Goal: Transaction & Acquisition: Obtain resource

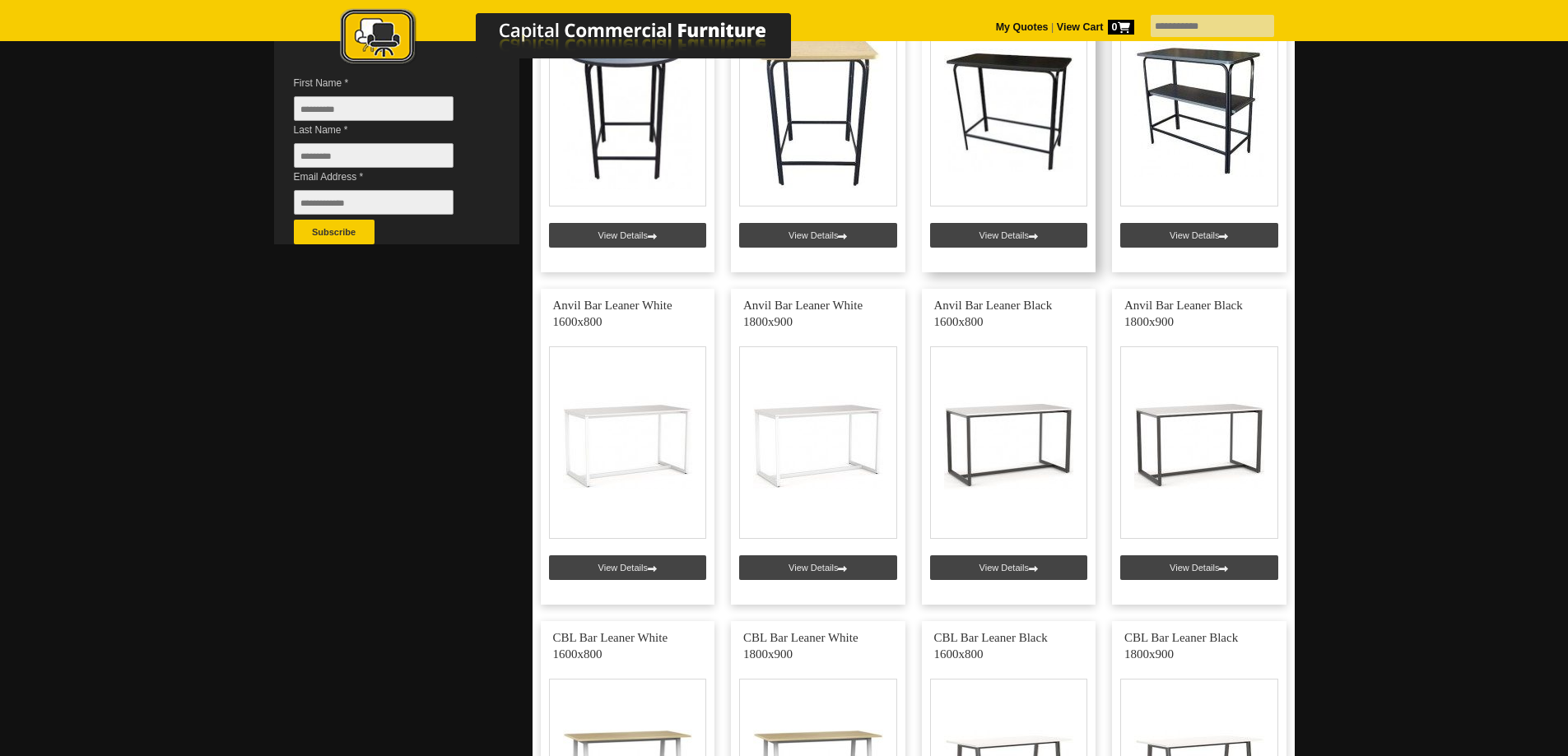
scroll to position [247, 0]
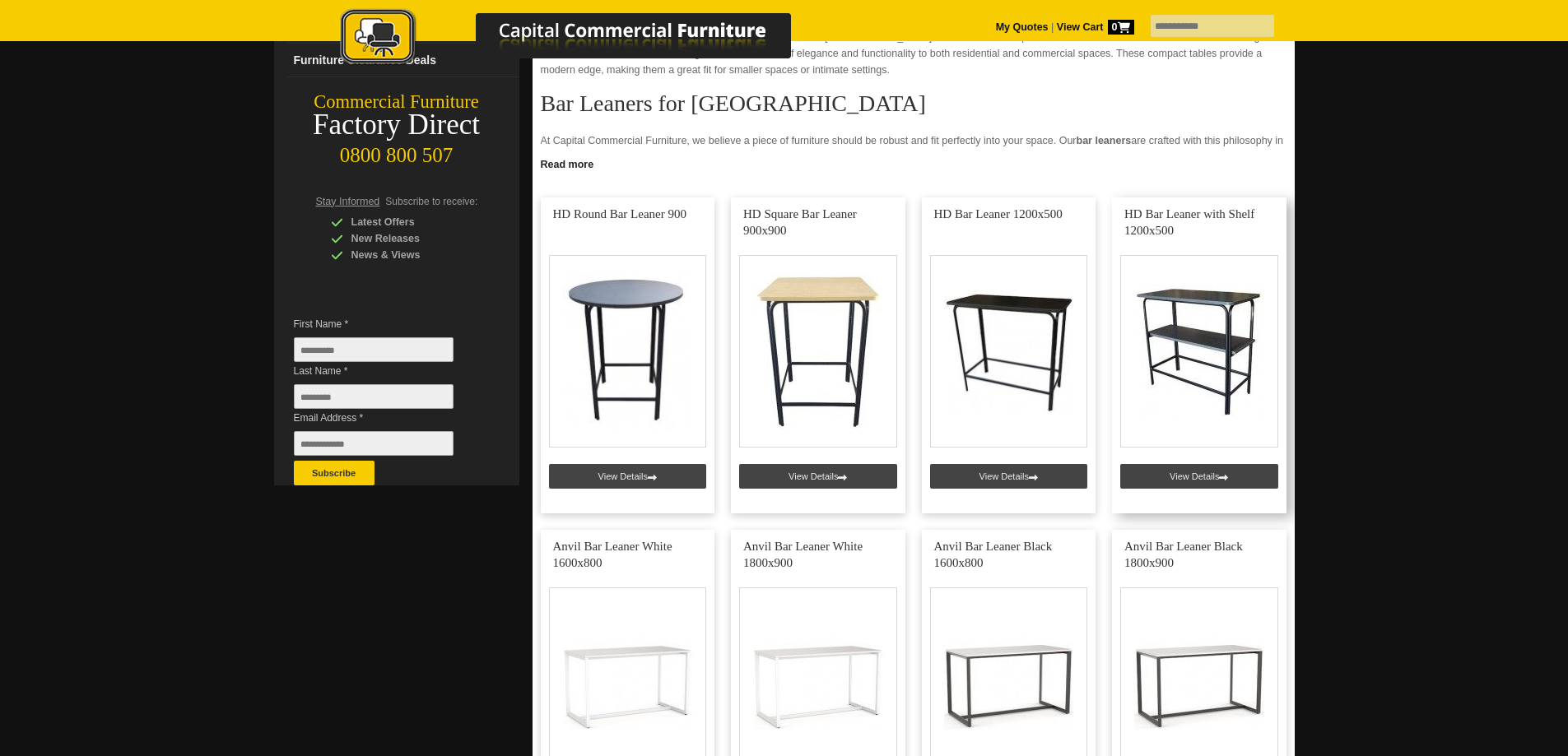
click at [1179, 211] on link at bounding box center [1200, 356] width 175 height 316
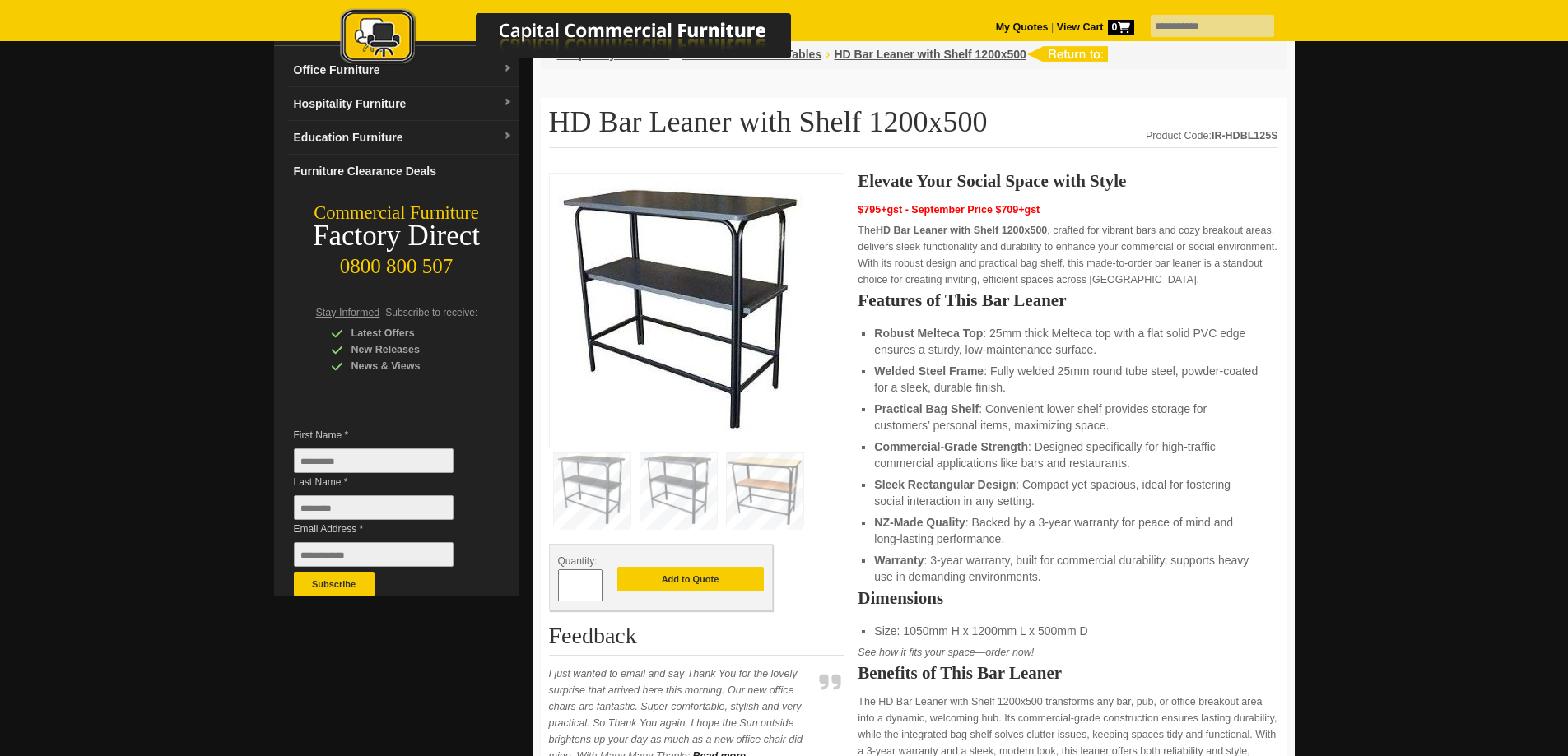
scroll to position [165, 0]
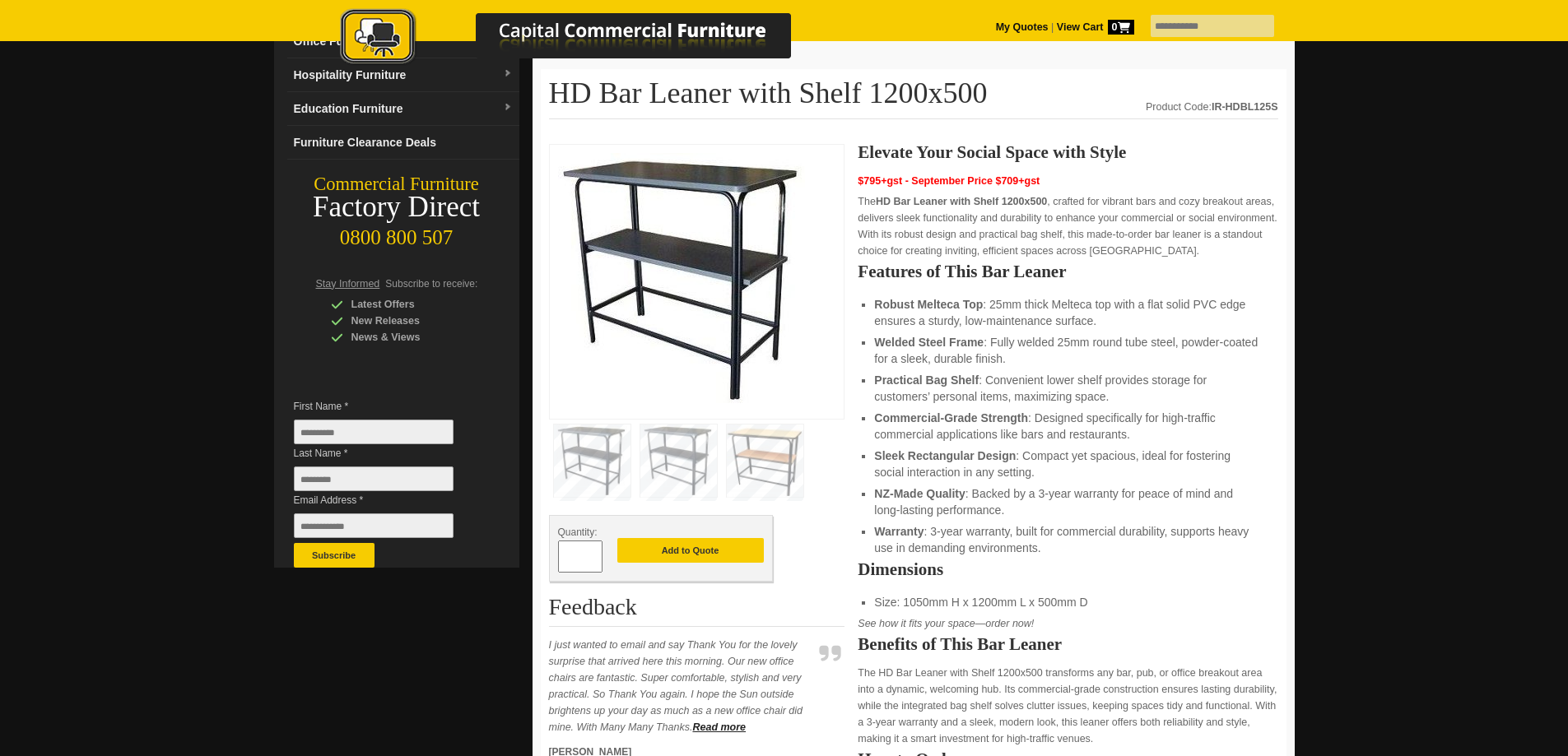
click at [583, 452] on img at bounding box center [592, 461] width 77 height 72
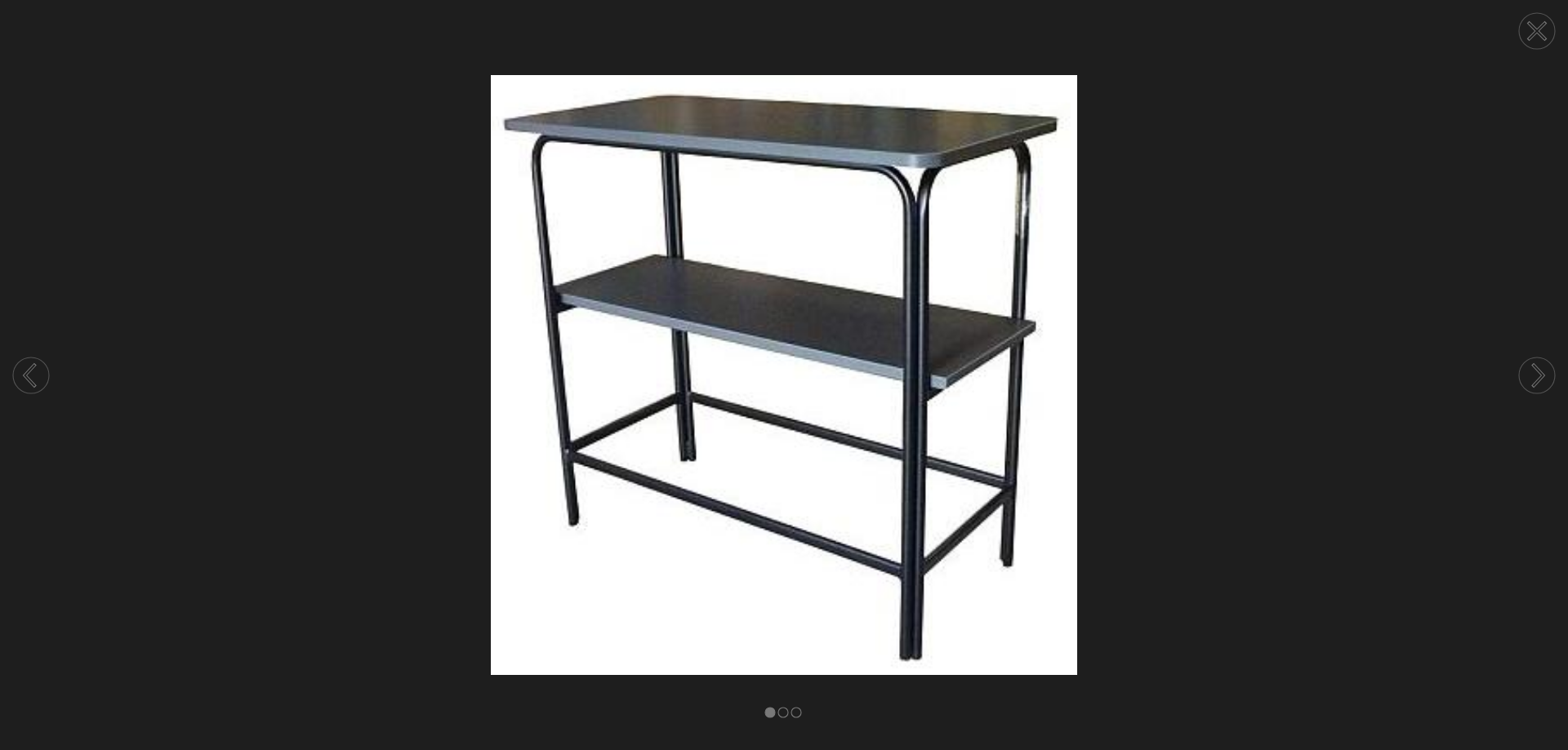
click at [1530, 34] on circle at bounding box center [1537, 31] width 36 height 36
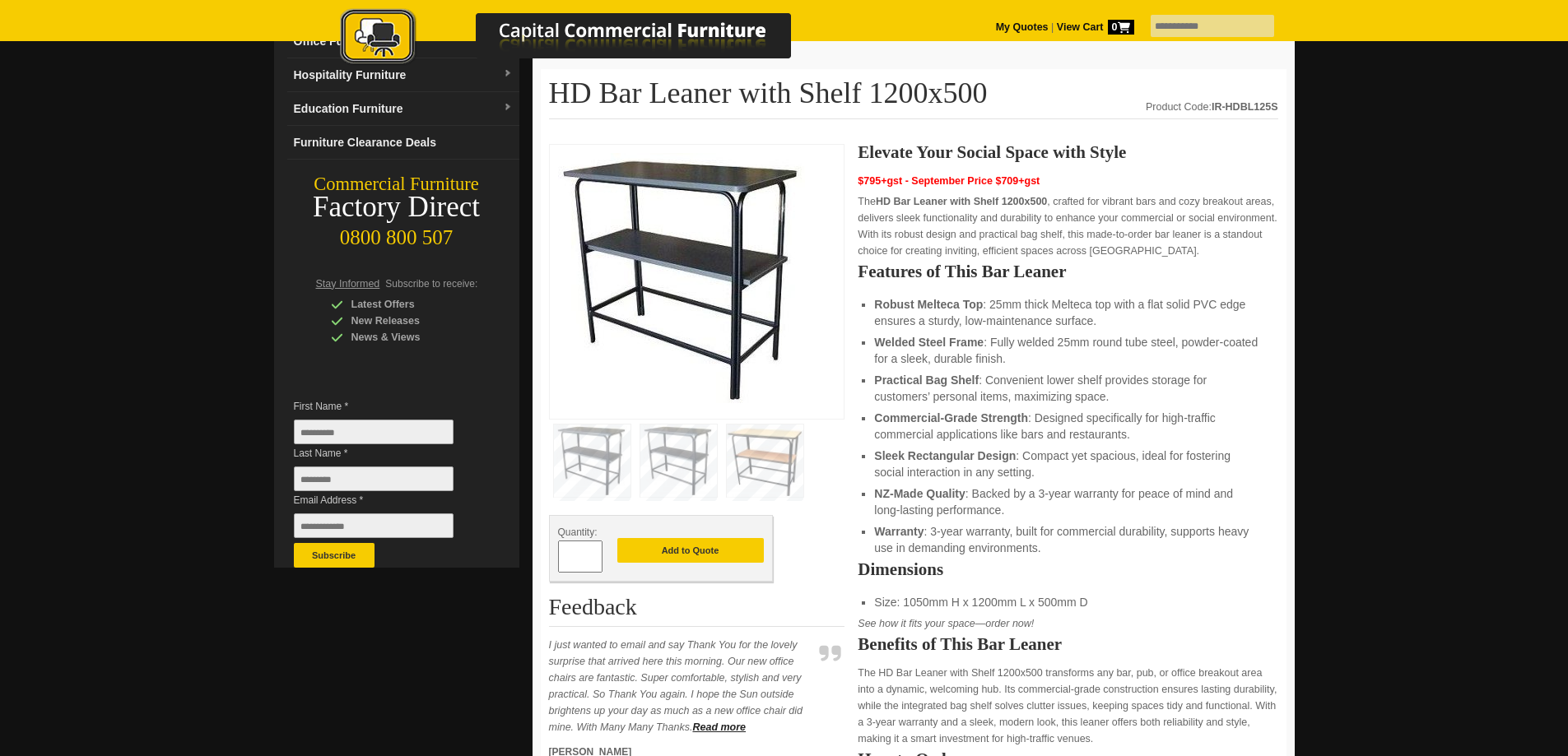
click at [674, 457] on img at bounding box center [678, 461] width 77 height 72
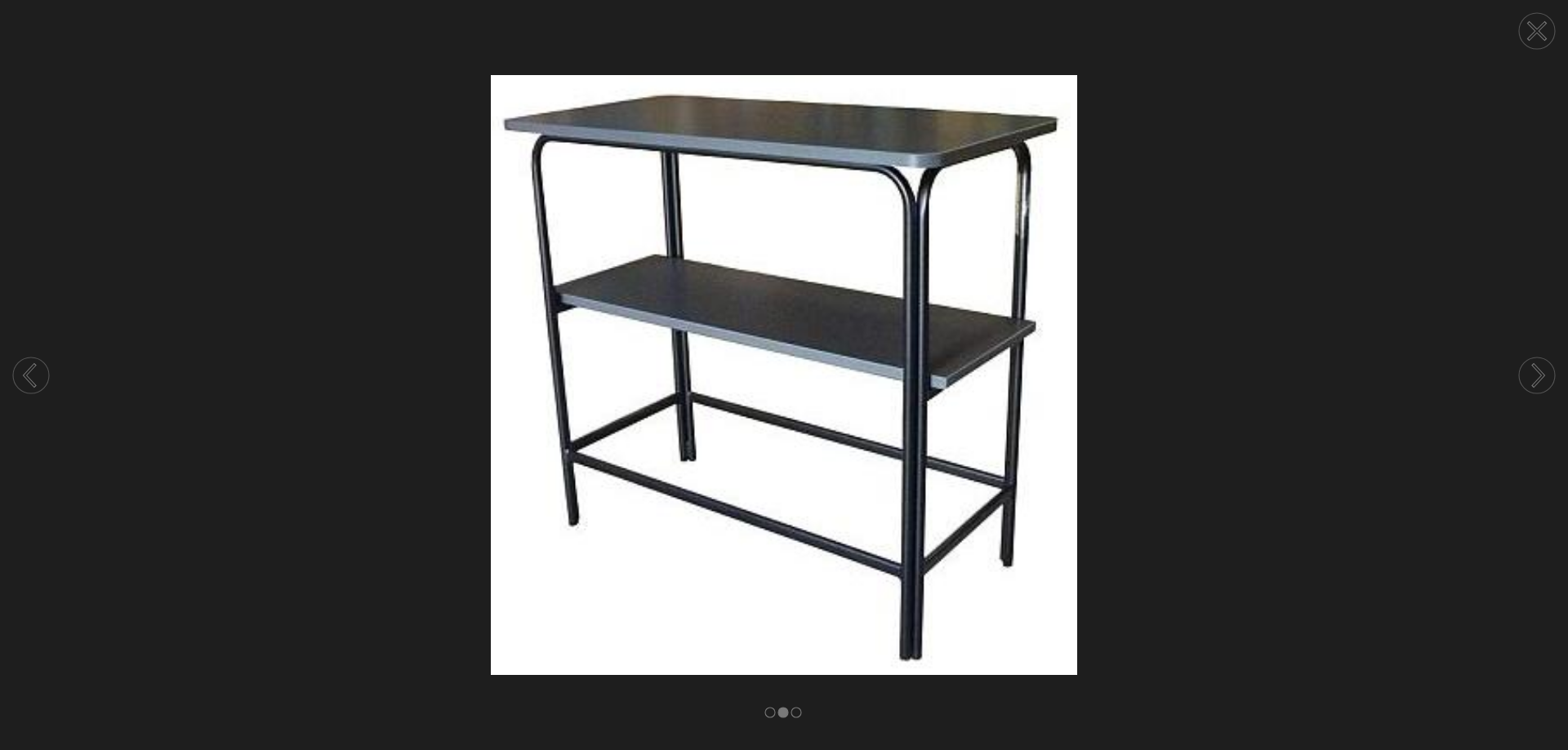
click at [1542, 30] on circle at bounding box center [1537, 31] width 36 height 36
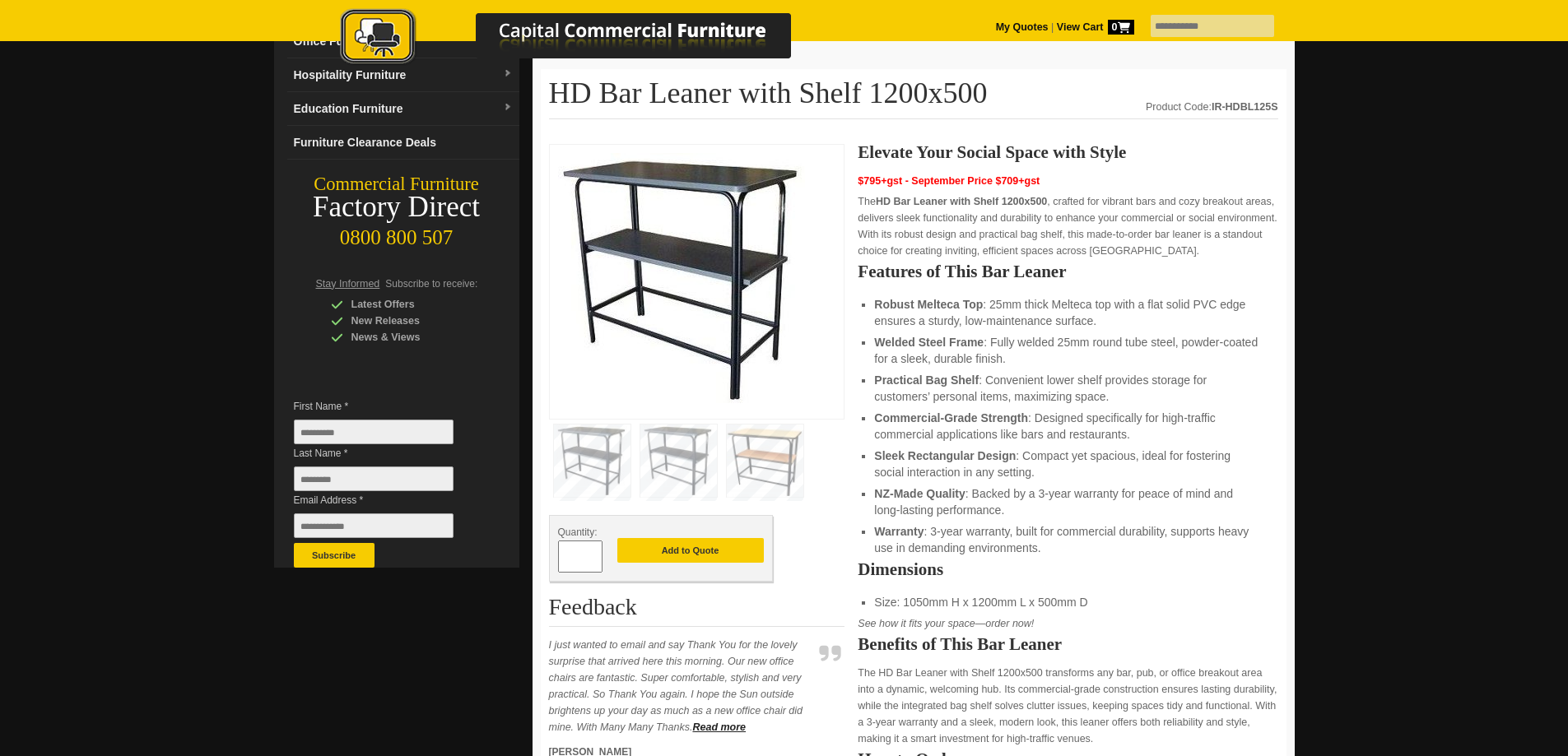
click at [775, 448] on img at bounding box center [765, 461] width 77 height 72
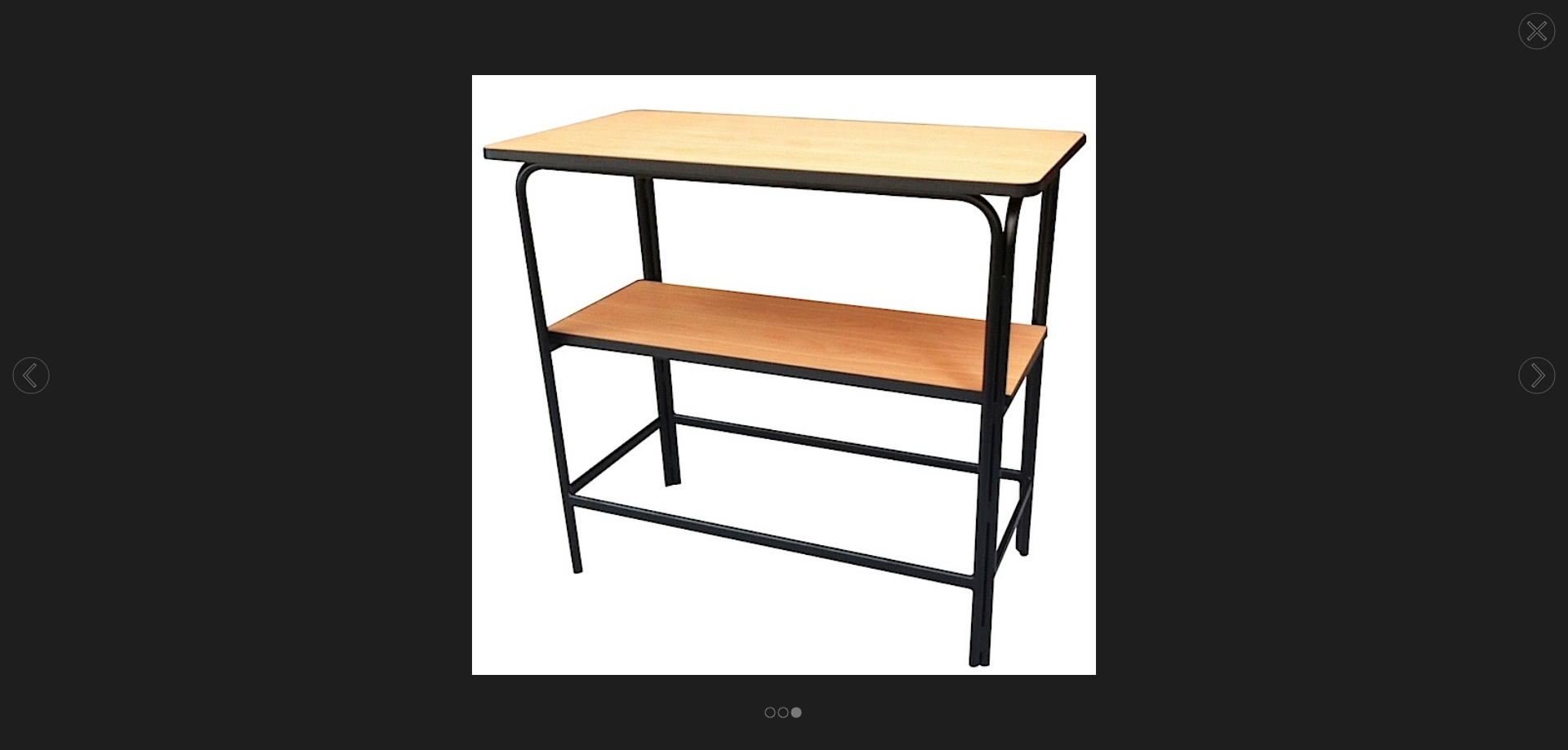
click at [1530, 27] on circle at bounding box center [1537, 31] width 36 height 36
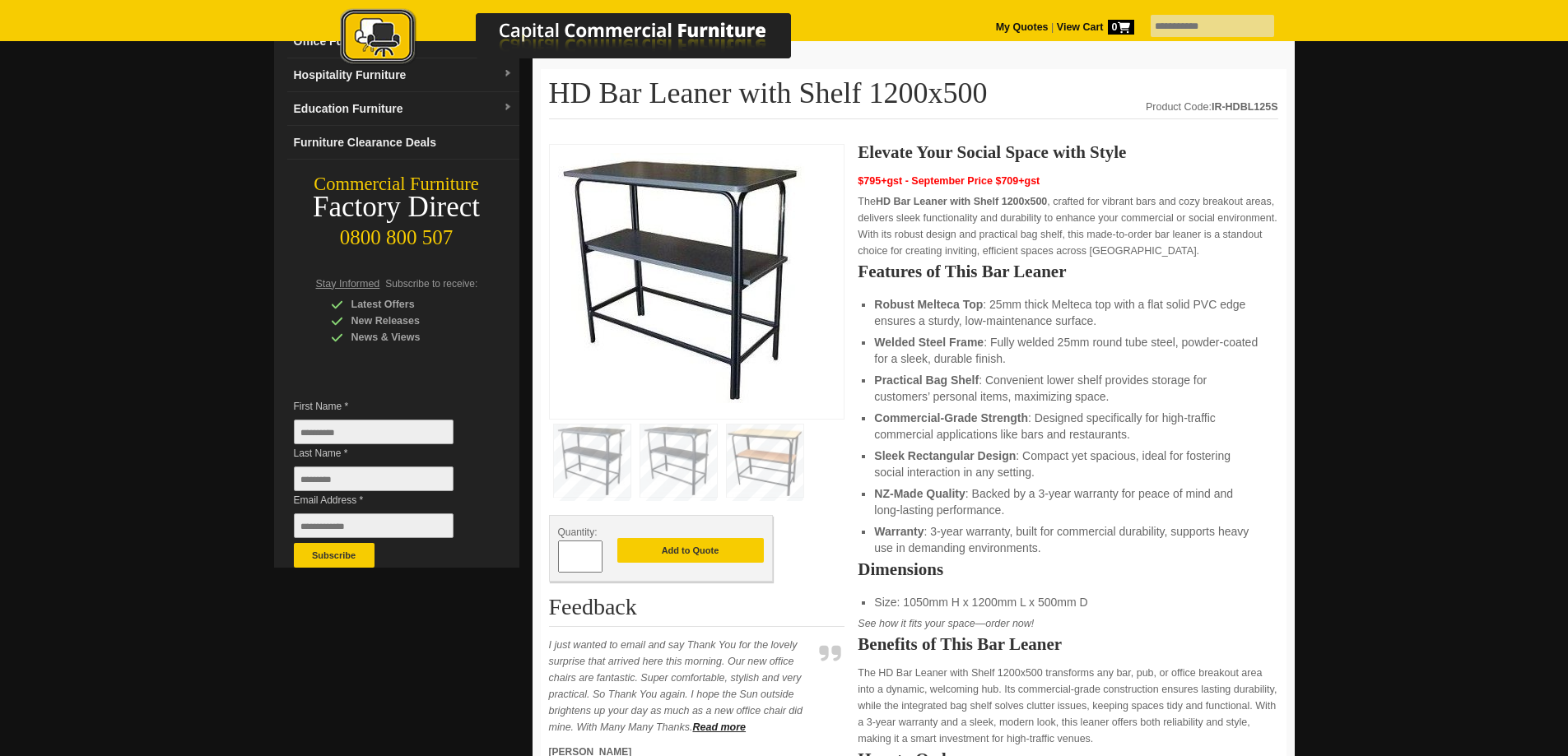
click at [588, 452] on img at bounding box center [592, 461] width 77 height 72
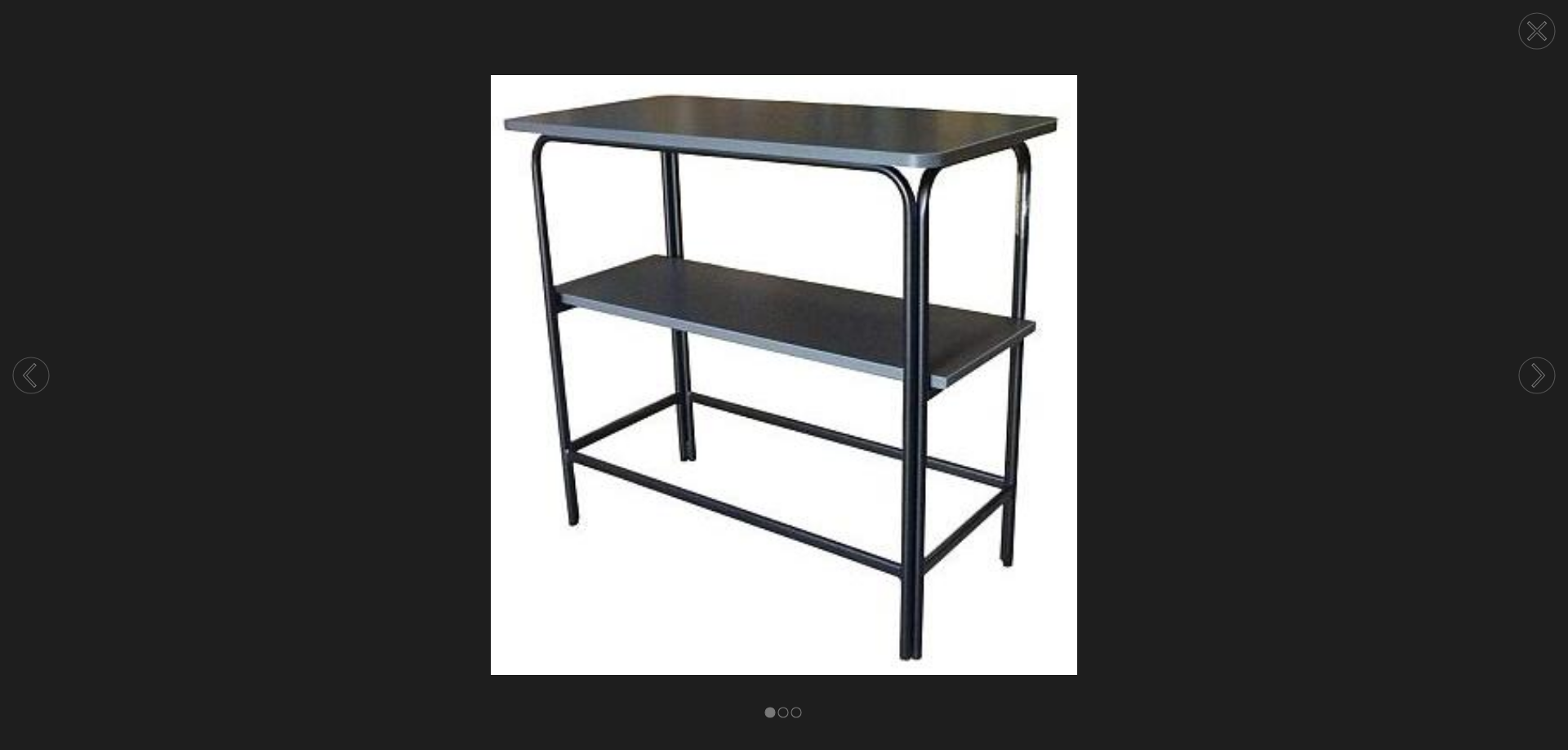
click at [1544, 31] on circle at bounding box center [1537, 31] width 36 height 36
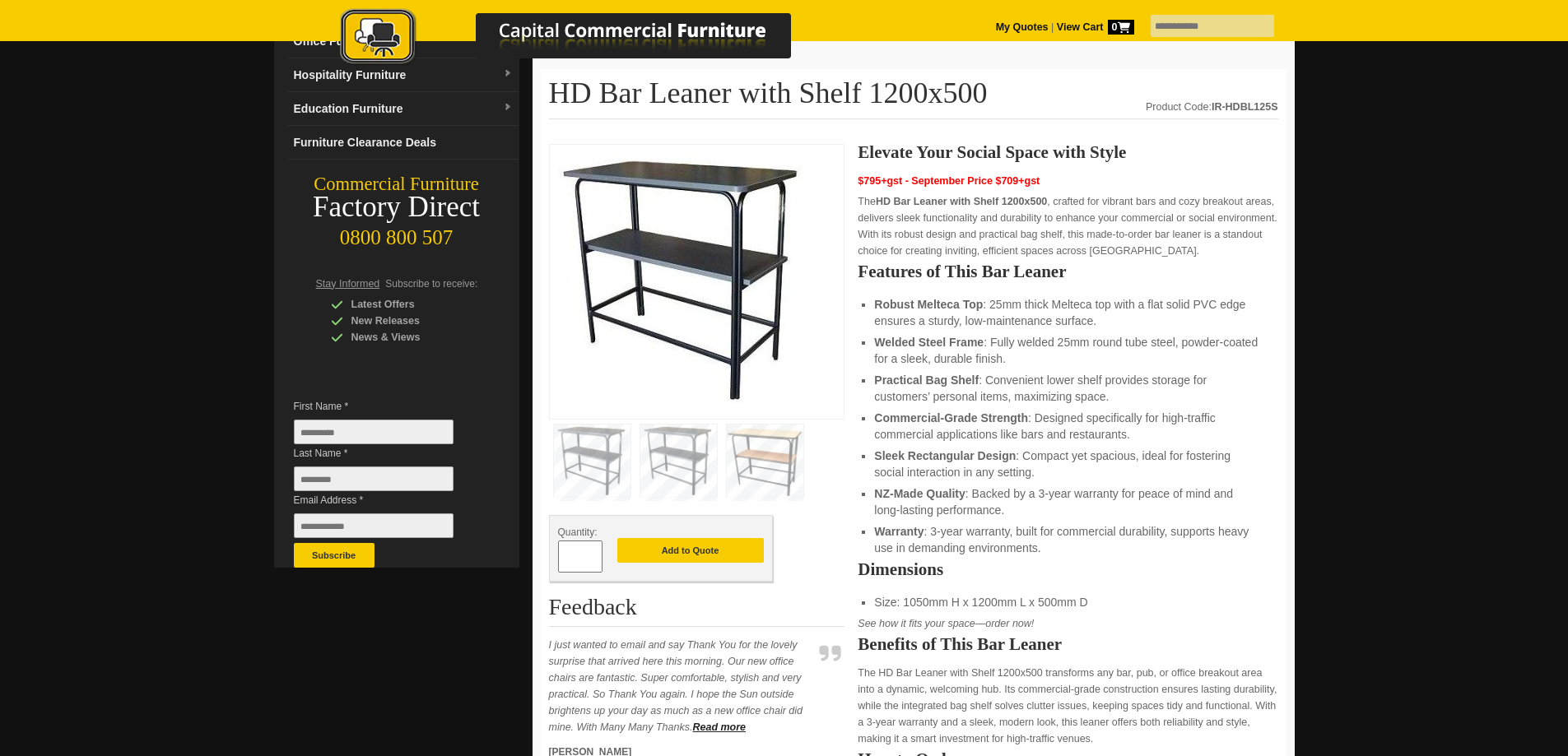
click at [672, 469] on img at bounding box center [678, 461] width 77 height 72
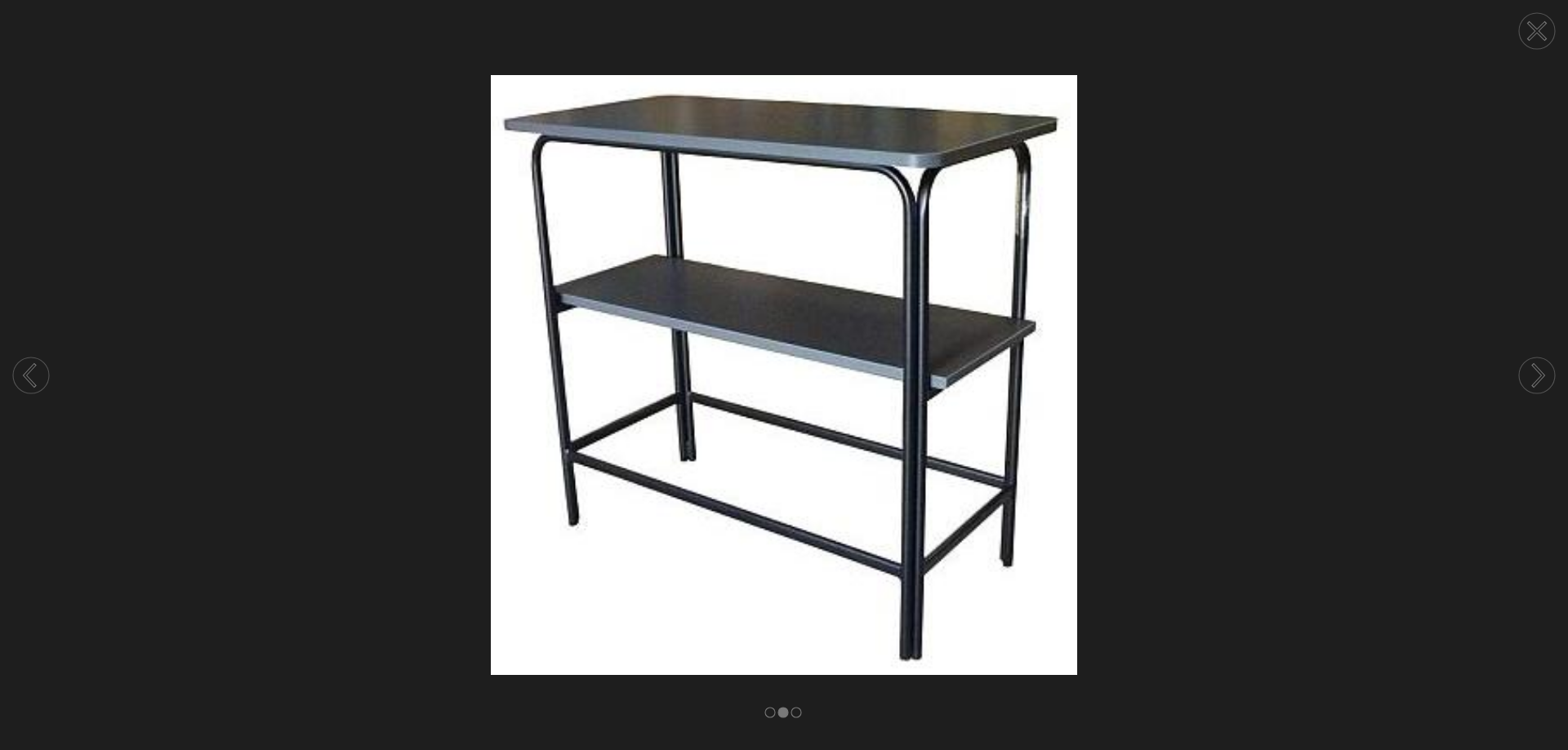
click at [1539, 29] on icon at bounding box center [1537, 31] width 16 height 16
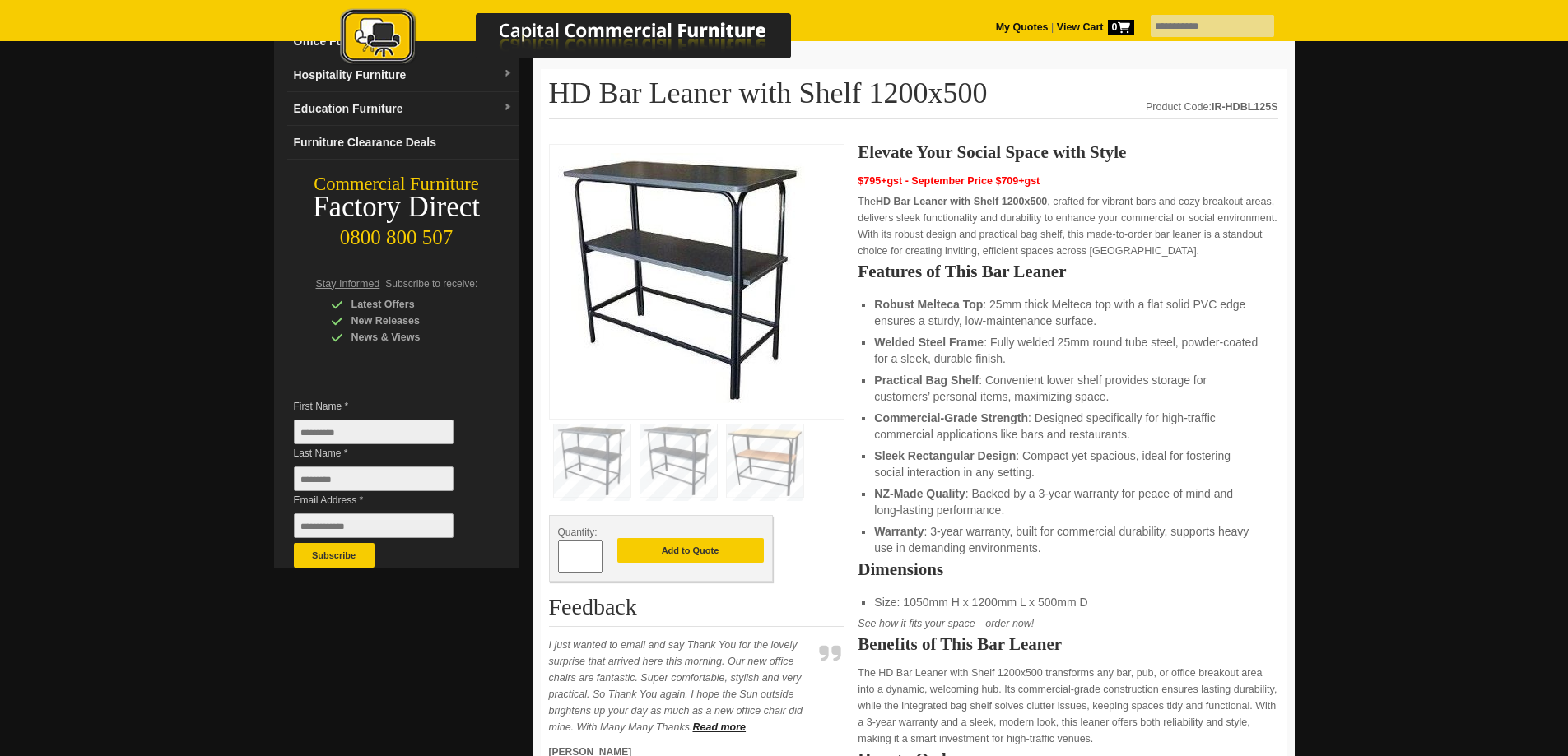
click at [783, 453] on img at bounding box center [765, 461] width 77 height 72
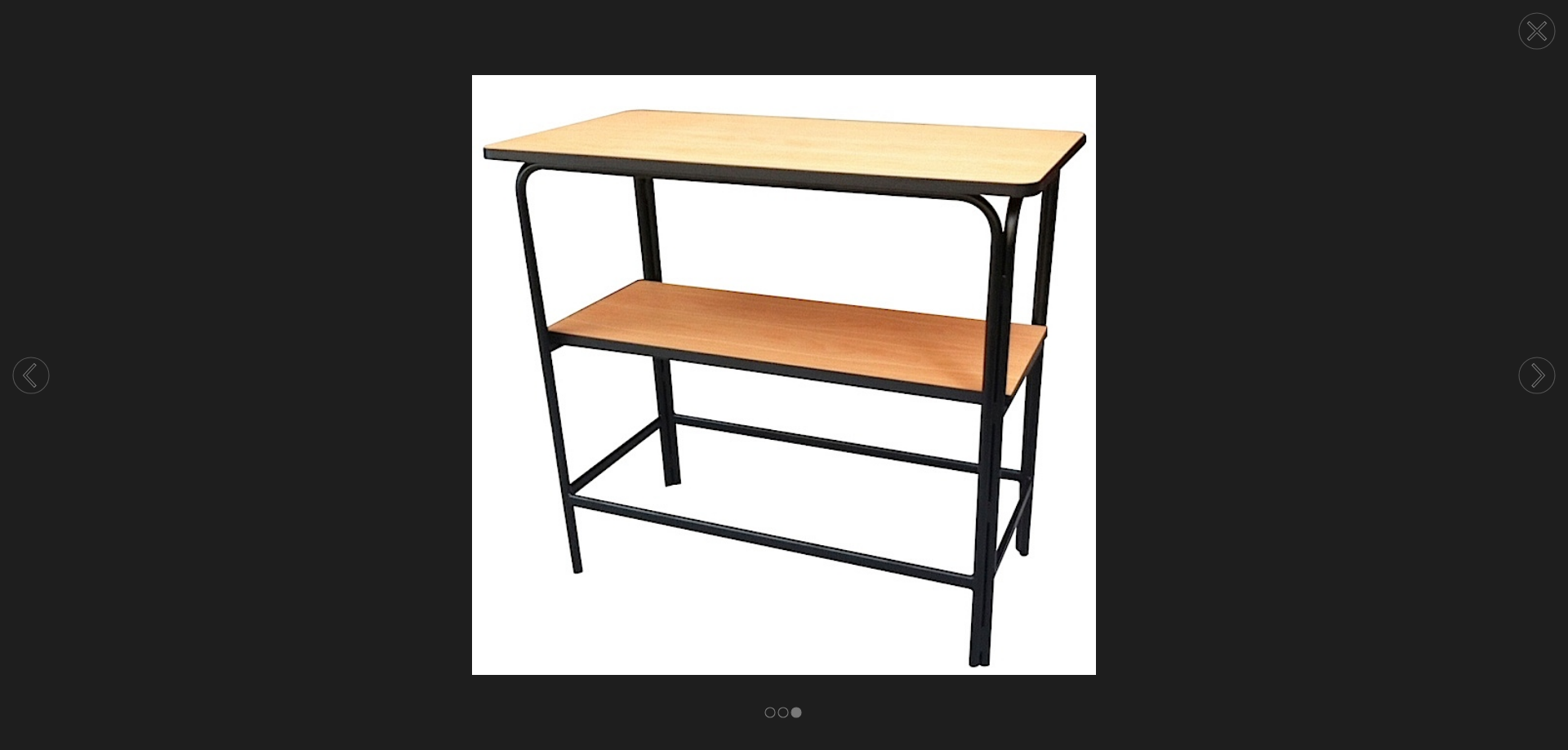
click at [1525, 29] on circle at bounding box center [1537, 31] width 36 height 36
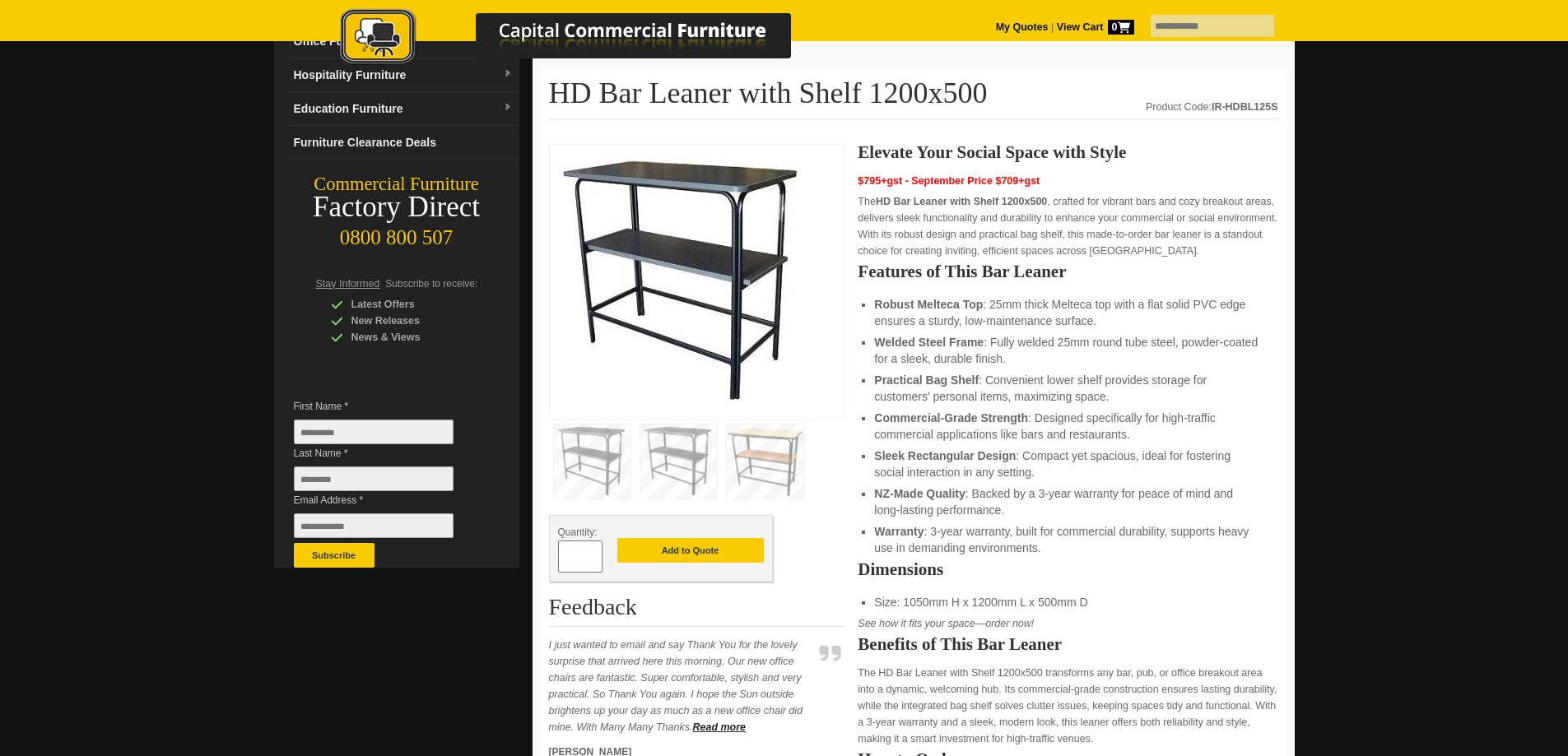
click at [561, 453] on img at bounding box center [592, 461] width 77 height 72
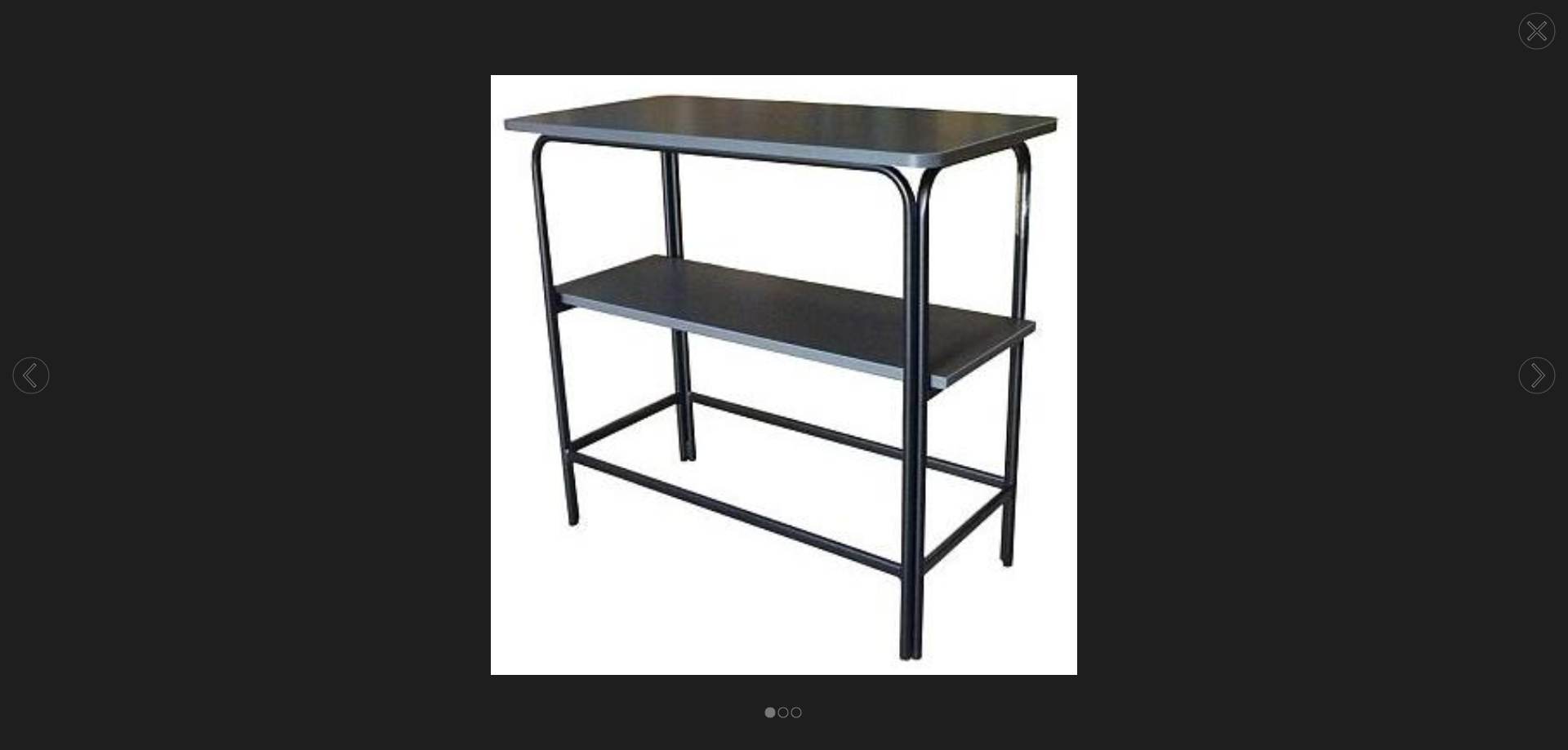
click at [1537, 25] on circle at bounding box center [1537, 31] width 36 height 36
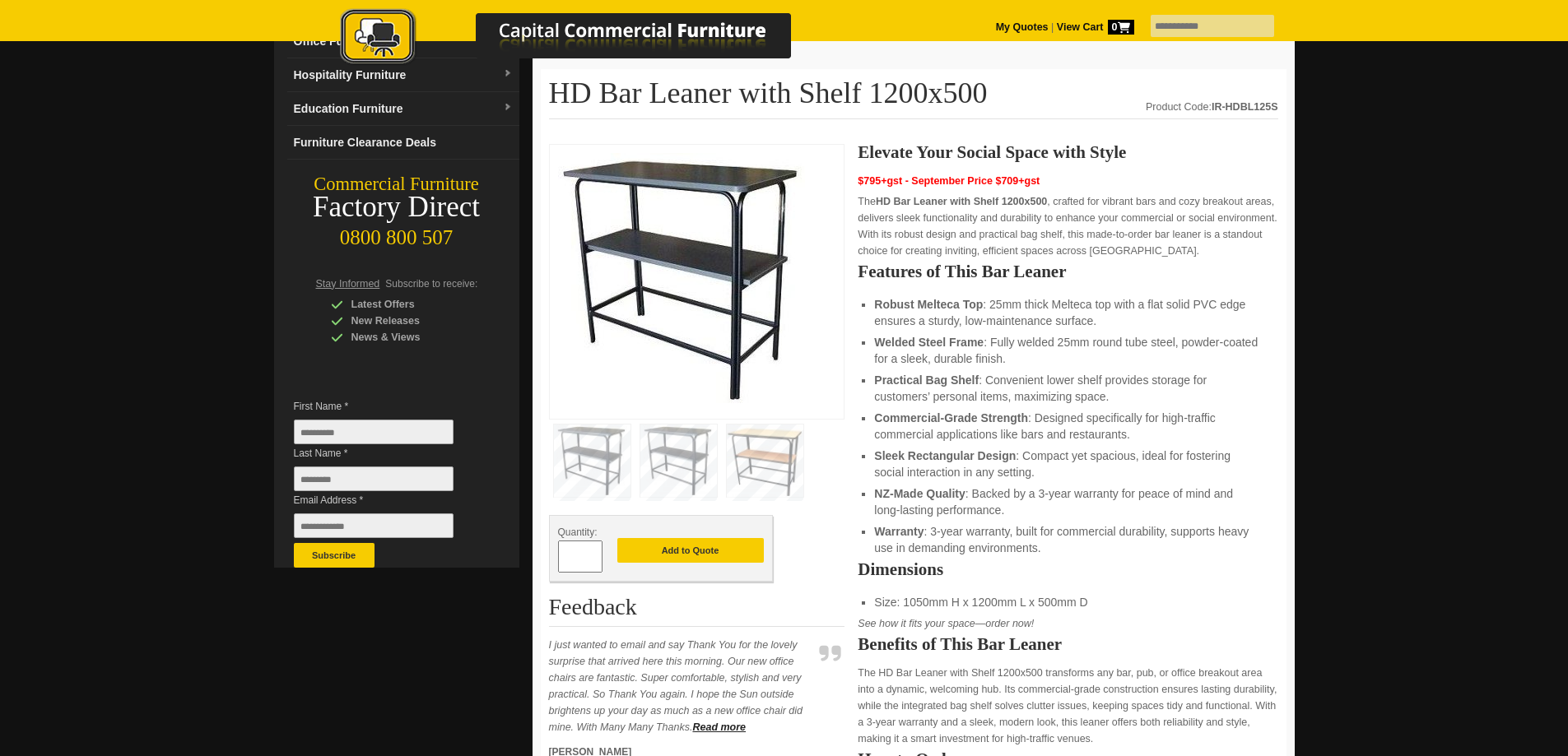
click at [757, 442] on img at bounding box center [765, 461] width 77 height 72
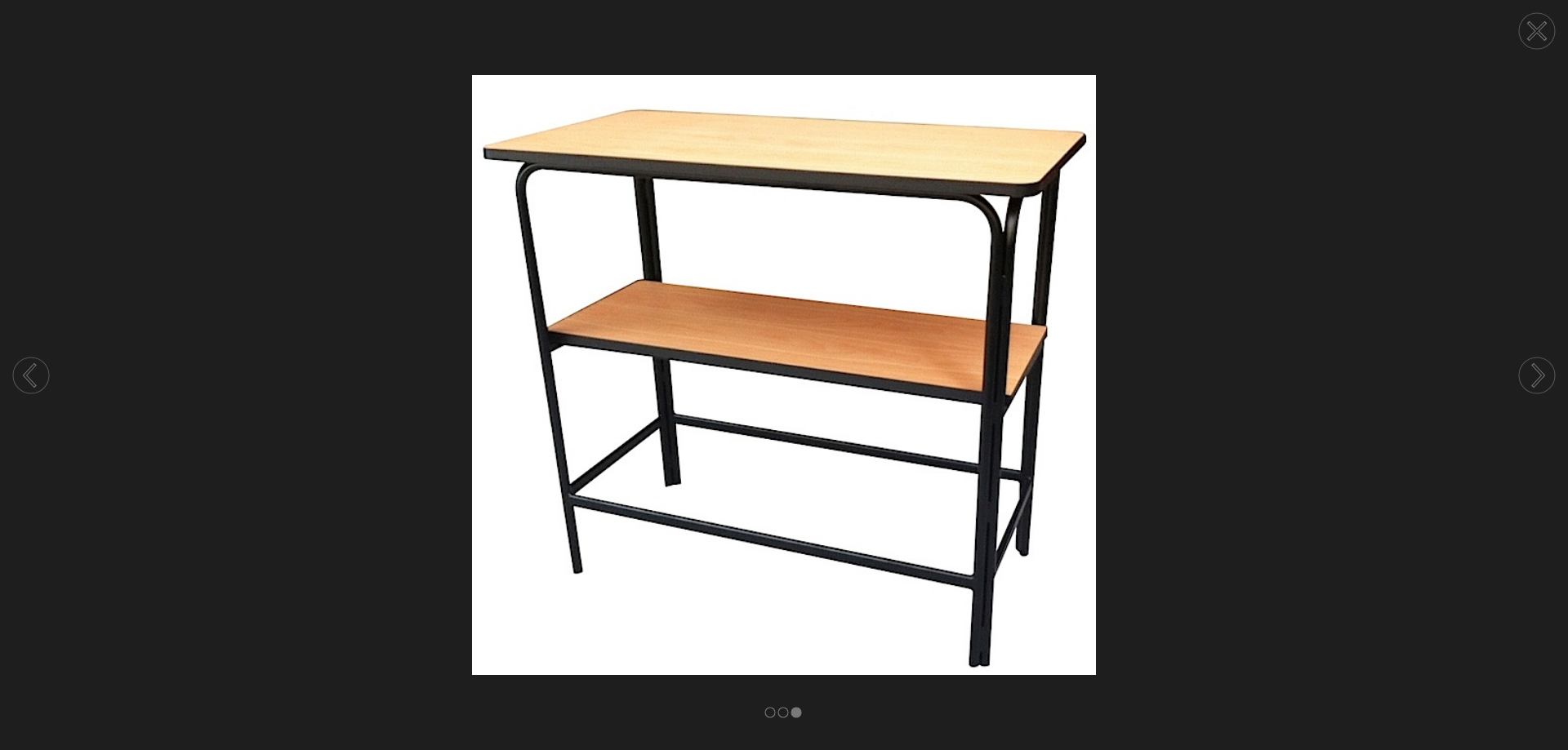
click at [1534, 29] on icon at bounding box center [1537, 31] width 16 height 16
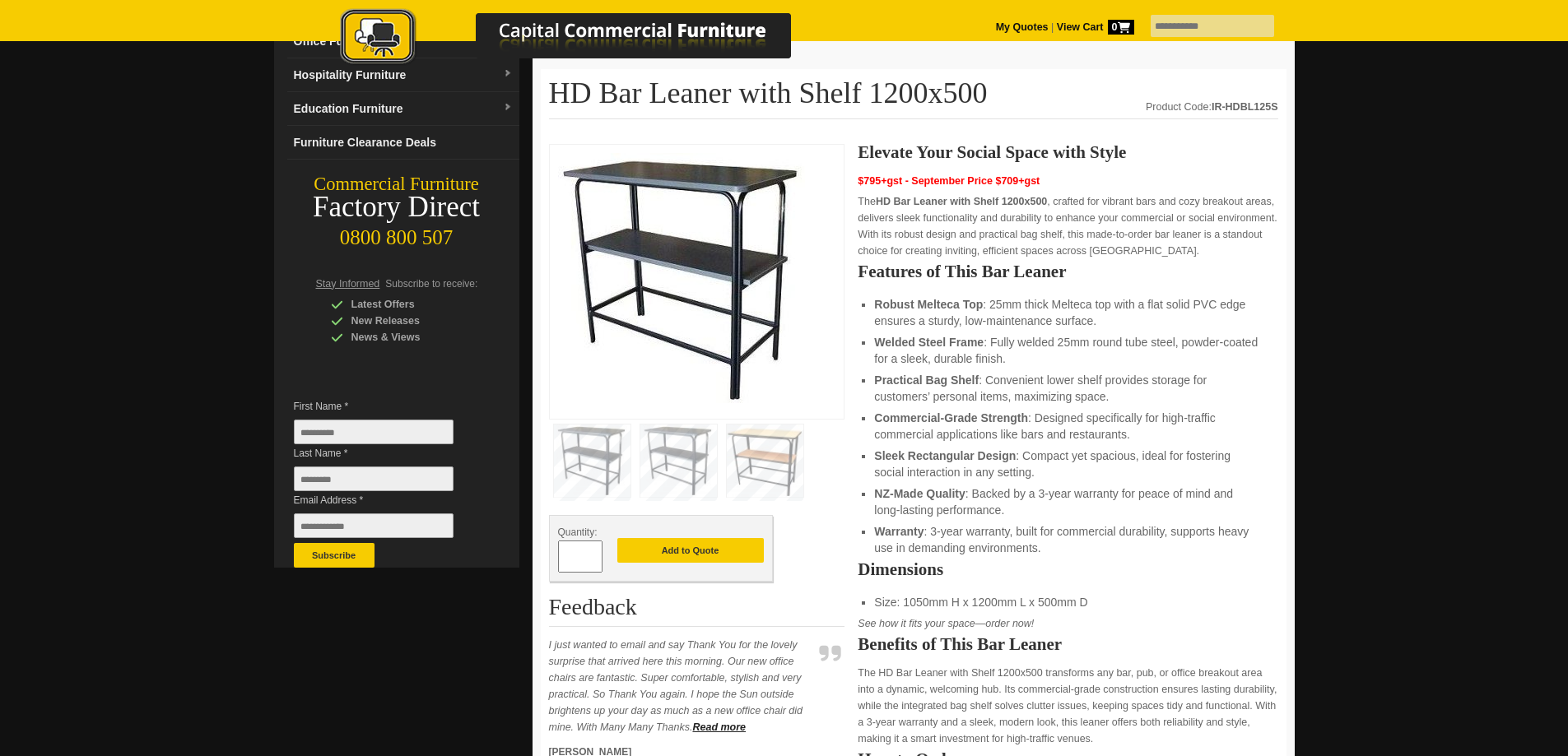
click at [757, 458] on img at bounding box center [765, 461] width 77 height 72
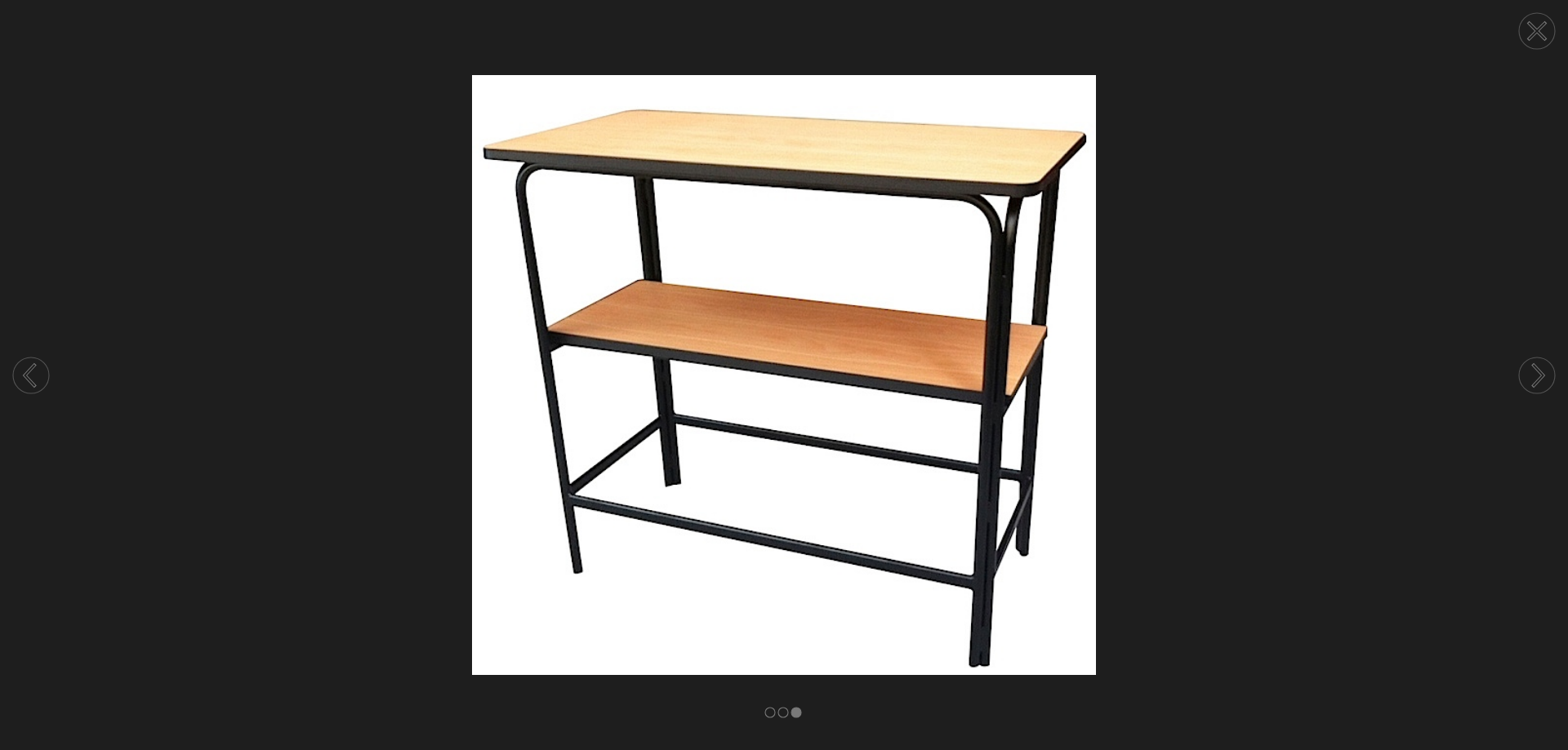
click at [1534, 29] on icon at bounding box center [1537, 31] width 16 height 16
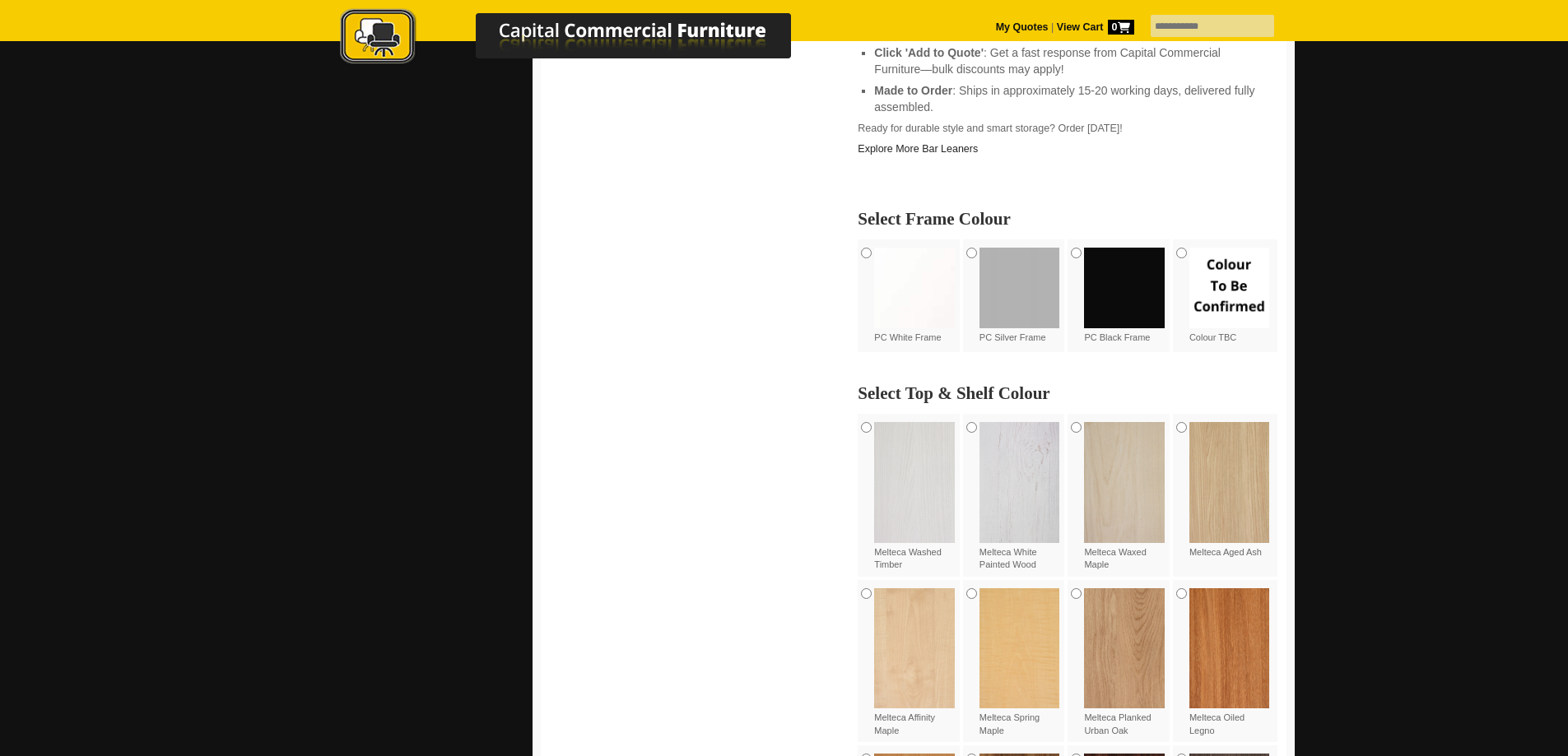
scroll to position [905, 0]
click at [1126, 279] on img at bounding box center [1125, 287] width 81 height 81
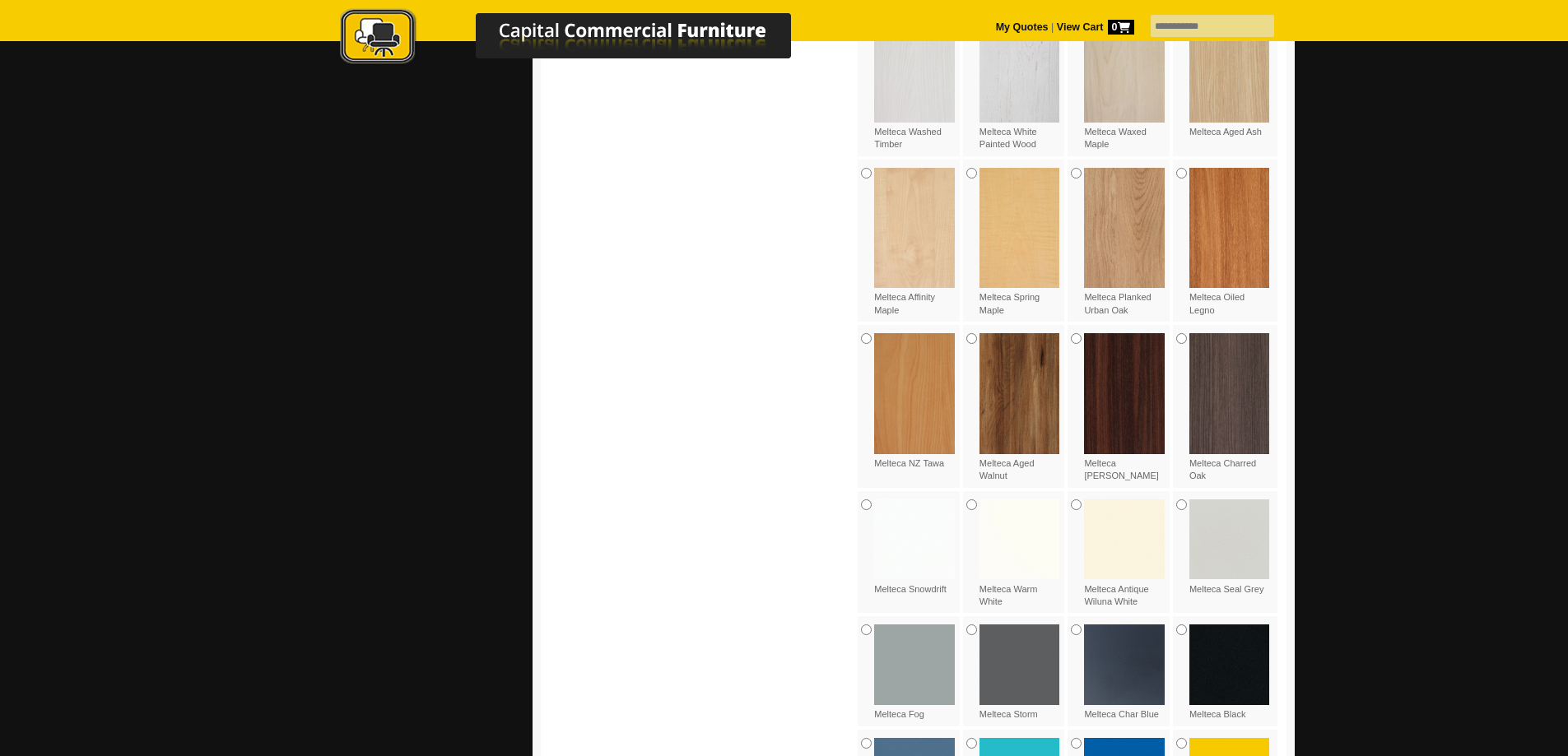
scroll to position [1317, 0]
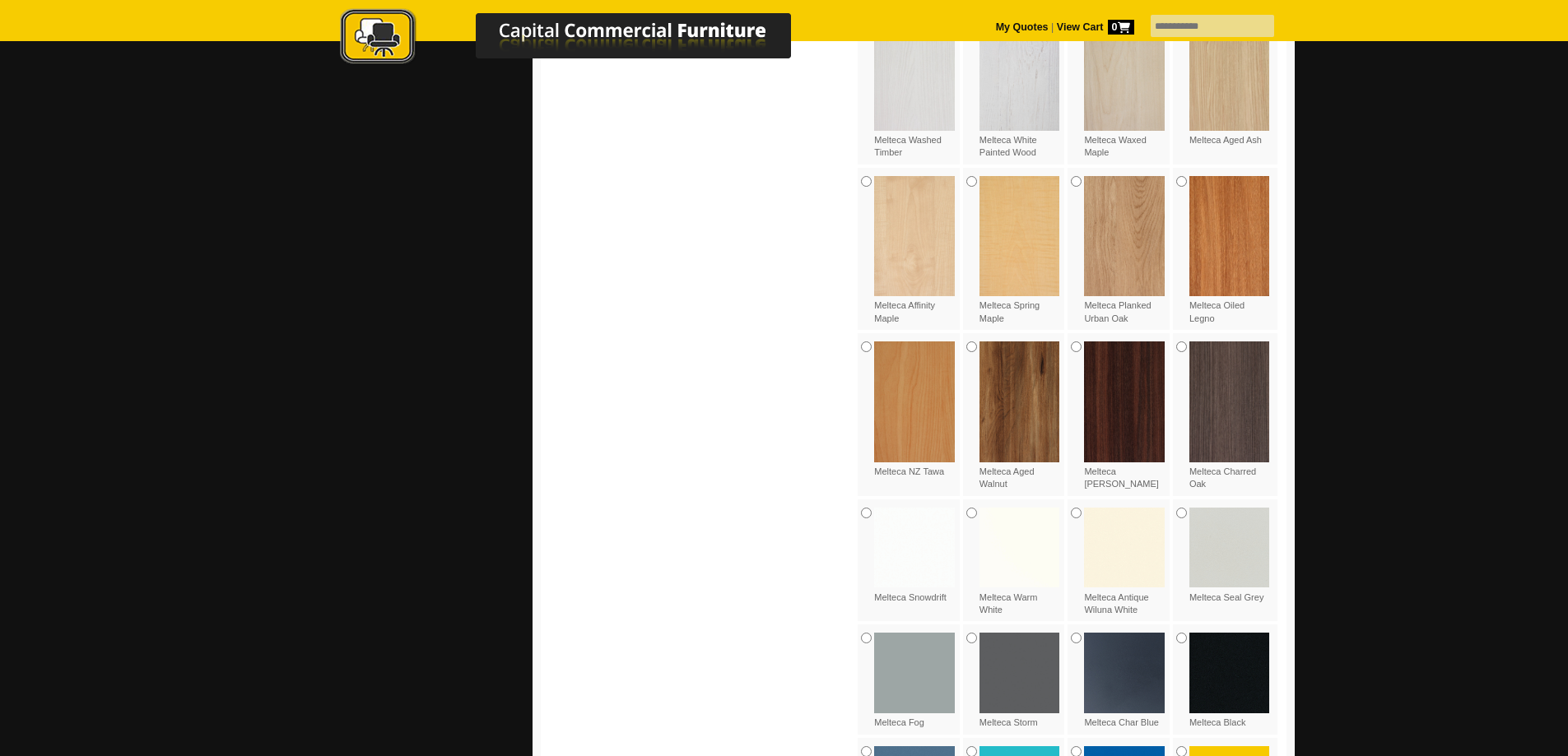
click at [924, 413] on img at bounding box center [915, 402] width 81 height 120
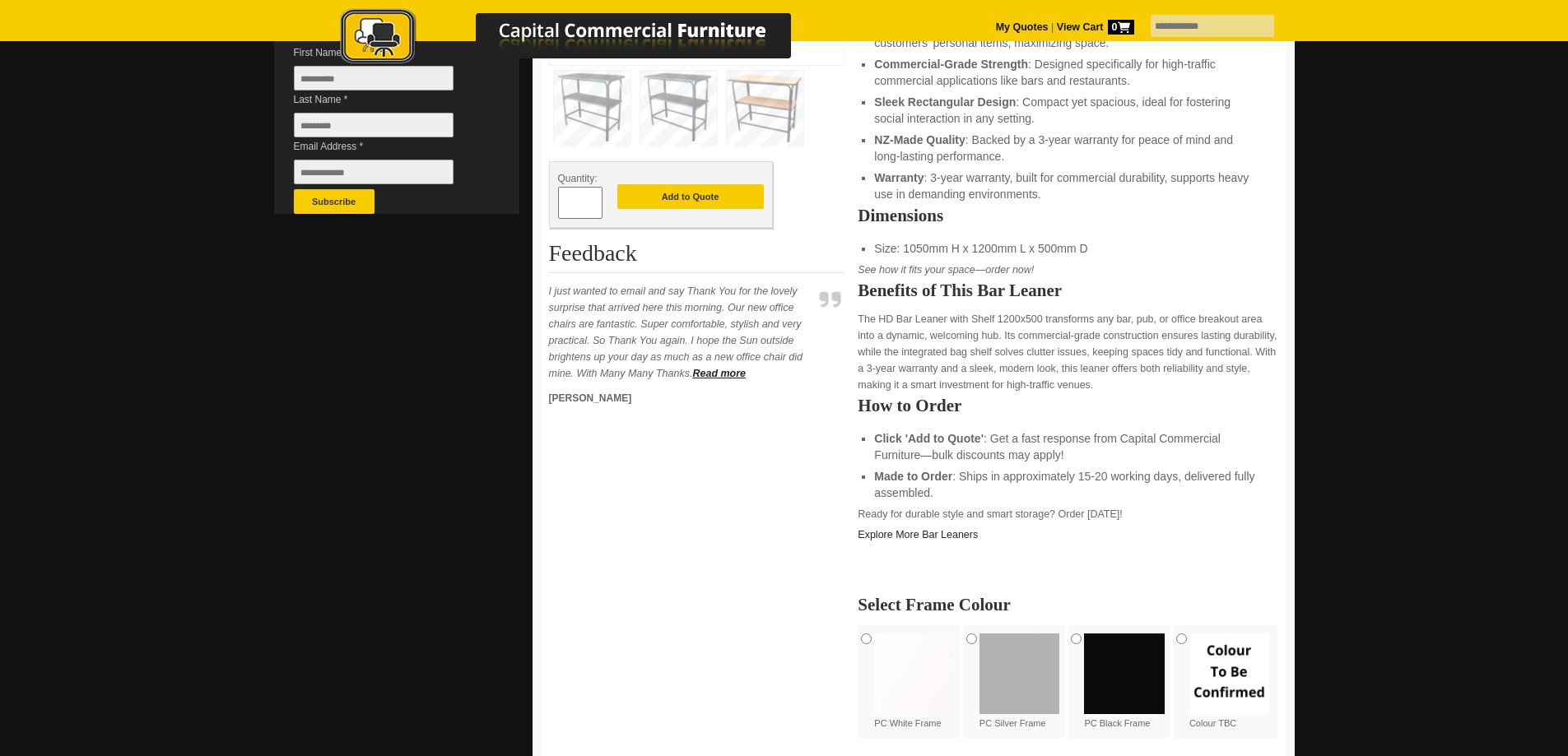
scroll to position [493, 0]
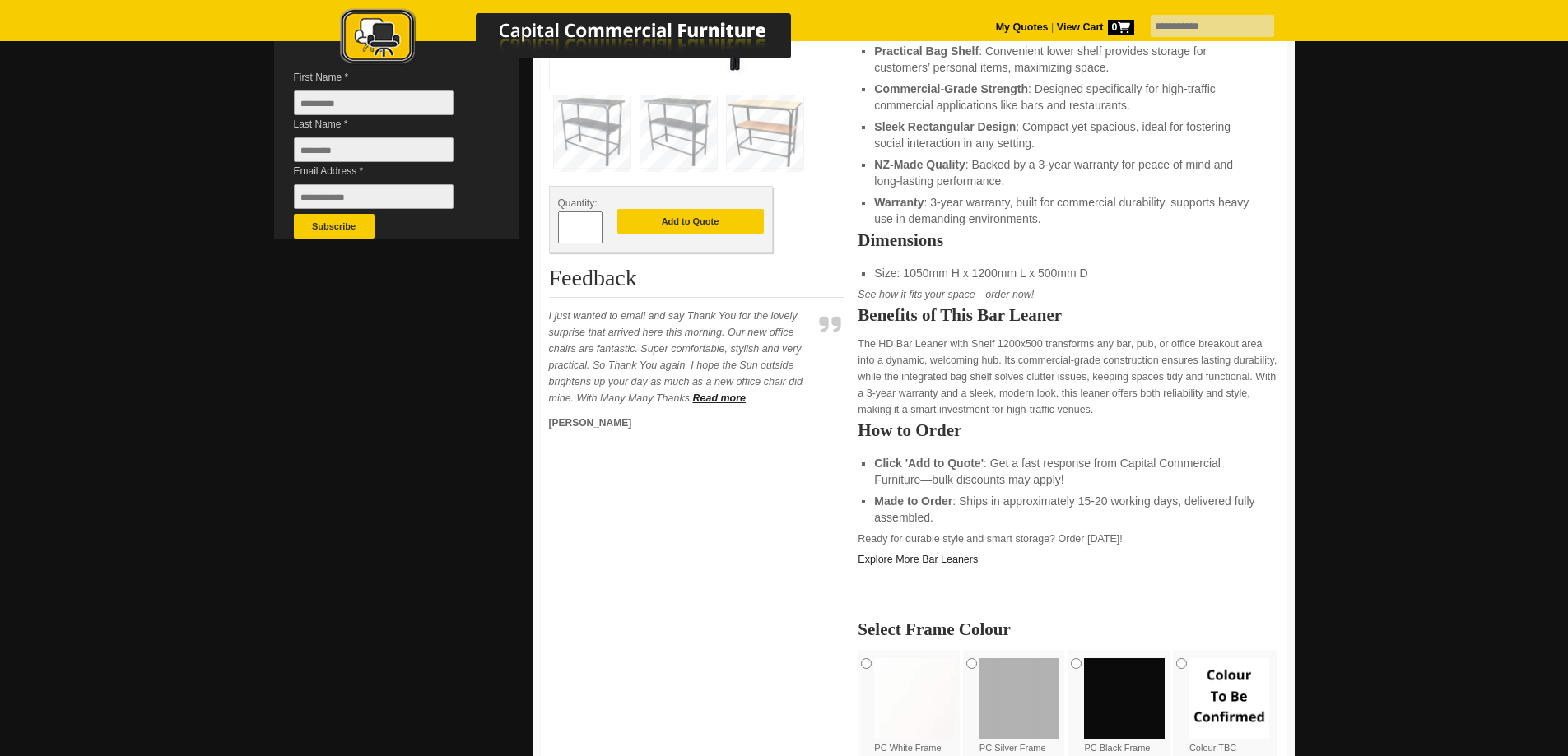
click at [592, 229] on span at bounding box center [594, 235] width 7 height 16
click at [596, 228] on span at bounding box center [594, 235] width 7 height 16
click at [594, 238] on span at bounding box center [594, 235] width 7 height 16
click at [578, 226] on input "*" at bounding box center [580, 227] width 44 height 32
click at [592, 225] on span at bounding box center [594, 222] width 7 height 16
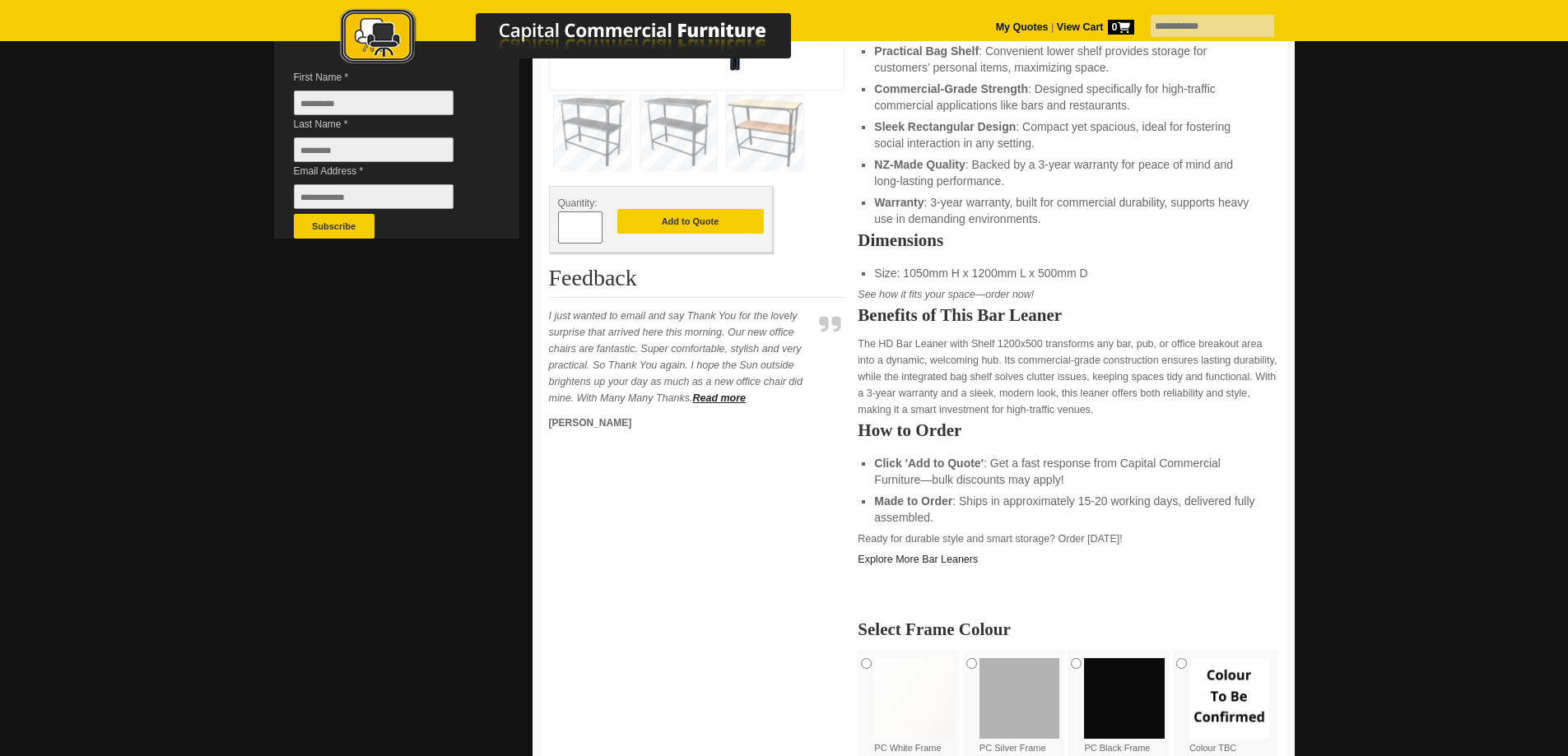
click at [592, 225] on span at bounding box center [594, 222] width 7 height 16
type input "*"
click at [684, 219] on button "Add to Quote" at bounding box center [690, 222] width 147 height 25
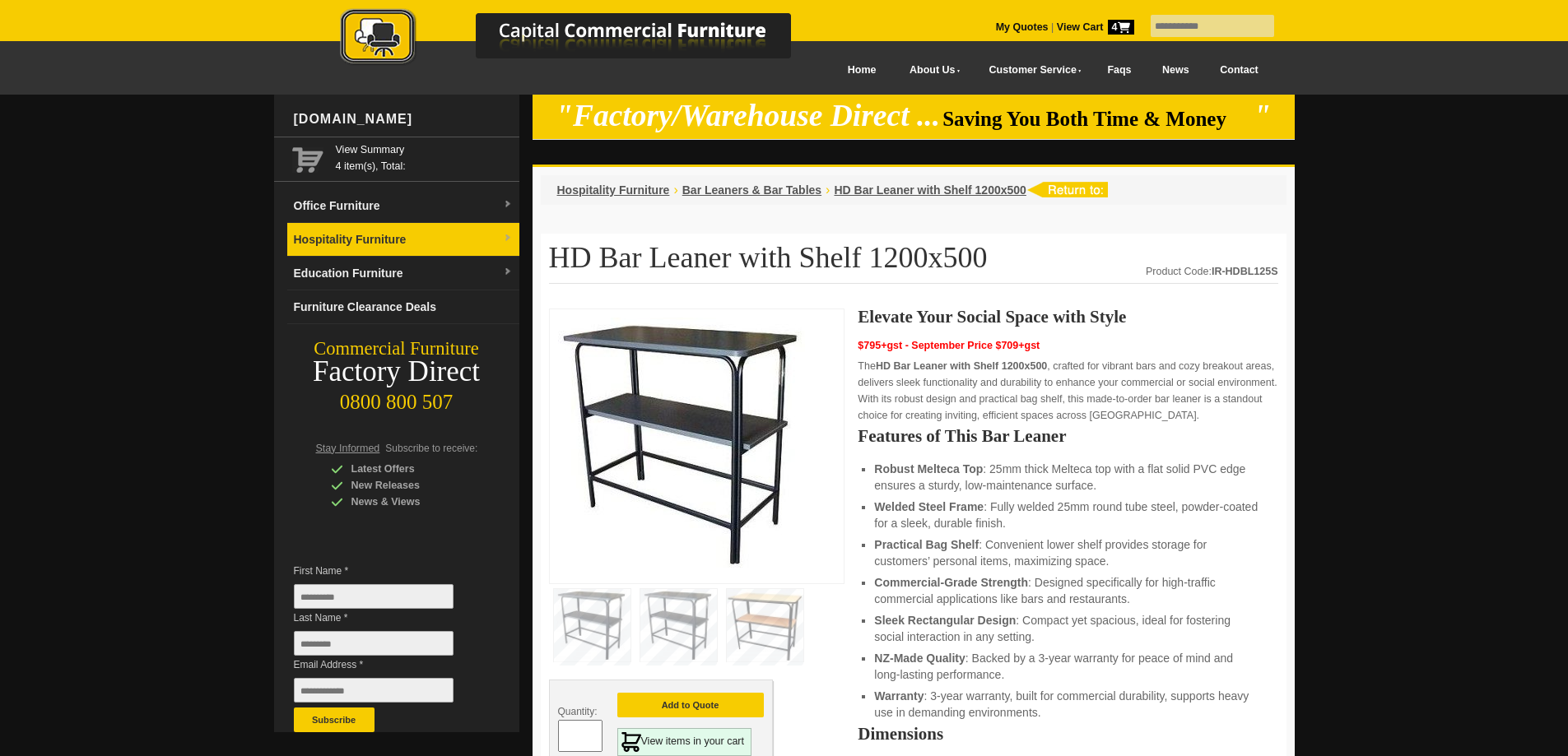
click at [505, 236] on img at bounding box center [508, 239] width 10 height 10
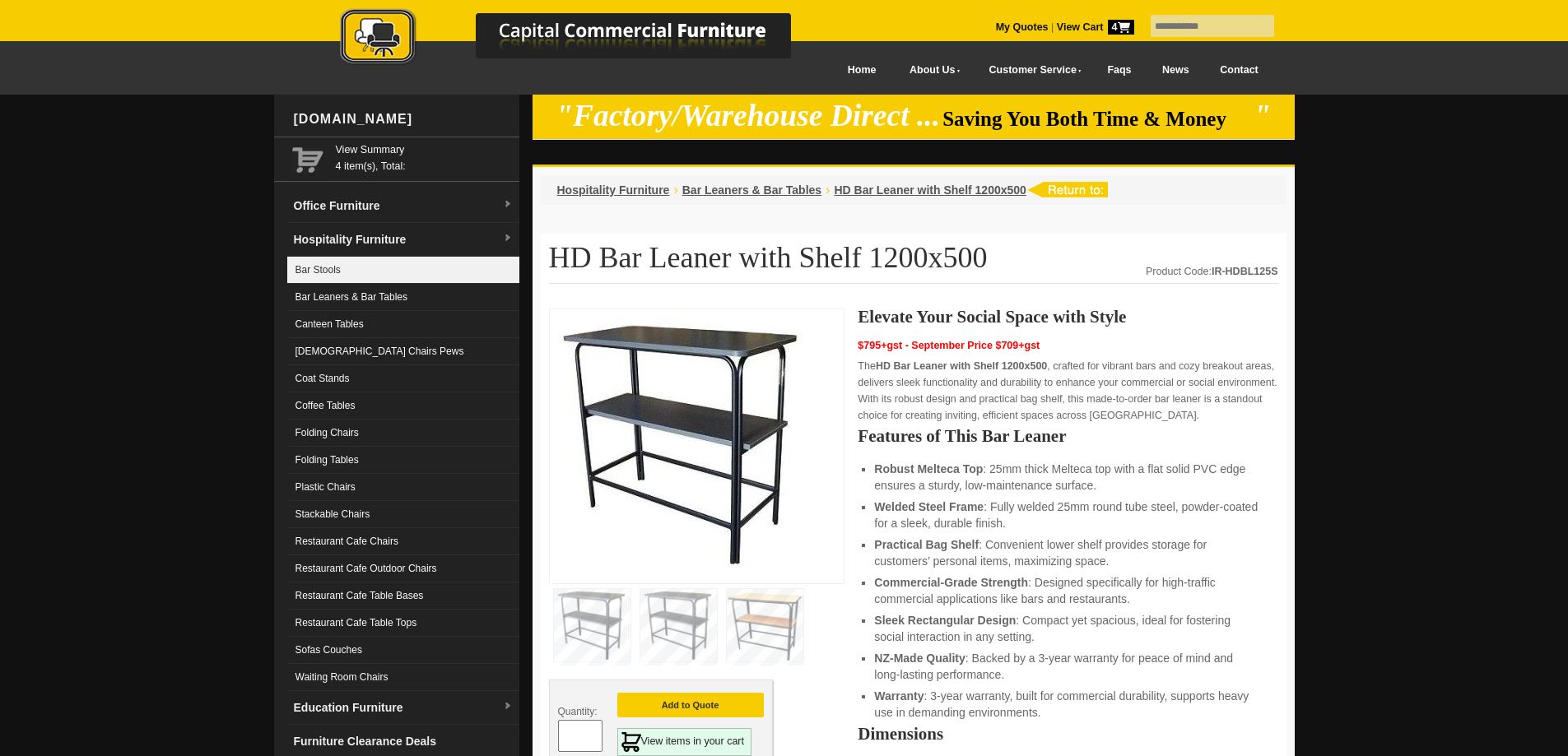
click at [324, 265] on link "Bar Stools" at bounding box center [404, 270] width 232 height 27
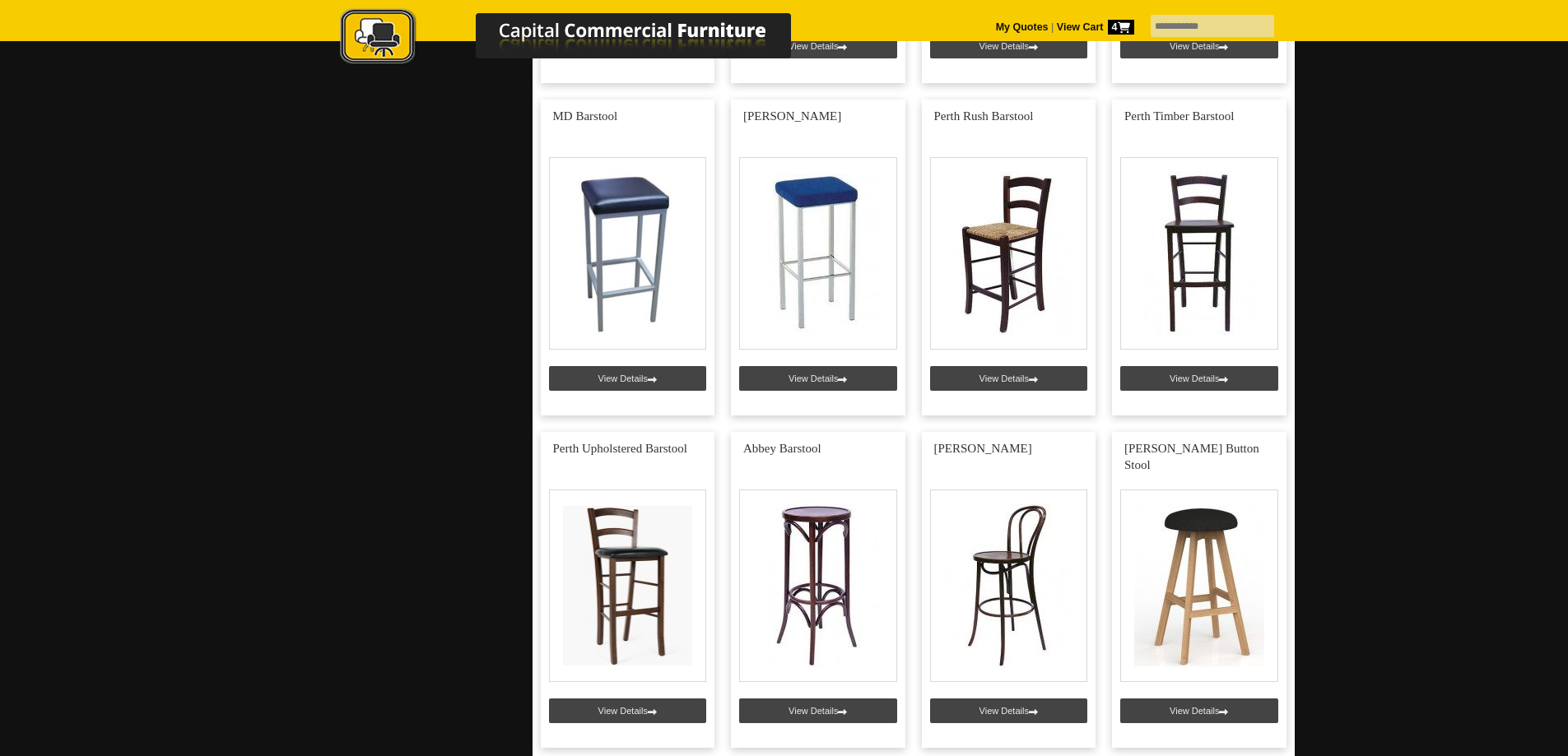
scroll to position [1645, 0]
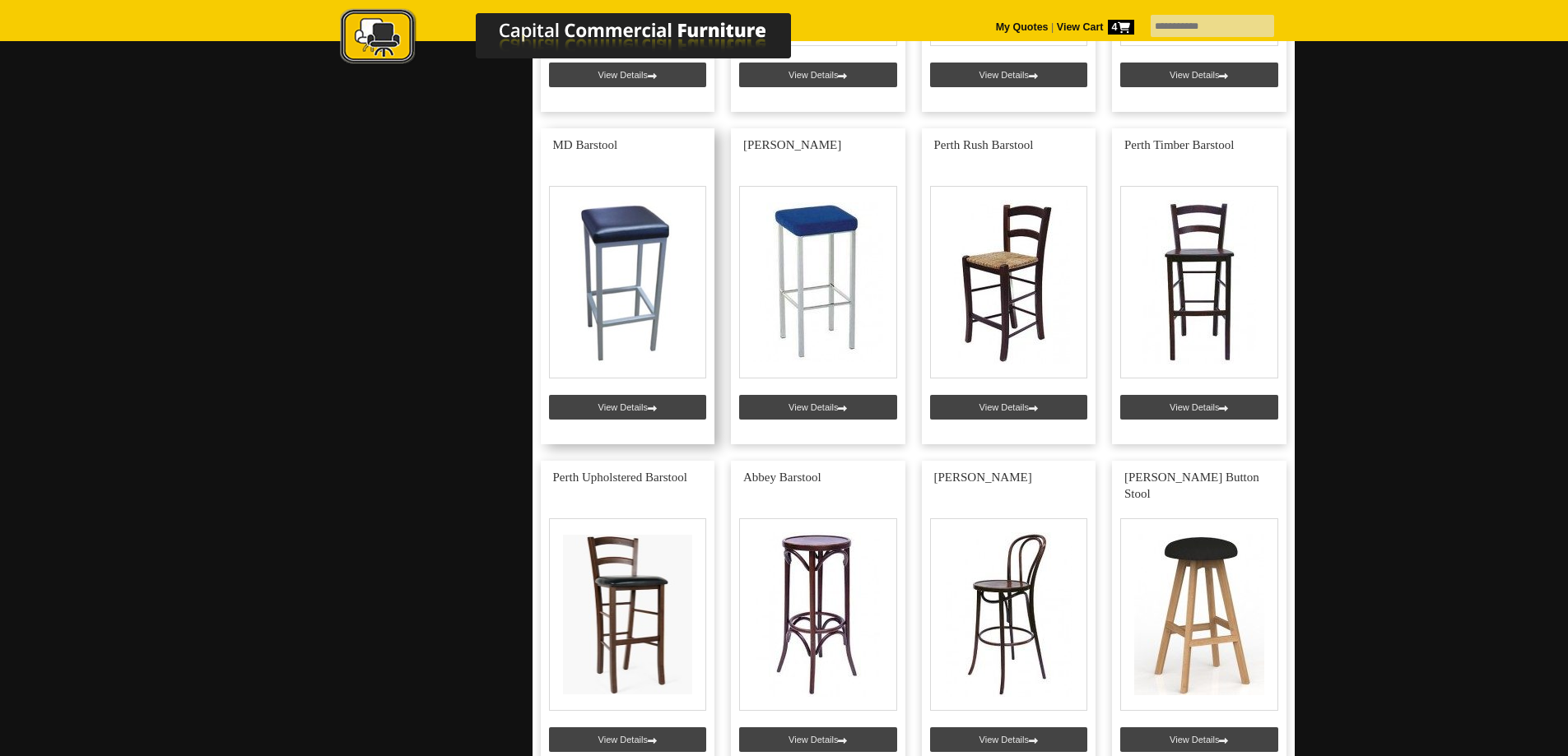
click at [621, 404] on link at bounding box center [628, 287] width 175 height 316
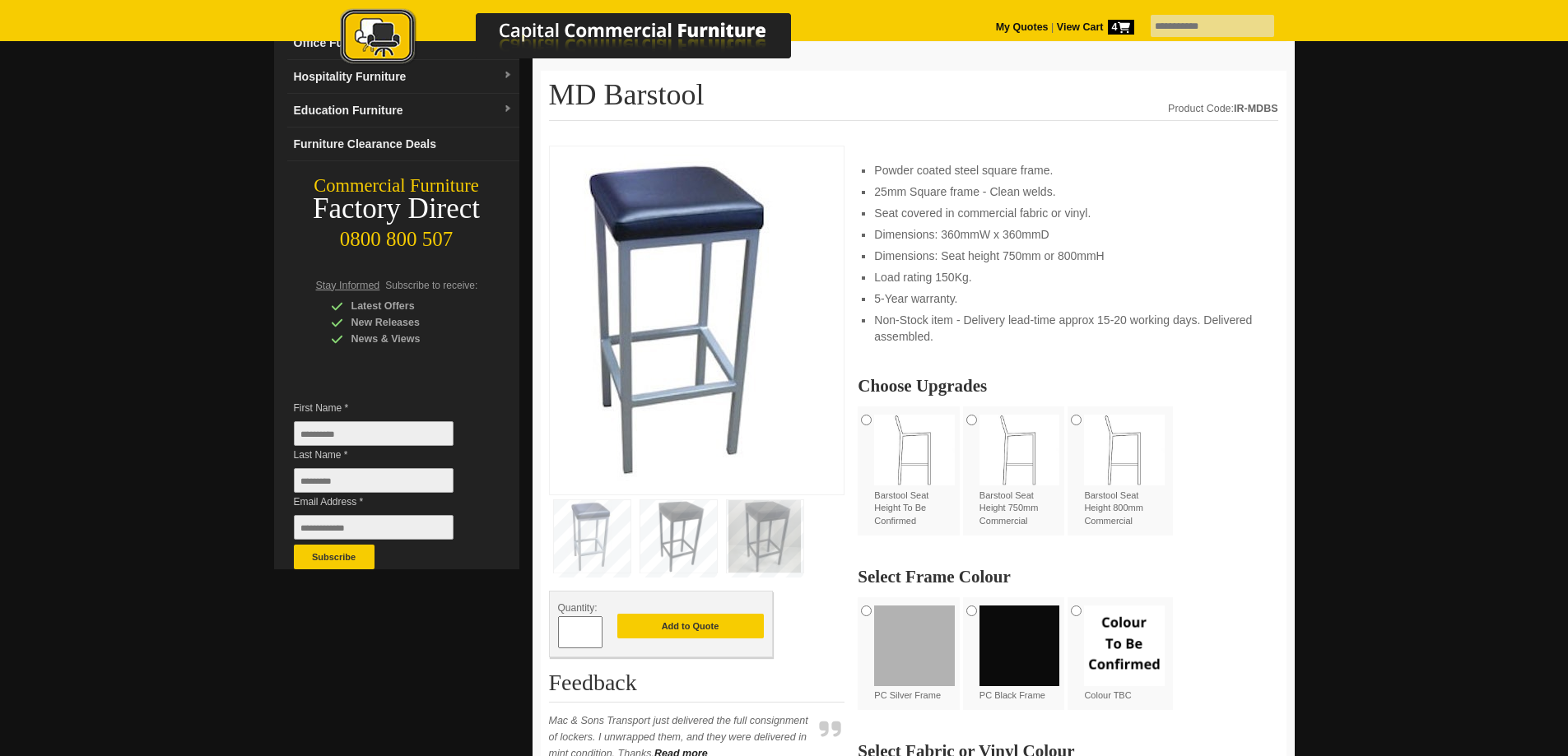
scroll to position [165, 0]
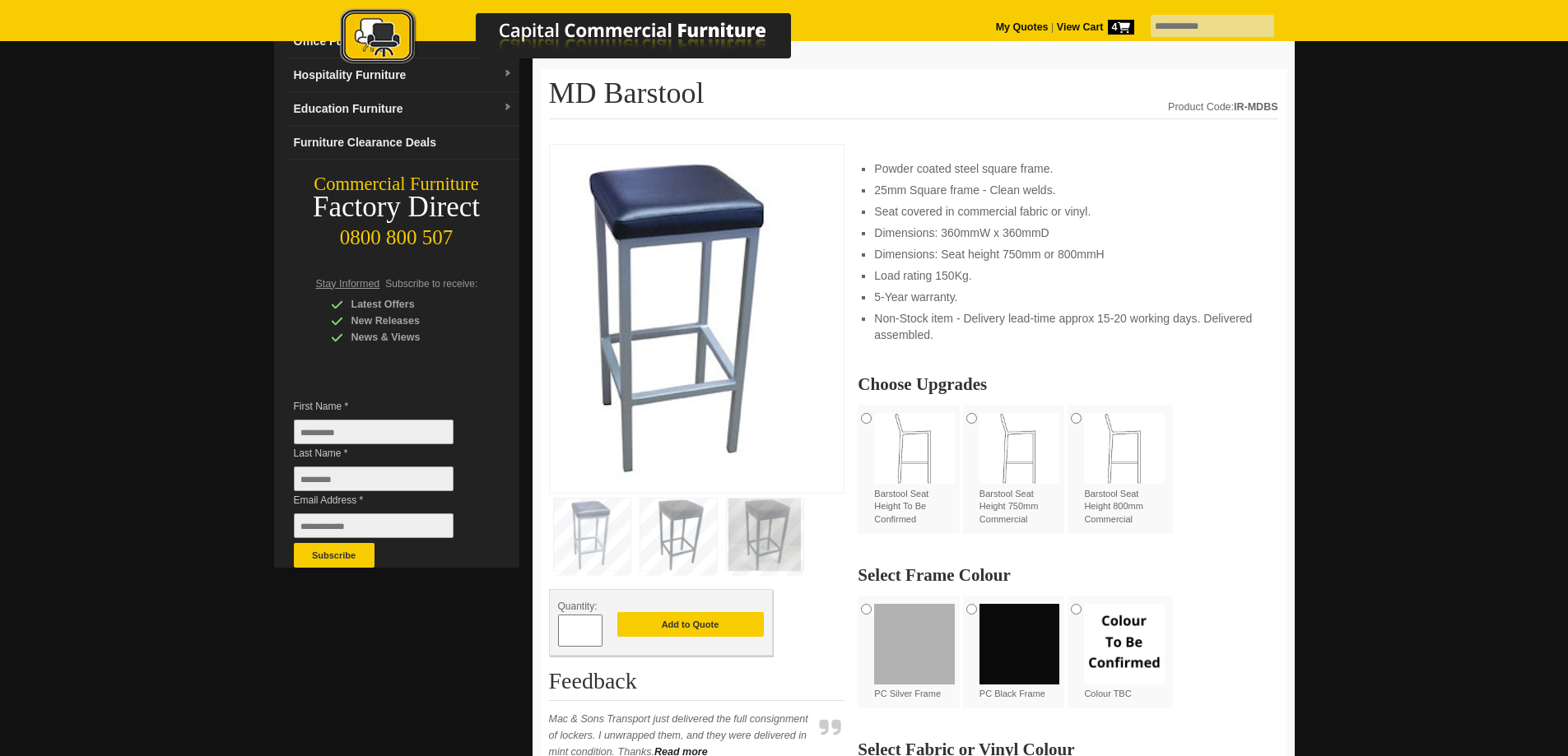
click at [654, 525] on img at bounding box center [678, 534] width 77 height 72
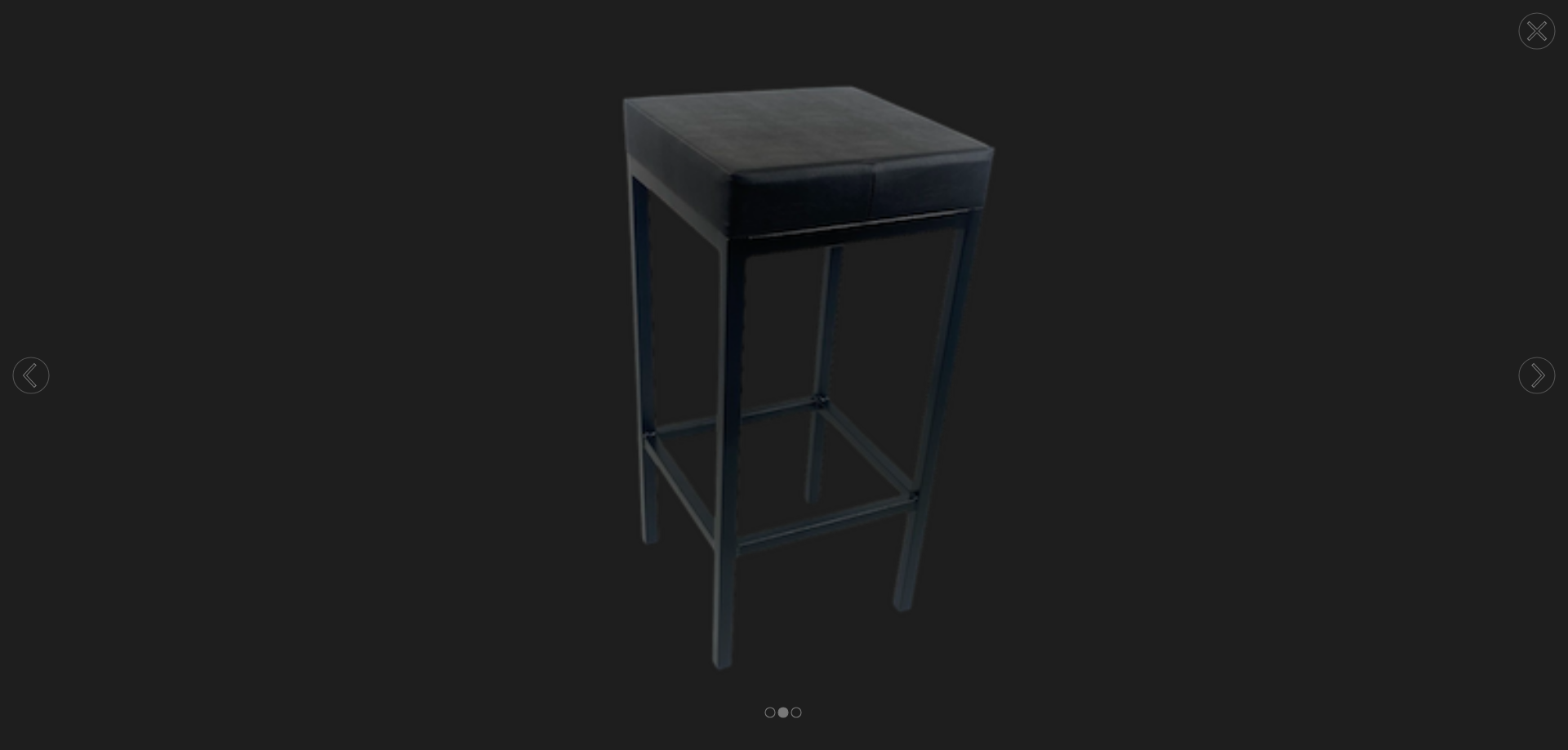
click at [1536, 38] on circle at bounding box center [1537, 31] width 36 height 36
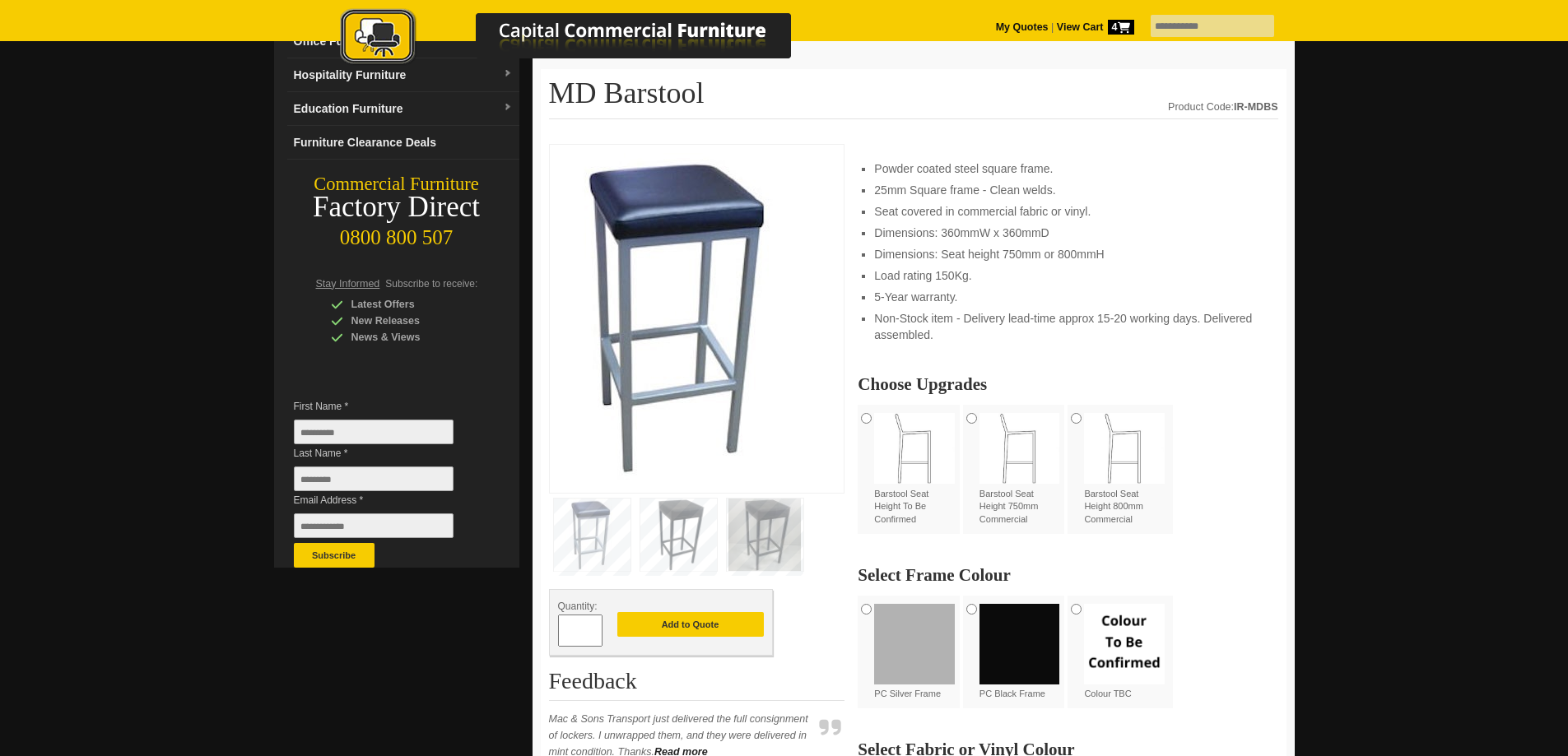
click at [762, 516] on img at bounding box center [765, 534] width 77 height 72
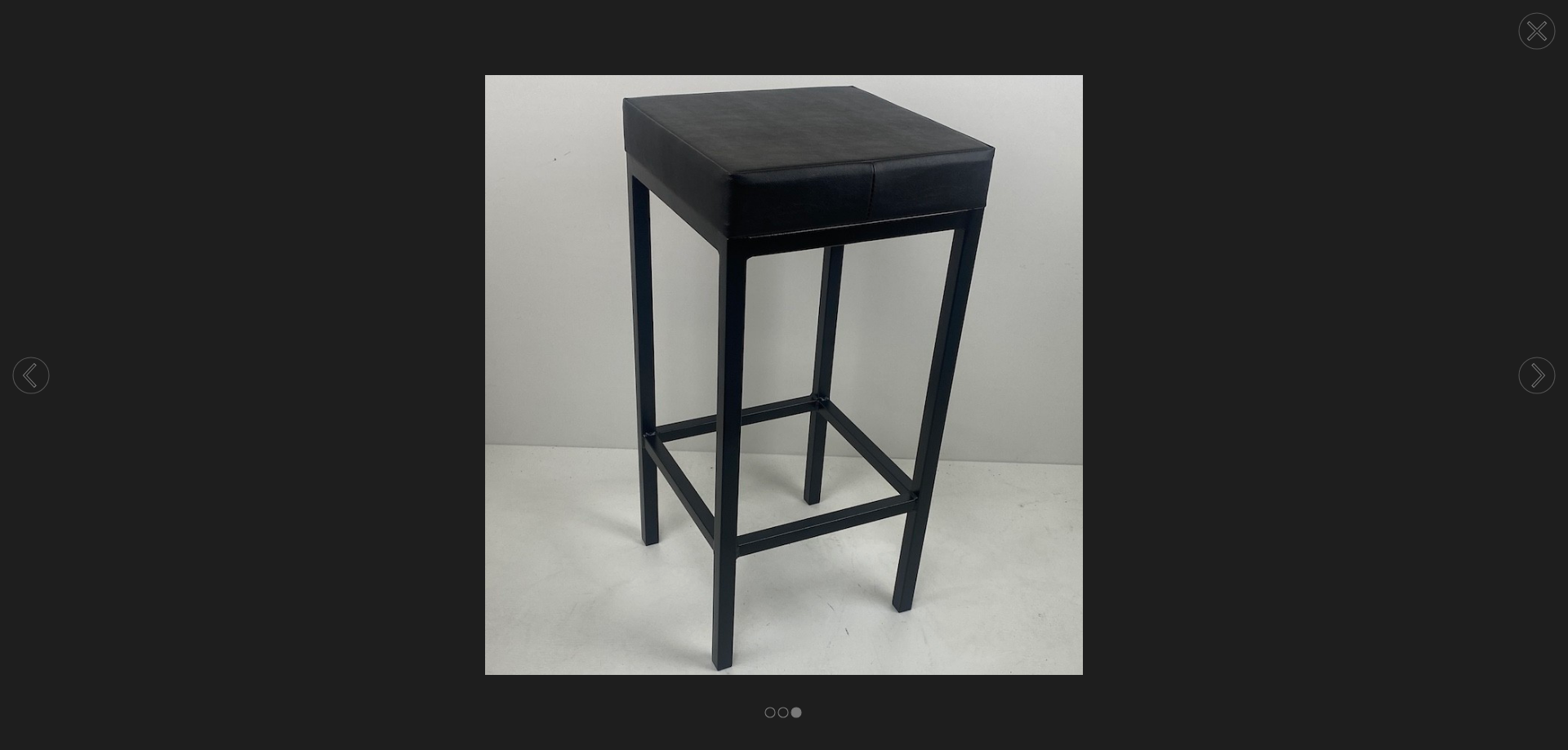
click at [1534, 29] on icon at bounding box center [1537, 31] width 16 height 16
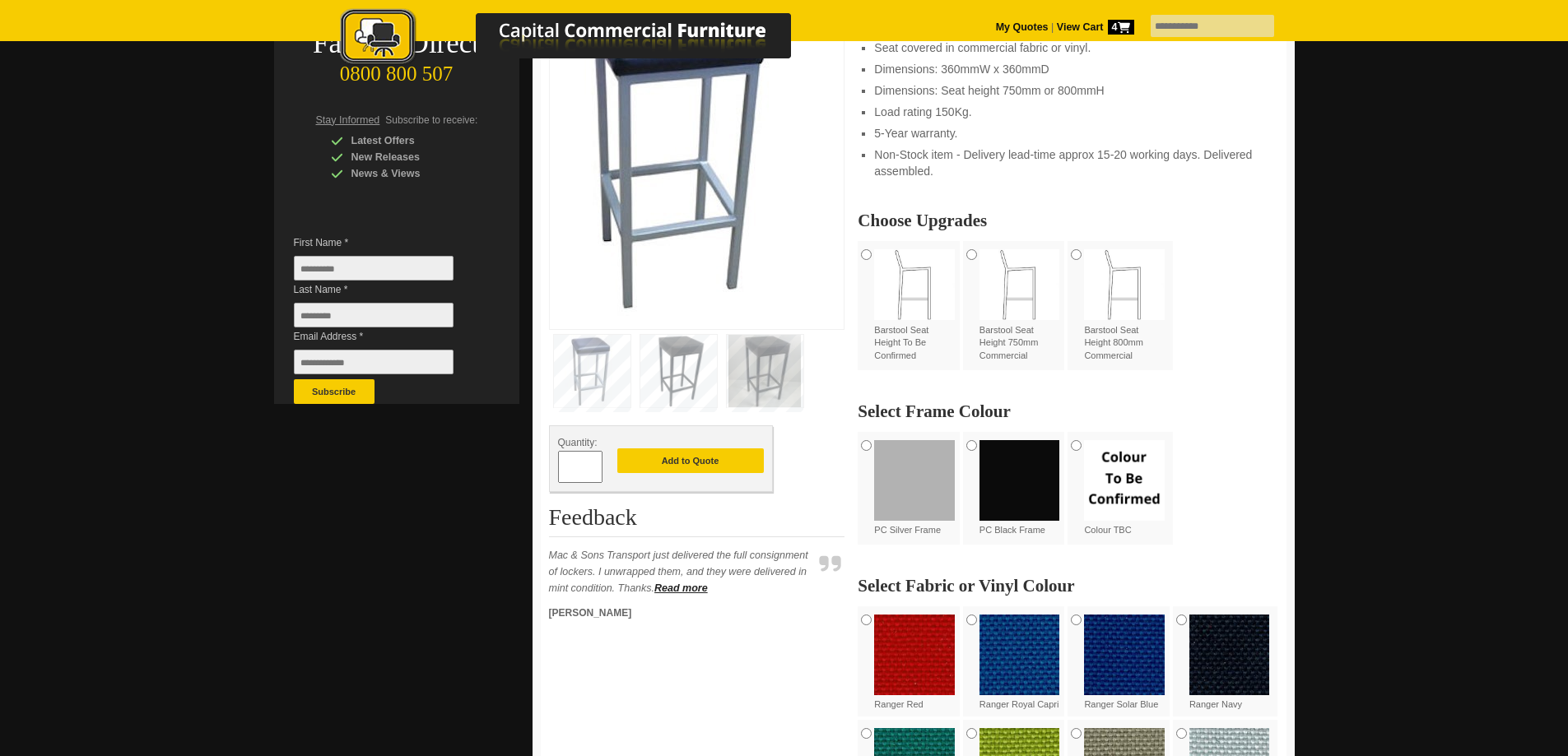
scroll to position [329, 0]
click at [1018, 463] on img at bounding box center [1020, 480] width 81 height 81
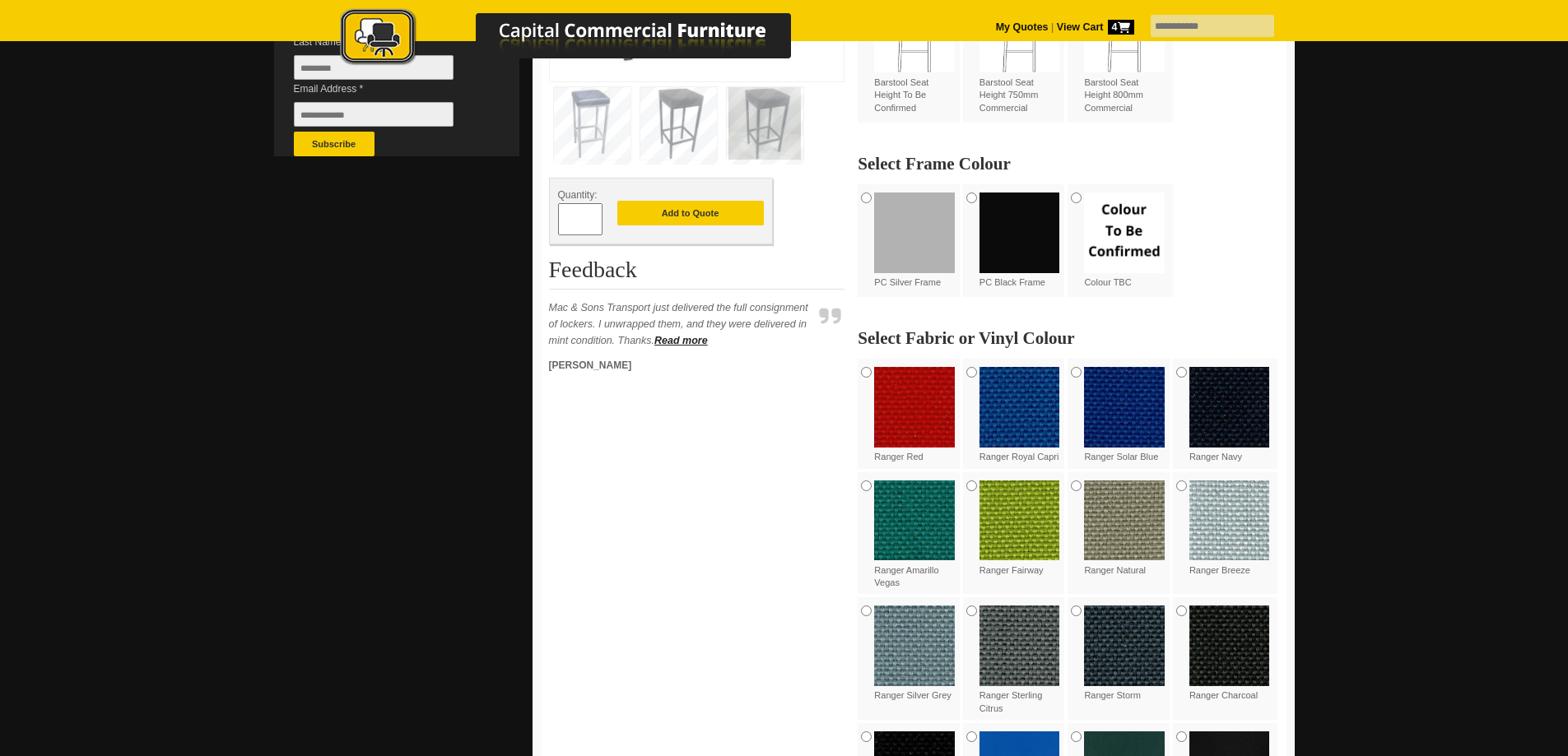
scroll to position [658, 0]
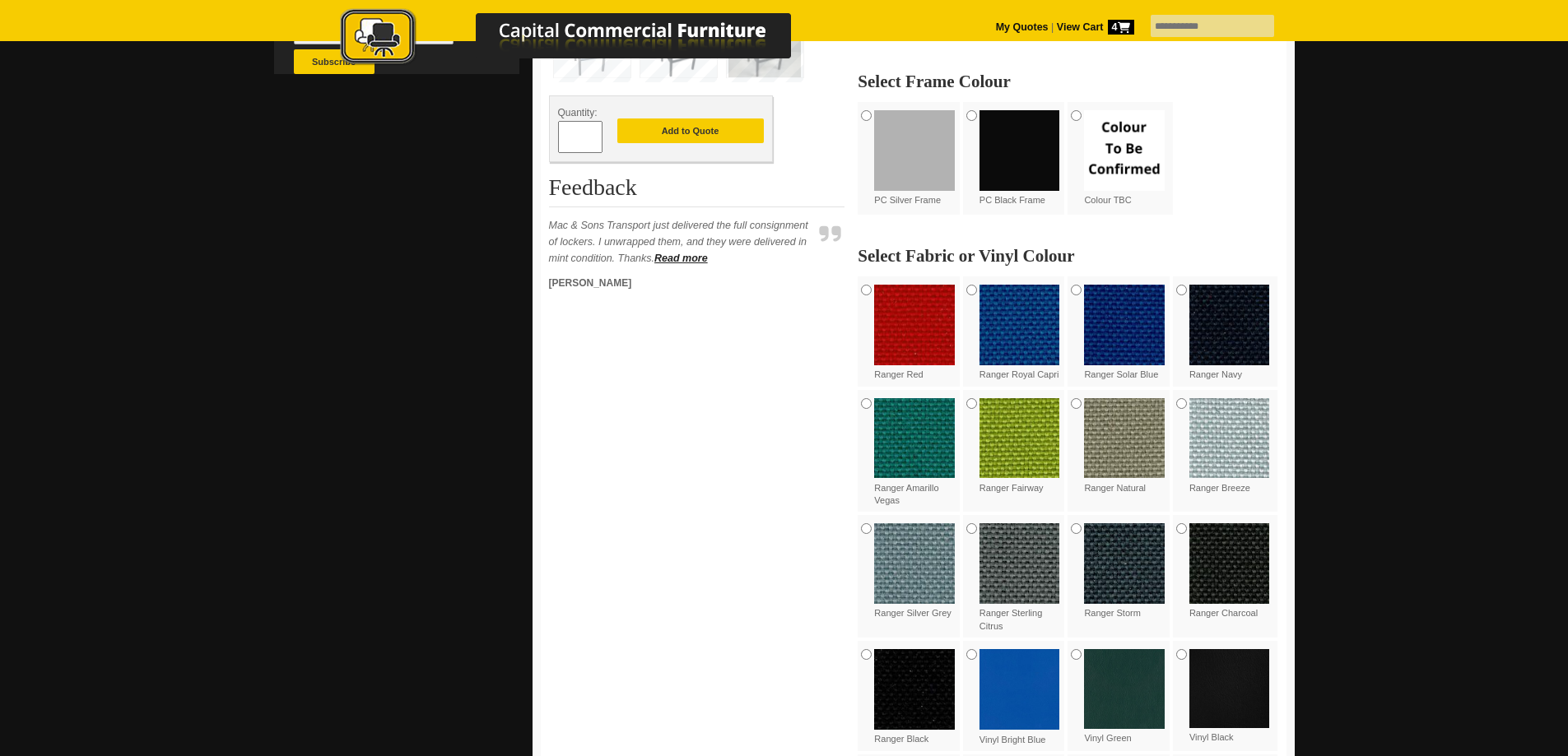
click at [1128, 434] on img at bounding box center [1125, 439] width 81 height 81
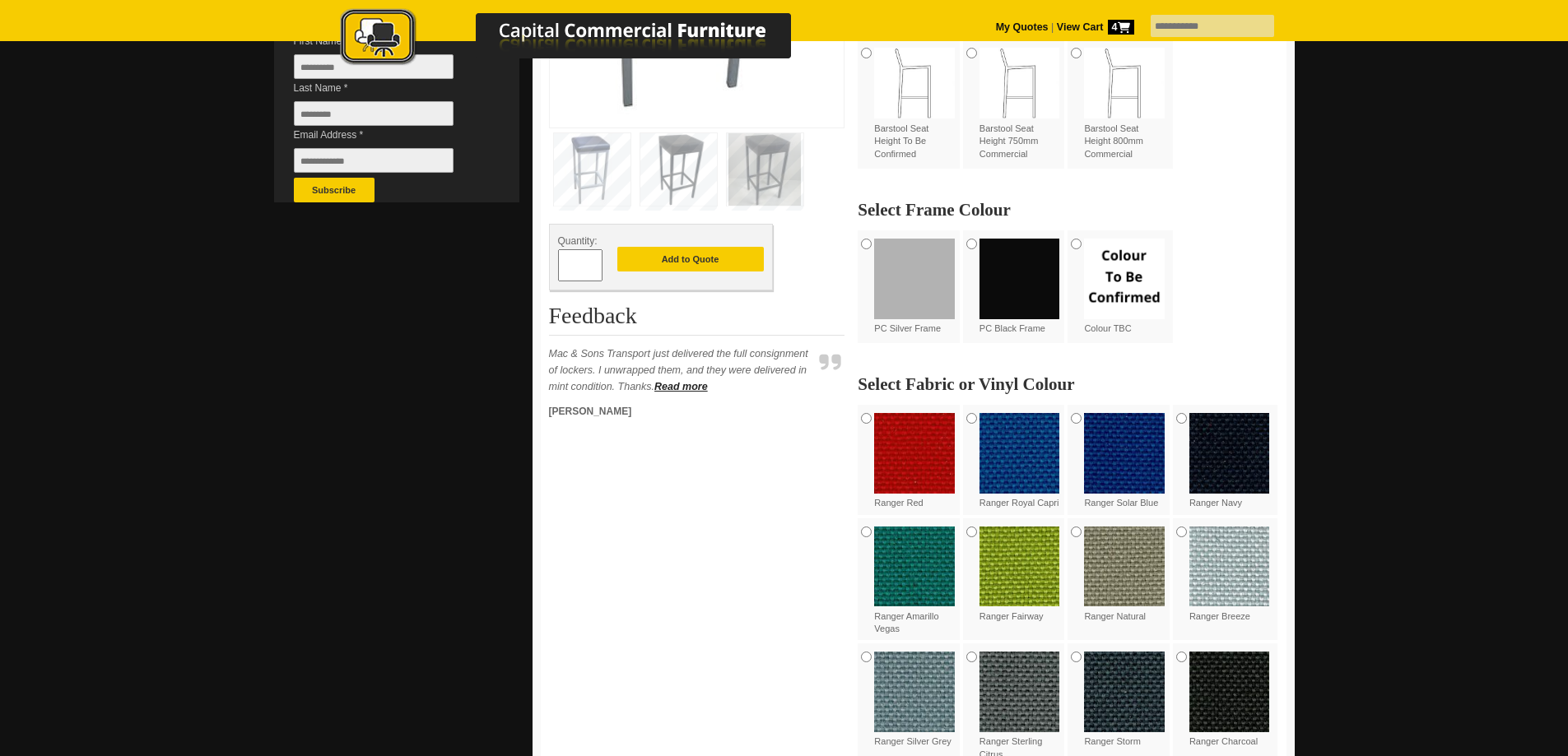
scroll to position [493, 0]
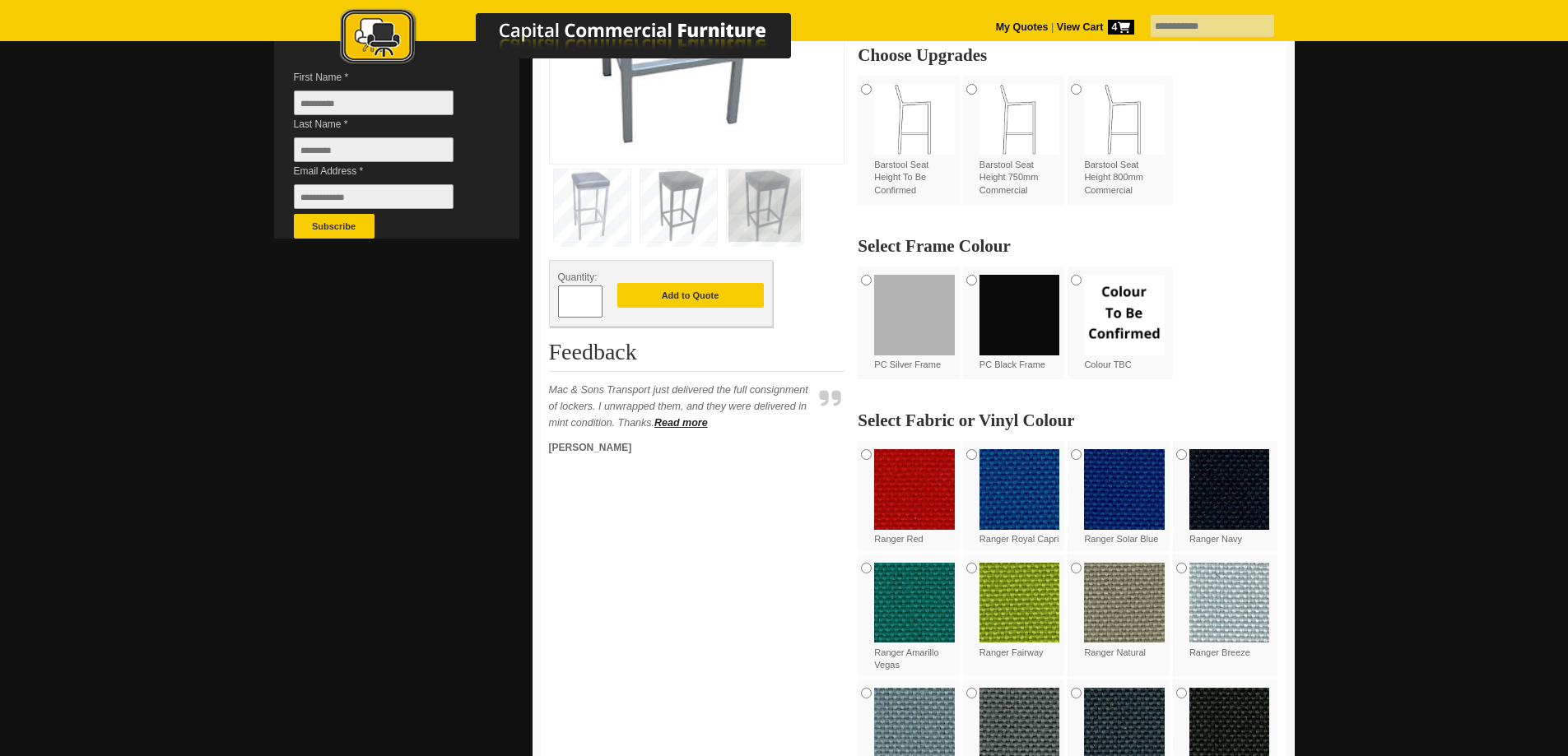
click at [592, 300] on span at bounding box center [594, 296] width 7 height 16
click at [594, 301] on span at bounding box center [594, 309] width 7 height 16
click at [598, 302] on input "*" at bounding box center [580, 301] width 44 height 32
click at [595, 299] on span at bounding box center [594, 296] width 7 height 16
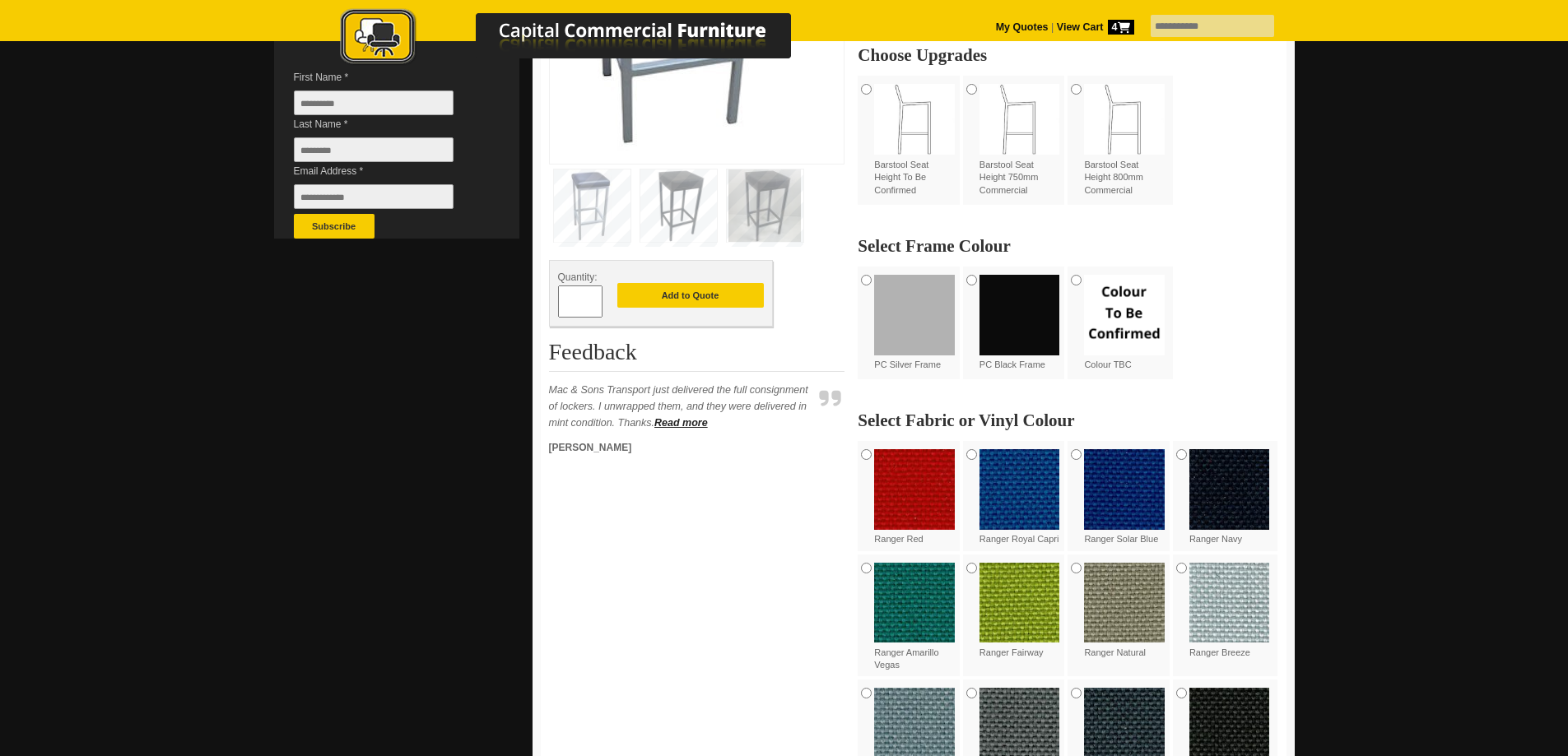
click at [595, 299] on span at bounding box center [594, 296] width 7 height 16
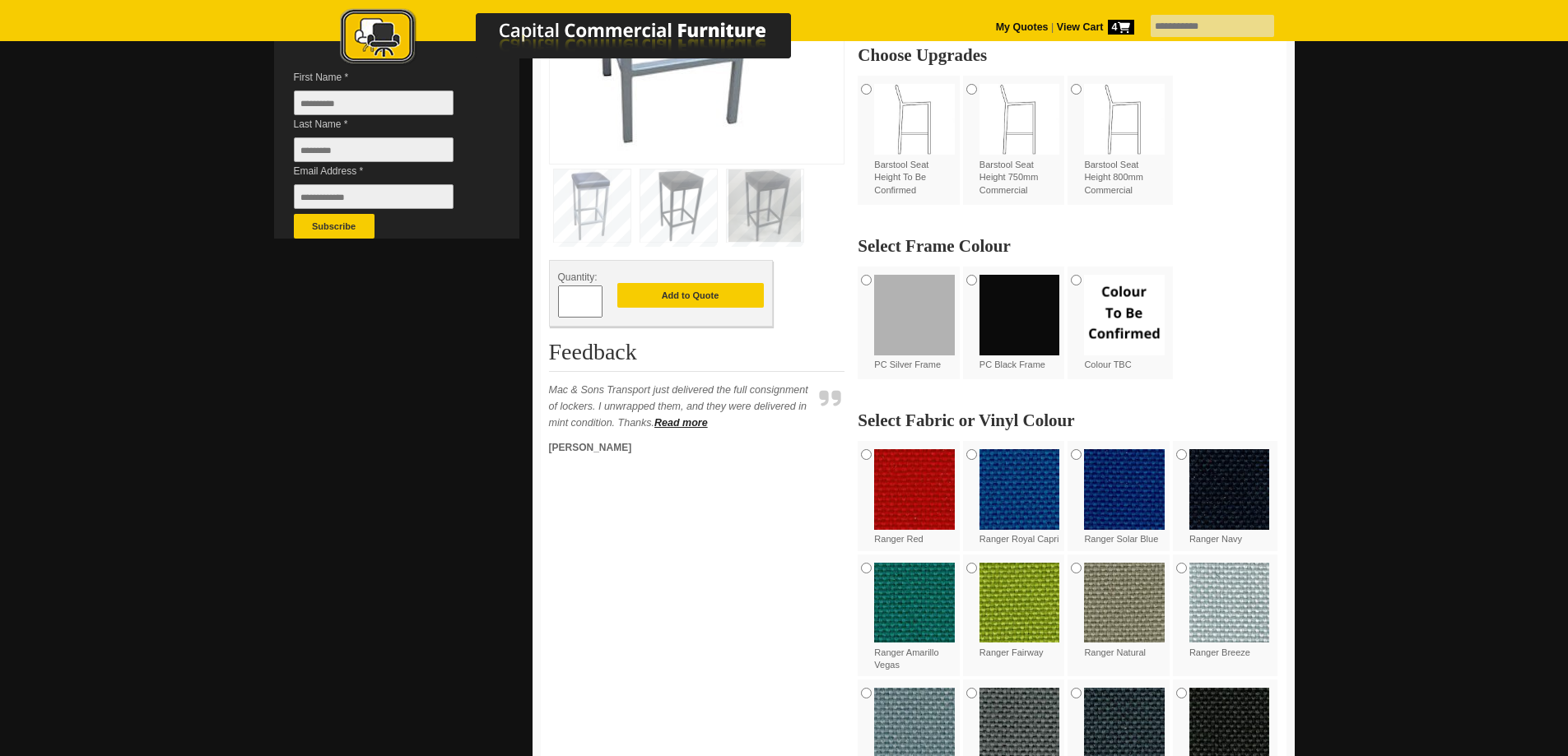
click at [595, 299] on span at bounding box center [594, 296] width 7 height 16
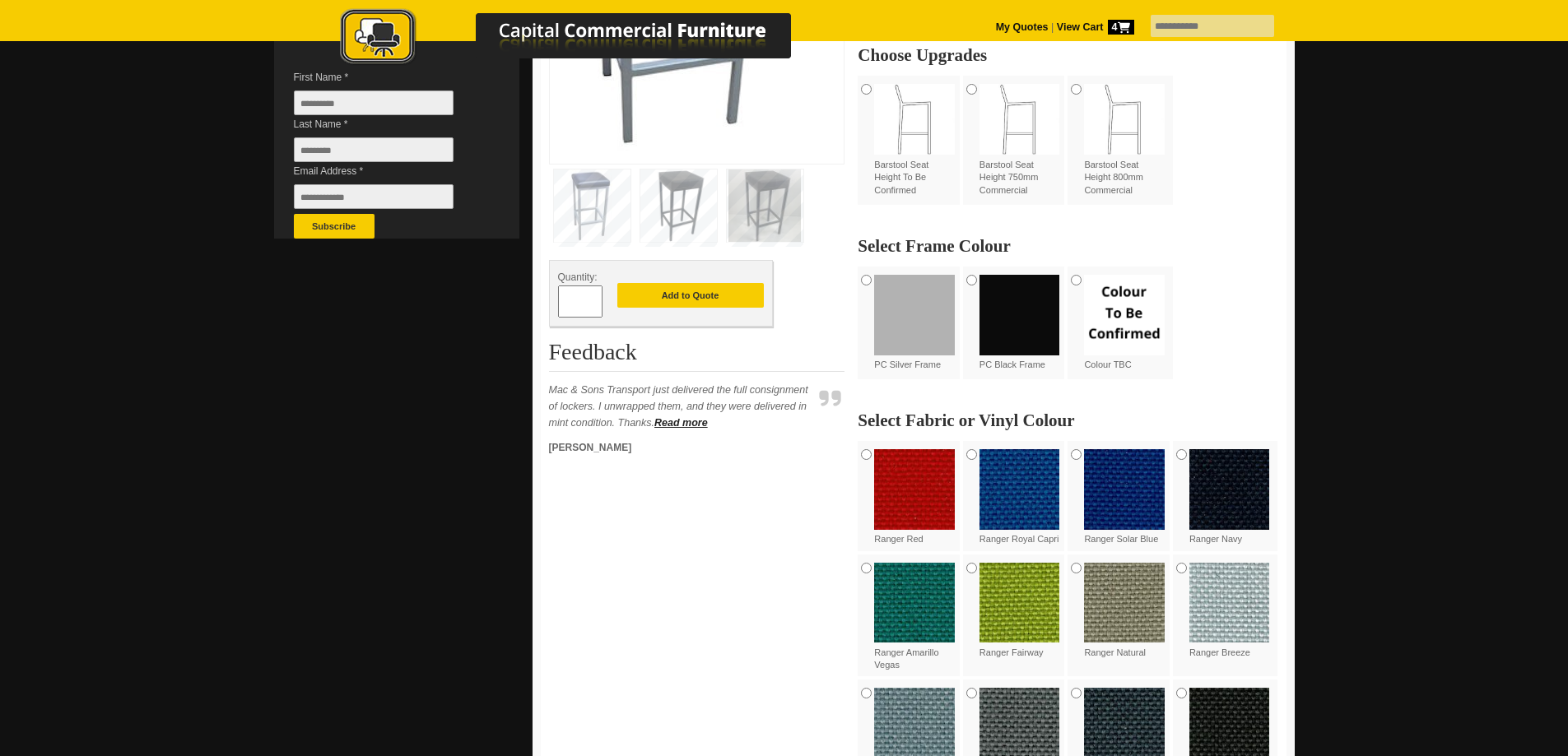
click at [595, 299] on span at bounding box center [594, 296] width 7 height 16
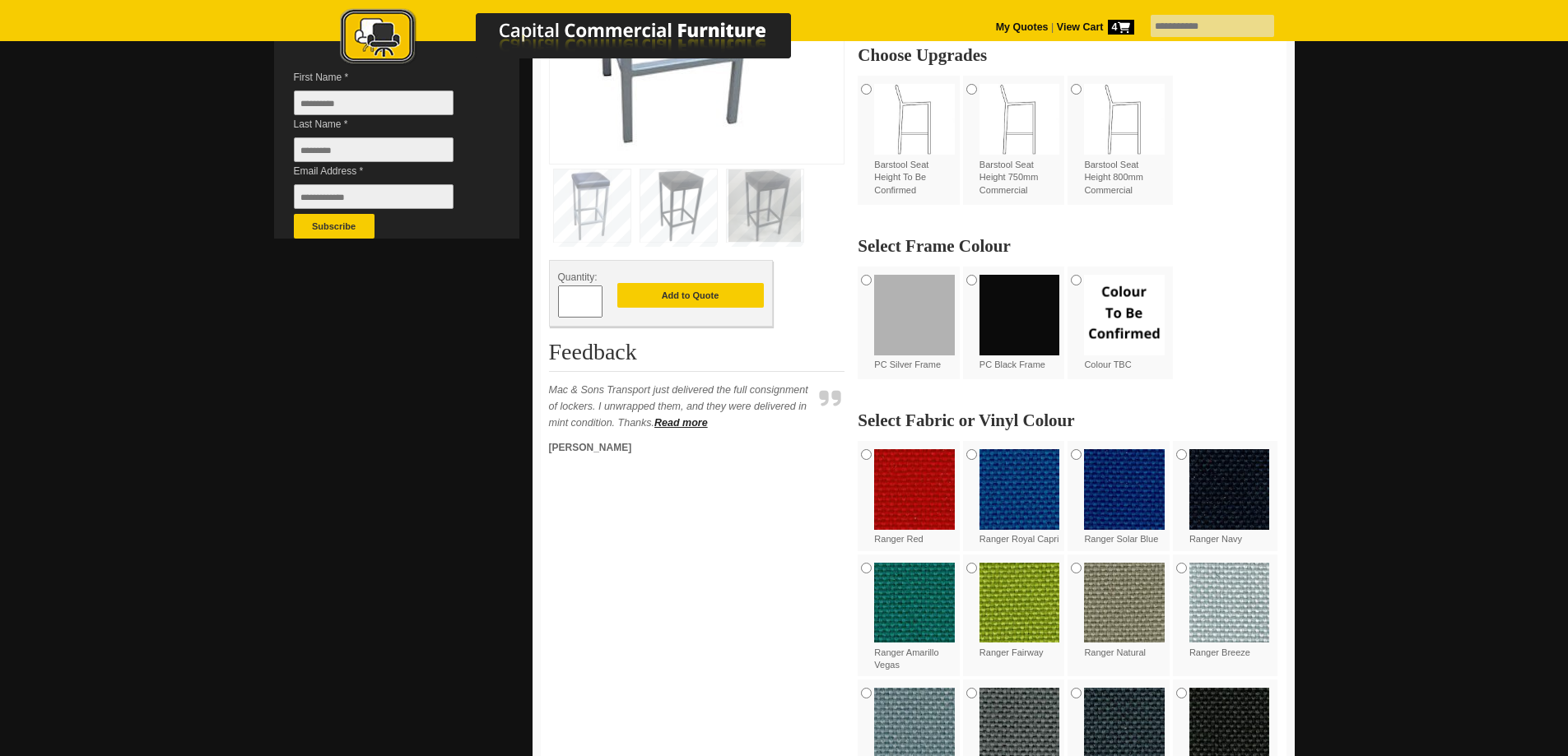
type input "**"
click at [707, 296] on button "Add to Quote" at bounding box center [690, 296] width 147 height 25
click at [695, 293] on button "Add to Quote" at bounding box center [690, 296] width 147 height 25
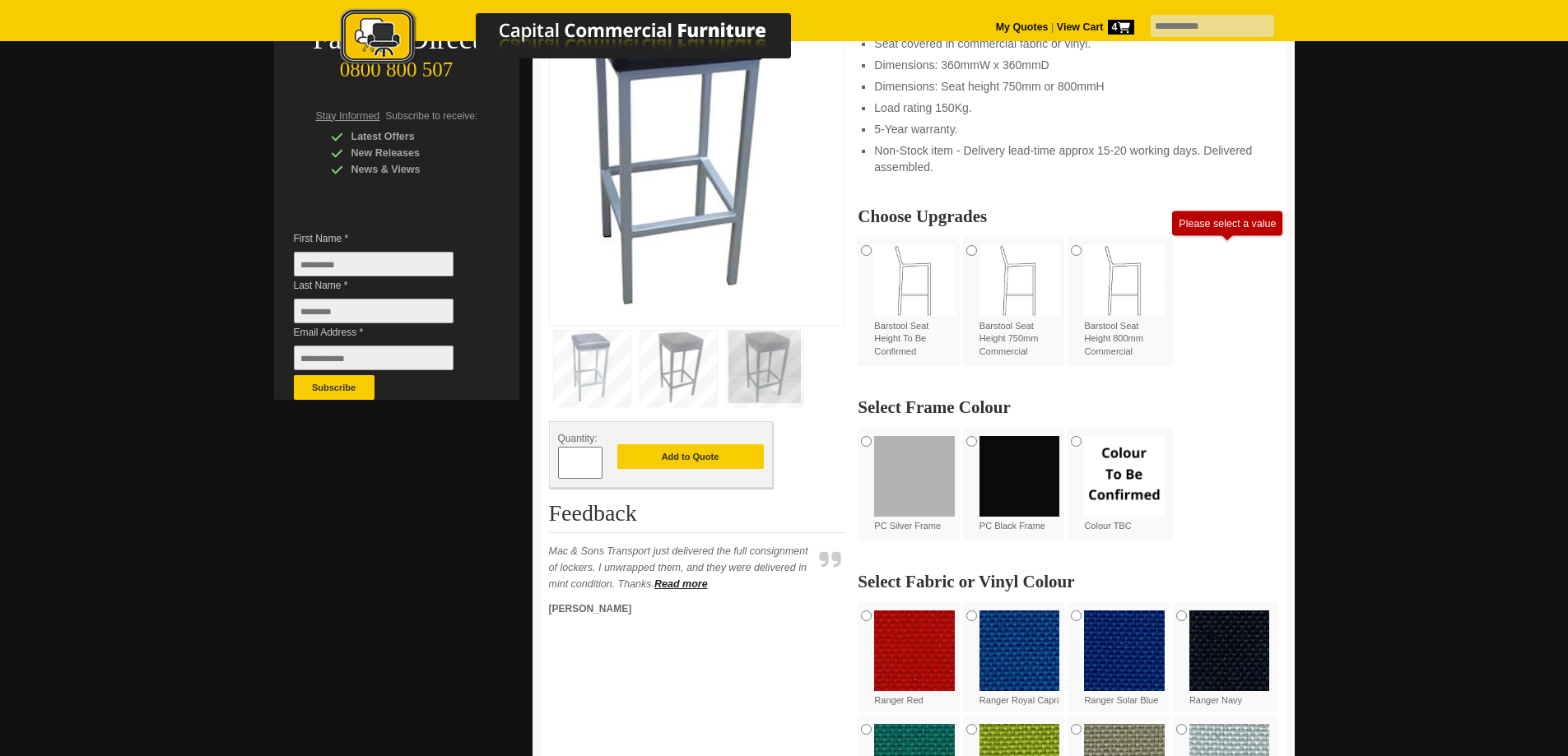
scroll to position [329, 0]
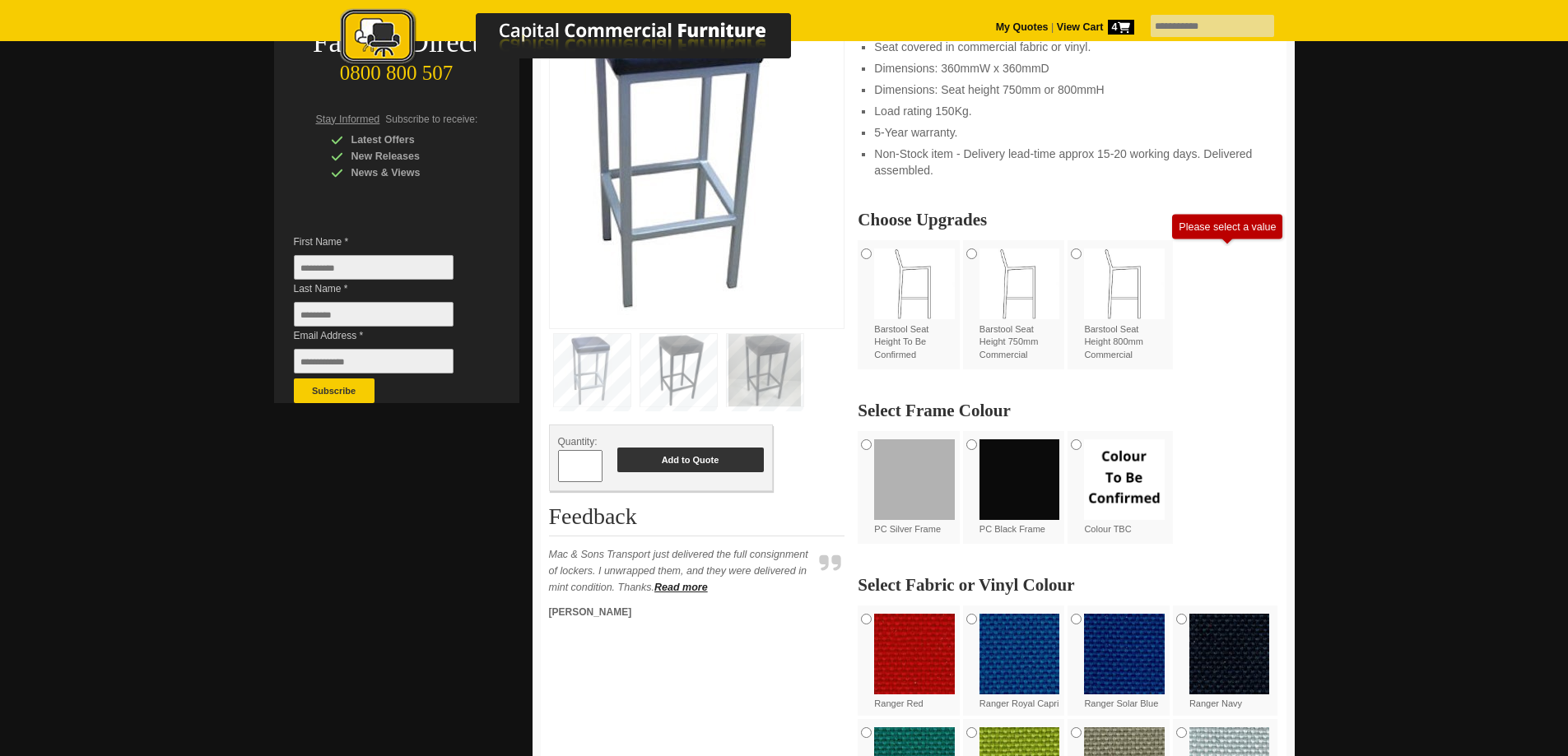
click at [695, 460] on button "Add to Quote" at bounding box center [690, 460] width 147 height 25
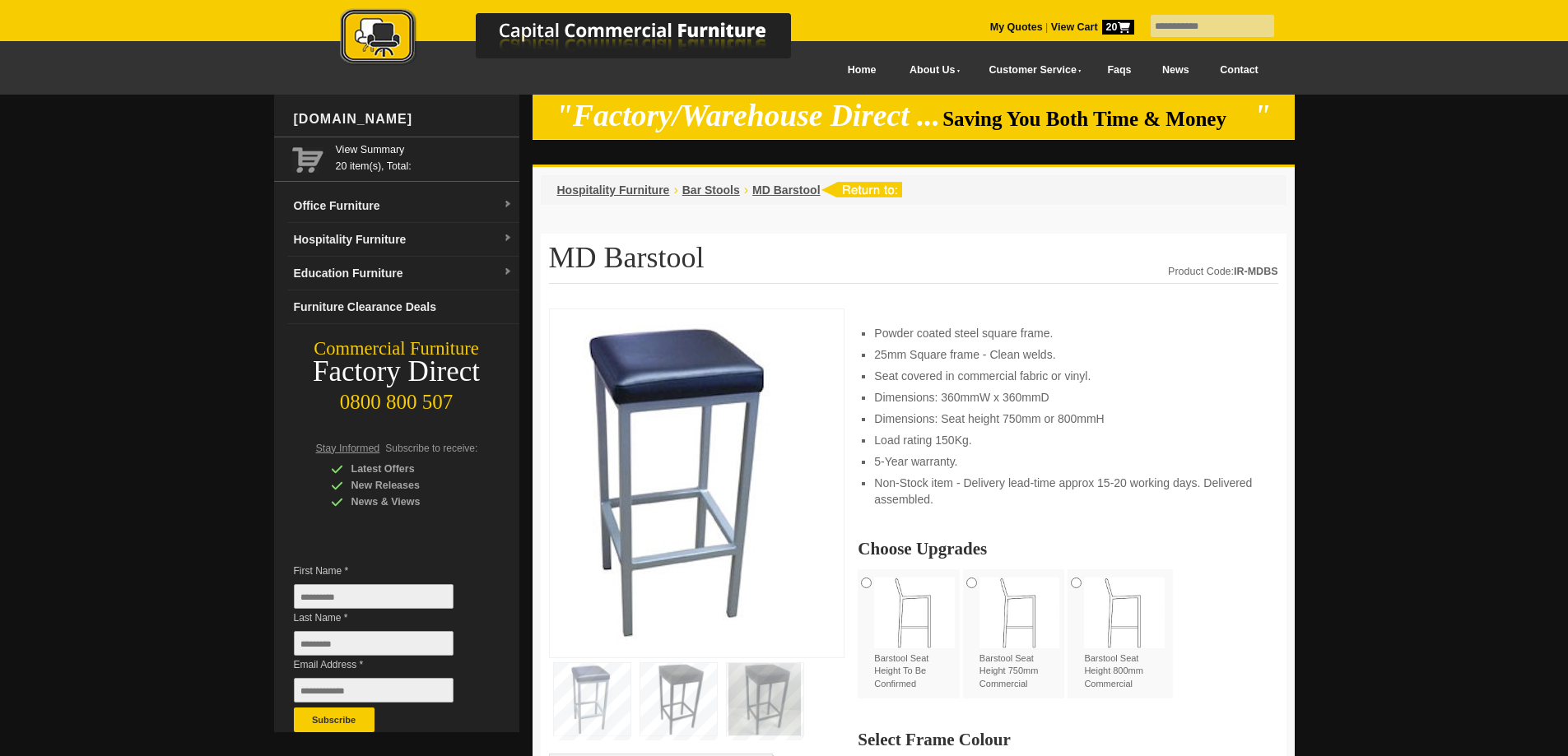
click at [1102, 21] on span "20" at bounding box center [1118, 27] width 32 height 15
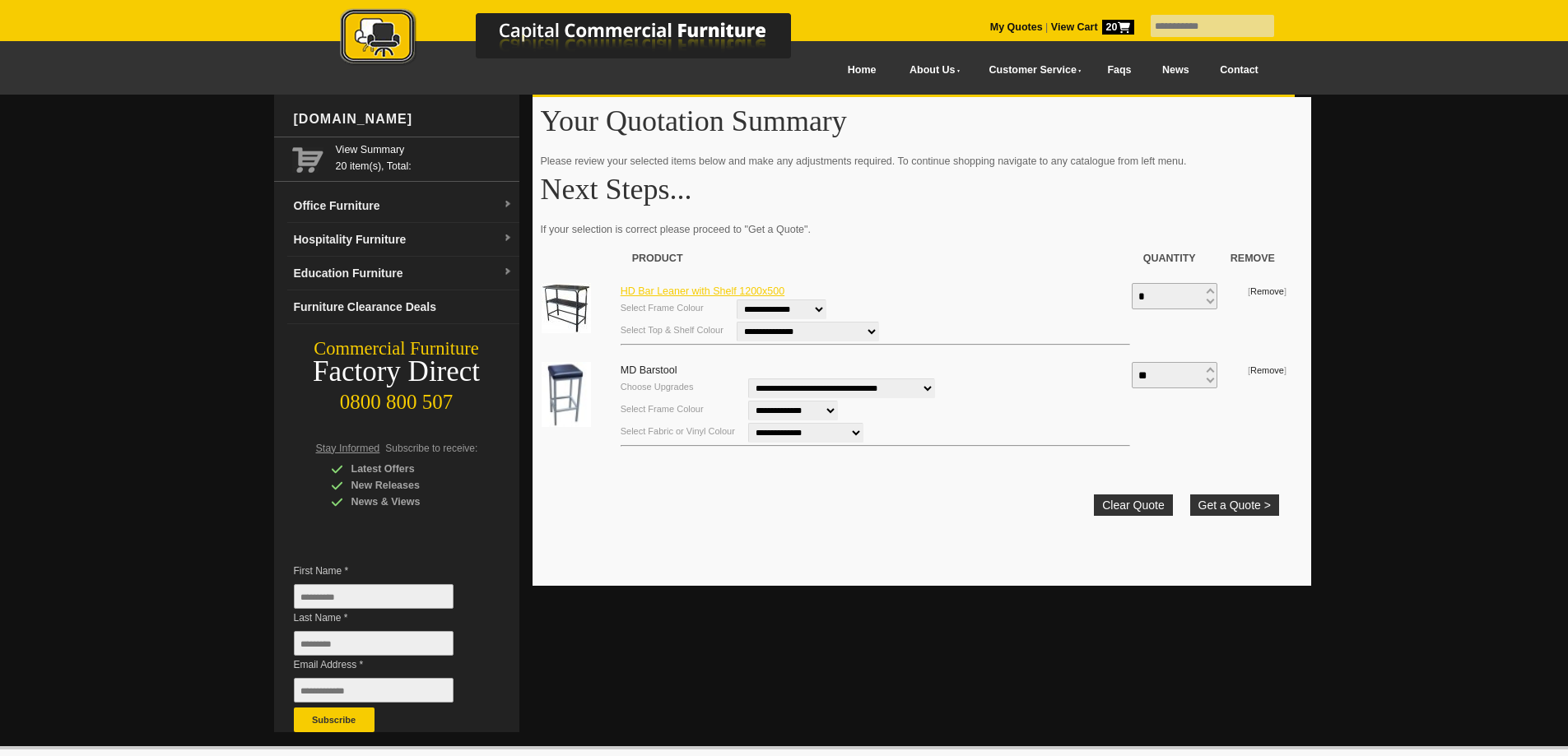
click at [674, 289] on link "HD Bar Leaner with Shelf 1200x500" at bounding box center [702, 292] width 164 height 12
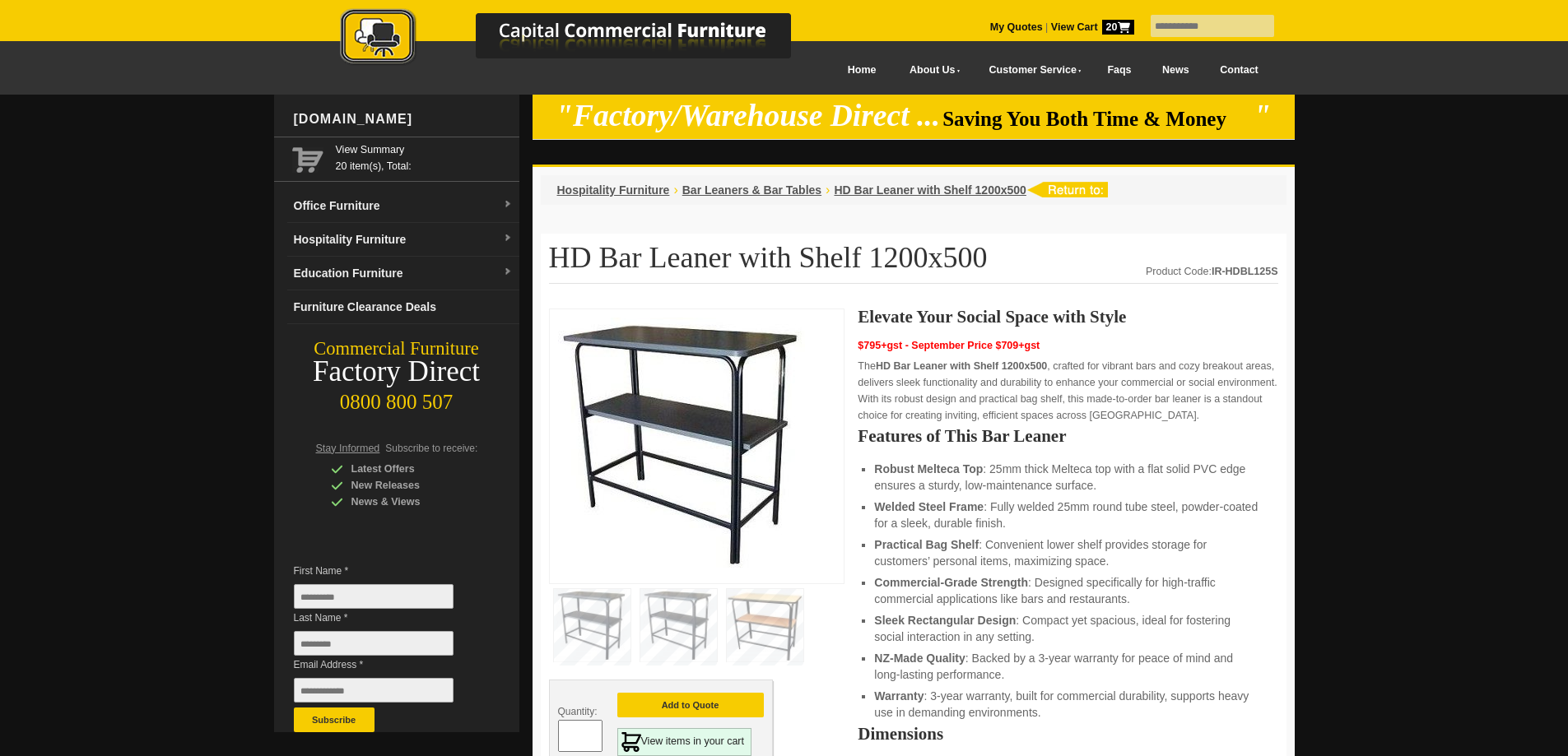
click at [765, 618] on img at bounding box center [765, 625] width 77 height 72
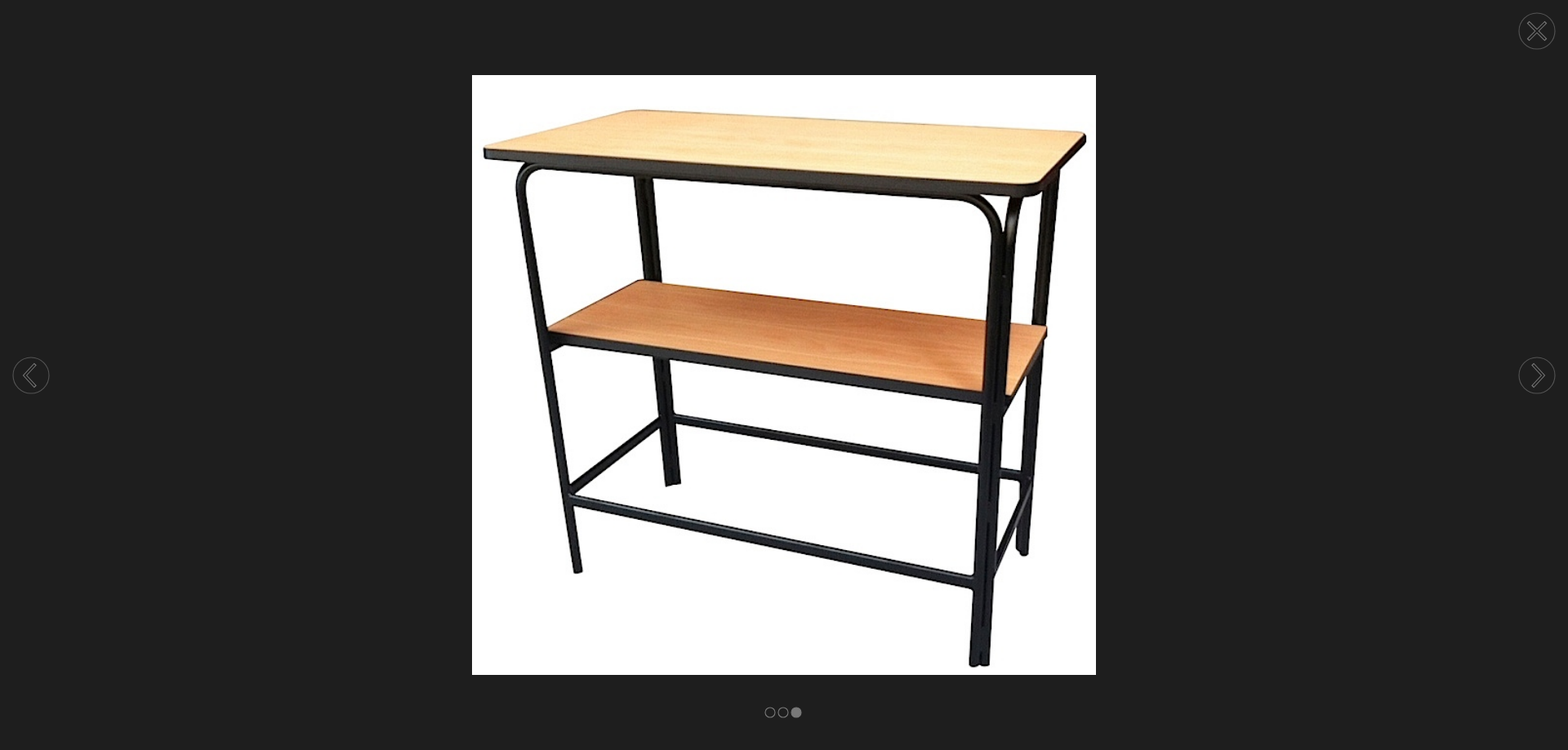
click at [1543, 31] on circle at bounding box center [1537, 31] width 36 height 36
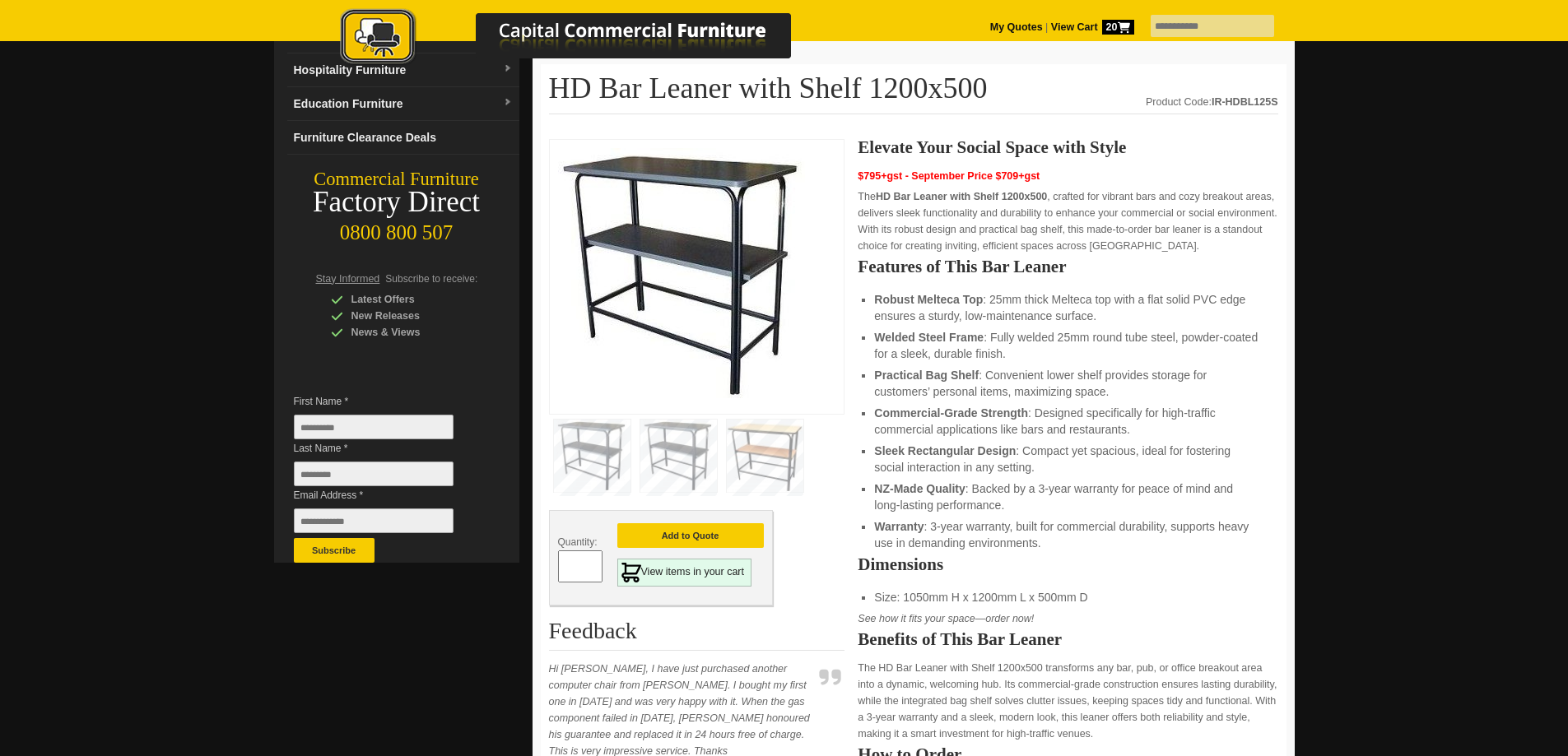
scroll to position [165, 0]
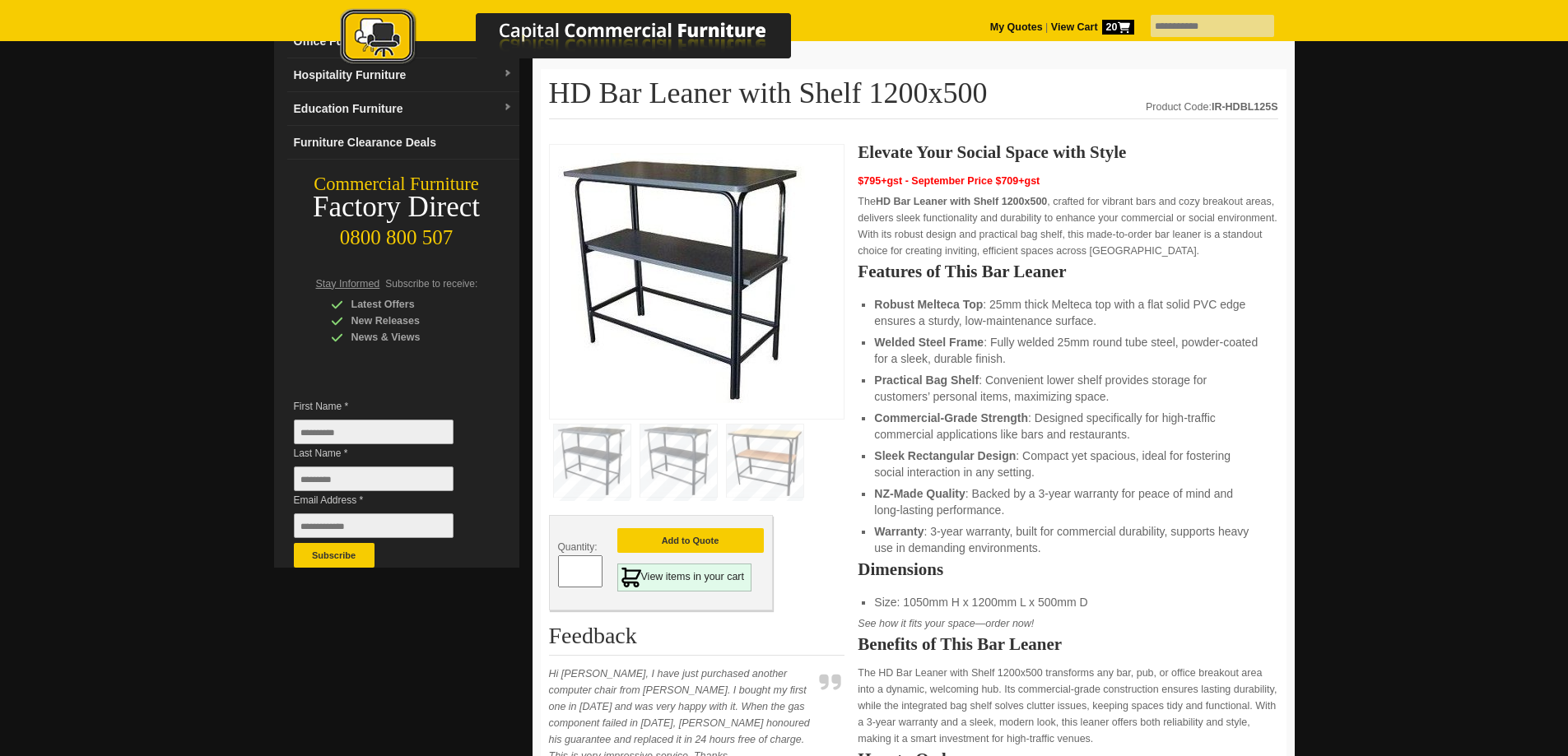
click at [1102, 25] on span "20" at bounding box center [1118, 27] width 32 height 15
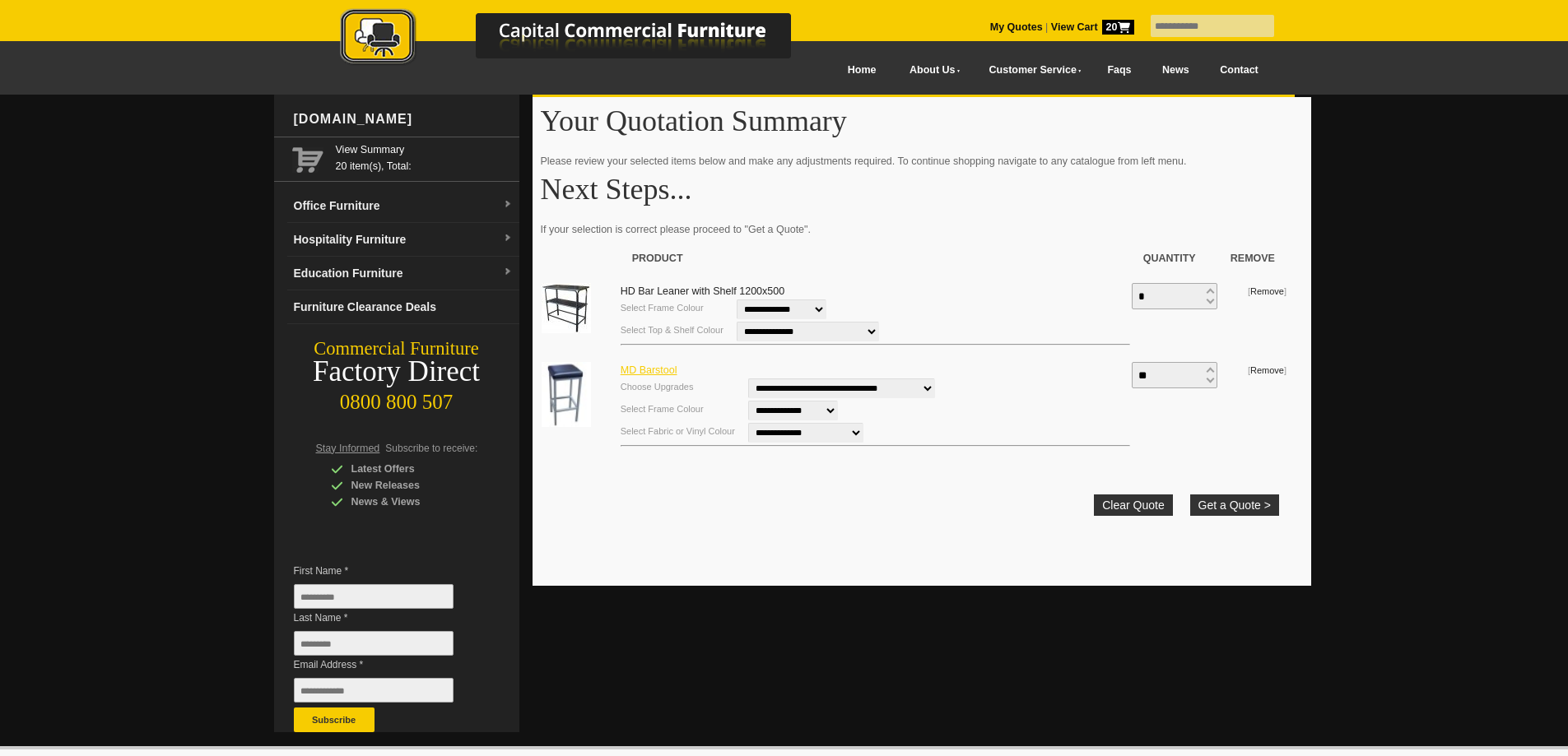
click at [658, 371] on link "MD Barstool" at bounding box center [648, 371] width 57 height 12
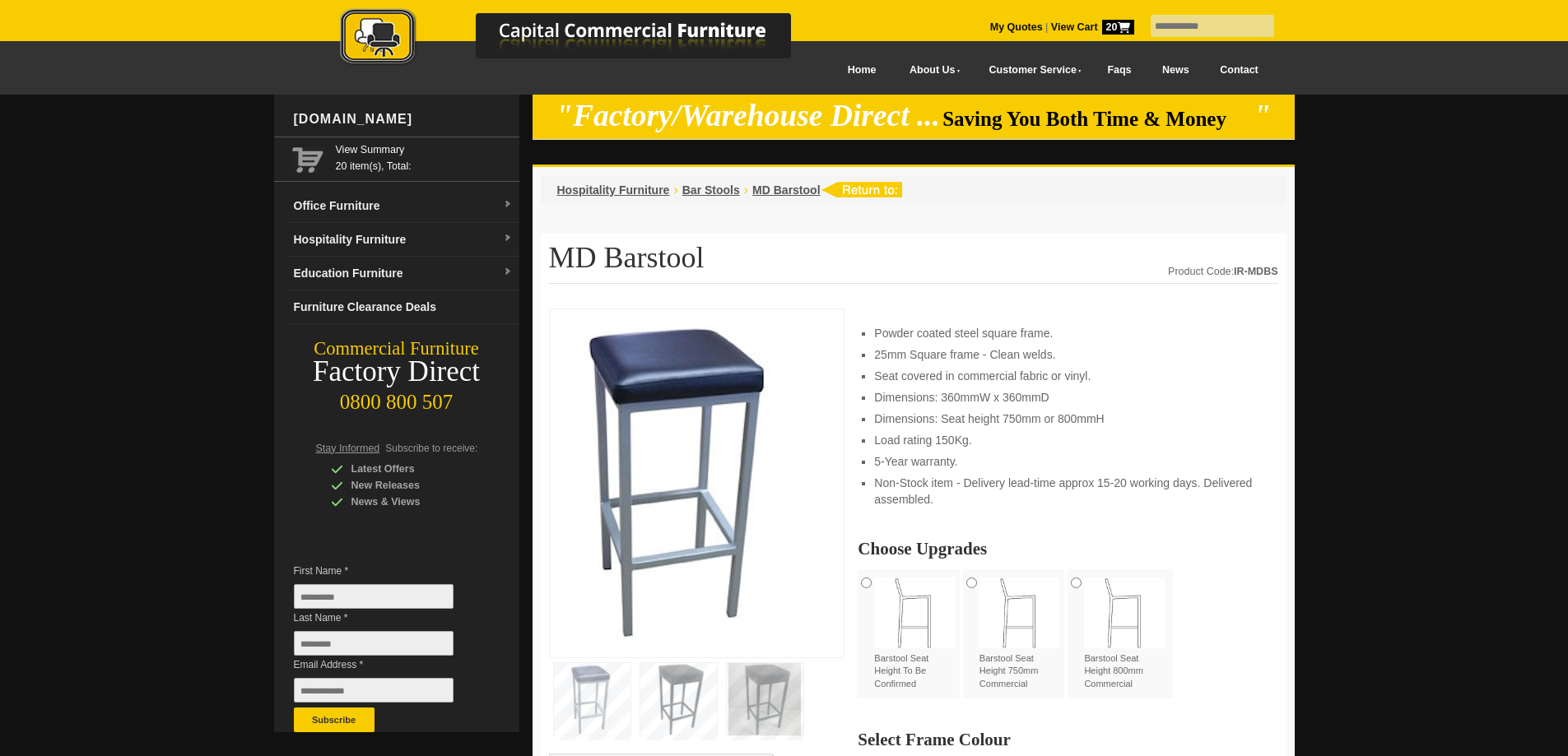
scroll to position [165, 0]
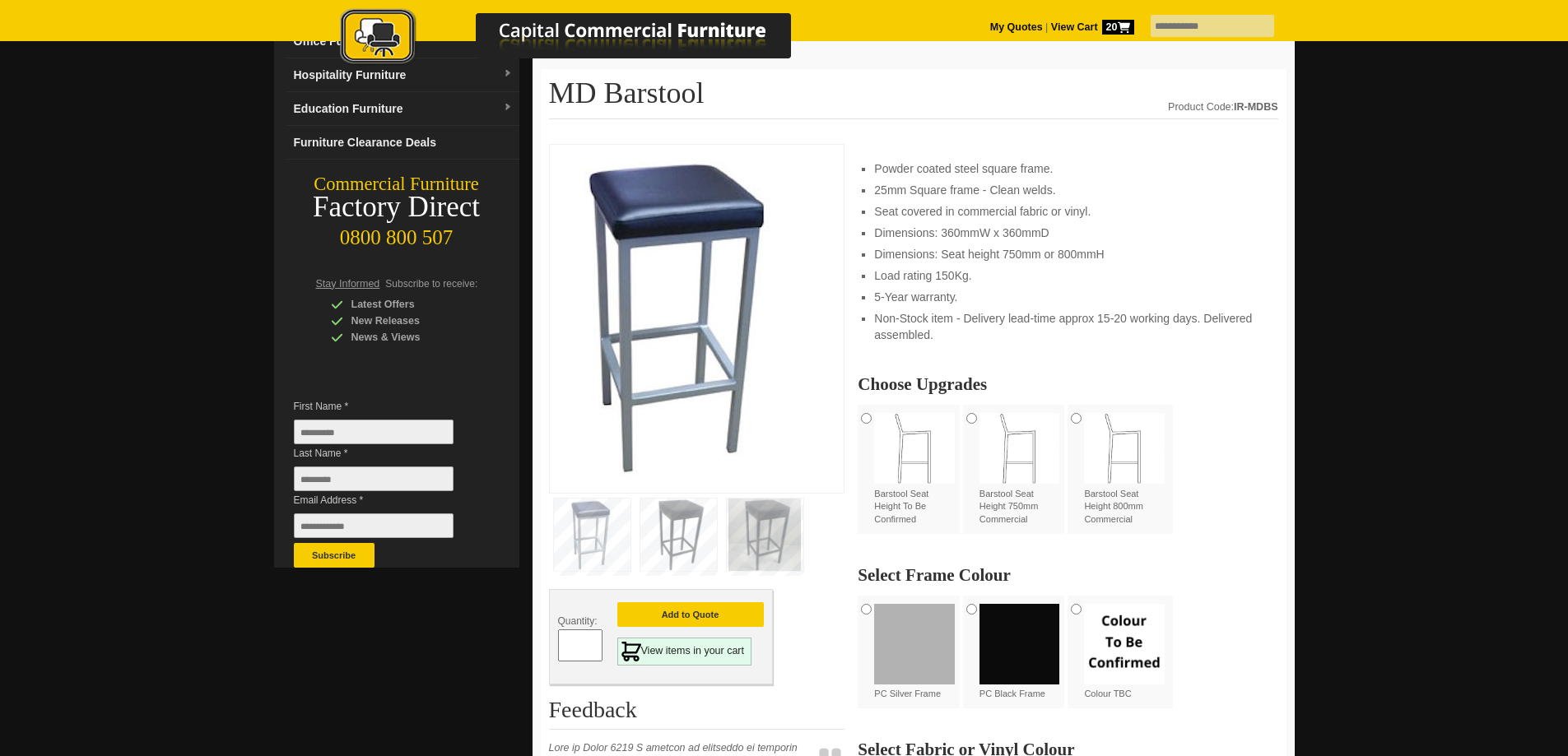
click at [766, 539] on img at bounding box center [765, 534] width 77 height 72
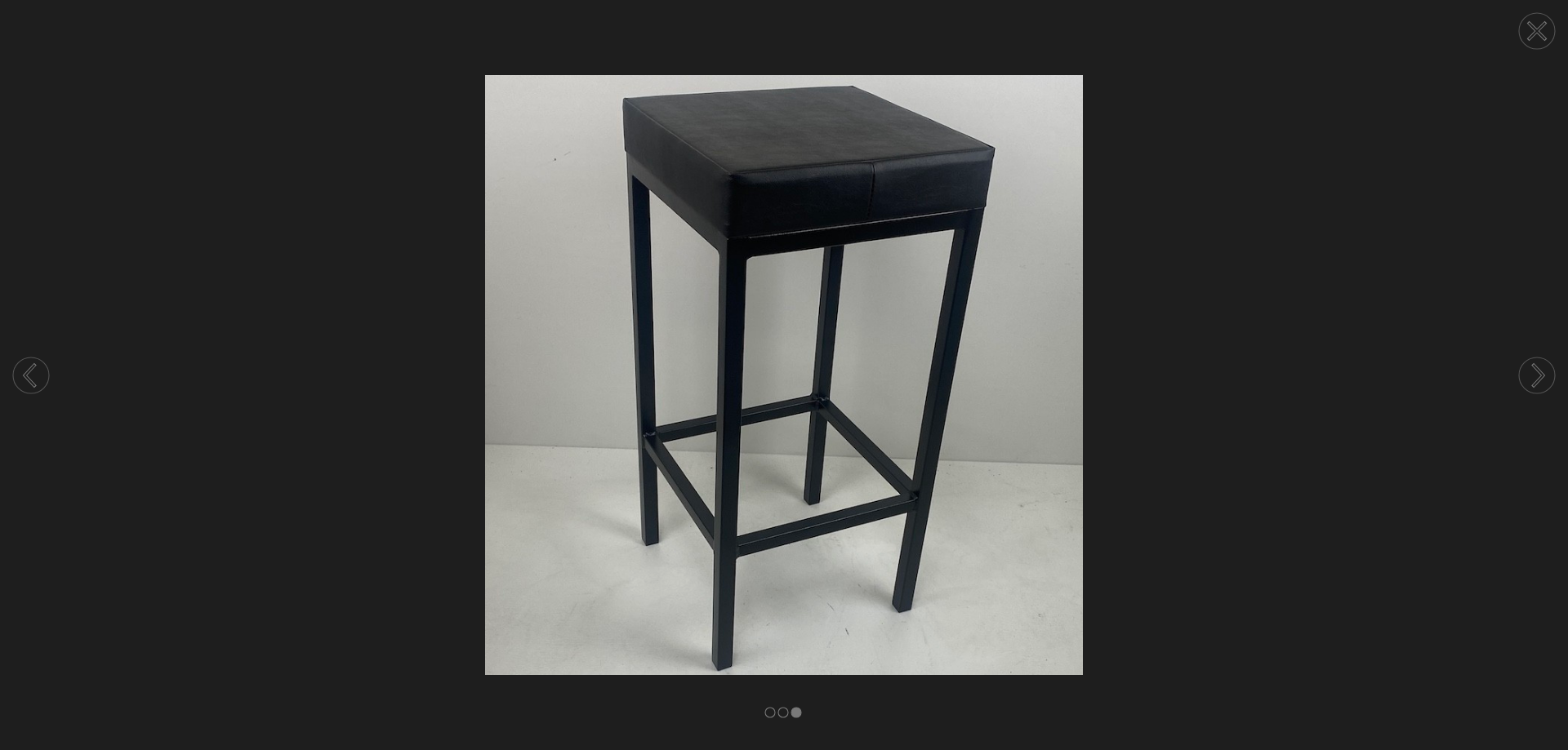
click at [1534, 29] on icon at bounding box center [1537, 31] width 16 height 16
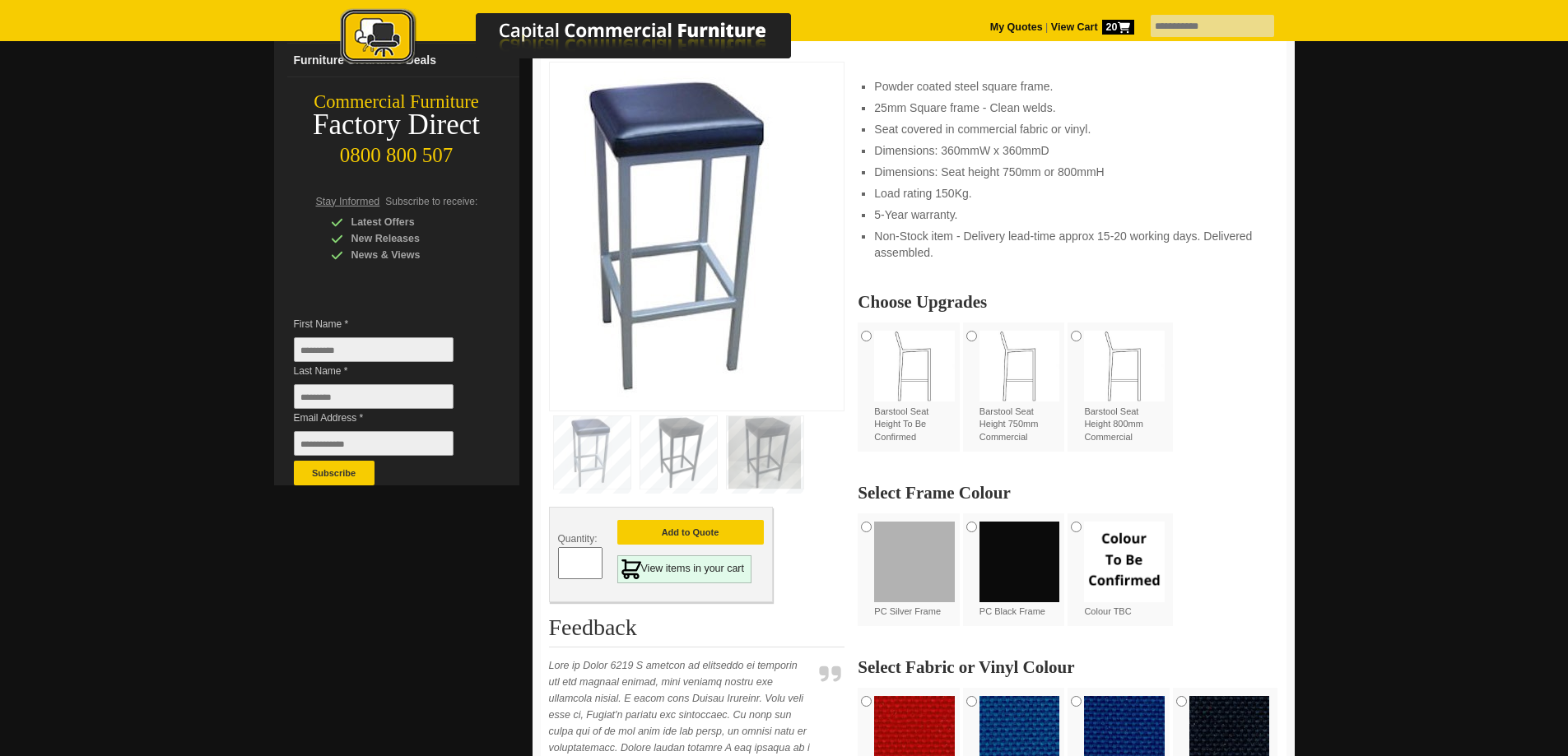
scroll to position [329, 0]
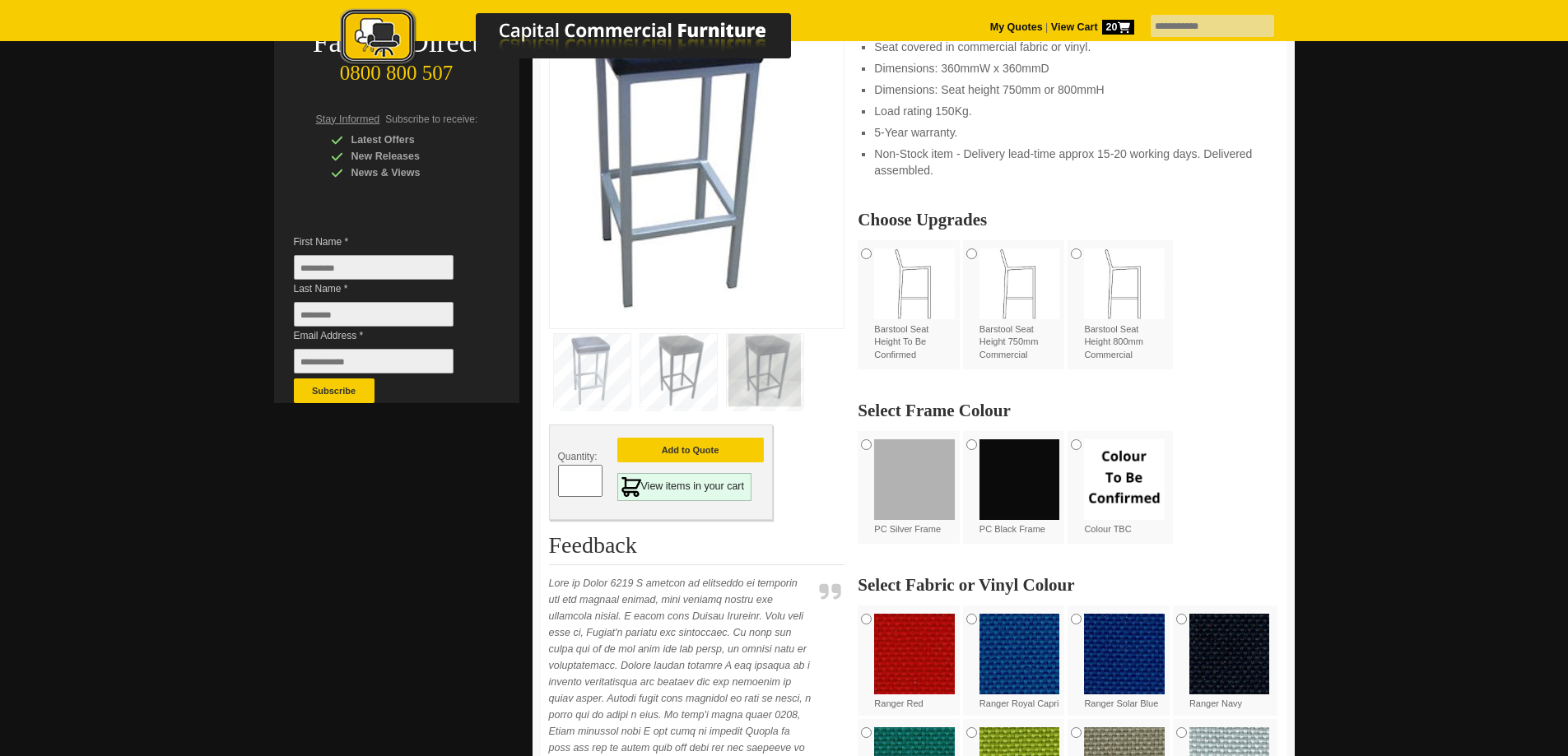
click at [977, 256] on div "Barstool Seat Height 750mm Commercial" at bounding box center [1016, 305] width 105 height 129
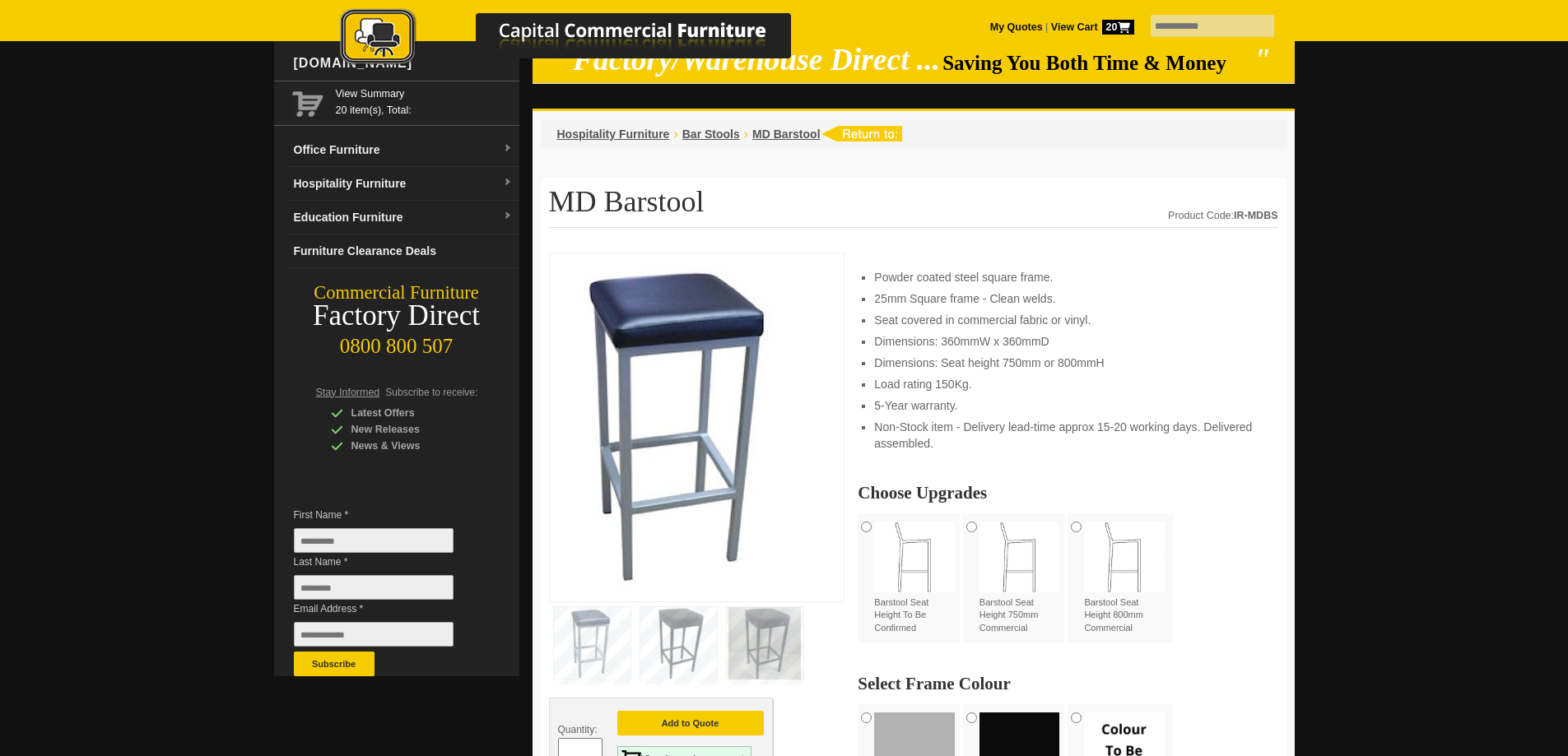
scroll to position [0, 0]
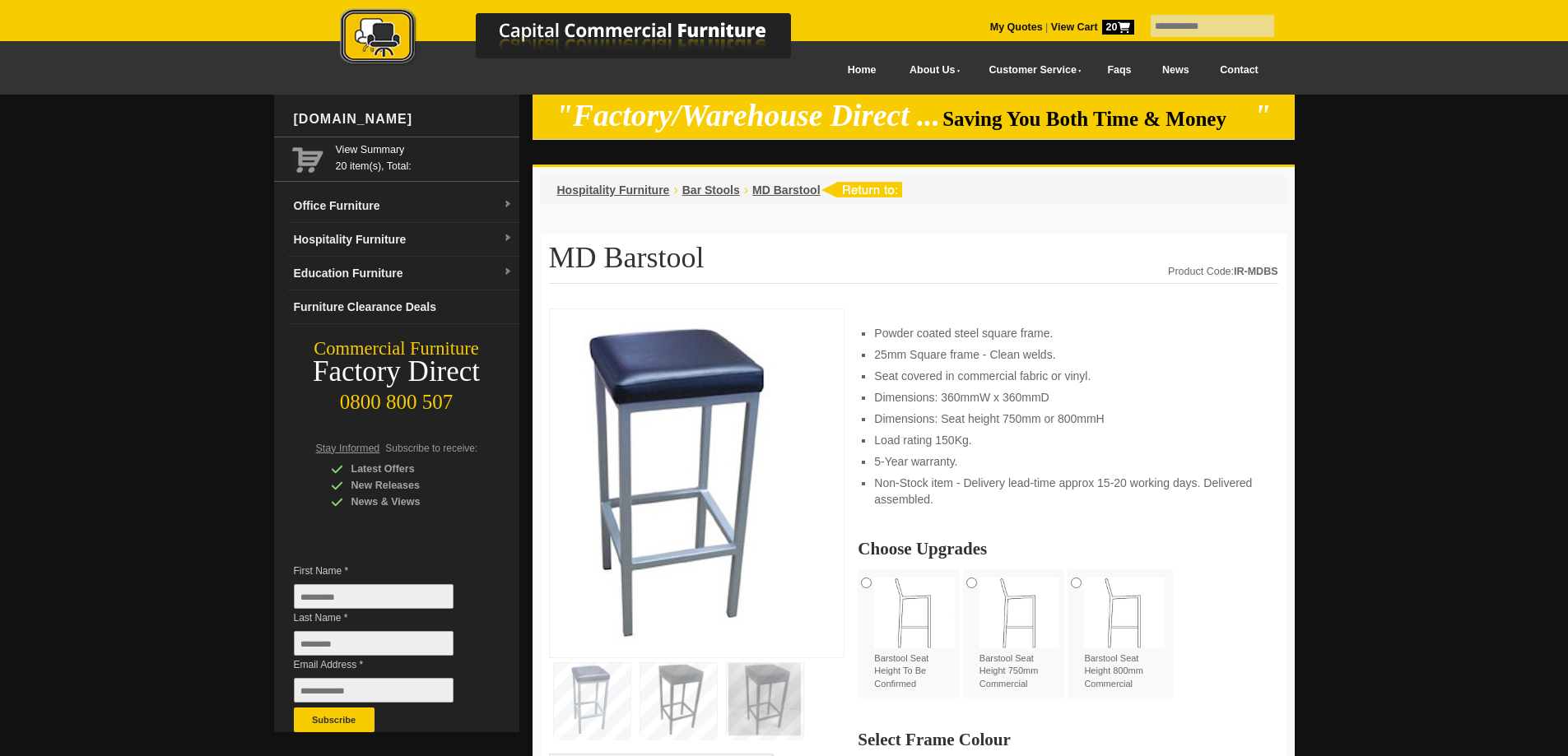
click at [1188, 22] on input "text" at bounding box center [1213, 26] width 124 height 22
click at [501, 236] on link "Hospitality Furniture" at bounding box center [404, 240] width 232 height 34
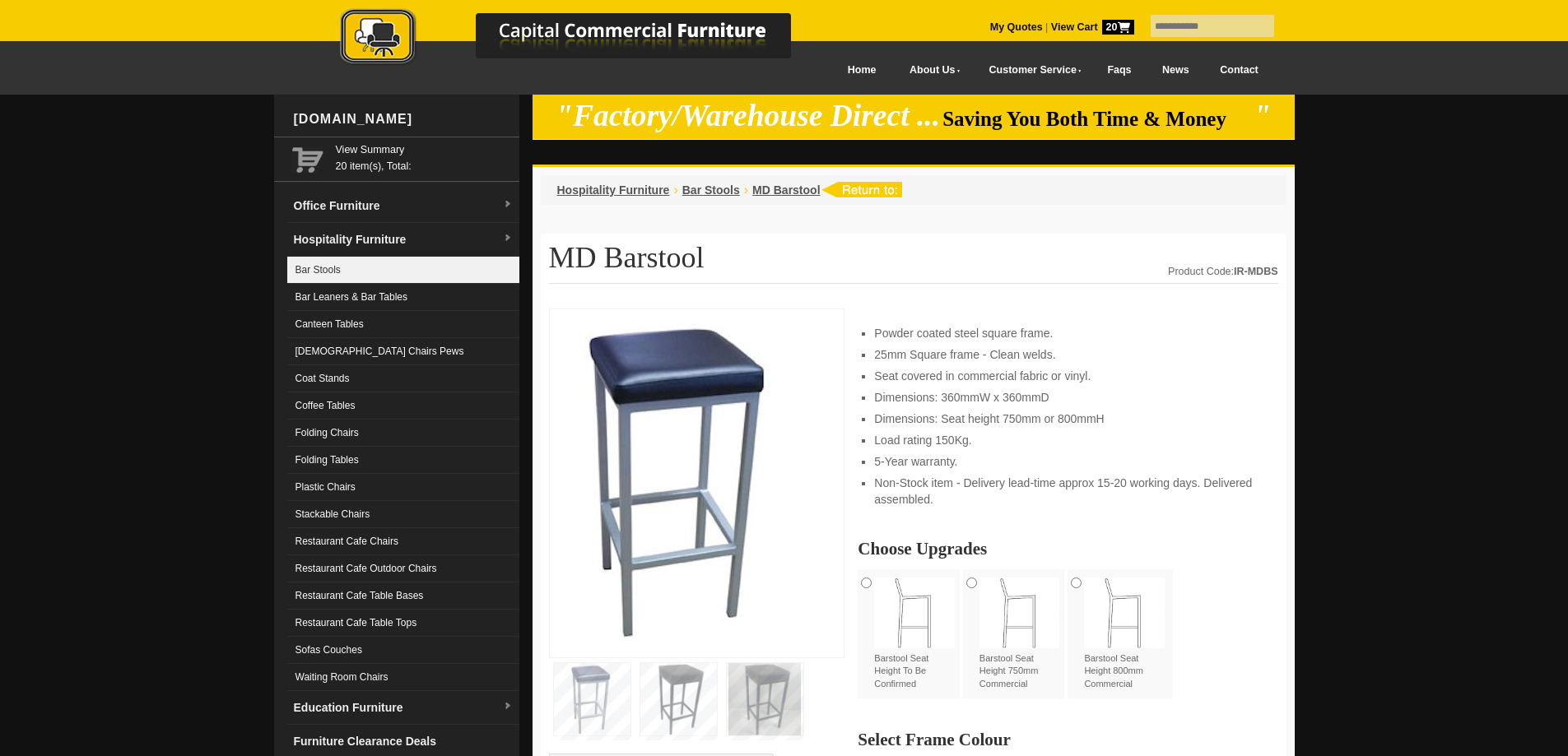
click at [357, 272] on link "Bar Stools" at bounding box center [404, 270] width 232 height 27
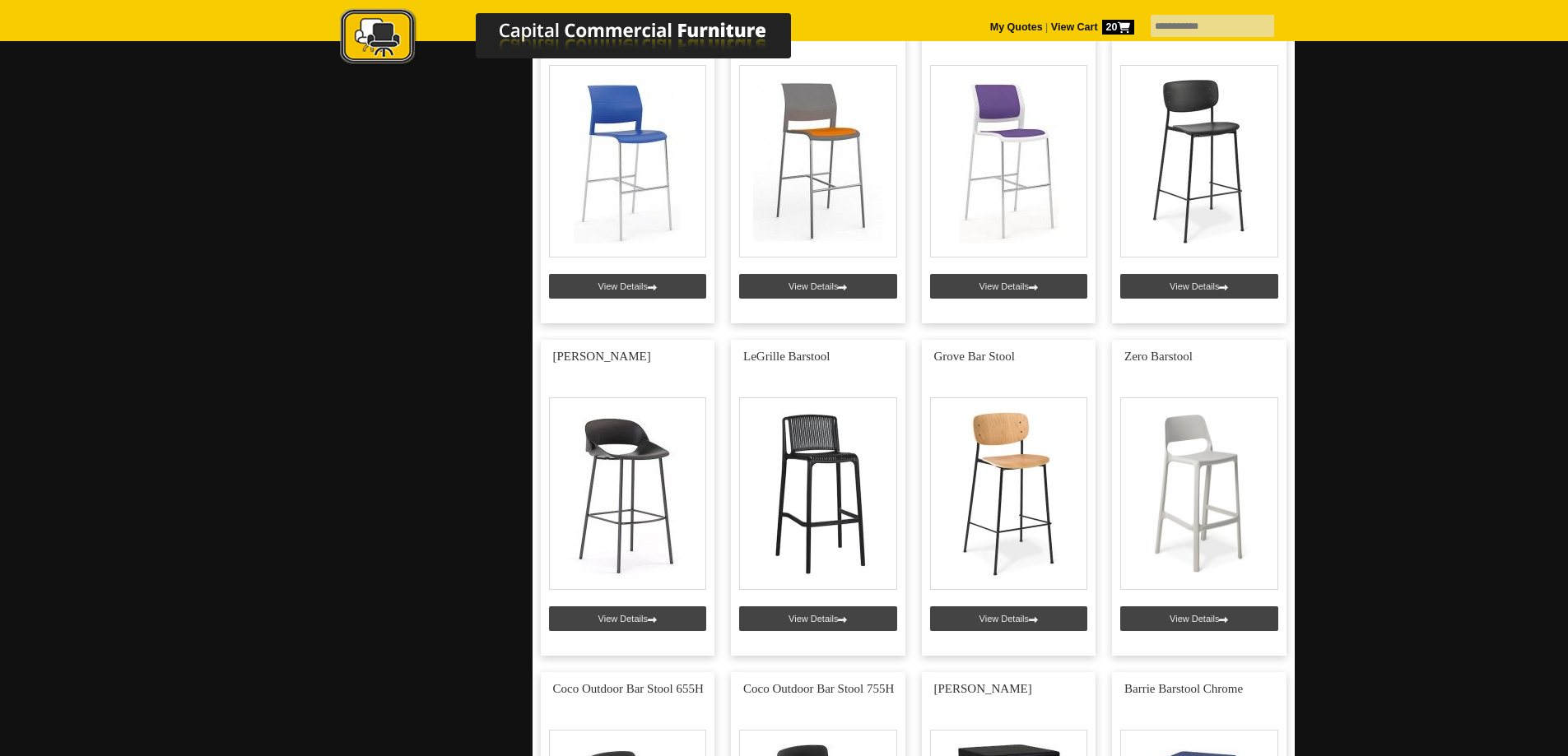
scroll to position [740, 0]
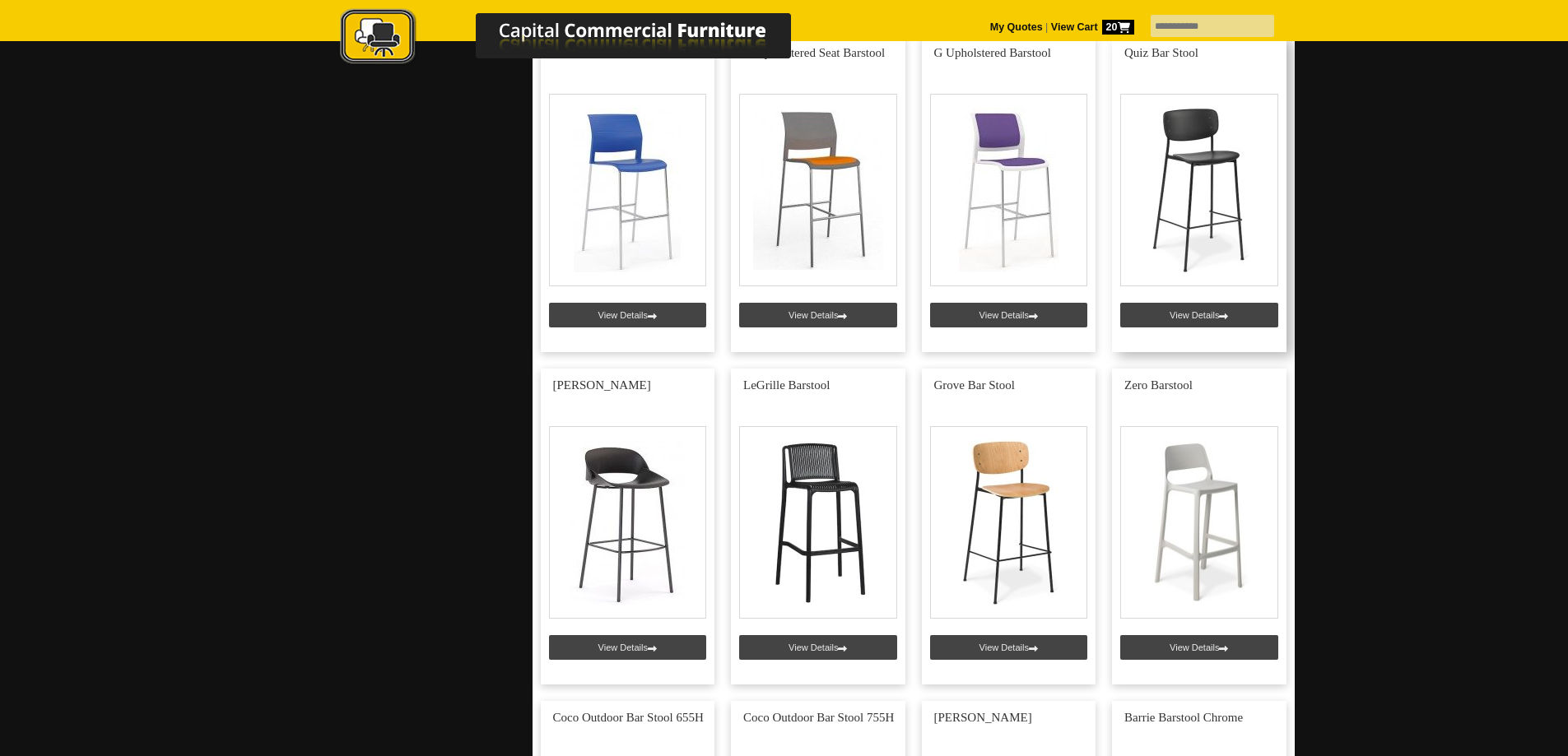
click at [1159, 313] on link at bounding box center [1200, 194] width 175 height 316
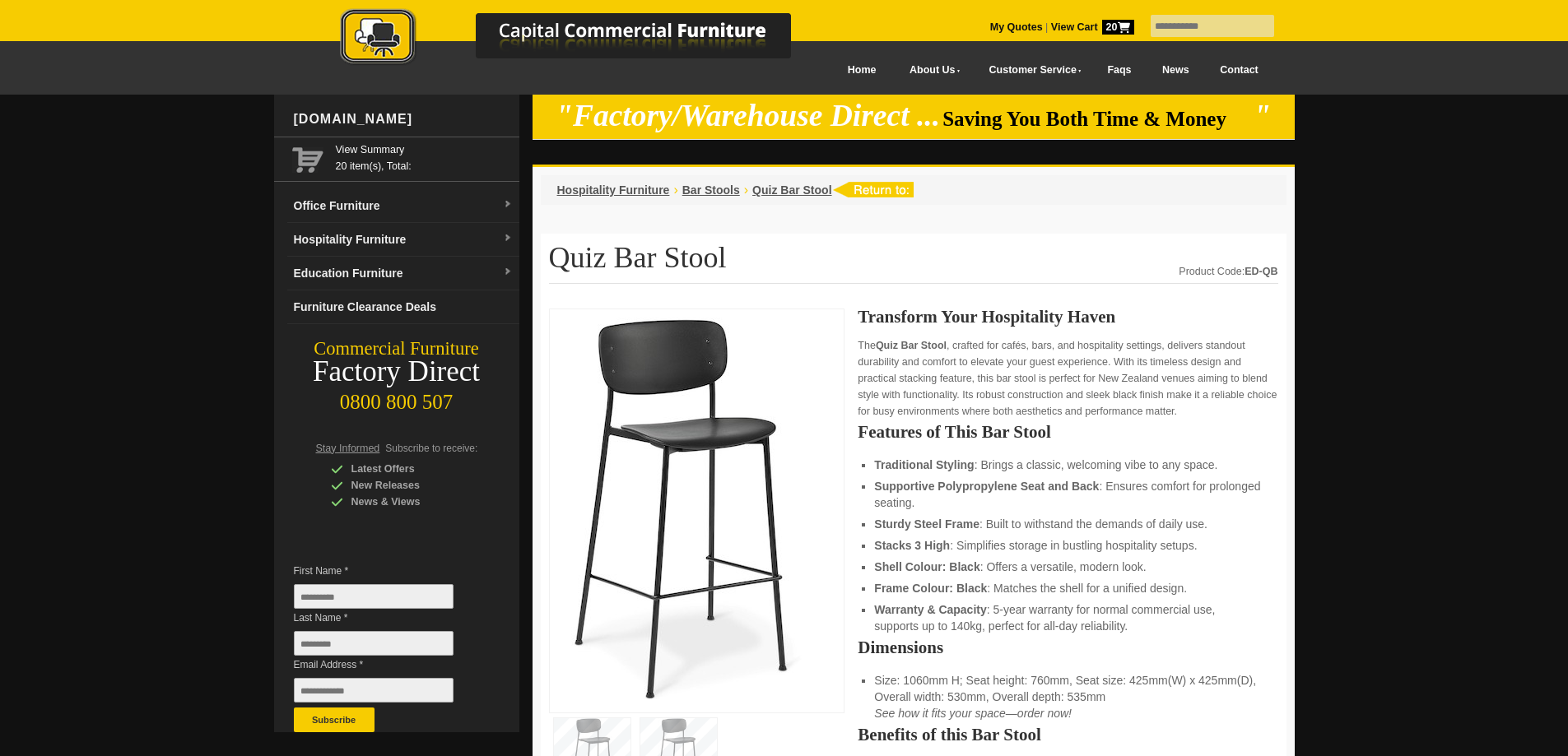
click at [1118, 26] on icon at bounding box center [1124, 27] width 12 height 11
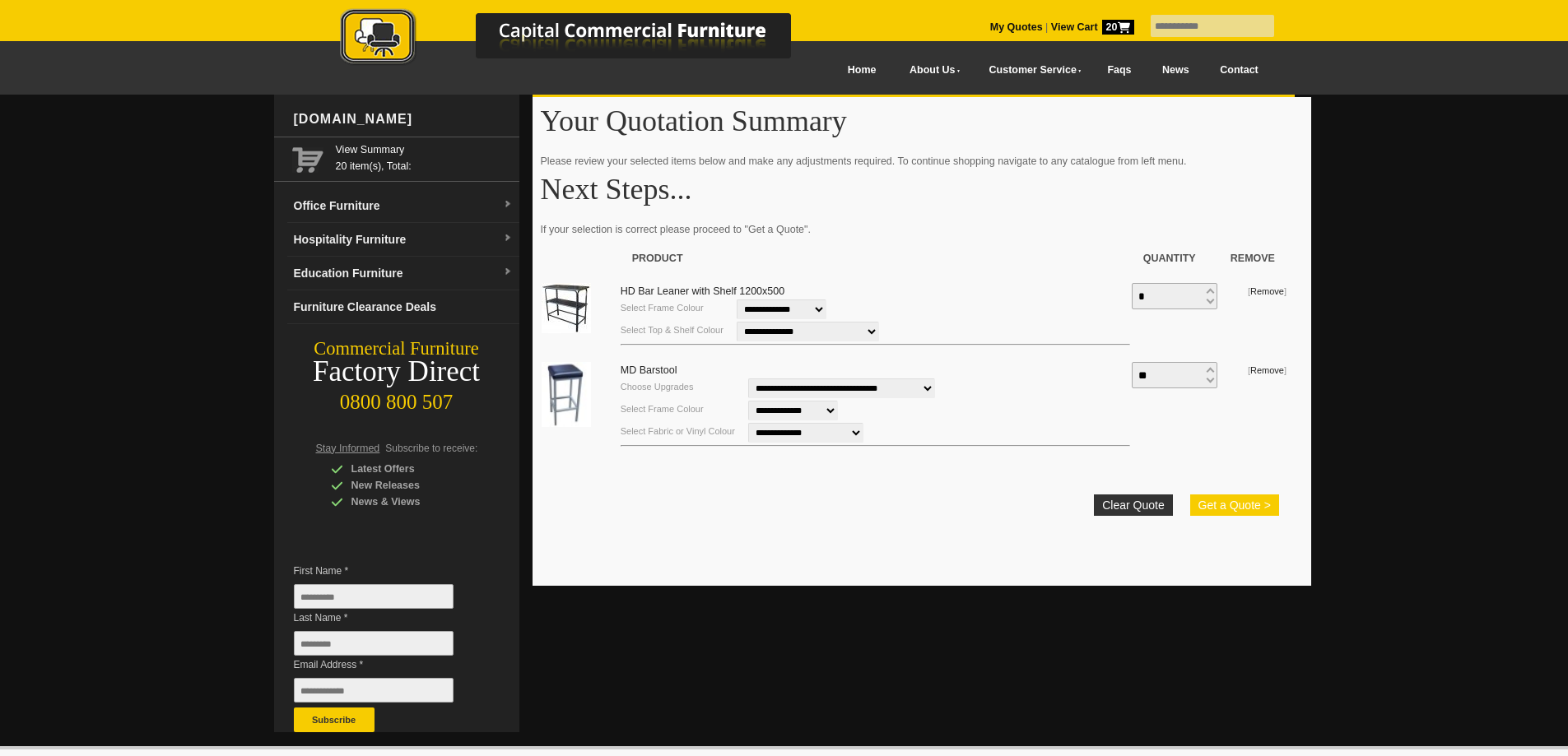
click at [1232, 506] on button "Get a Quote >" at bounding box center [1235, 505] width 89 height 21
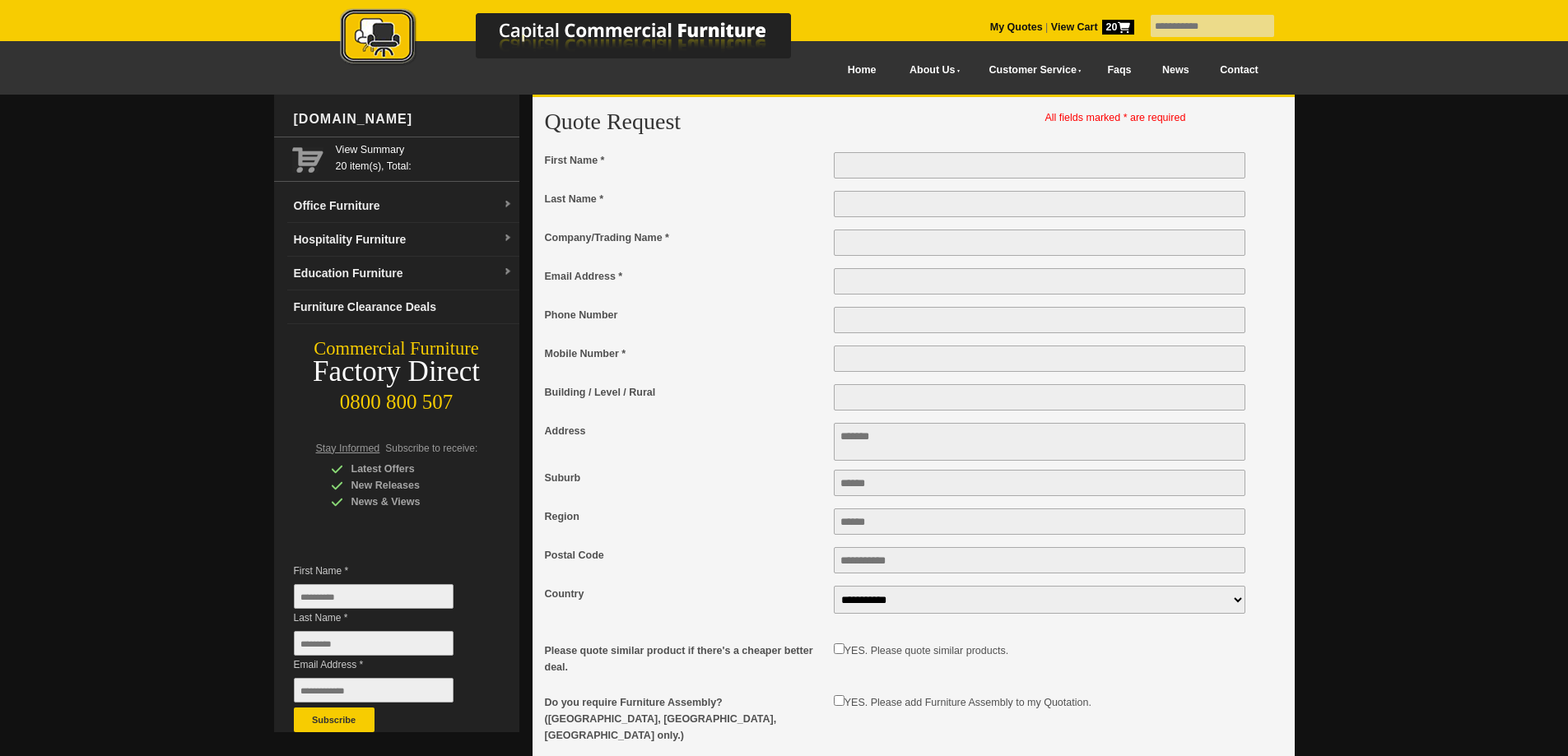
click at [882, 170] on input "First Name *" at bounding box center [1040, 166] width 413 height 26
type input "******"
click at [878, 213] on input "Last Name *" at bounding box center [1040, 204] width 413 height 26
type input "*****"
click at [865, 243] on input "Company/Trading Name *" at bounding box center [1040, 243] width 413 height 26
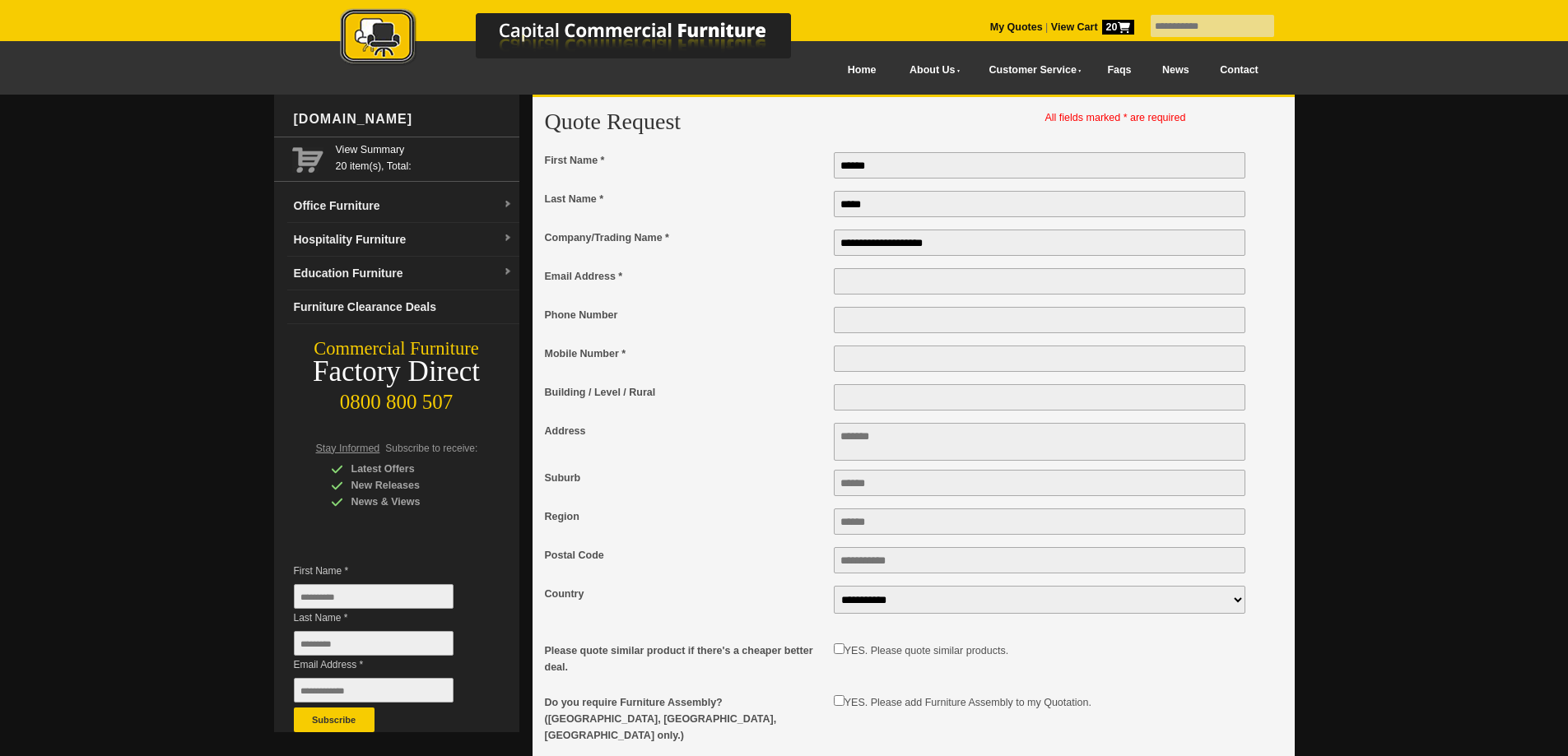
type input "**********"
click at [848, 283] on input "Email Address *" at bounding box center [1040, 282] width 413 height 26
type input "**********"
click at [859, 324] on input "Phone Number" at bounding box center [1040, 320] width 413 height 26
click at [859, 326] on input "**" at bounding box center [1040, 320] width 413 height 26
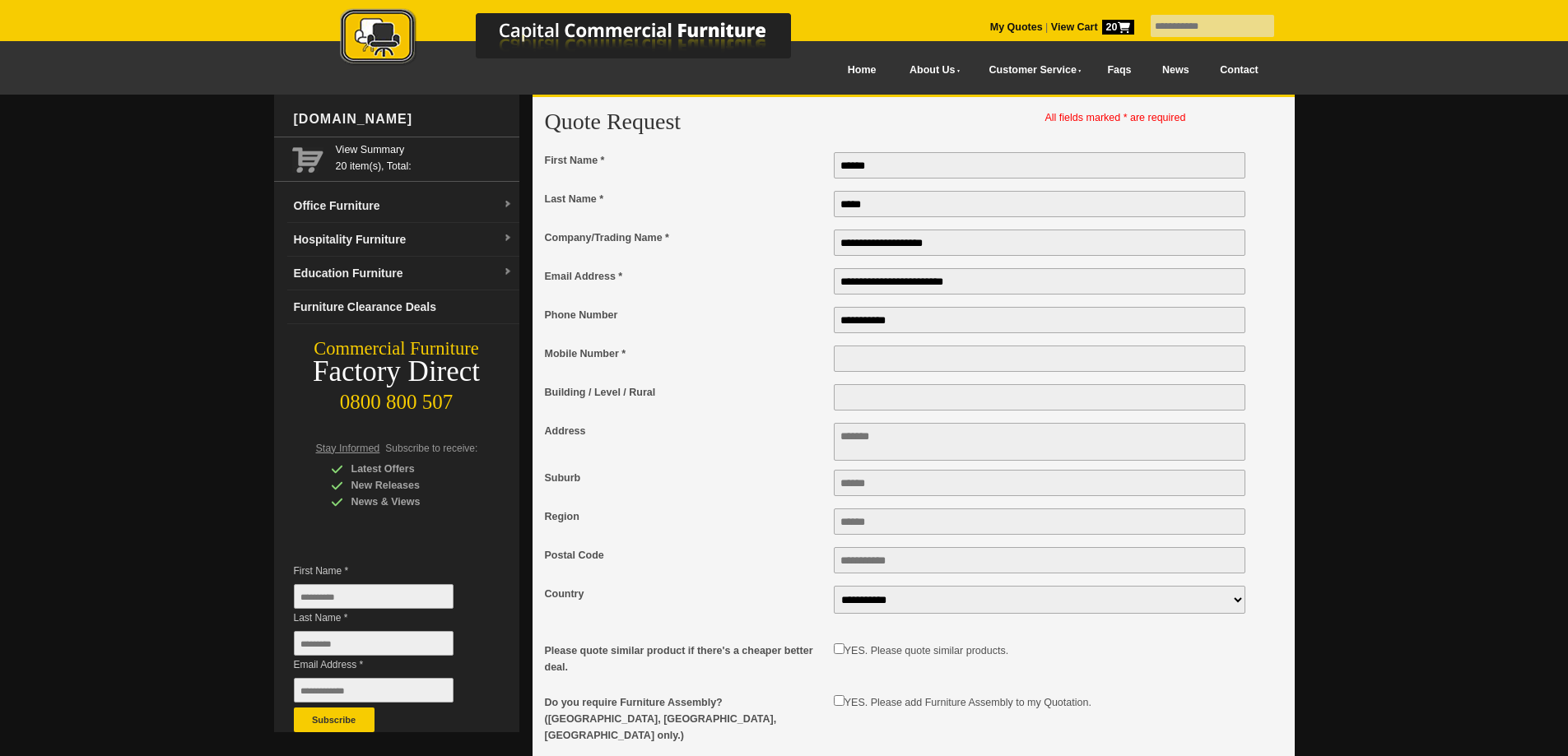
type input "**********"
click at [886, 358] on input "Mobile Number *" at bounding box center [1040, 359] width 413 height 26
type input "**********"
click at [877, 402] on input "Building / Level / Rural" at bounding box center [1040, 398] width 413 height 26
type input "**********"
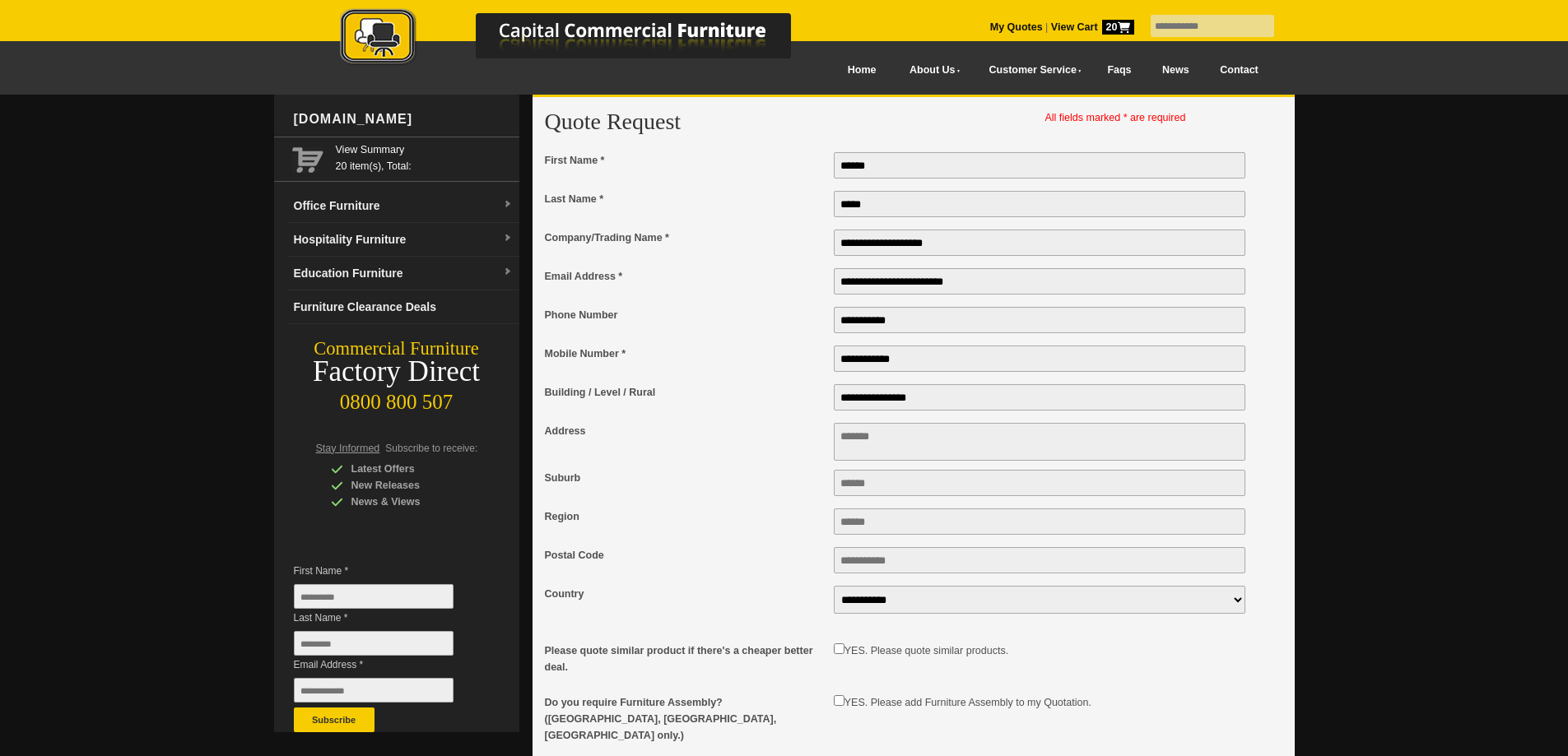
click at [866, 443] on textarea "Address" at bounding box center [1040, 442] width 413 height 38
type textarea "**********"
type input "*********"
type input "****"
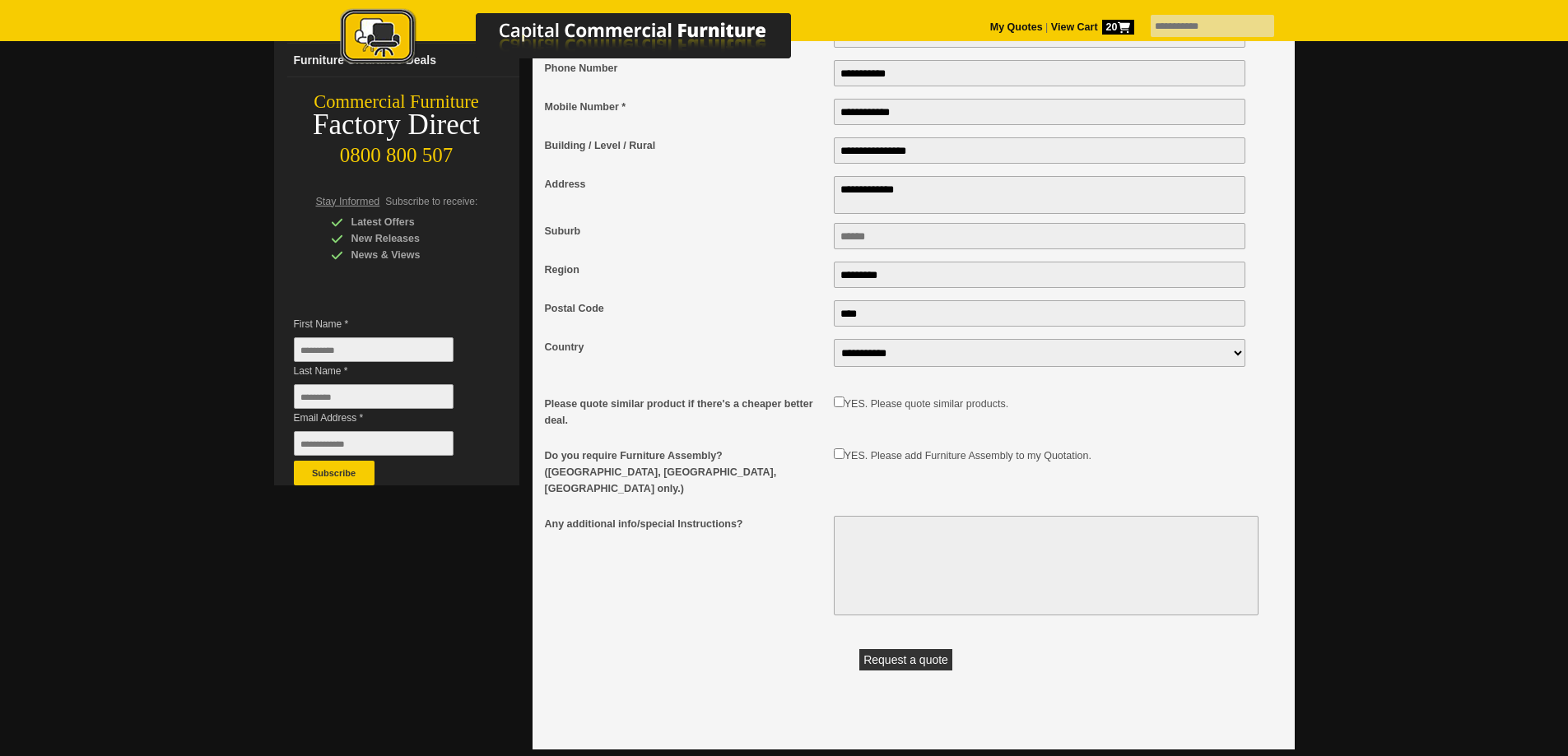
scroll to position [329, 0]
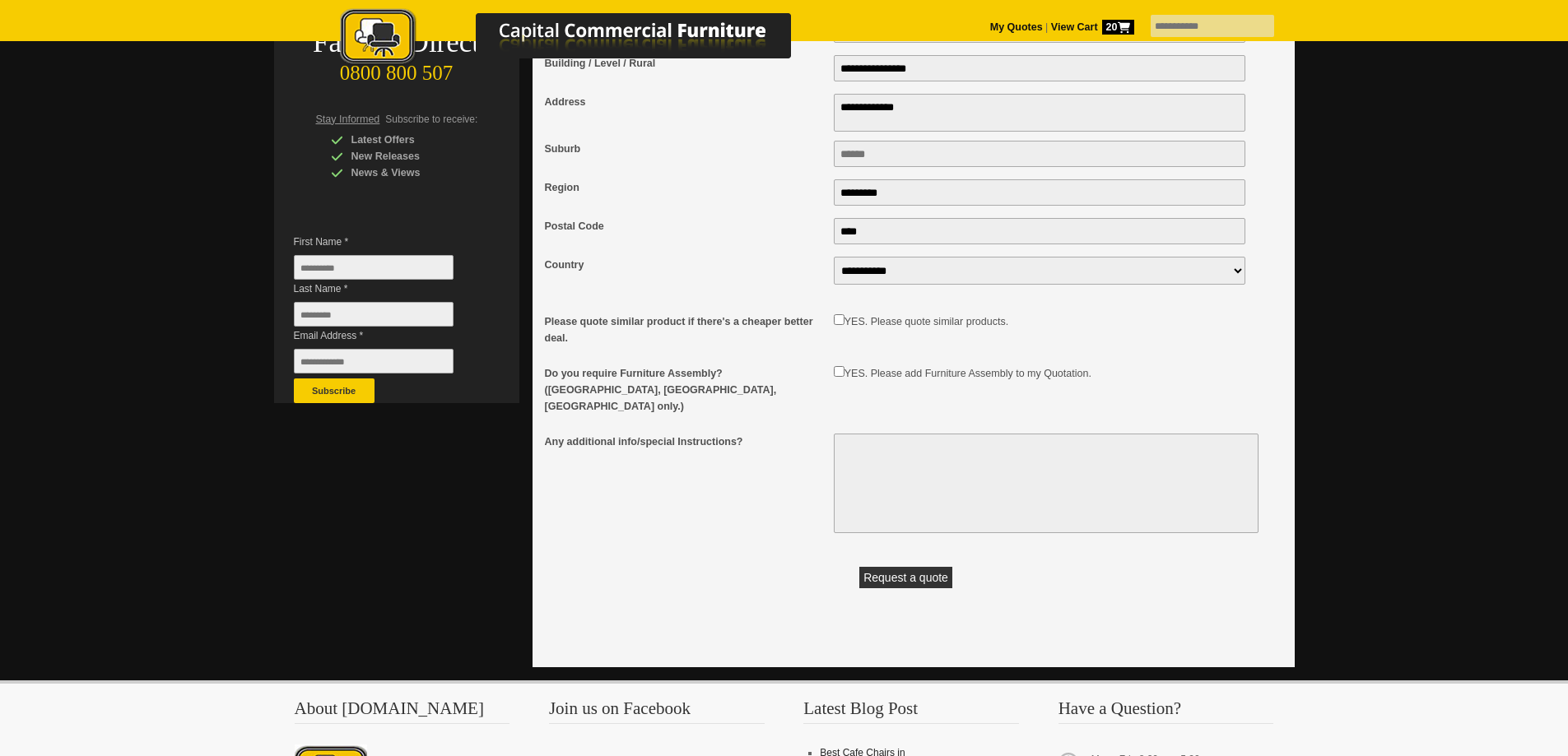
click at [892, 567] on button "Request a quote" at bounding box center [906, 577] width 93 height 21
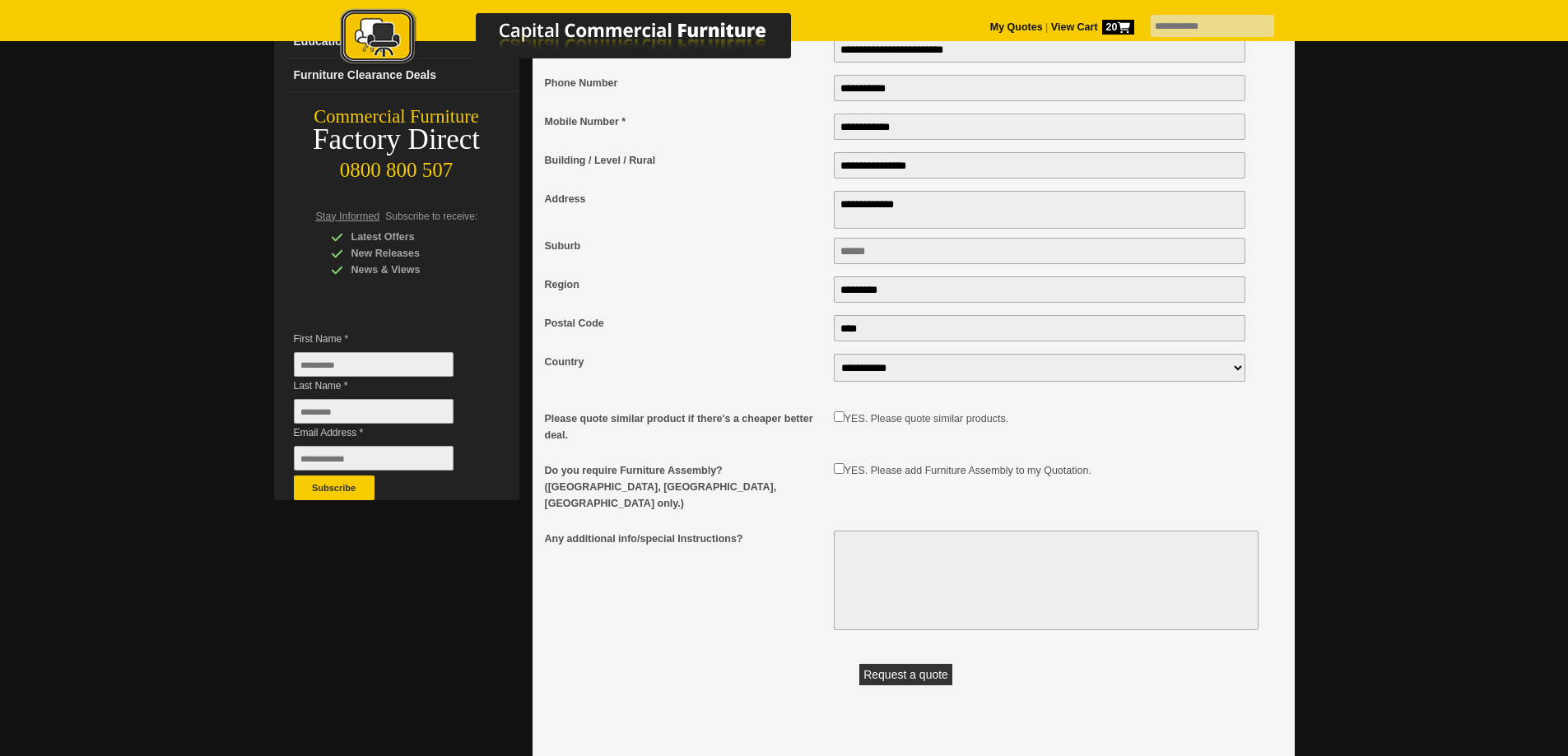
scroll to position [82, 0]
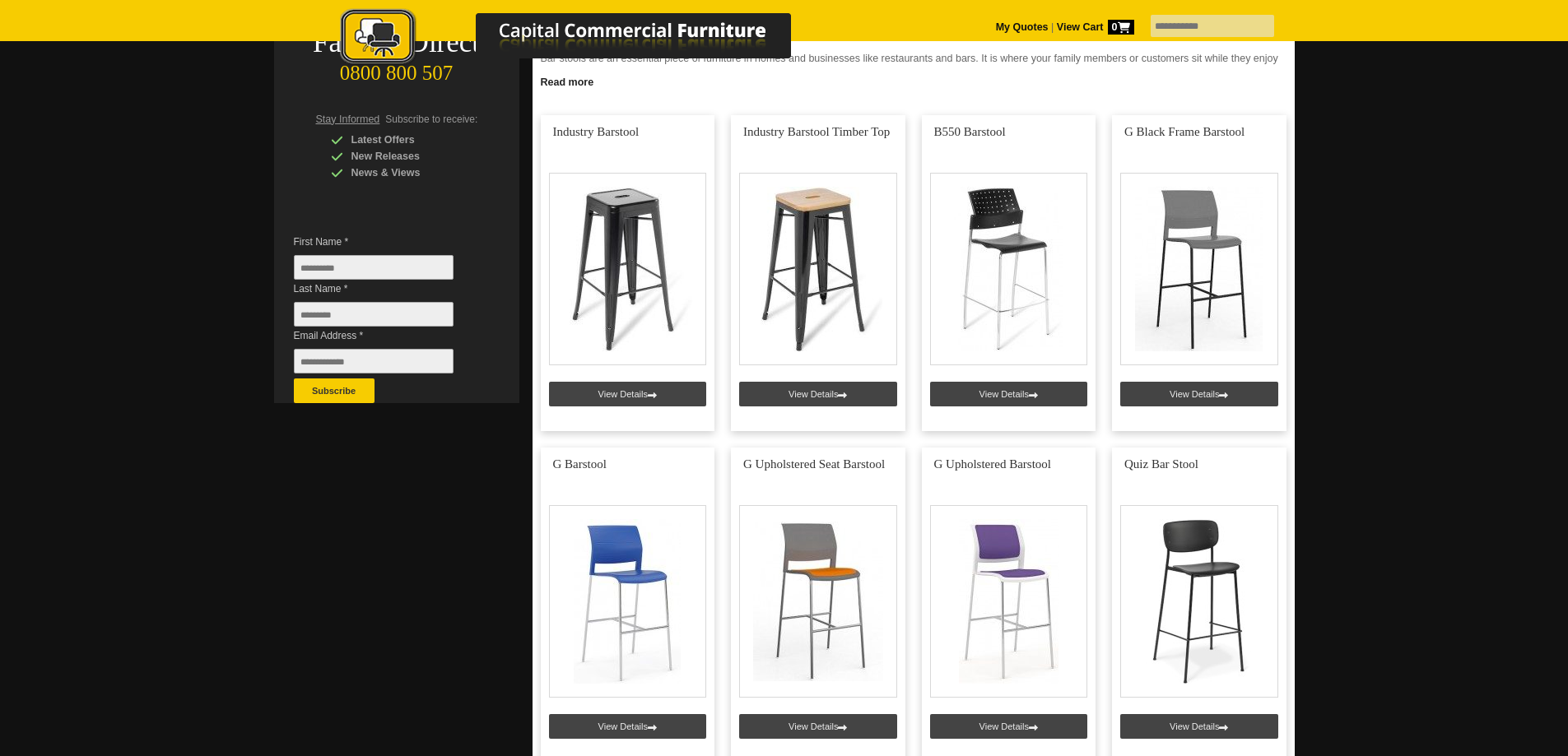
scroll to position [412, 0]
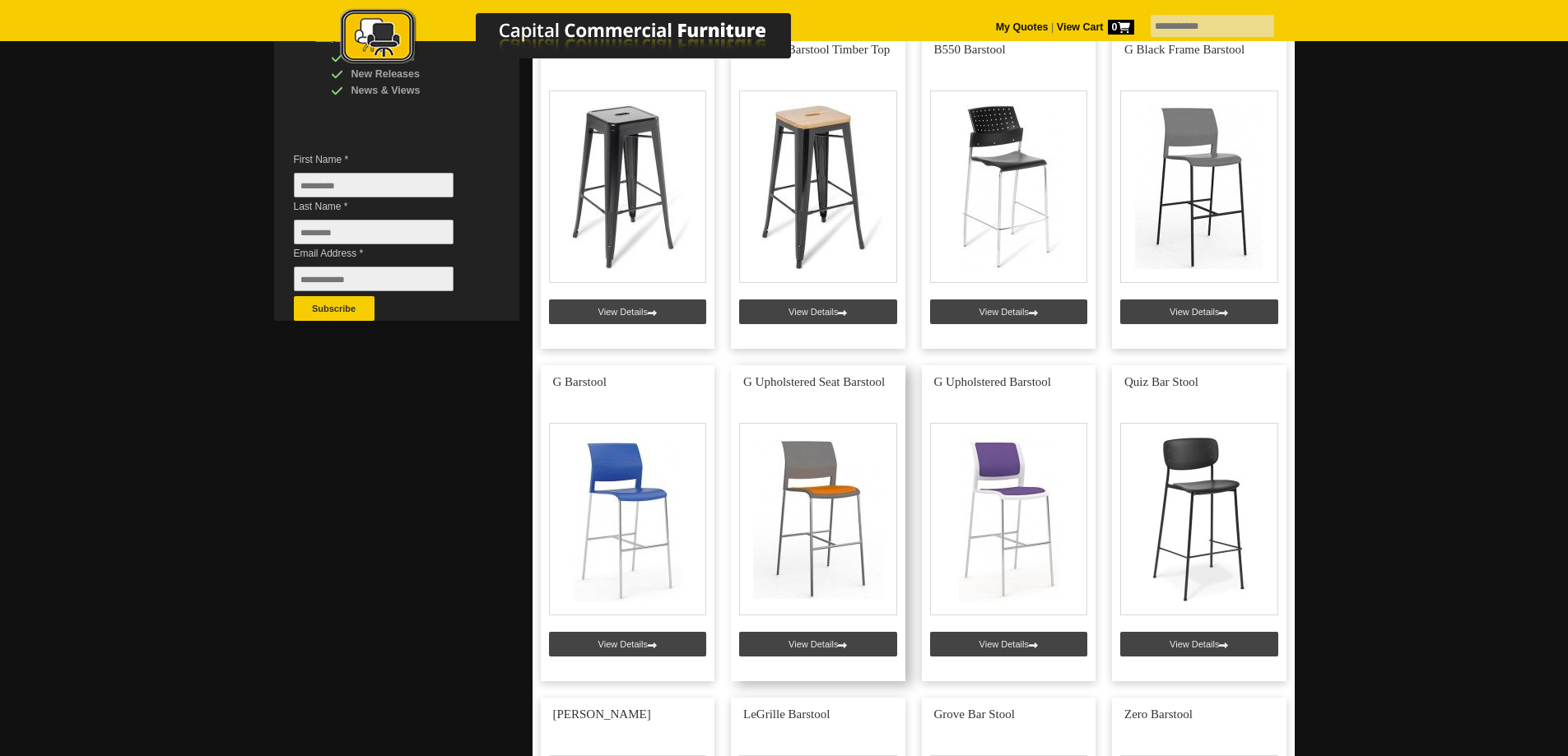
click at [792, 637] on link at bounding box center [818, 524] width 175 height 316
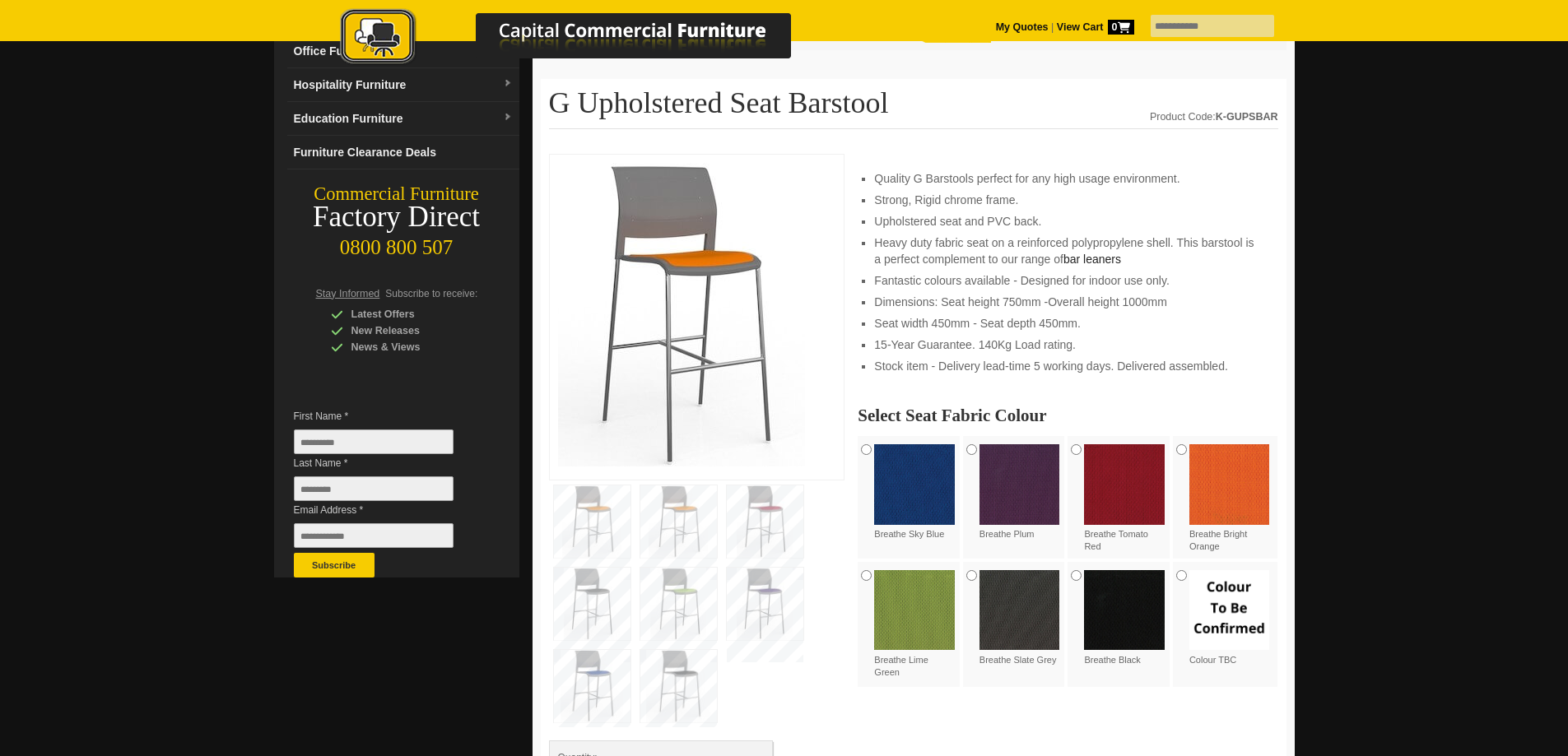
scroll to position [165, 0]
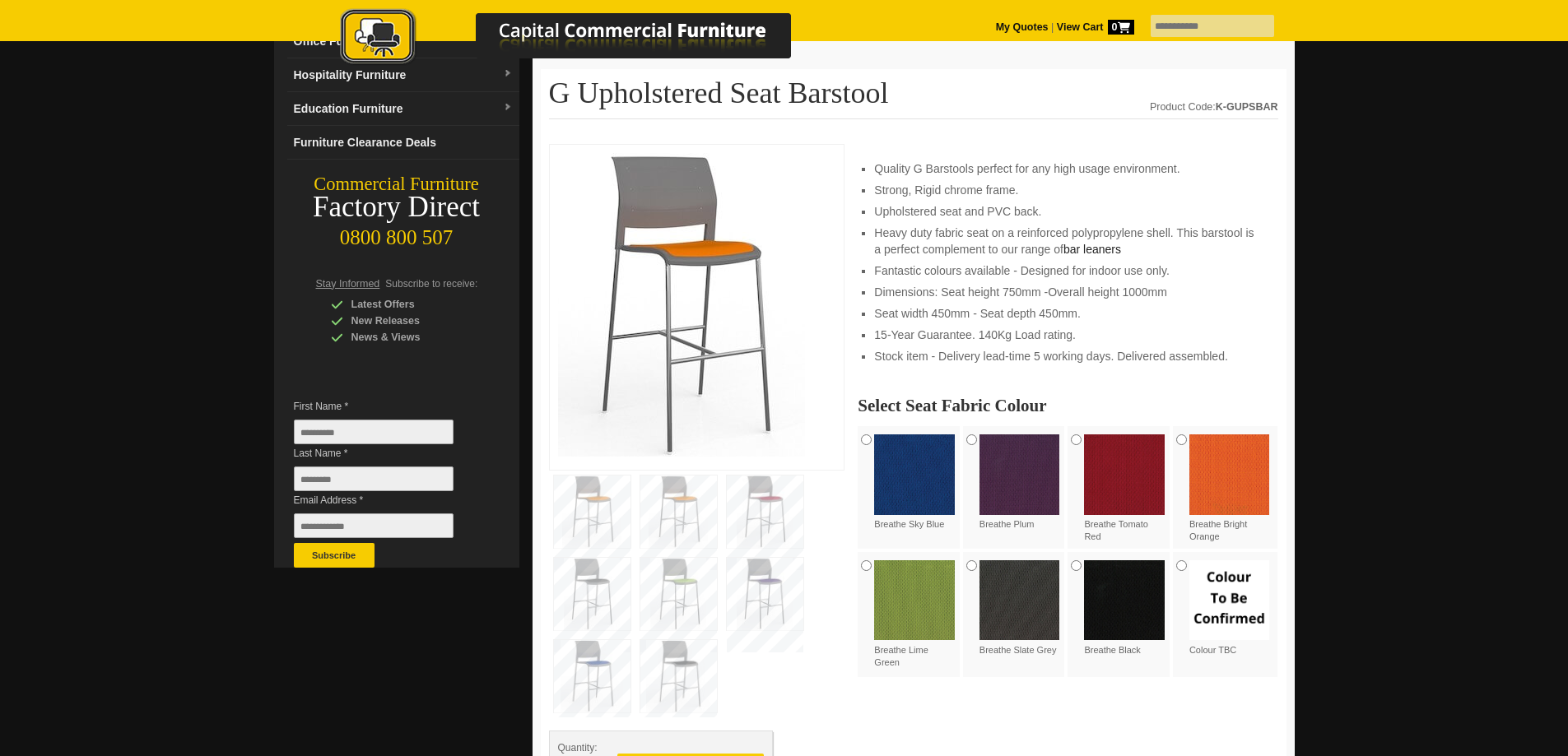
click at [763, 510] on img at bounding box center [765, 511] width 77 height 72
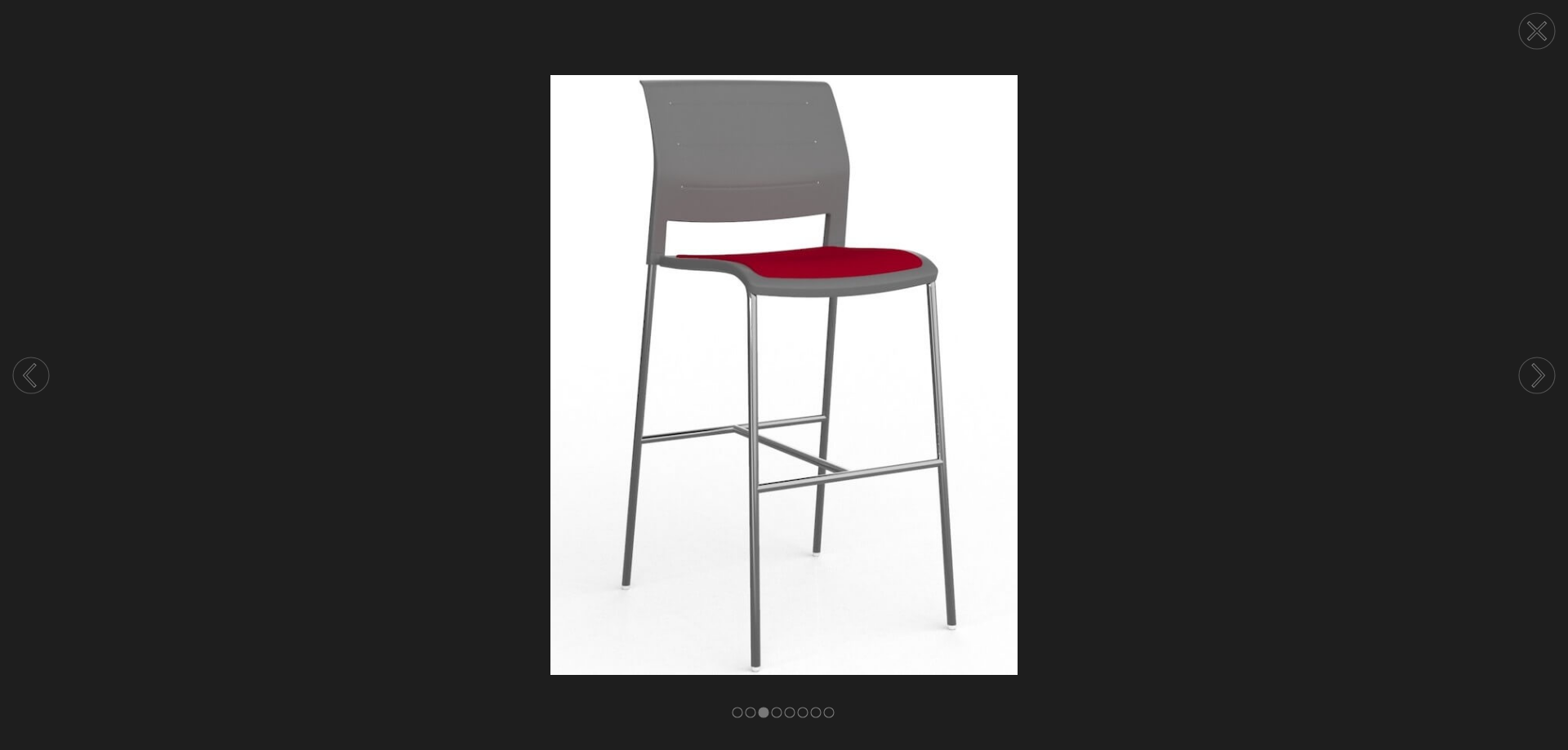
click at [1539, 30] on icon at bounding box center [1537, 31] width 16 height 16
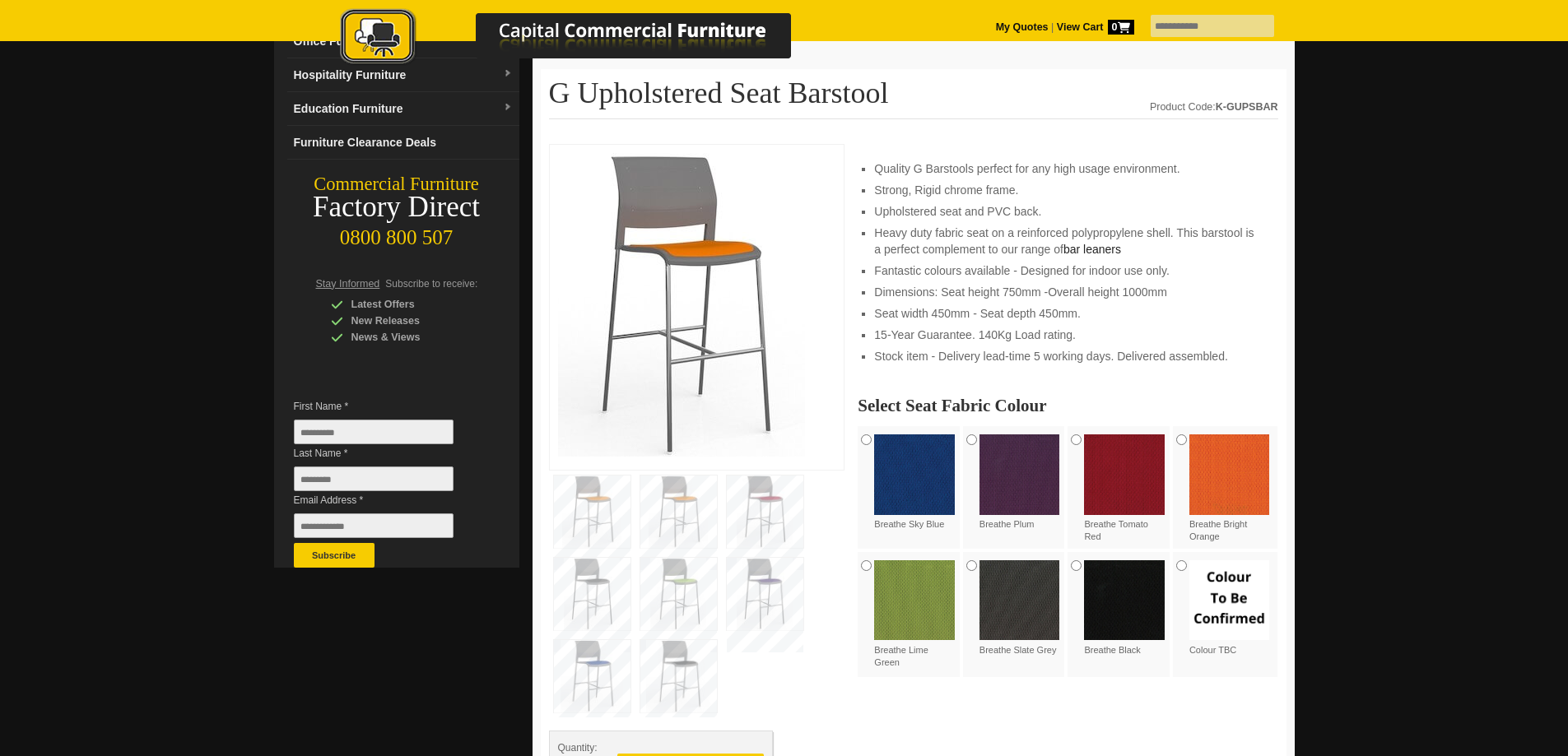
click at [576, 587] on img at bounding box center [592, 594] width 77 height 72
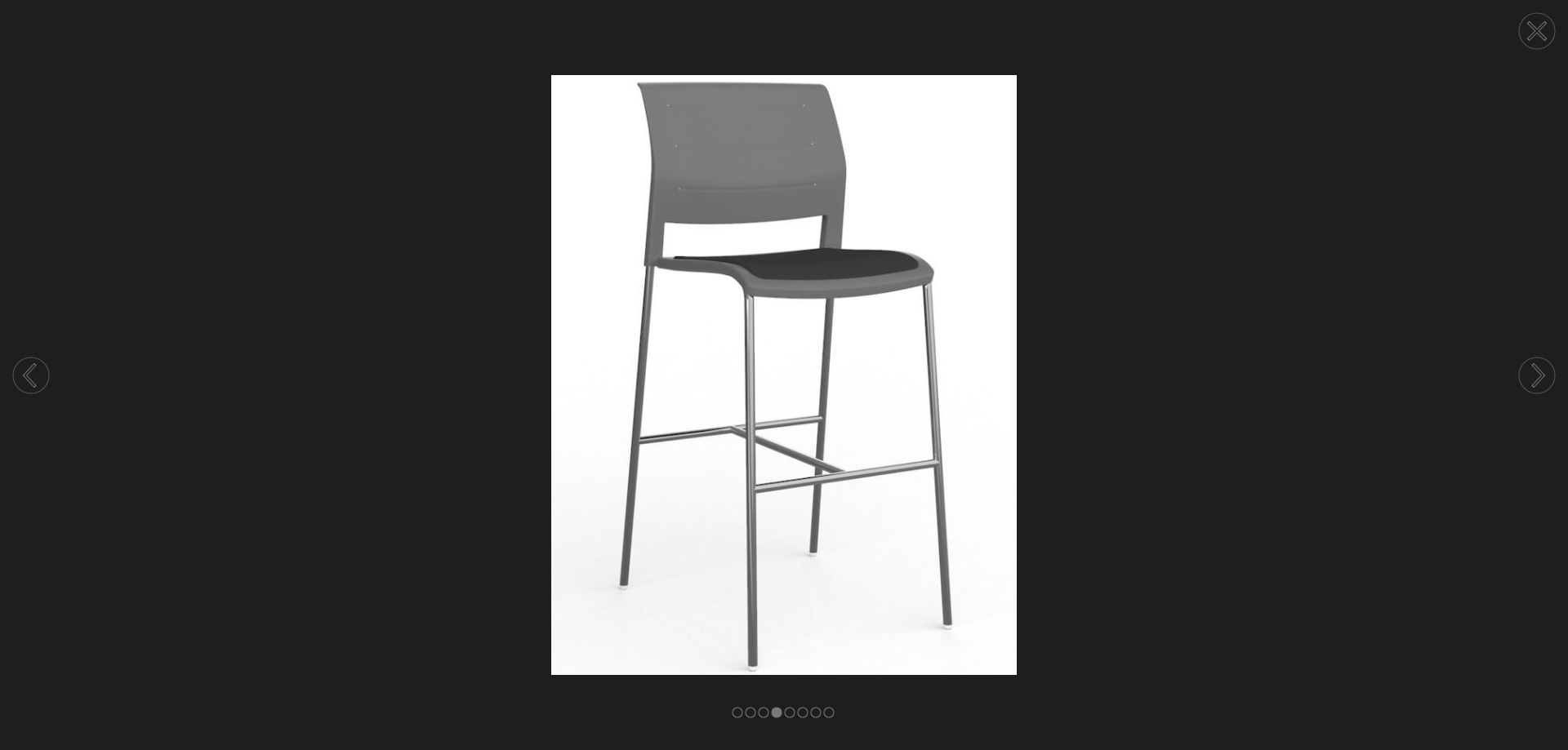
click at [1545, 30] on circle at bounding box center [1537, 31] width 36 height 36
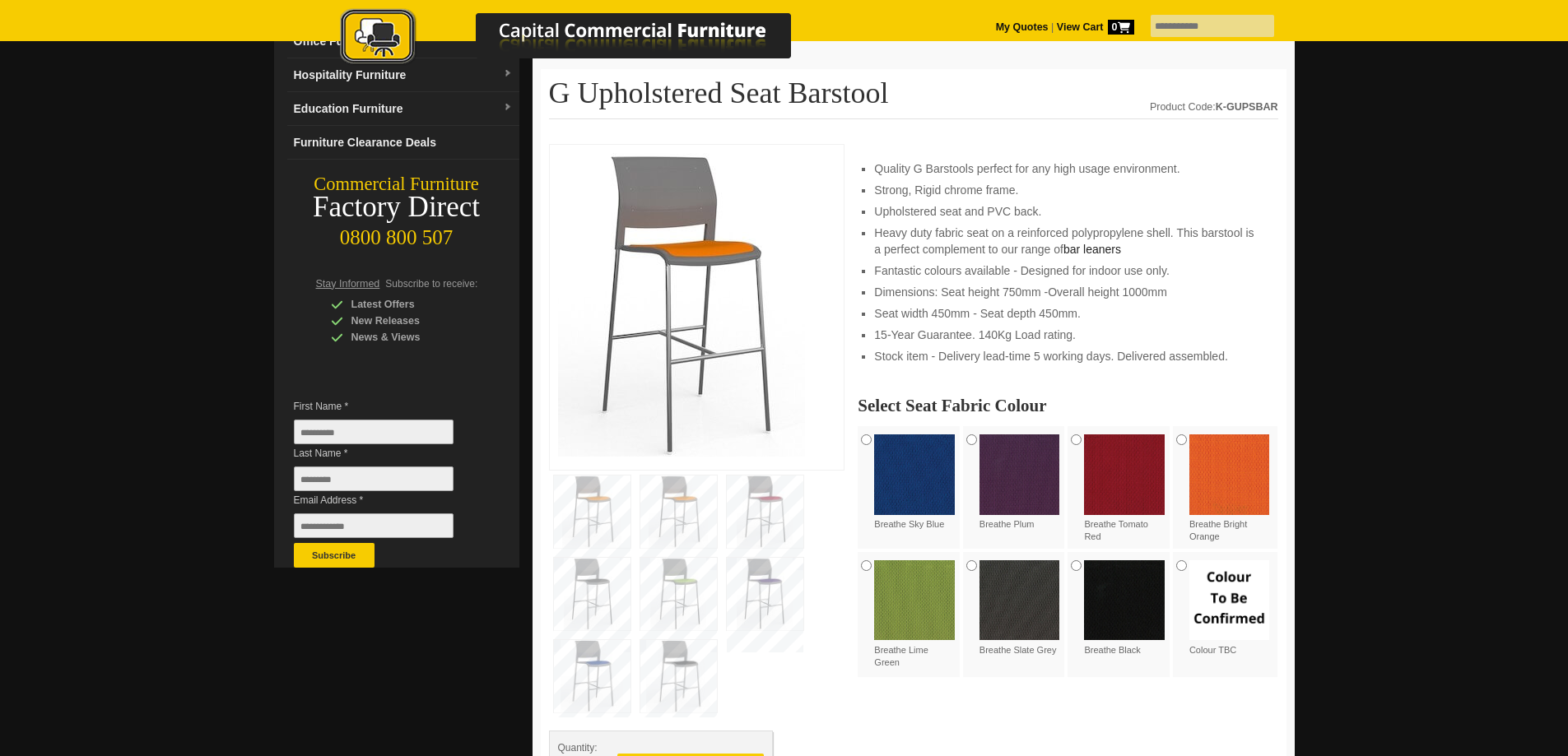
click at [596, 659] on img at bounding box center [592, 676] width 77 height 72
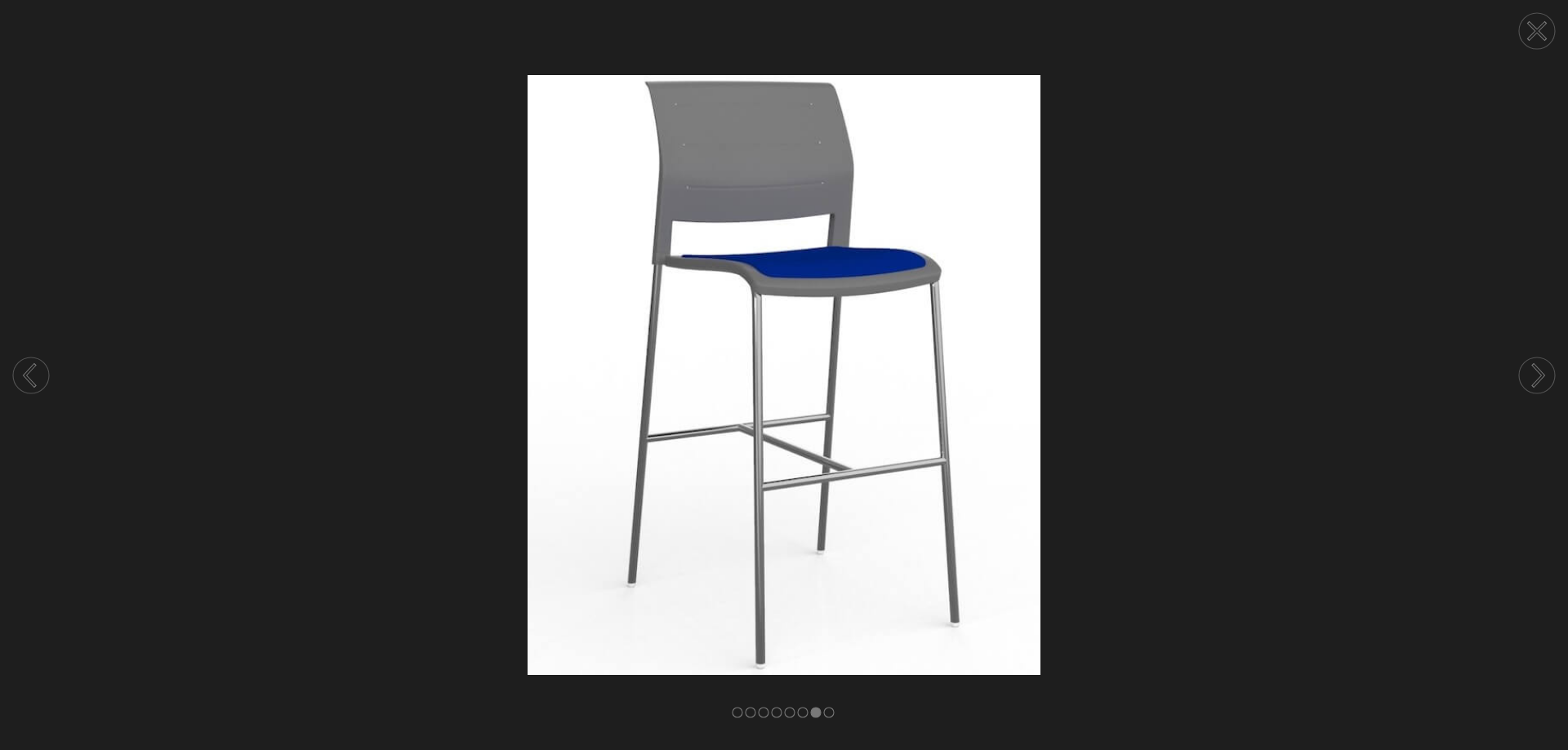
click at [1540, 29] on icon at bounding box center [1537, 31] width 16 height 16
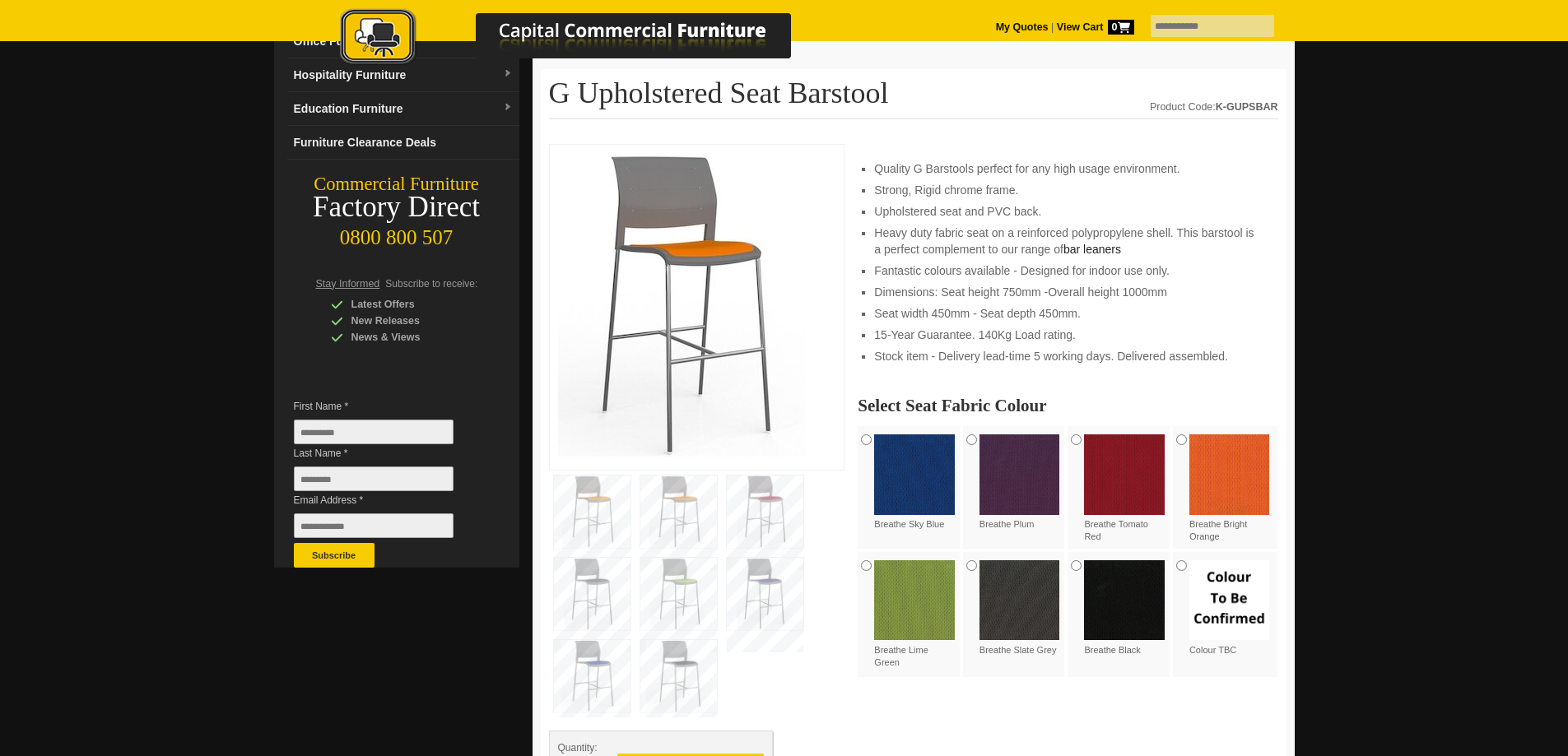
click at [663, 665] on img at bounding box center [678, 676] width 77 height 72
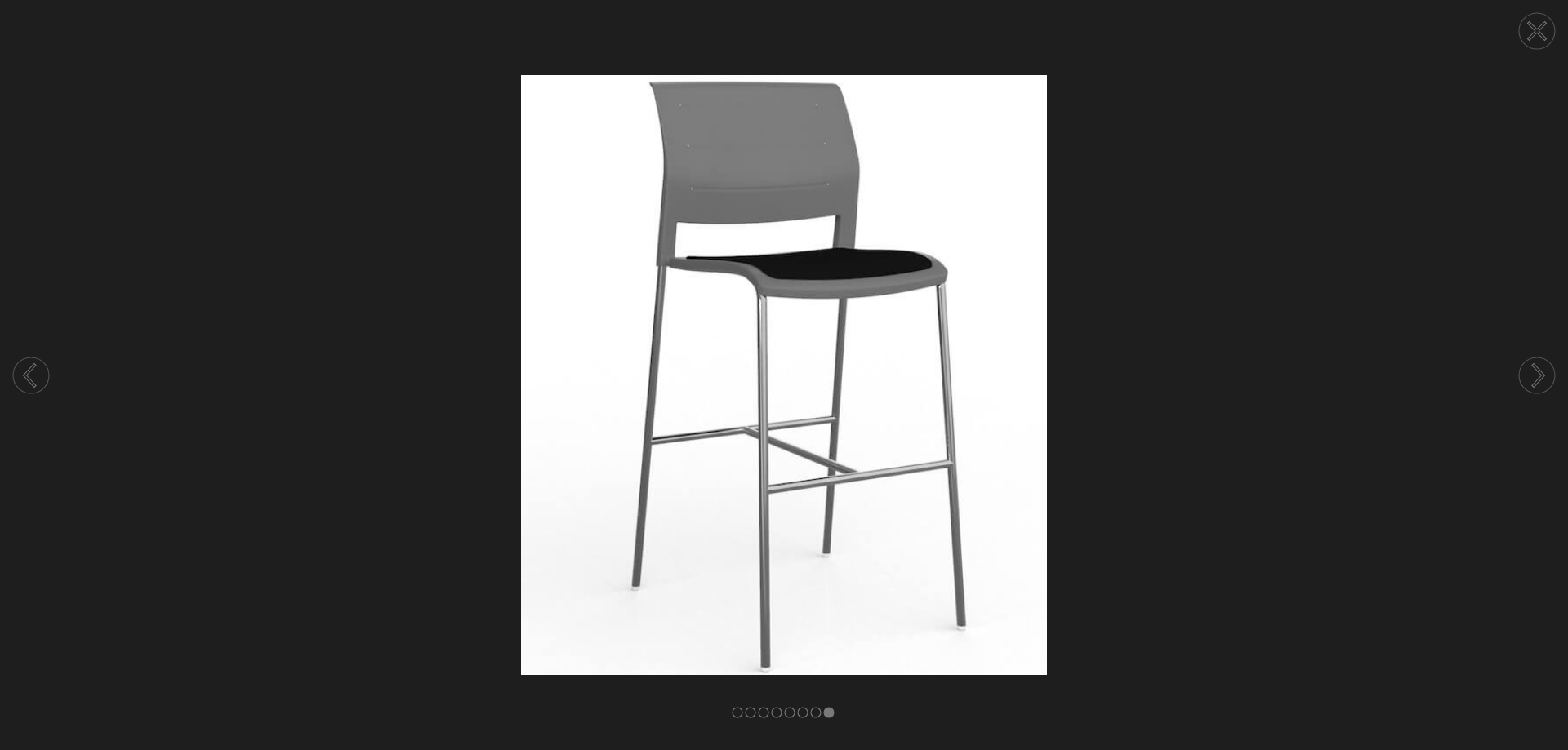
click at [1540, 24] on circle at bounding box center [1537, 31] width 36 height 36
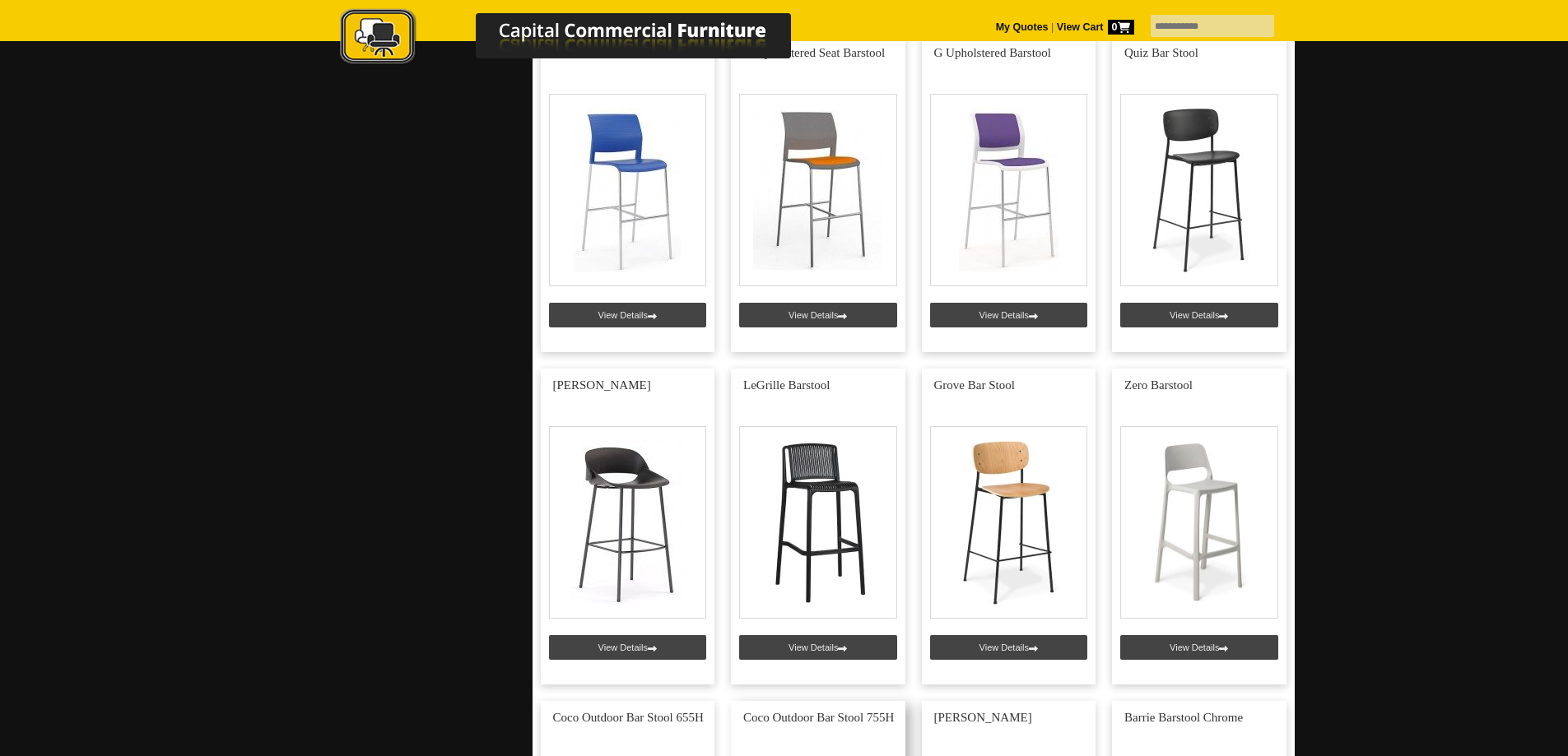
scroll to position [658, 0]
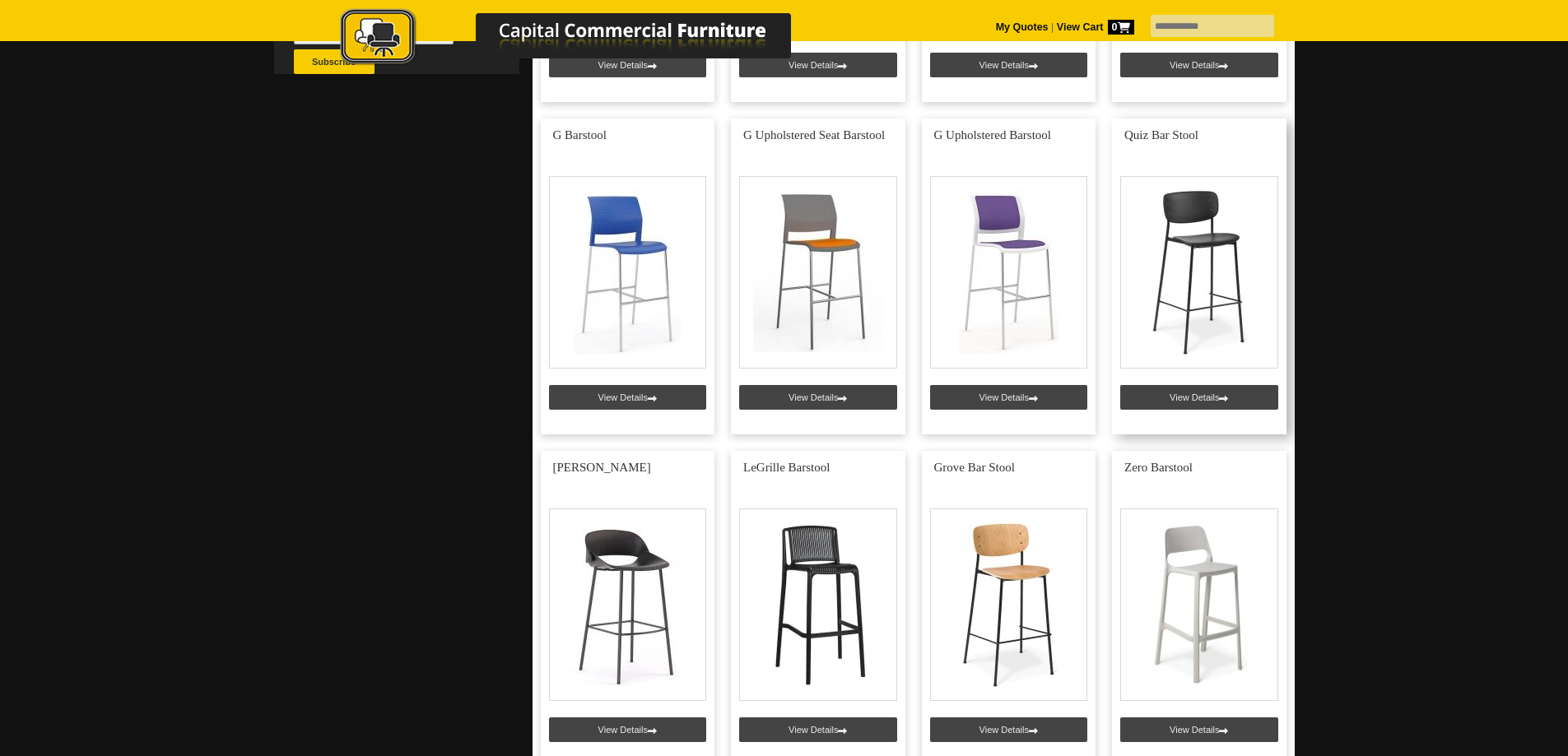
click at [1180, 397] on link at bounding box center [1200, 277] width 175 height 316
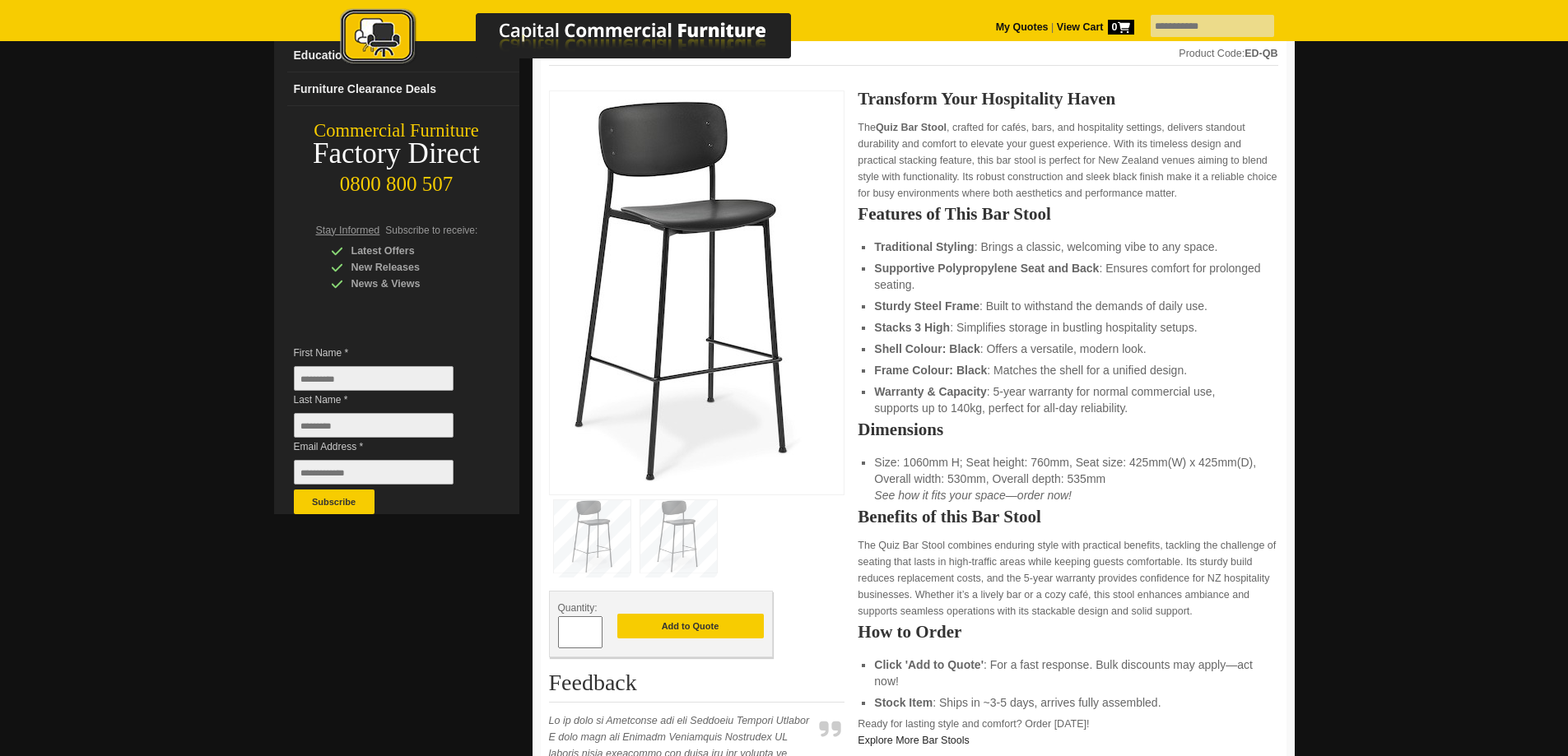
scroll to position [247, 0]
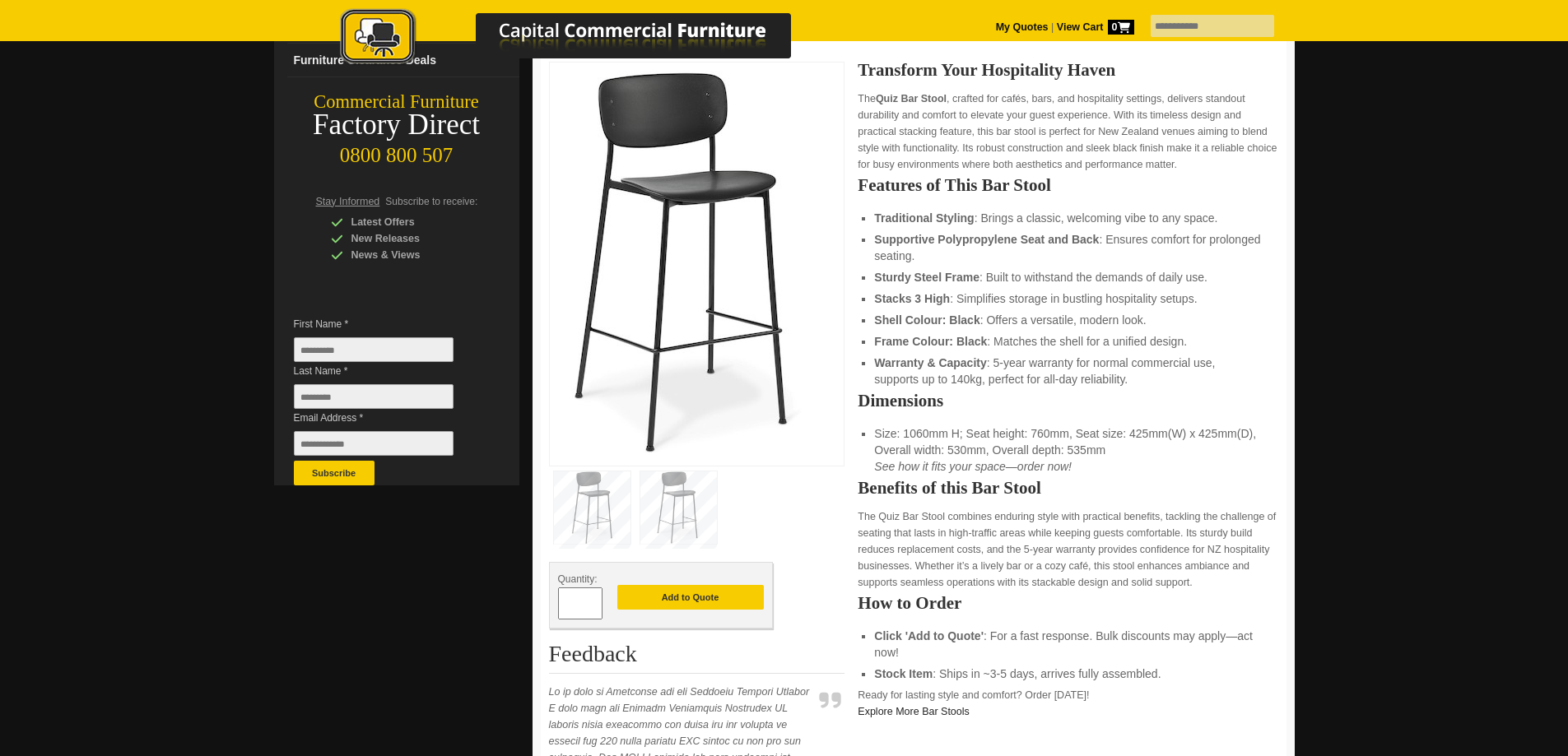
click at [680, 500] on img at bounding box center [678, 507] width 77 height 72
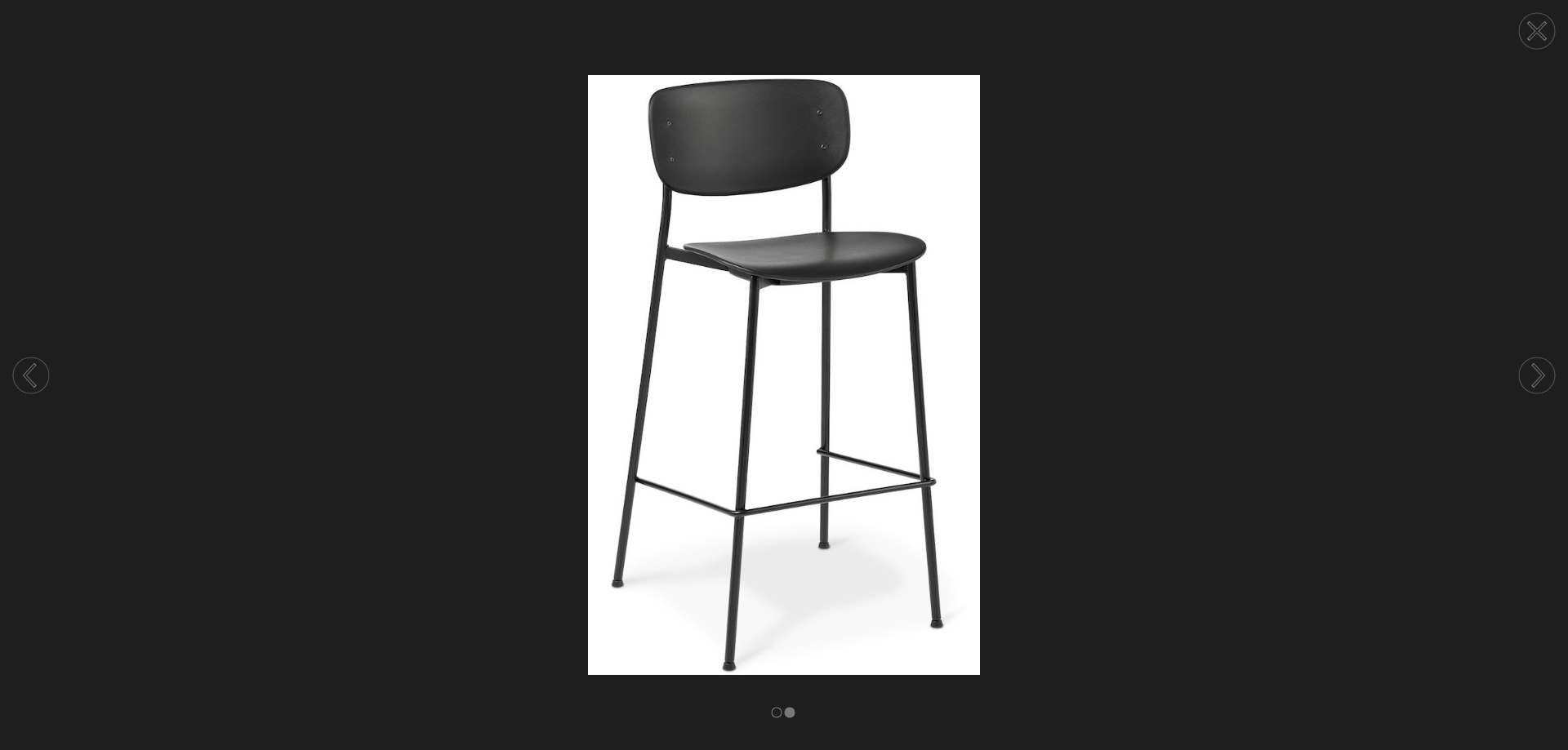
click at [1540, 29] on icon at bounding box center [1537, 31] width 16 height 16
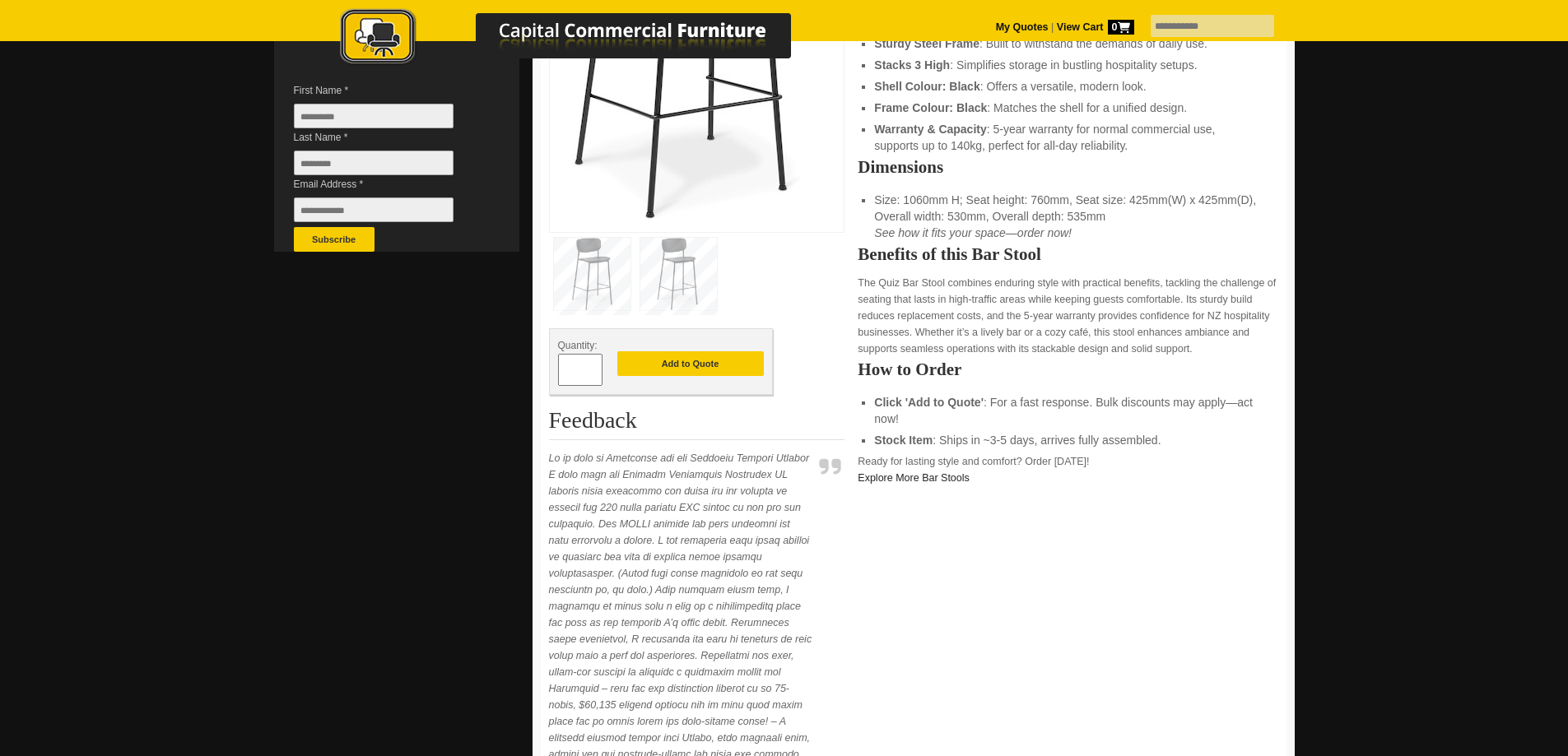
scroll to position [493, 0]
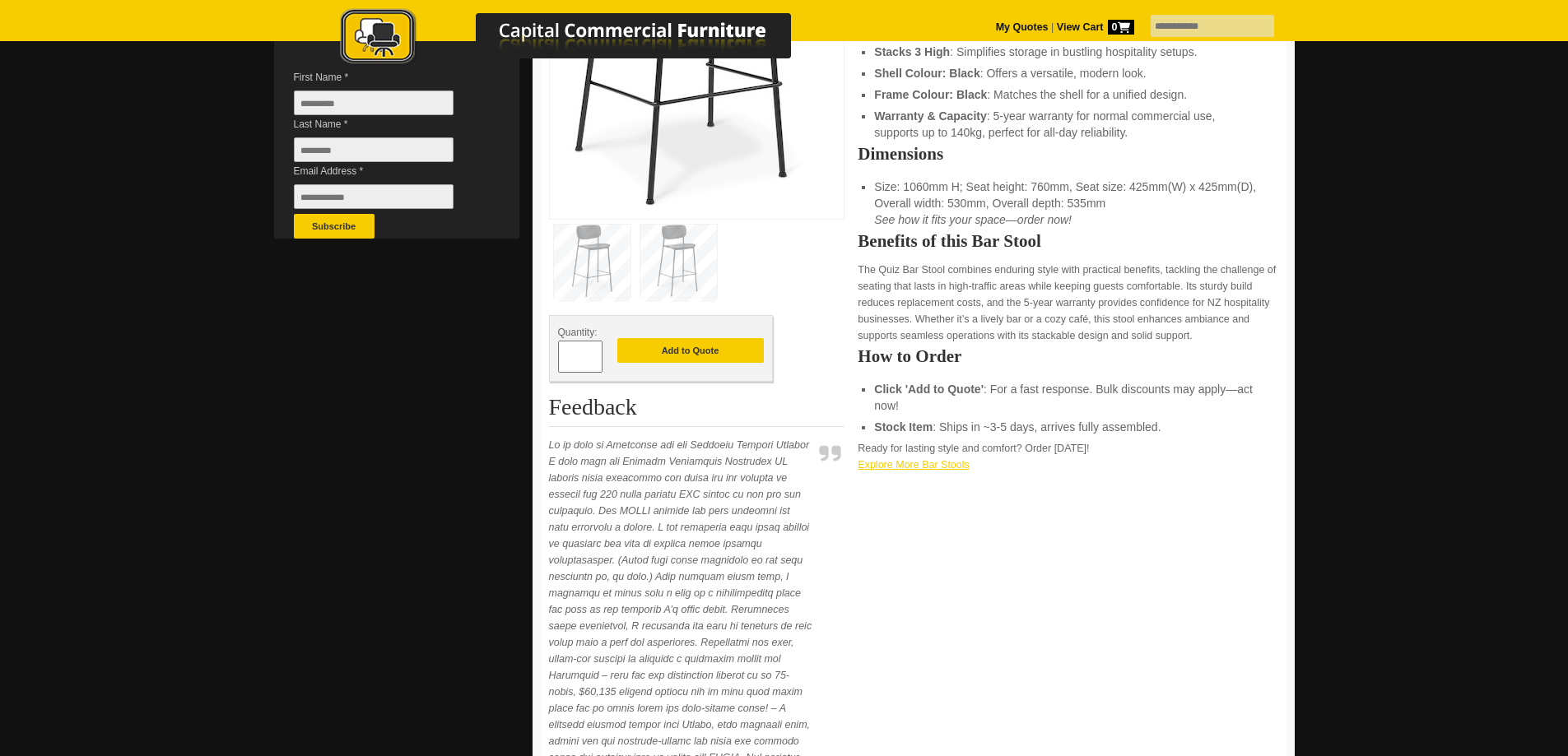
click at [920, 465] on link "Explore More Bar Stools" at bounding box center [913, 464] width 111 height 12
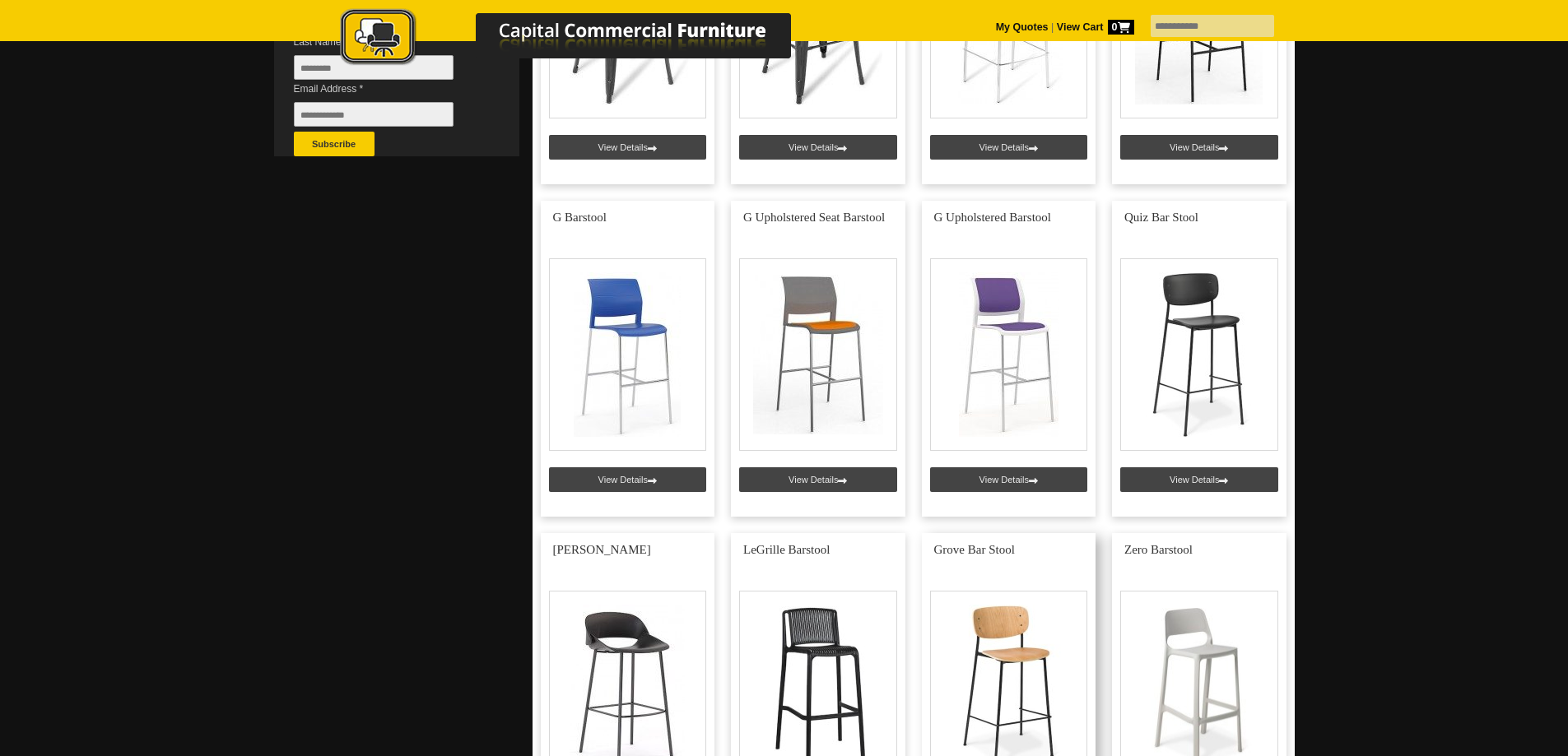
scroll to position [658, 0]
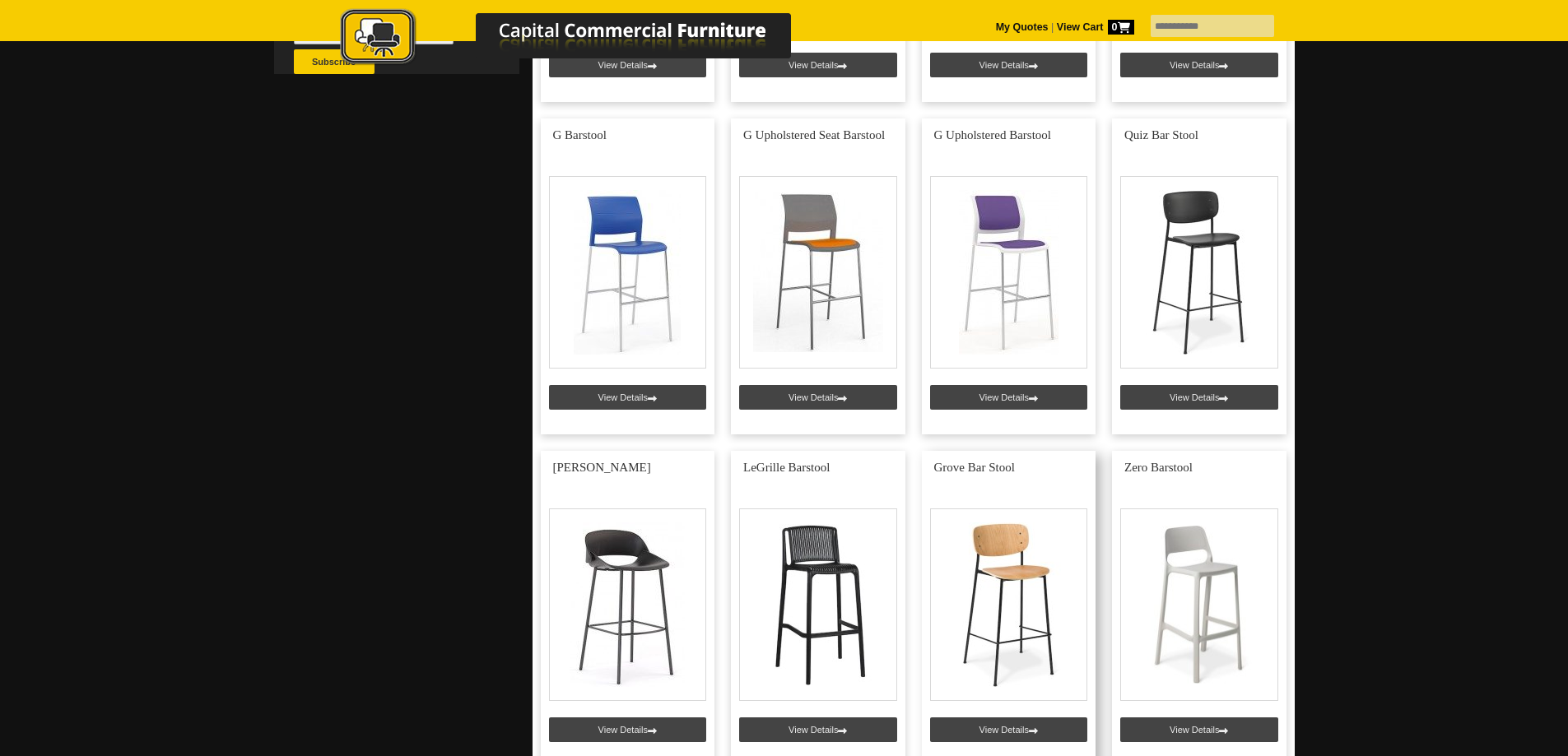
click at [1014, 734] on link at bounding box center [1009, 609] width 175 height 316
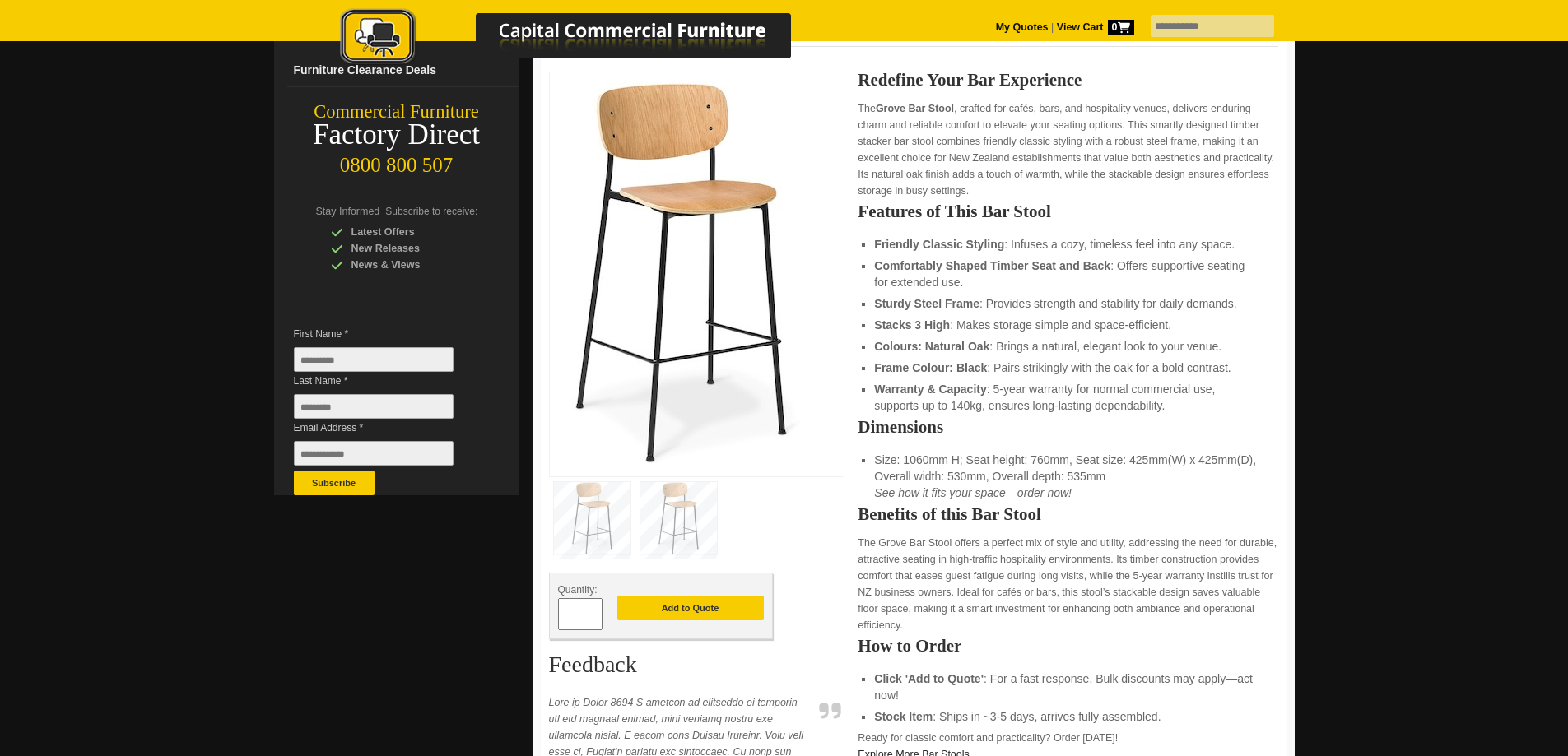
scroll to position [247, 0]
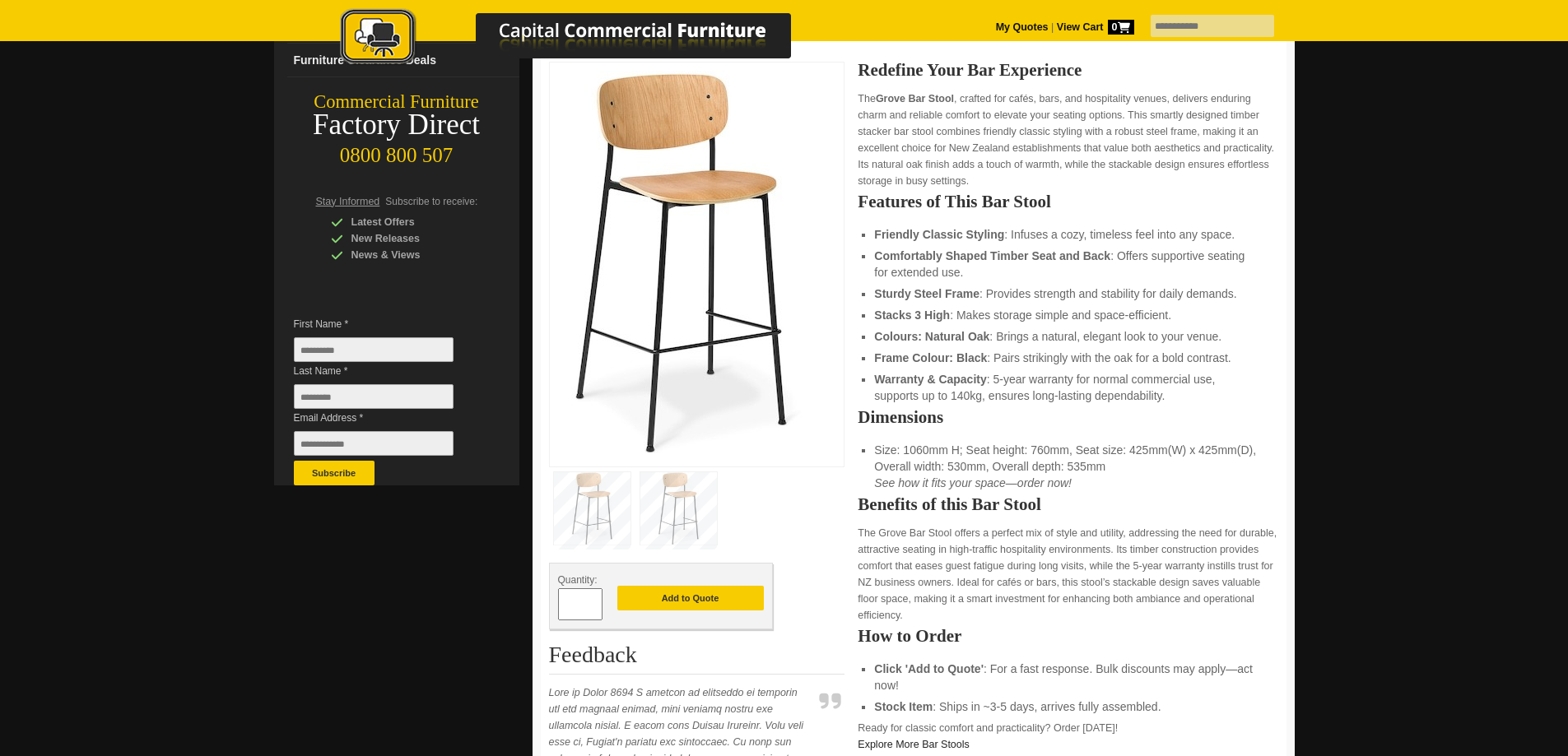
click at [685, 506] on img at bounding box center [678, 508] width 77 height 72
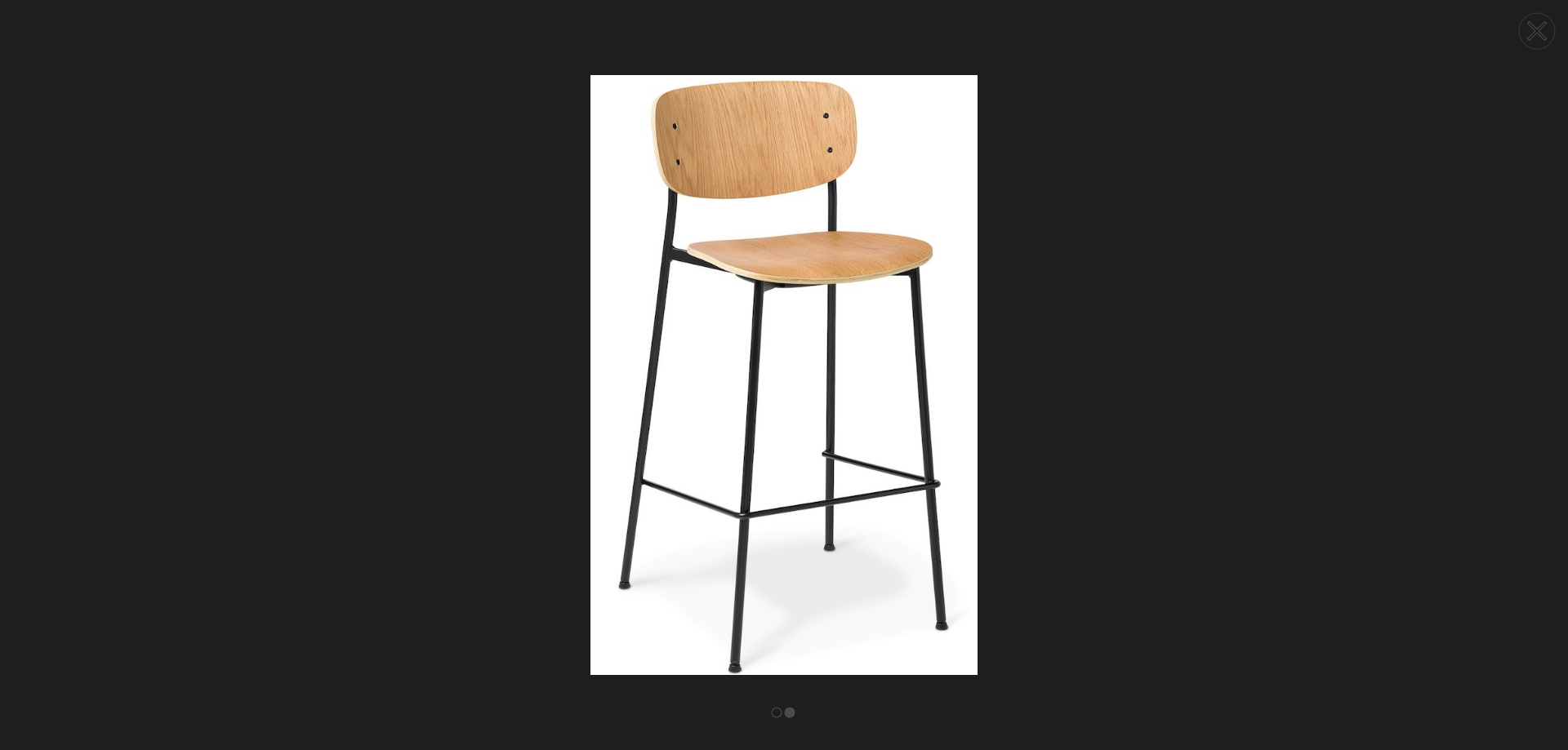
click at [1534, 30] on circle at bounding box center [1537, 31] width 36 height 36
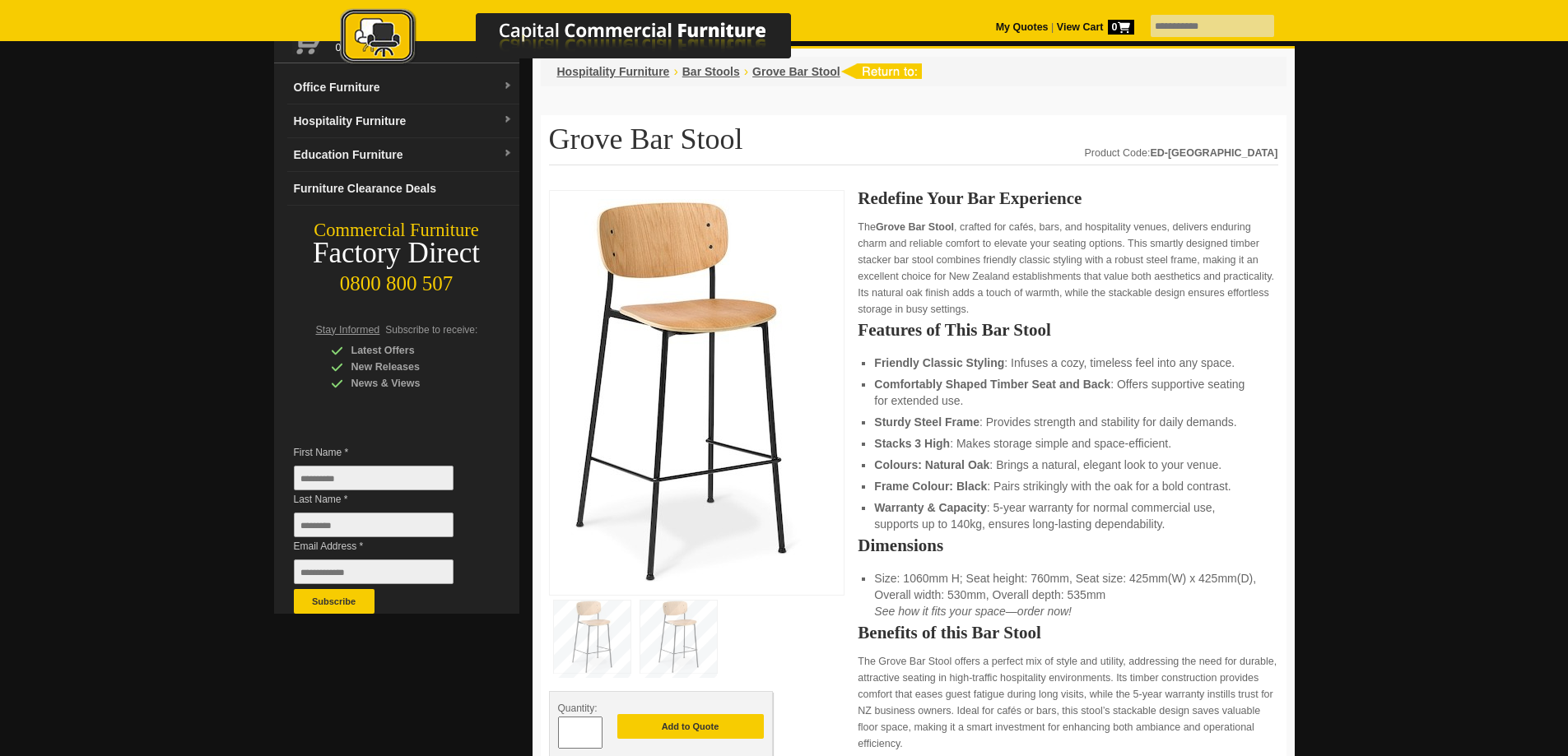
scroll to position [0, 0]
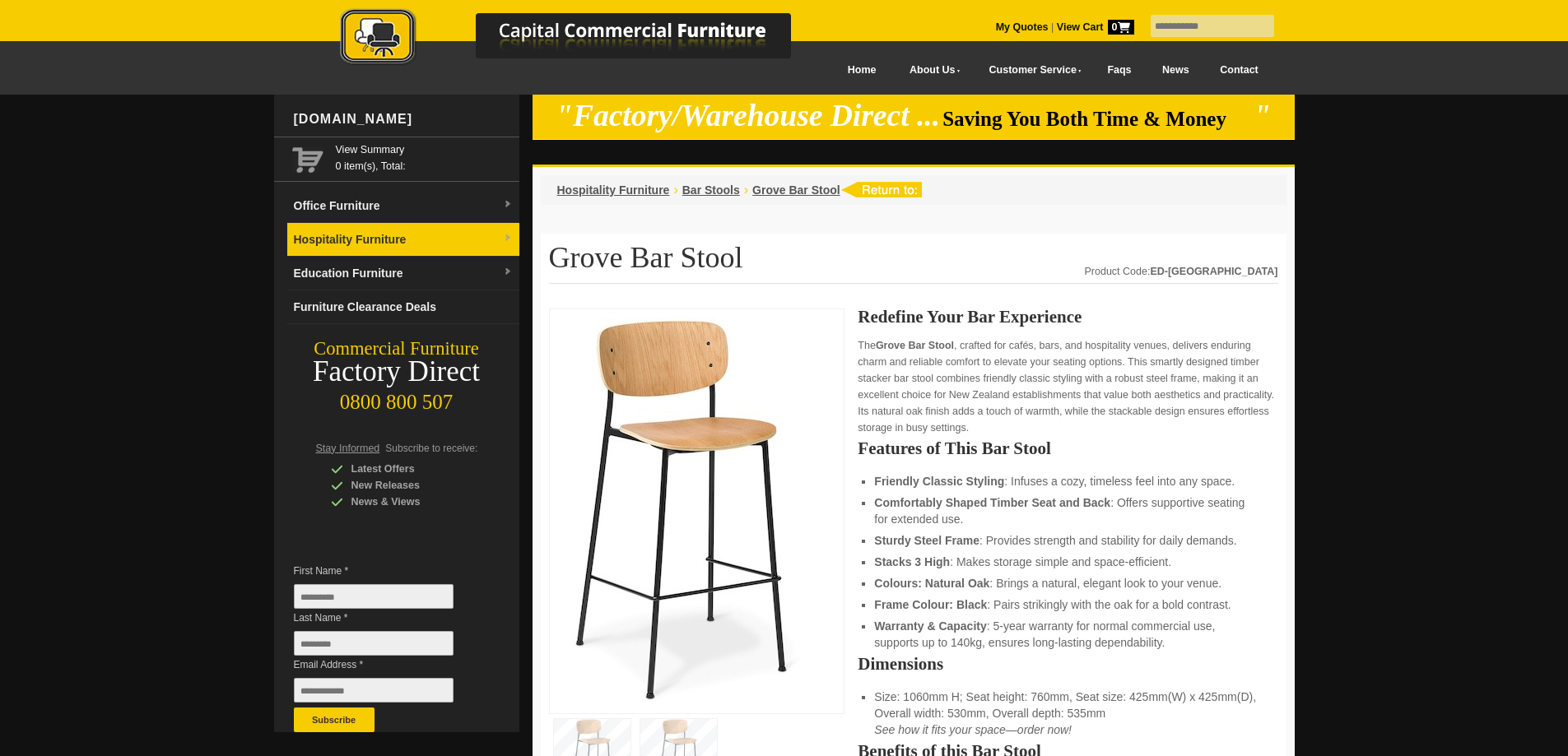
click at [503, 236] on img at bounding box center [508, 239] width 10 height 10
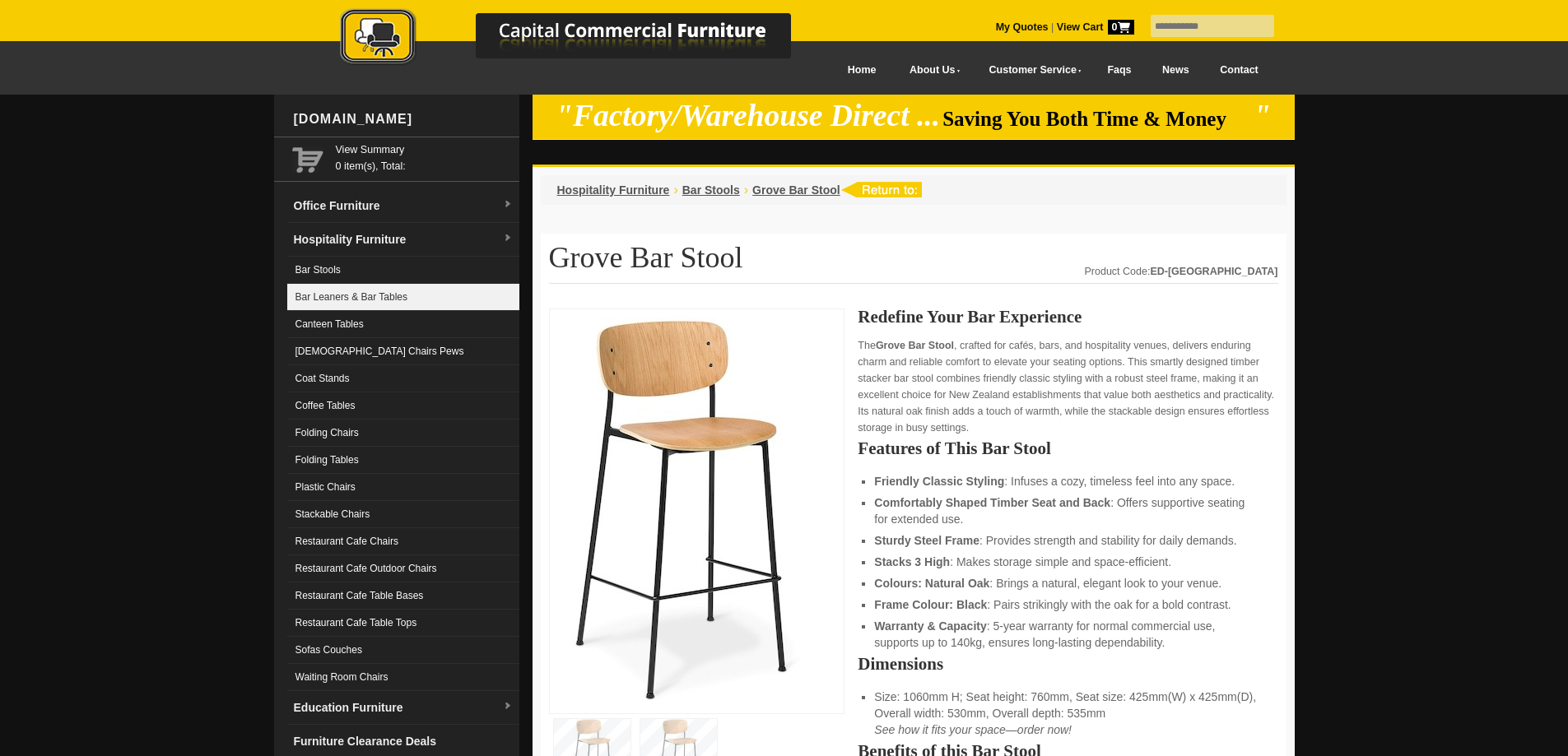
click at [389, 292] on link "Bar Leaners & Bar Tables" at bounding box center [404, 297] width 232 height 27
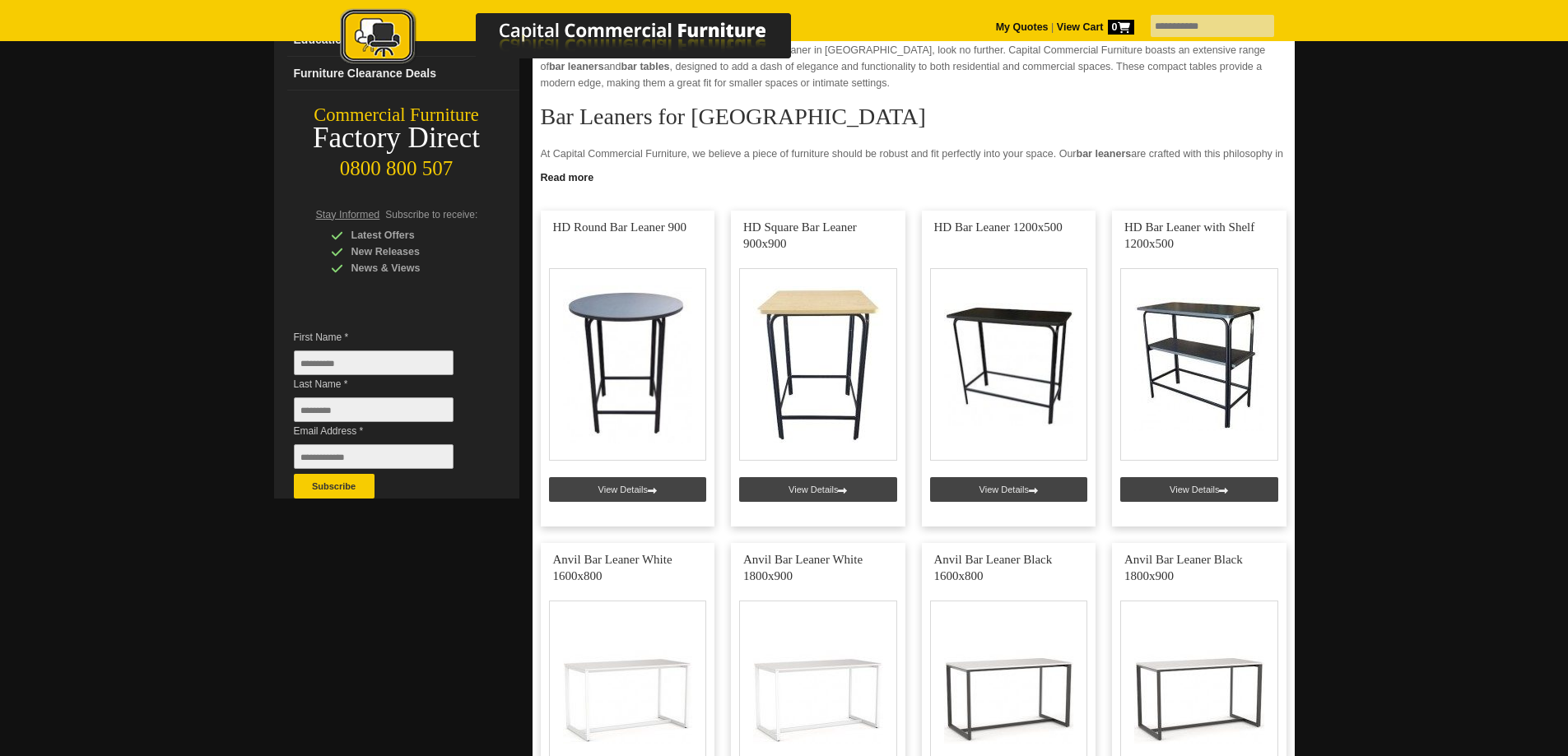
scroll to position [329, 0]
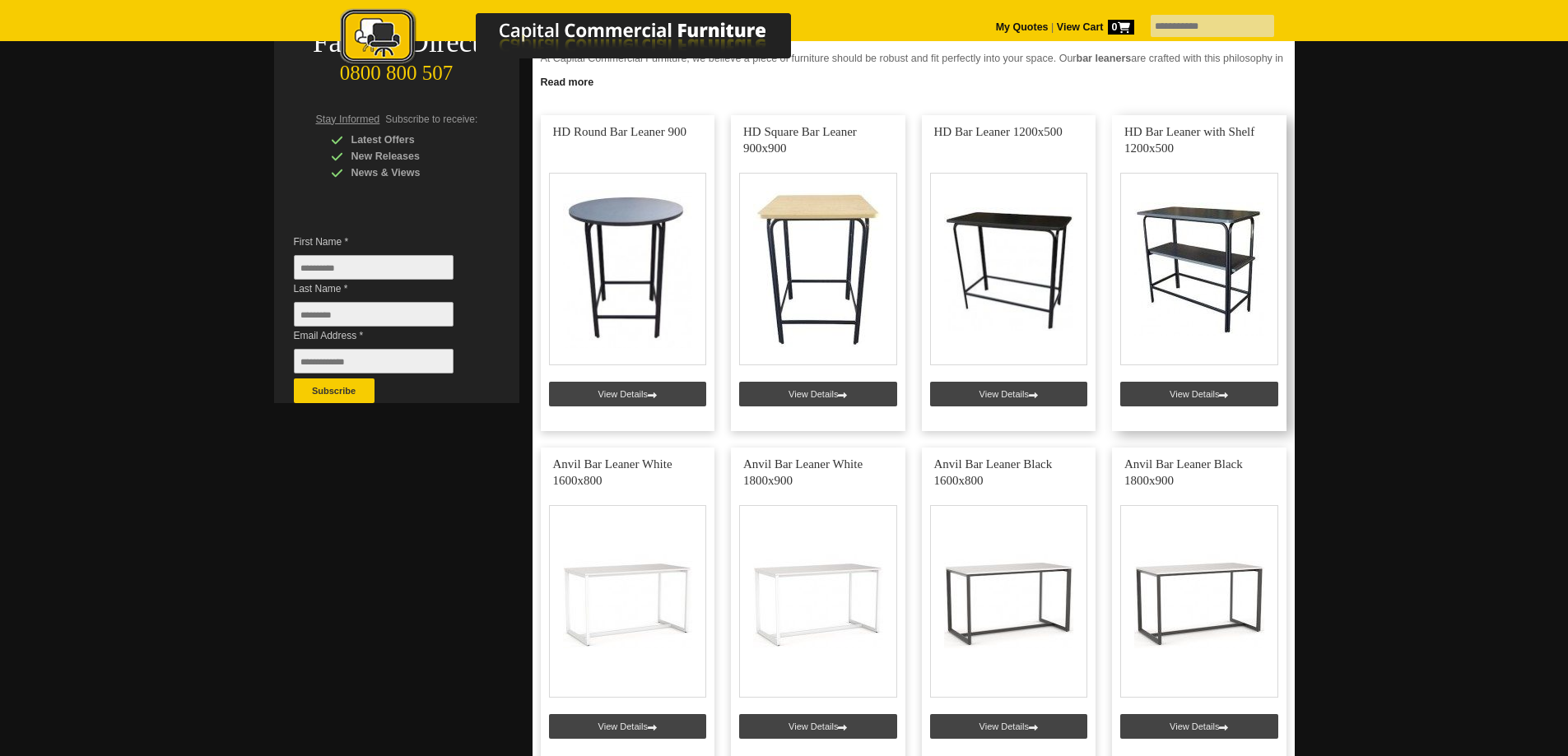
click at [1186, 396] on link at bounding box center [1200, 273] width 175 height 316
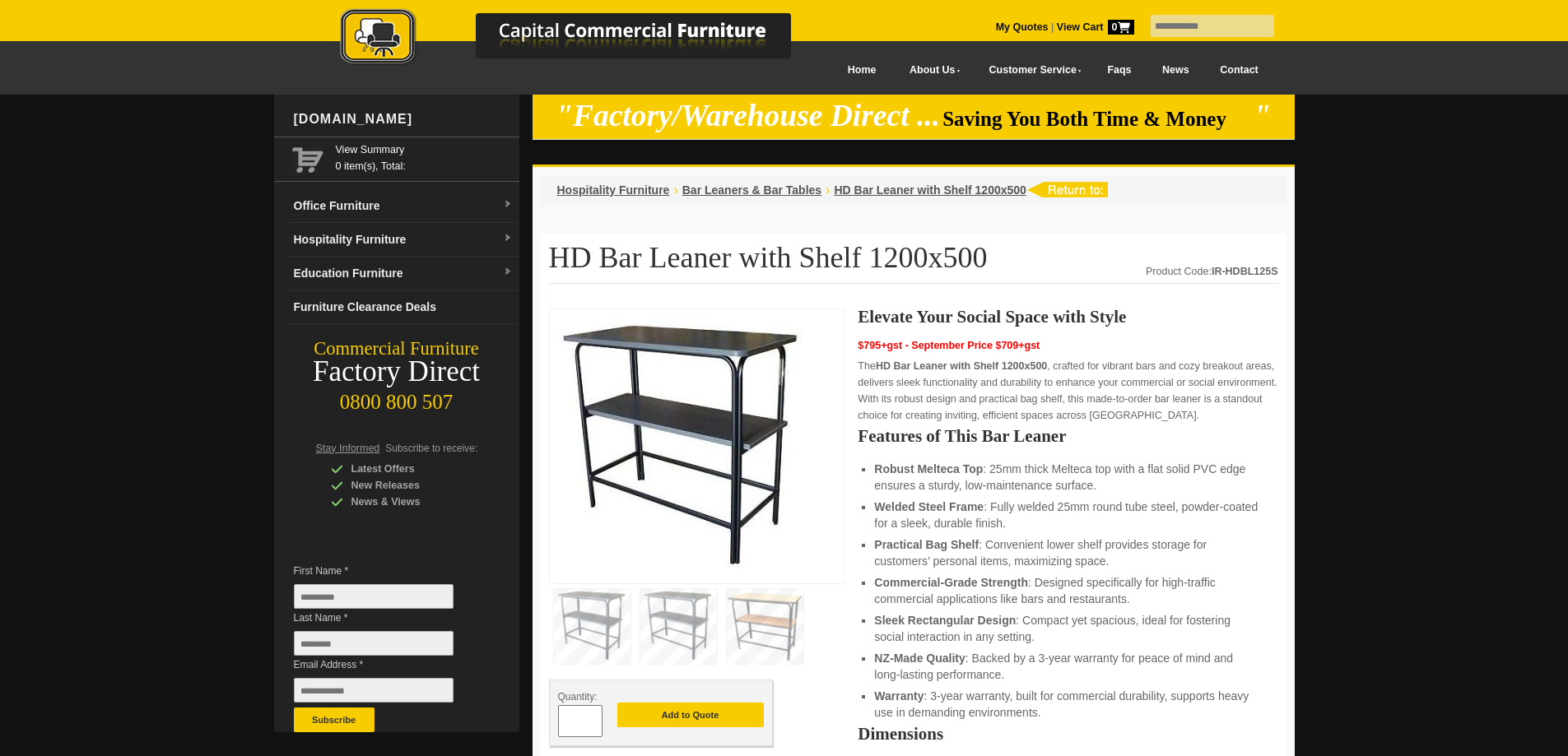
click at [784, 608] on img at bounding box center [765, 625] width 77 height 72
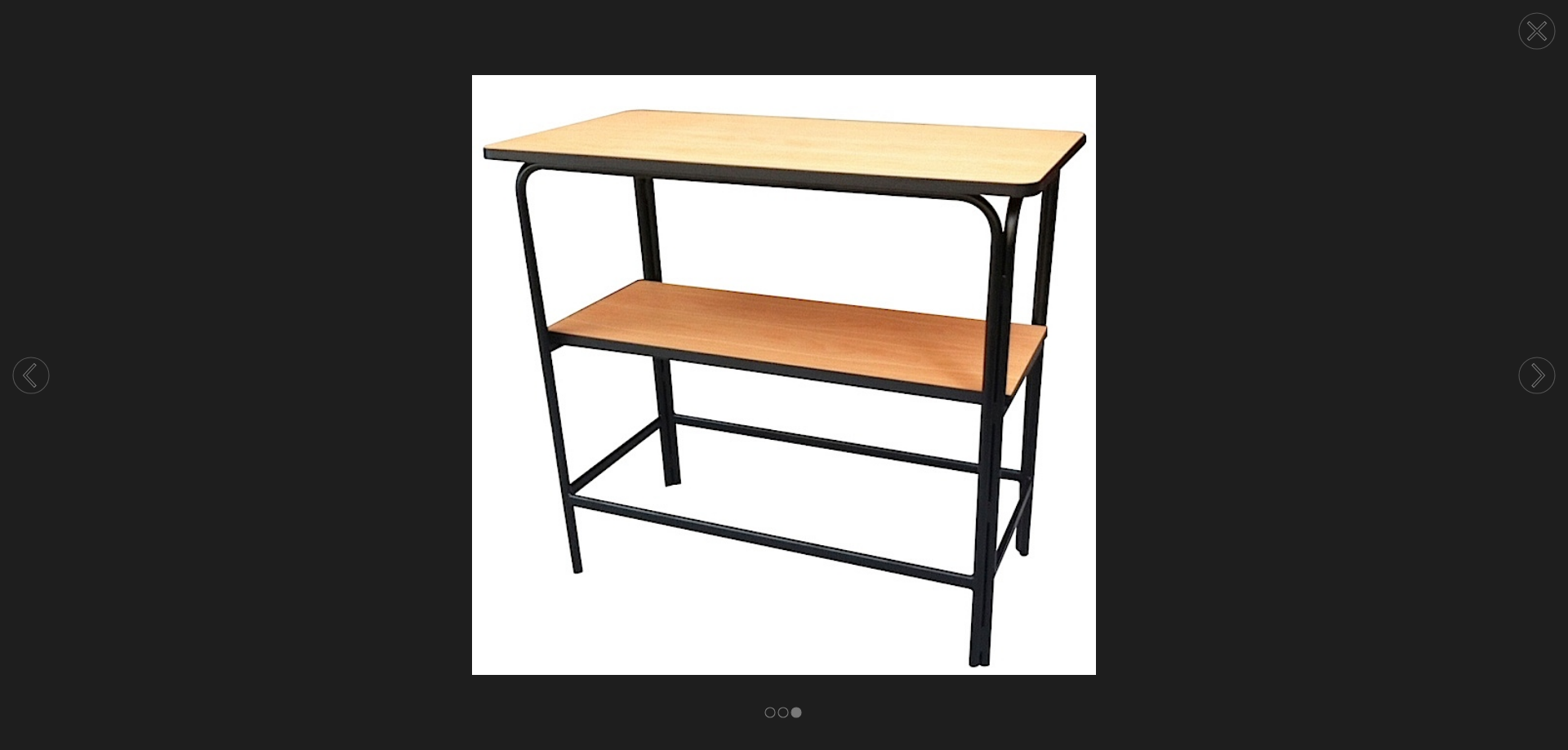
click at [1539, 33] on icon at bounding box center [1537, 31] width 16 height 16
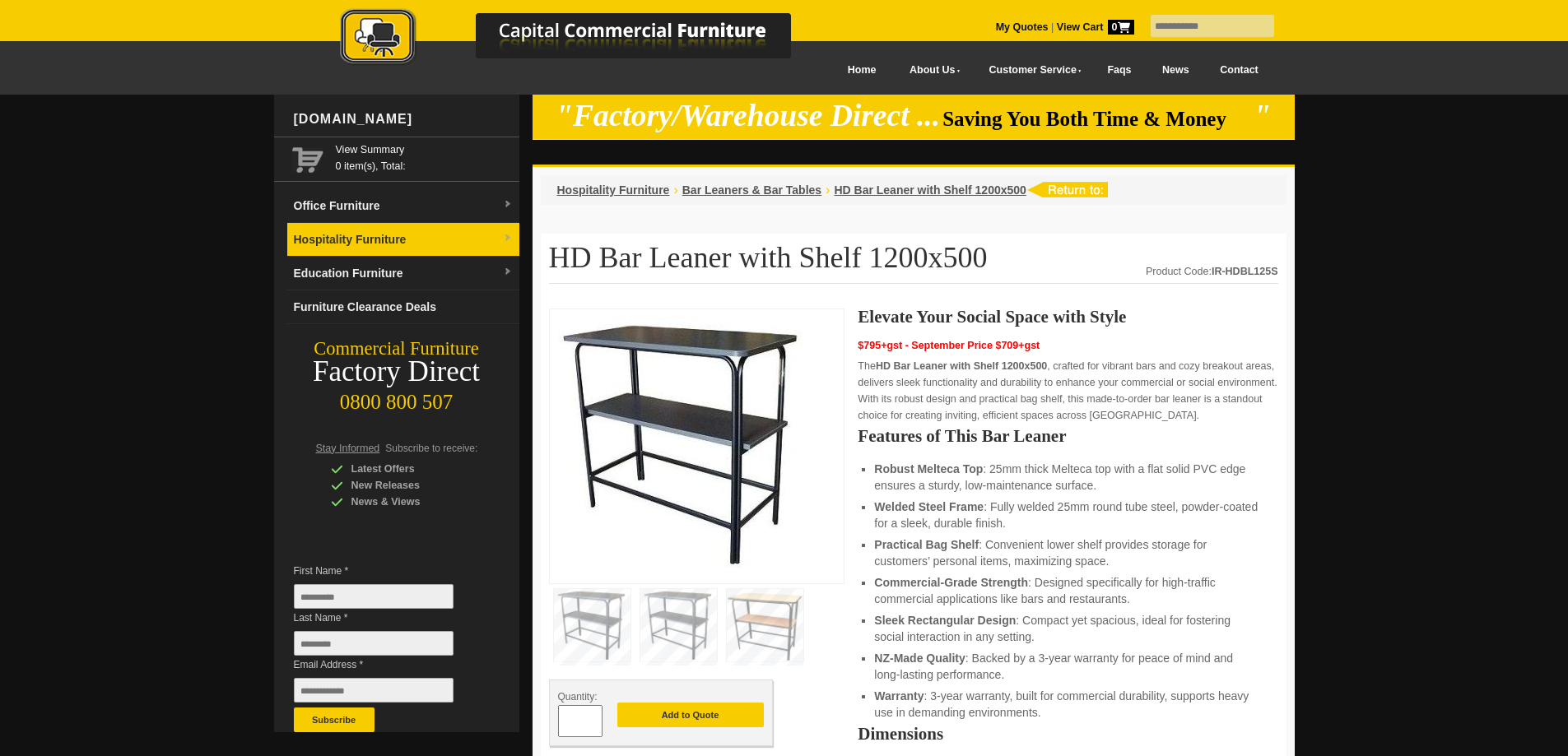
click at [512, 235] on img at bounding box center [508, 239] width 10 height 10
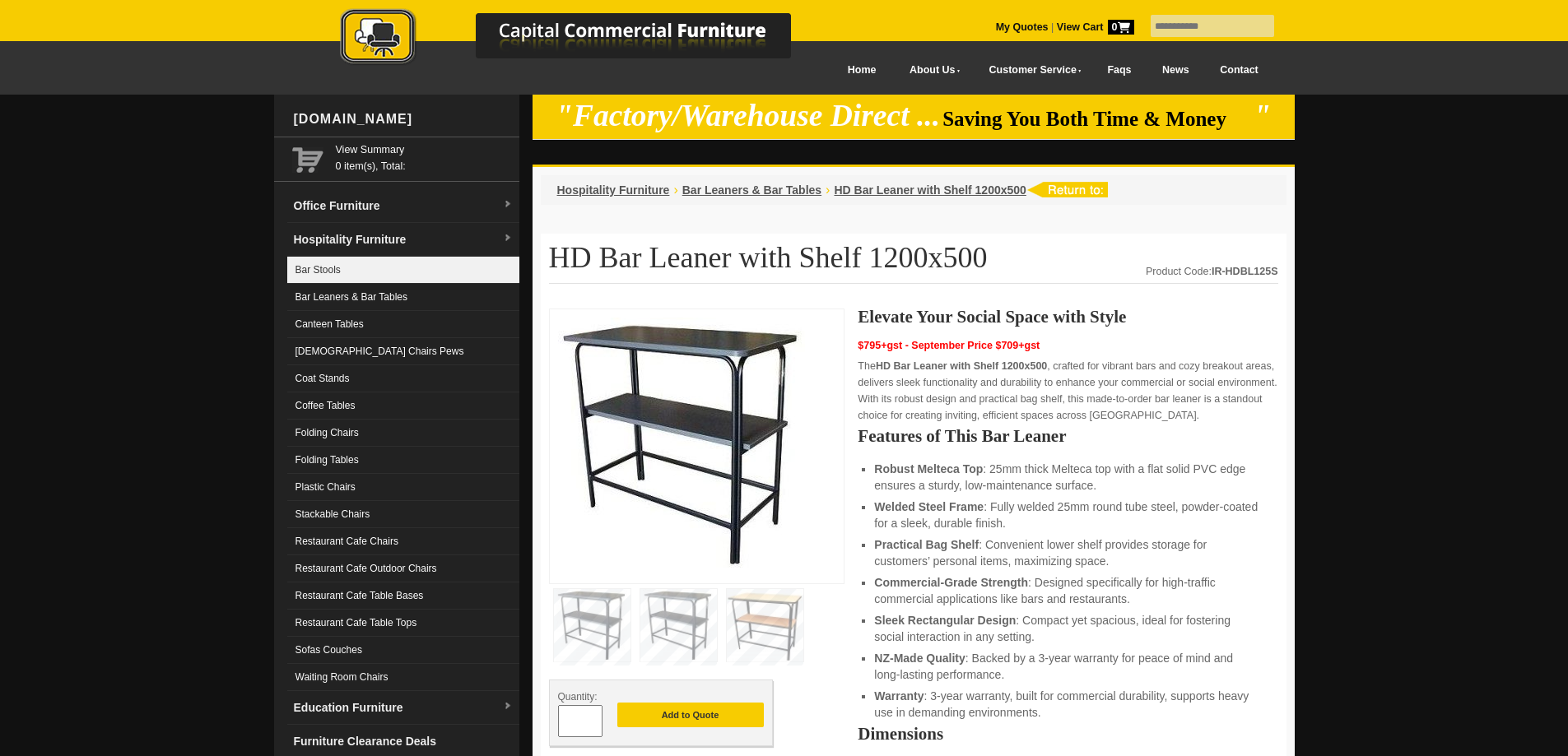
click at [339, 268] on link "Bar Stools" at bounding box center [404, 270] width 232 height 27
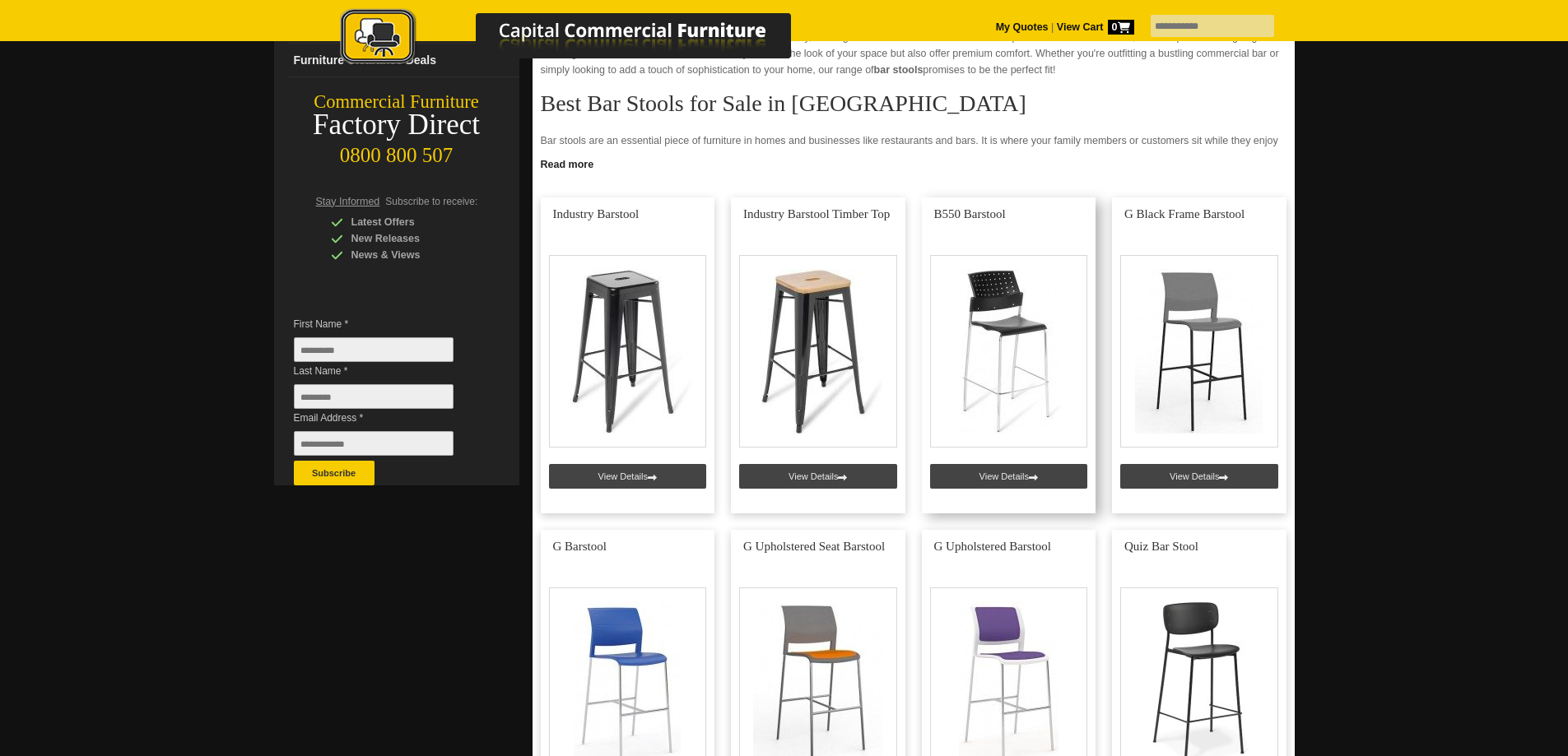
scroll to position [329, 0]
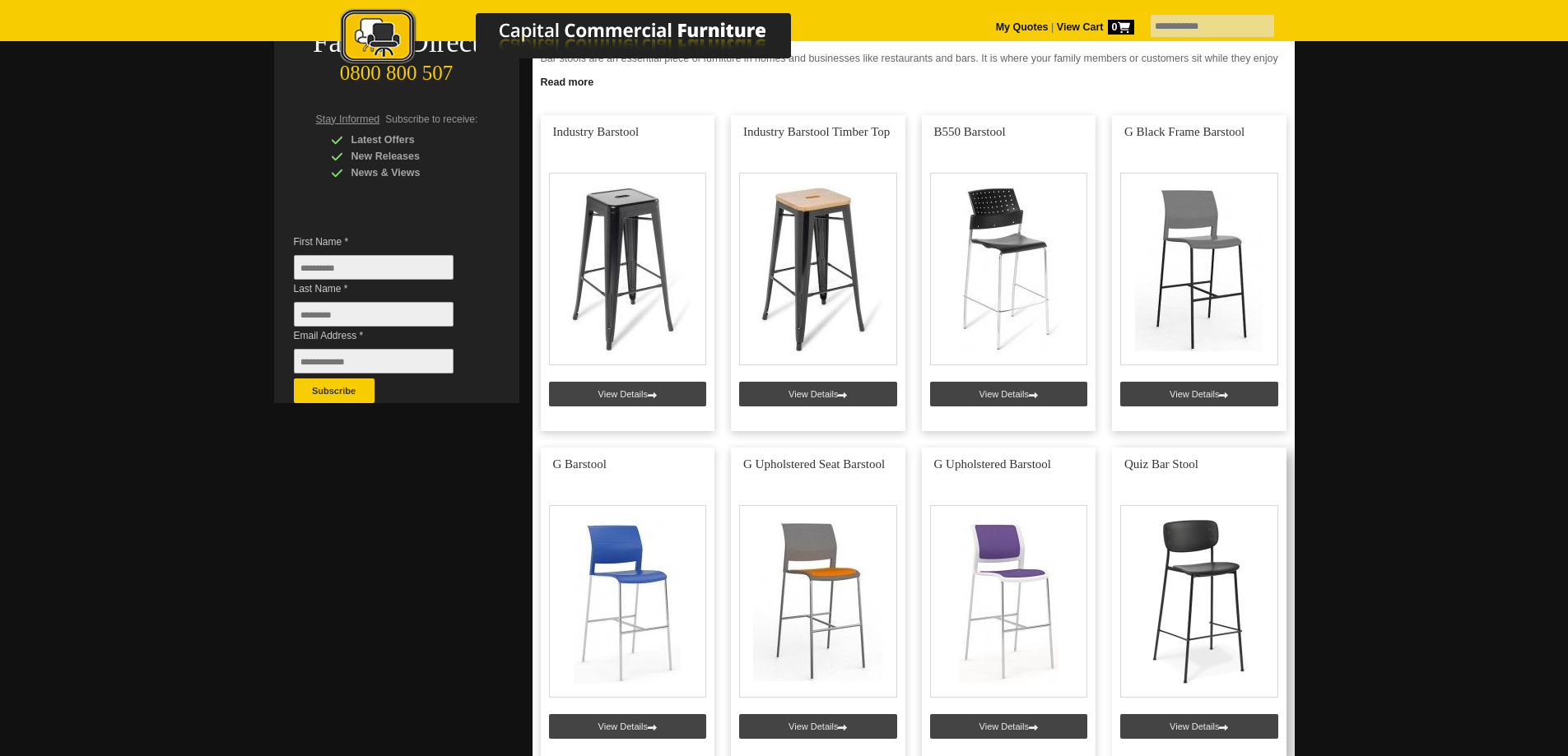
click at [1215, 729] on link at bounding box center [1200, 606] width 175 height 316
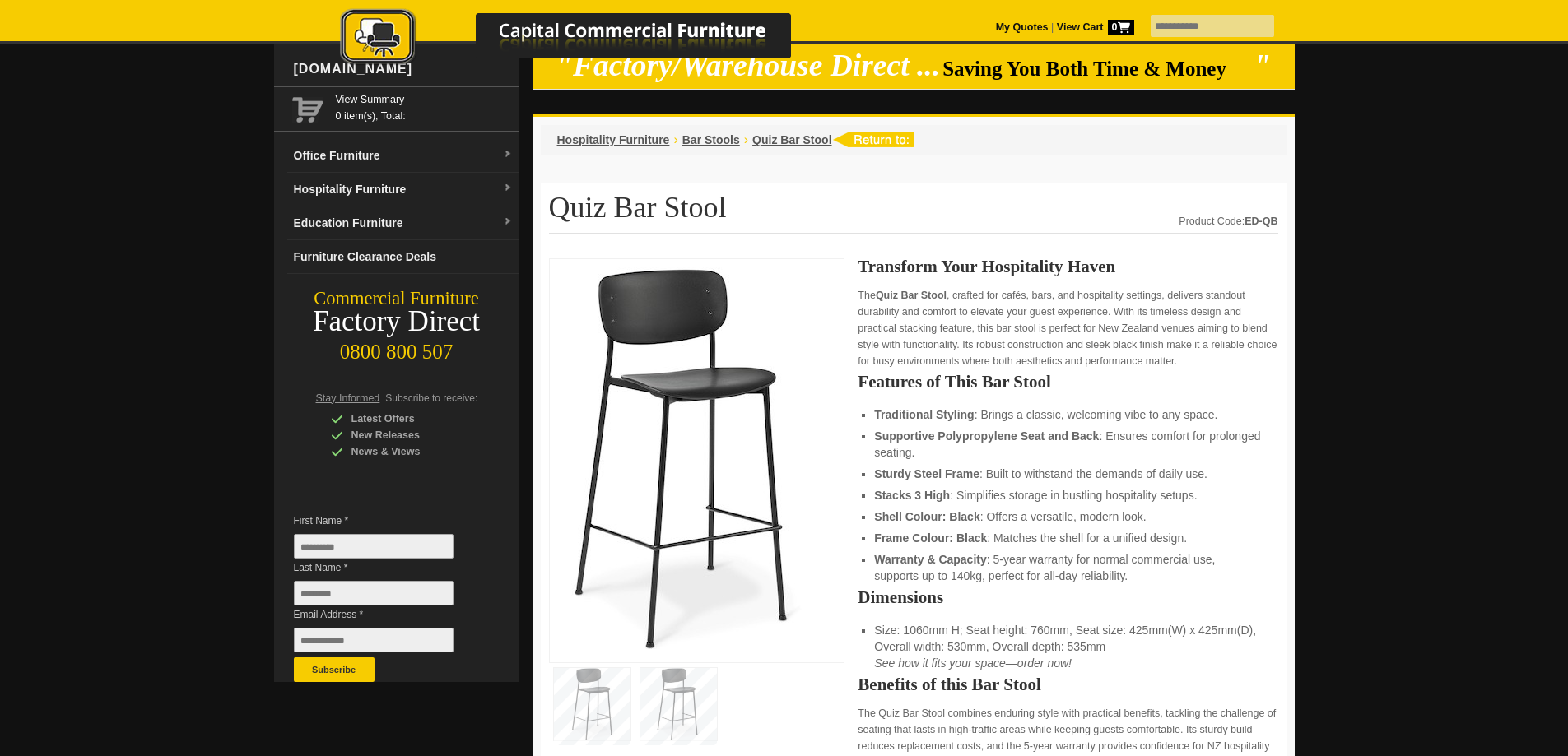
scroll to position [247, 0]
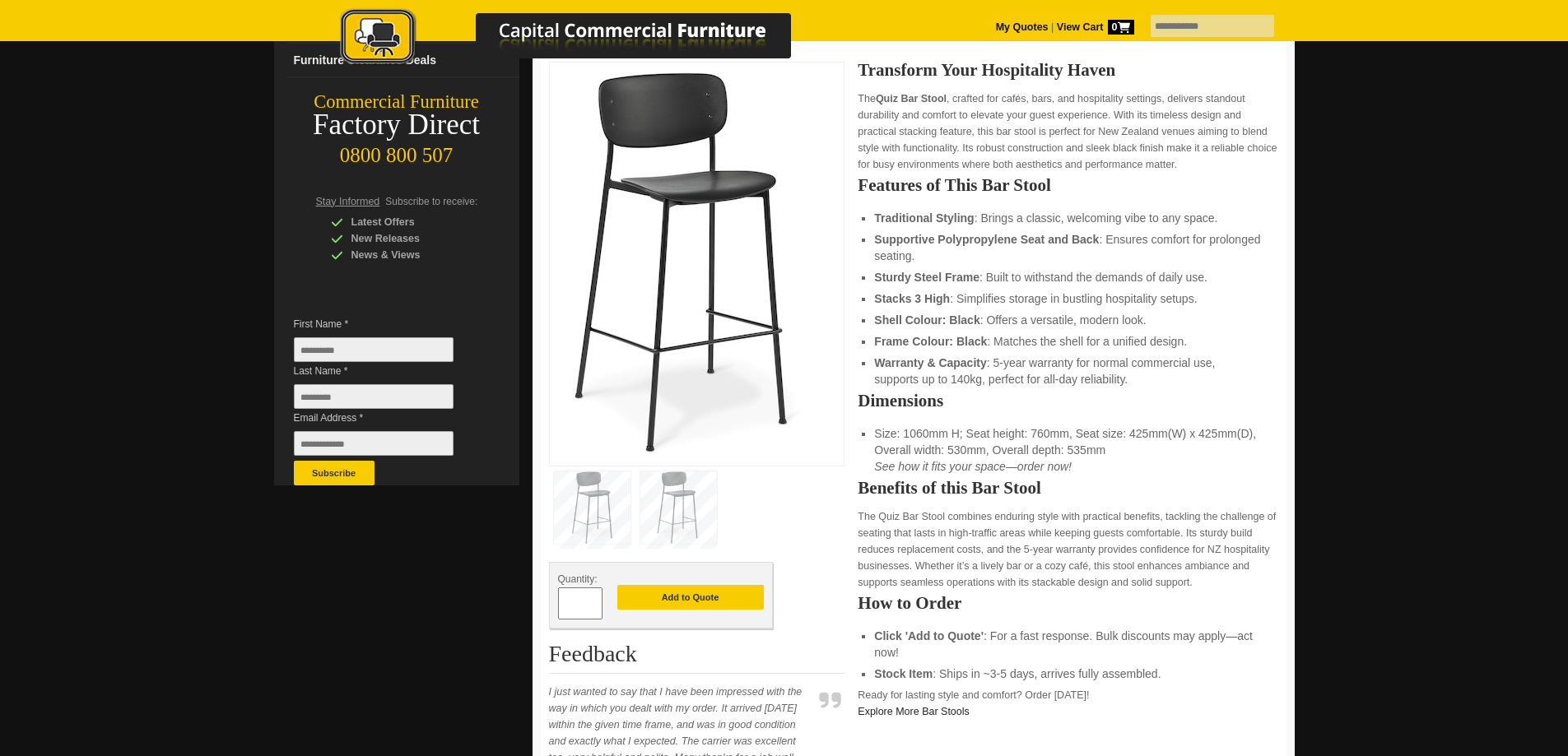
click at [674, 496] on img at bounding box center [678, 507] width 77 height 72
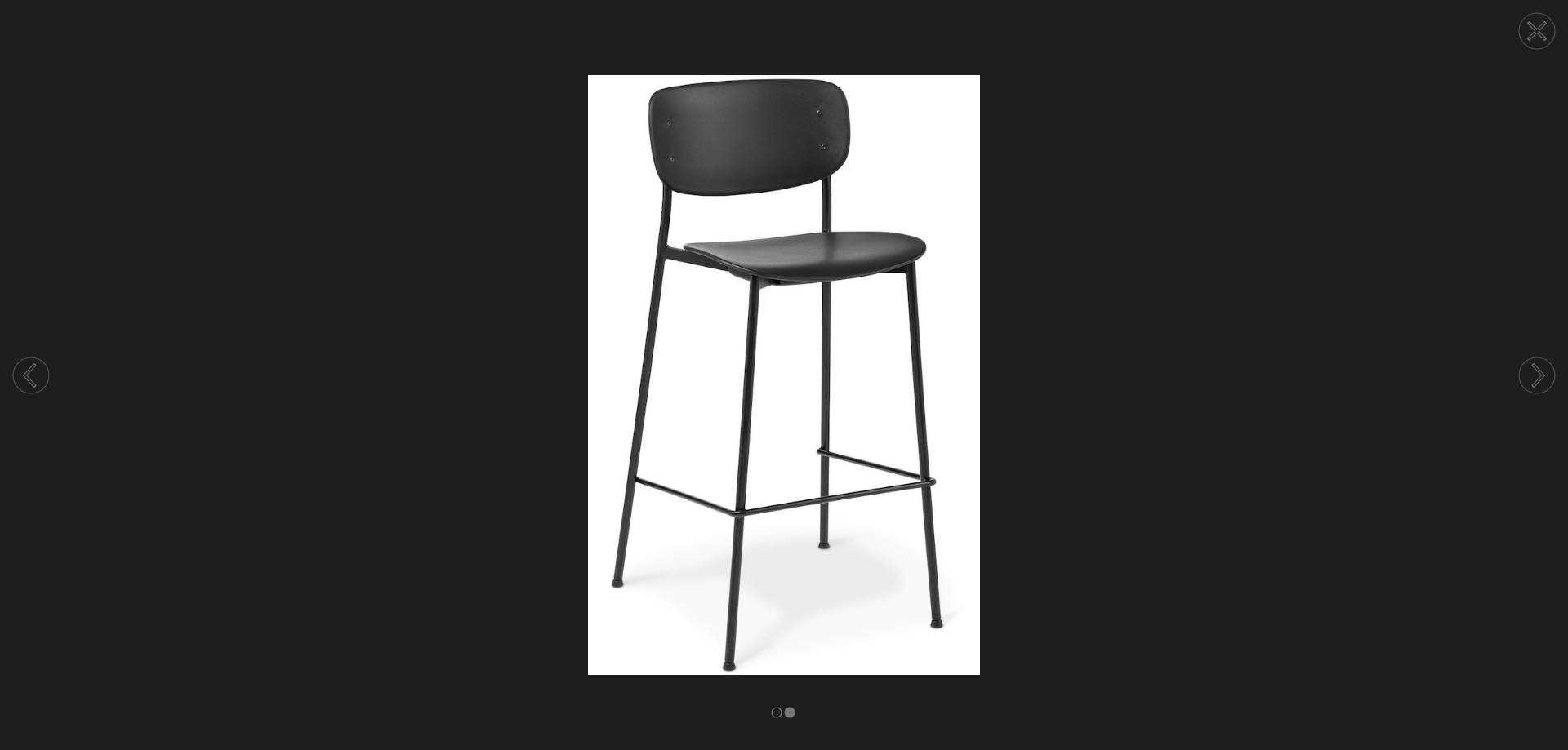
click at [1538, 28] on circle at bounding box center [1537, 31] width 36 height 36
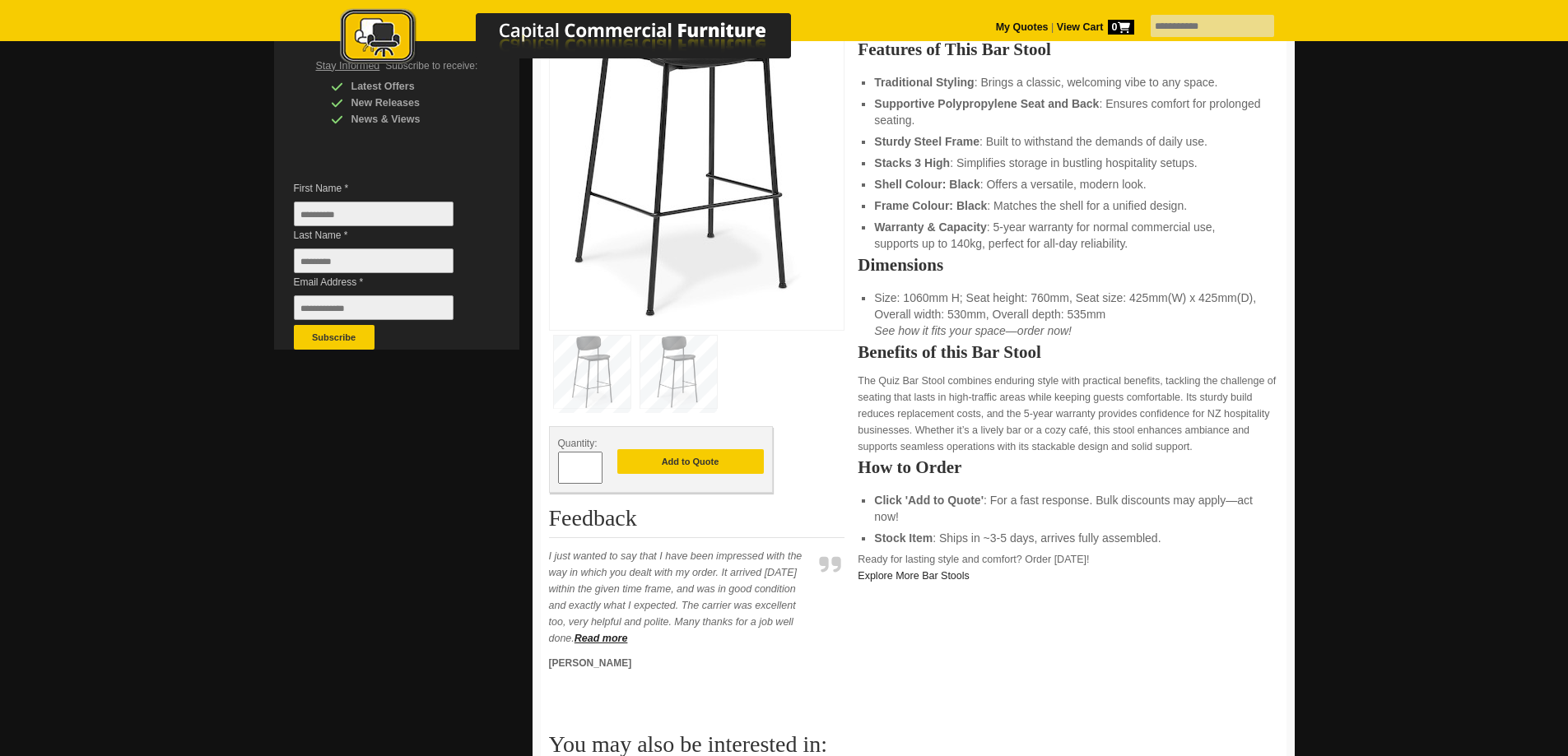
scroll to position [412, 0]
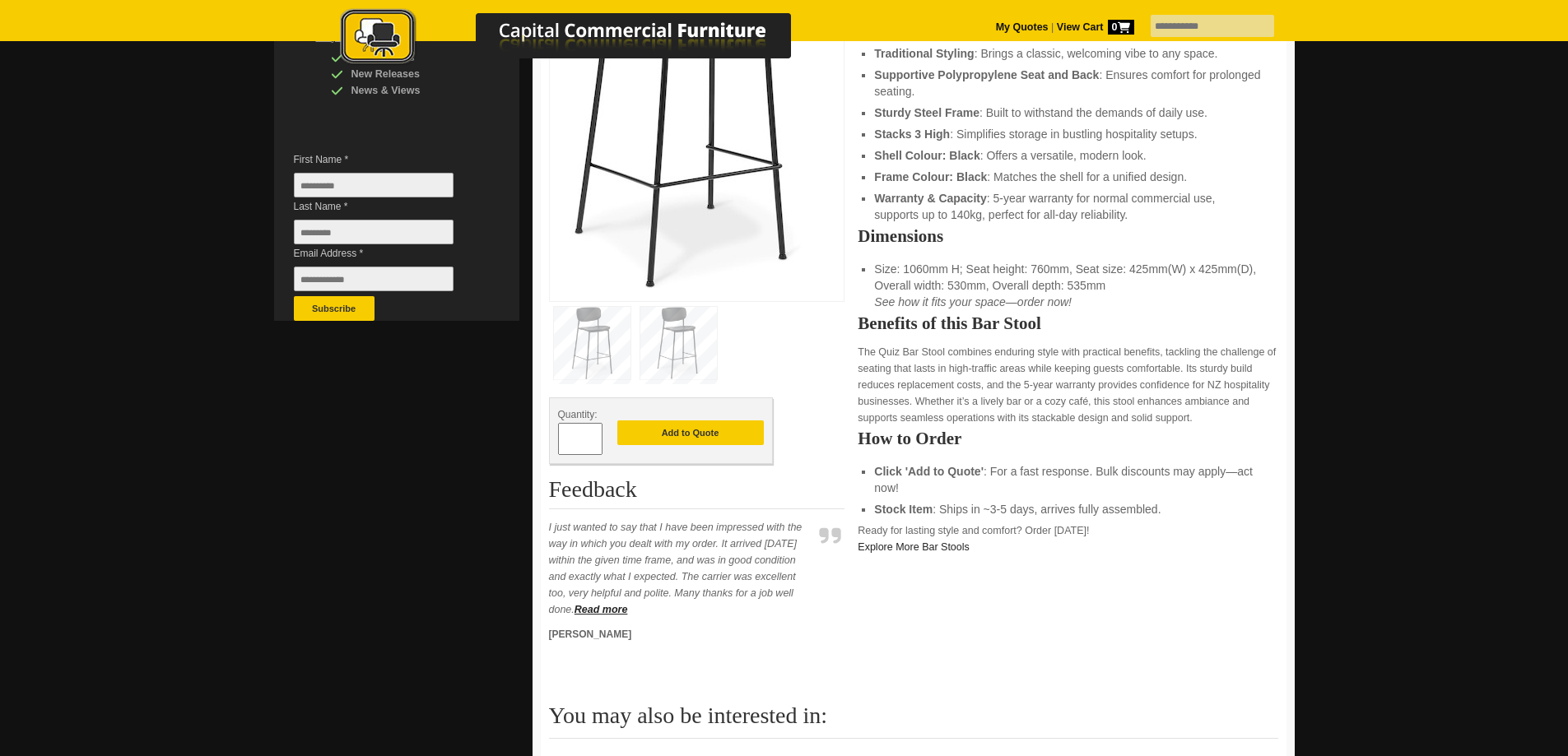
click at [592, 439] on span at bounding box center [594, 446] width 7 height 16
click at [597, 438] on span at bounding box center [594, 446] width 7 height 16
click at [593, 437] on span at bounding box center [594, 433] width 7 height 16
click at [595, 437] on span at bounding box center [594, 433] width 7 height 16
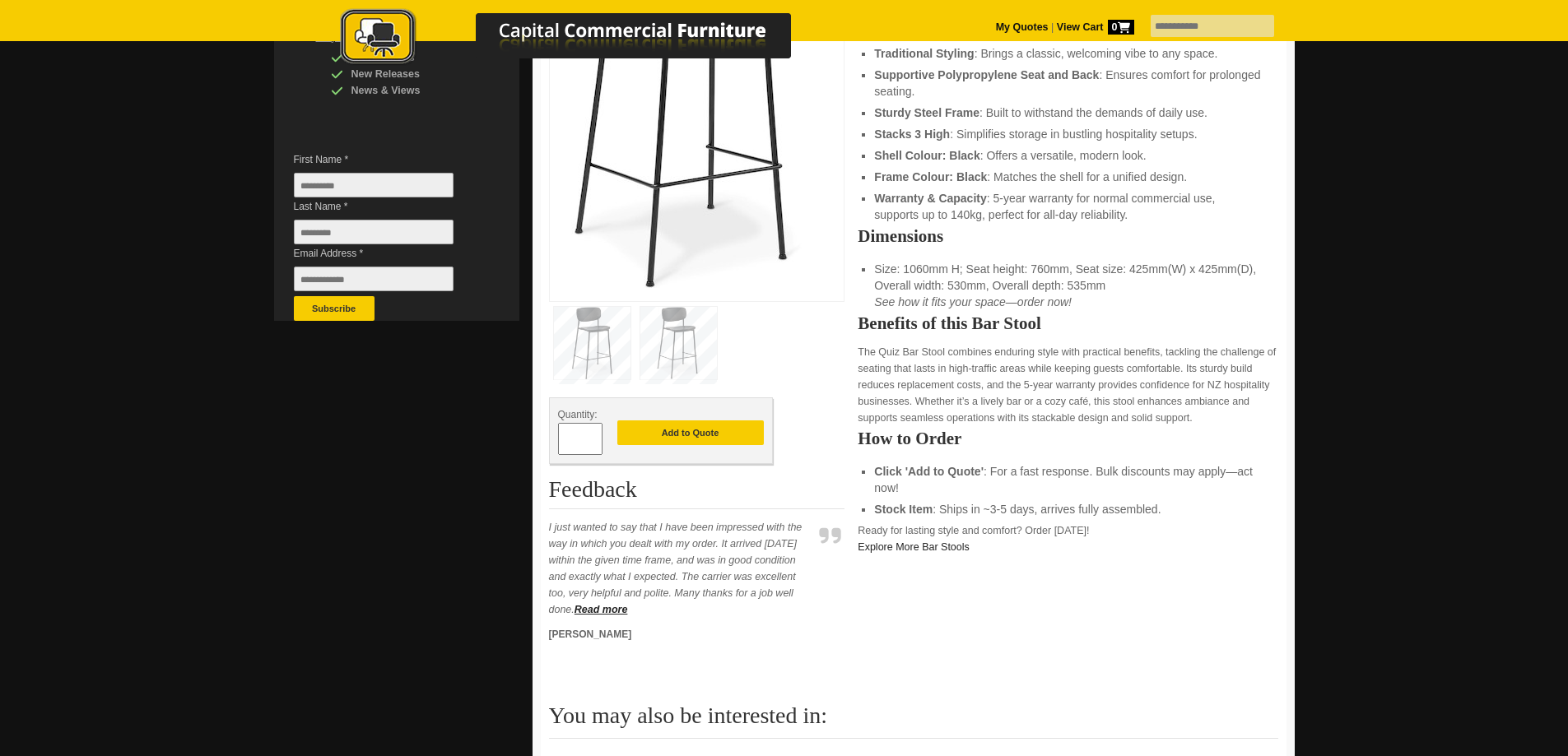
click at [595, 437] on span at bounding box center [594, 433] width 7 height 16
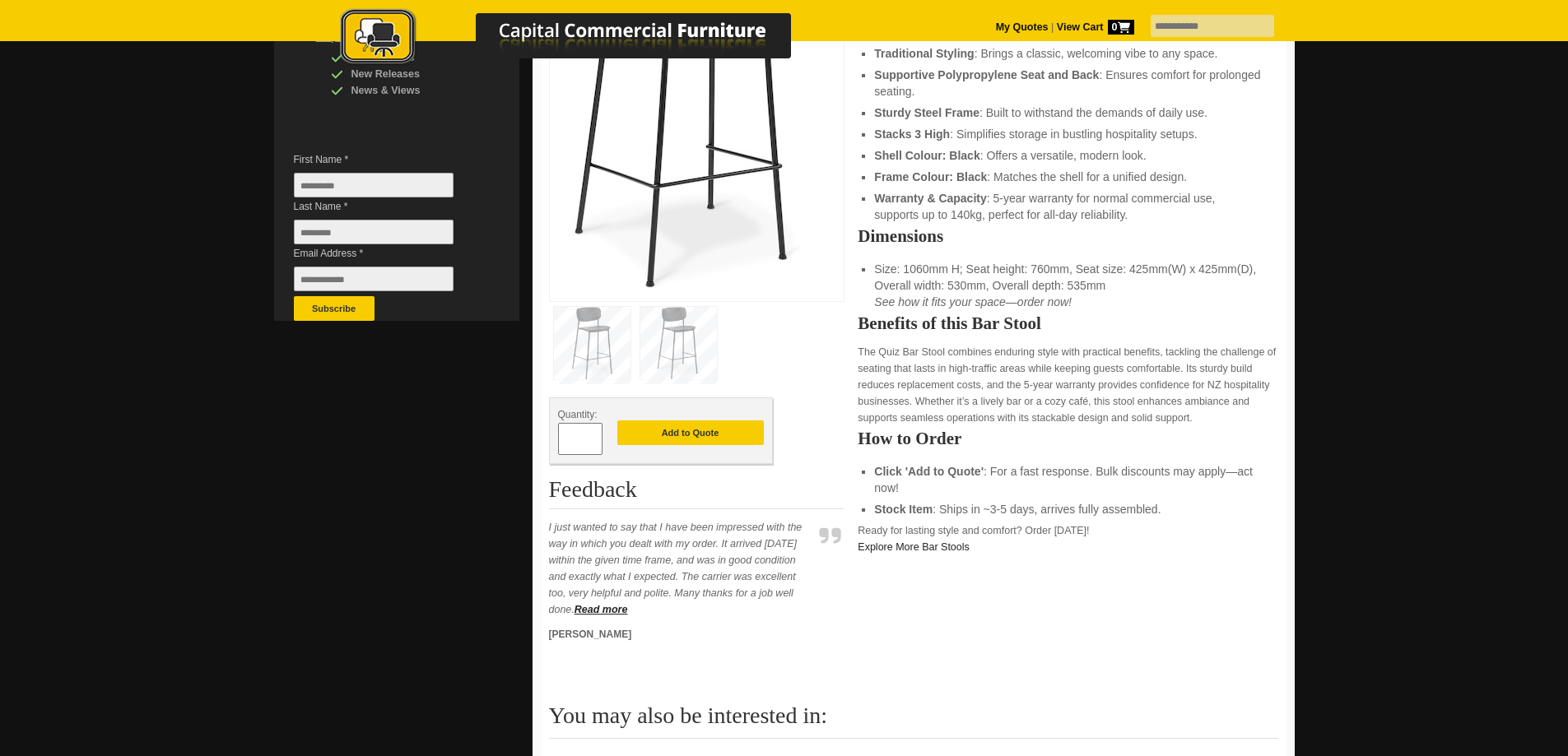
click at [595, 437] on span at bounding box center [594, 433] width 7 height 16
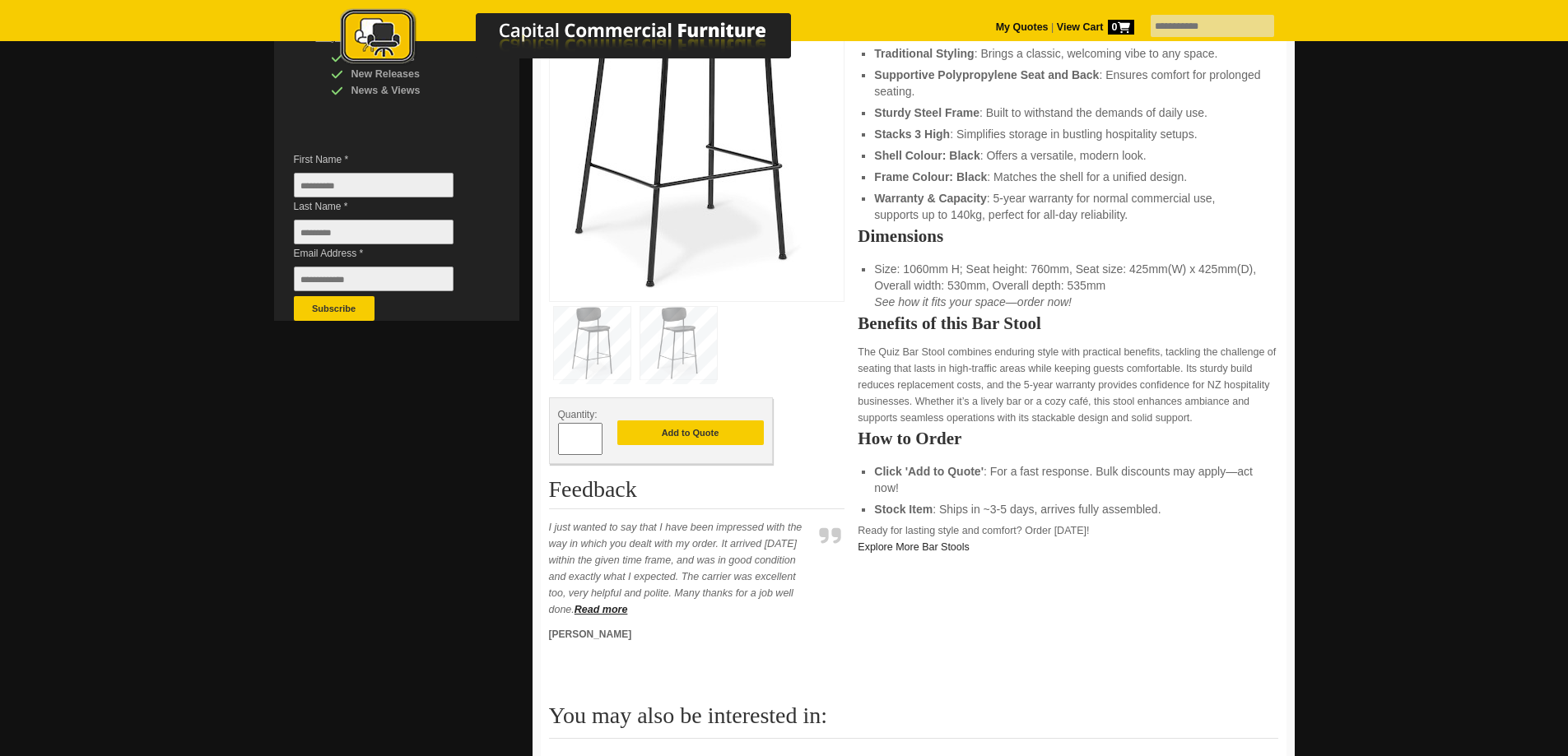
click at [595, 437] on span at bounding box center [594, 433] width 7 height 16
type input "**"
click at [686, 429] on button "Add to Quote" at bounding box center [690, 433] width 147 height 25
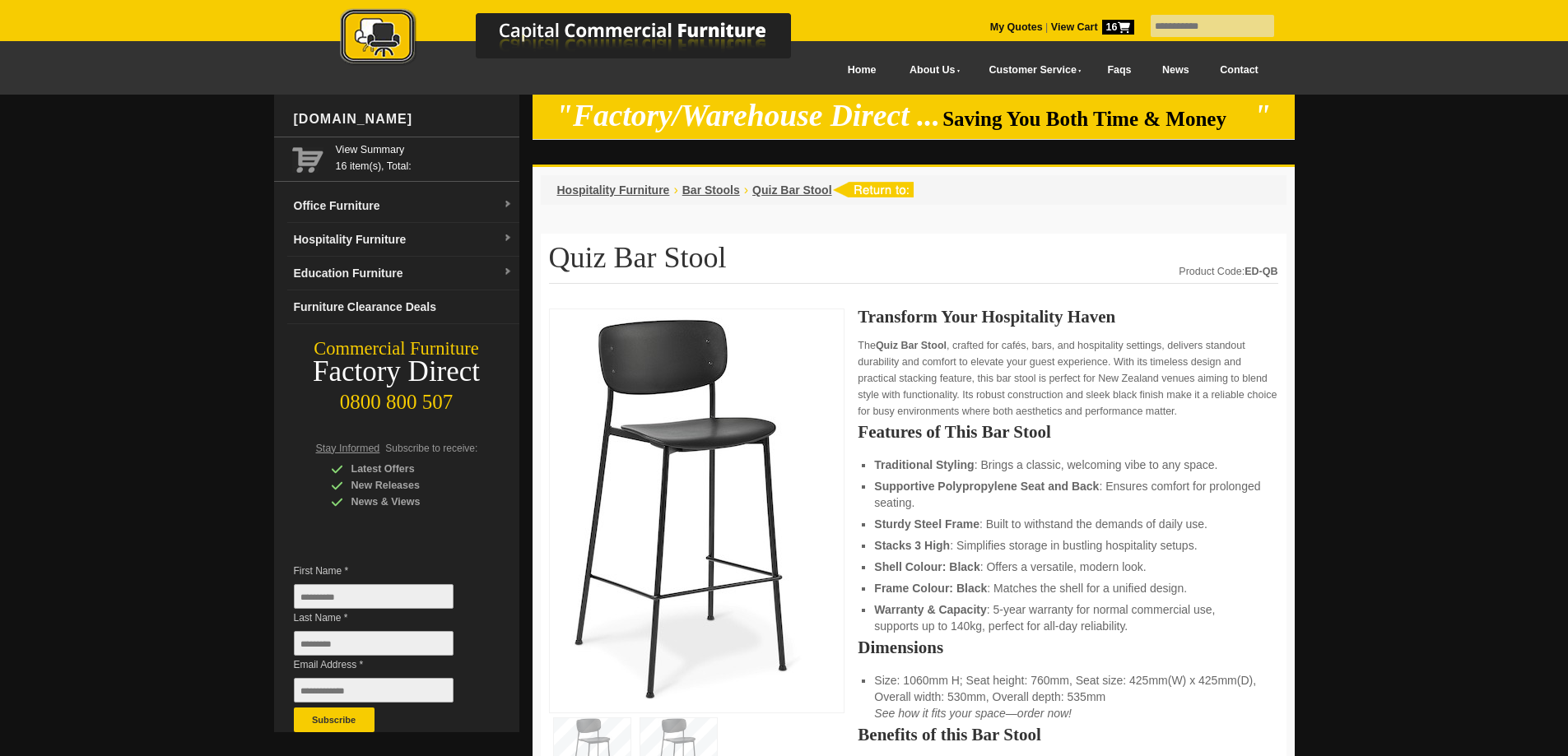
click at [1102, 26] on span "16" at bounding box center [1118, 27] width 32 height 15
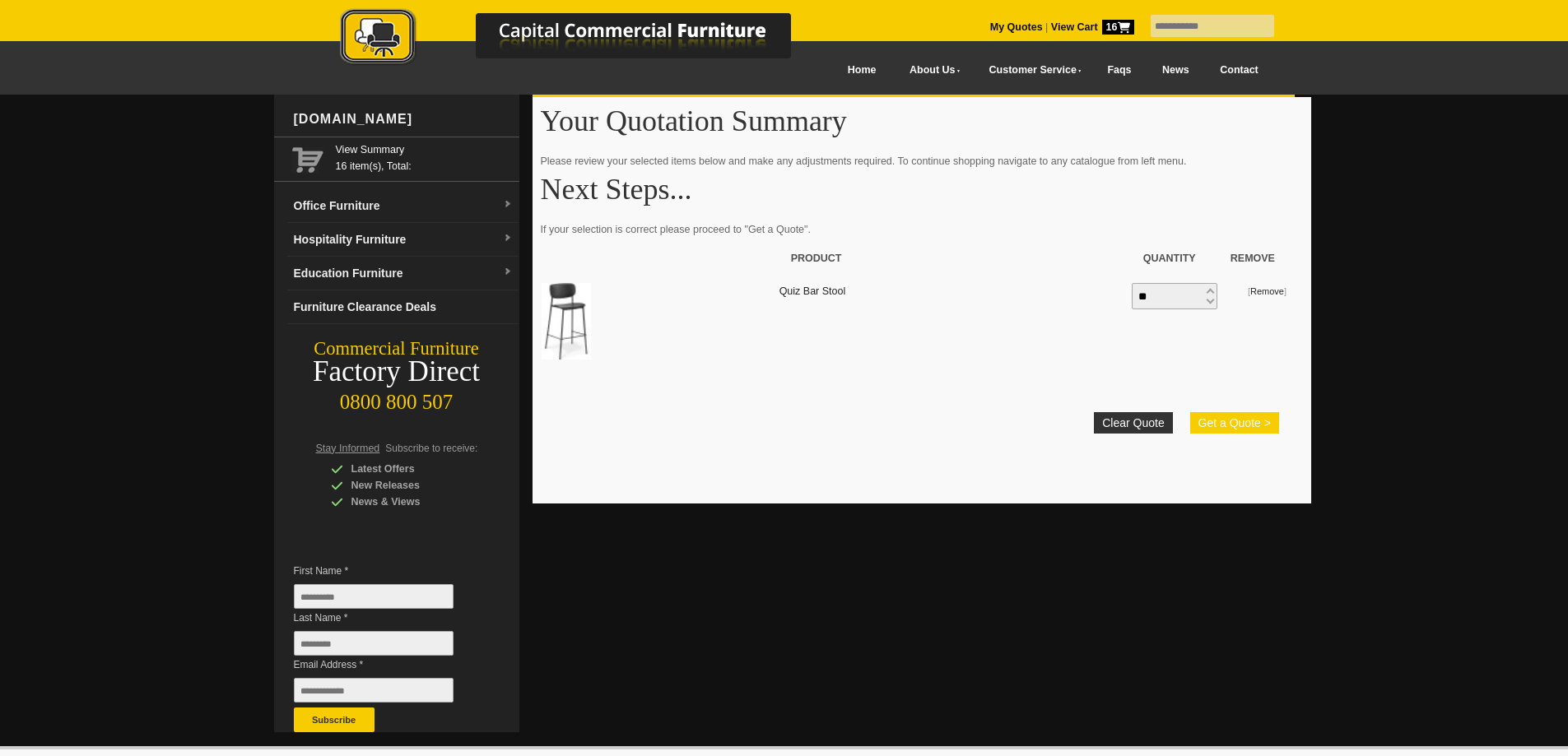
click at [1238, 421] on button "Get a Quote >" at bounding box center [1235, 423] width 89 height 21
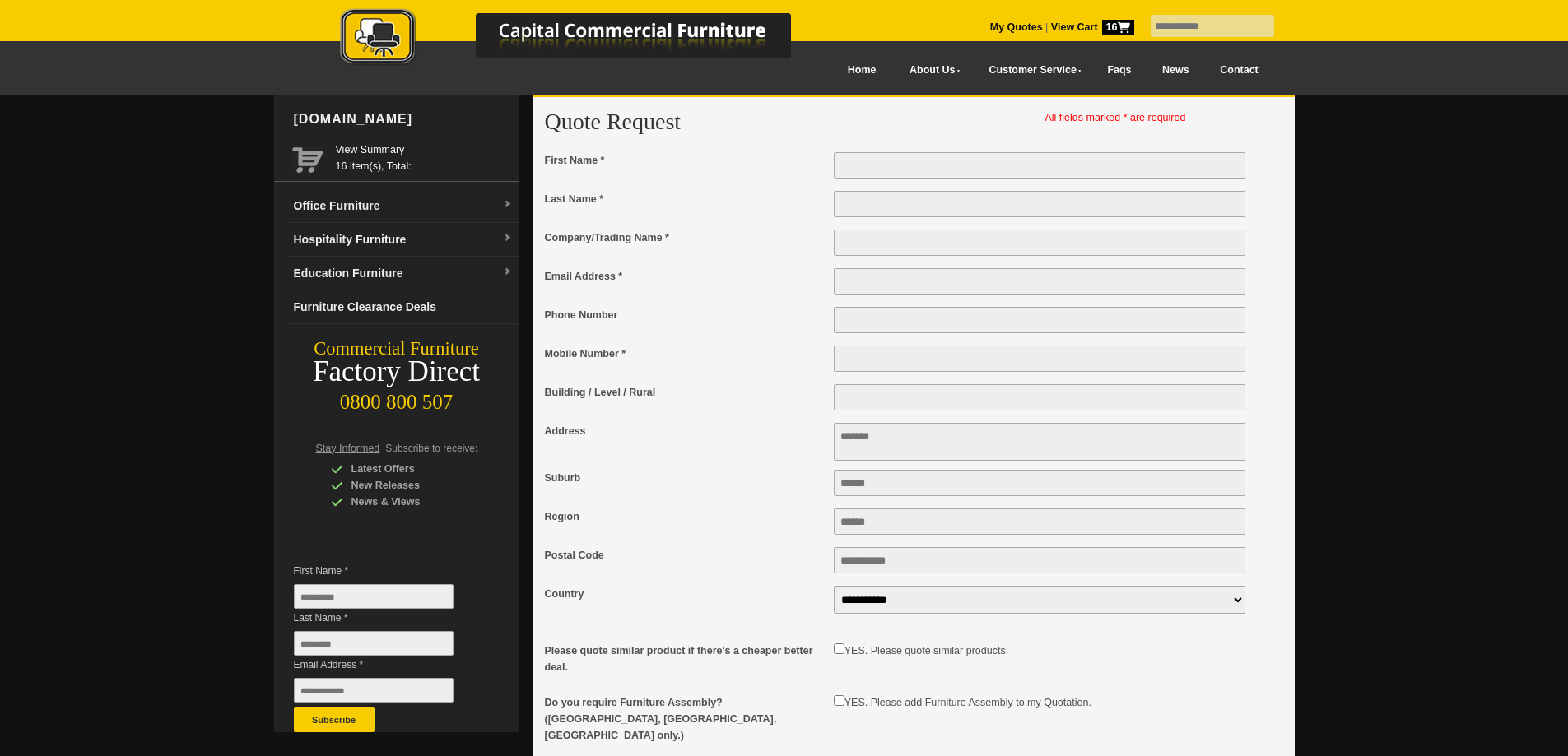
click at [878, 161] on input "First Name *" at bounding box center [1040, 166] width 413 height 26
type input "******"
click at [885, 210] on input "Last Name *" at bounding box center [1040, 204] width 413 height 26
type input "*****"
click at [906, 246] on input "Company/Trading Name *" at bounding box center [1040, 243] width 413 height 26
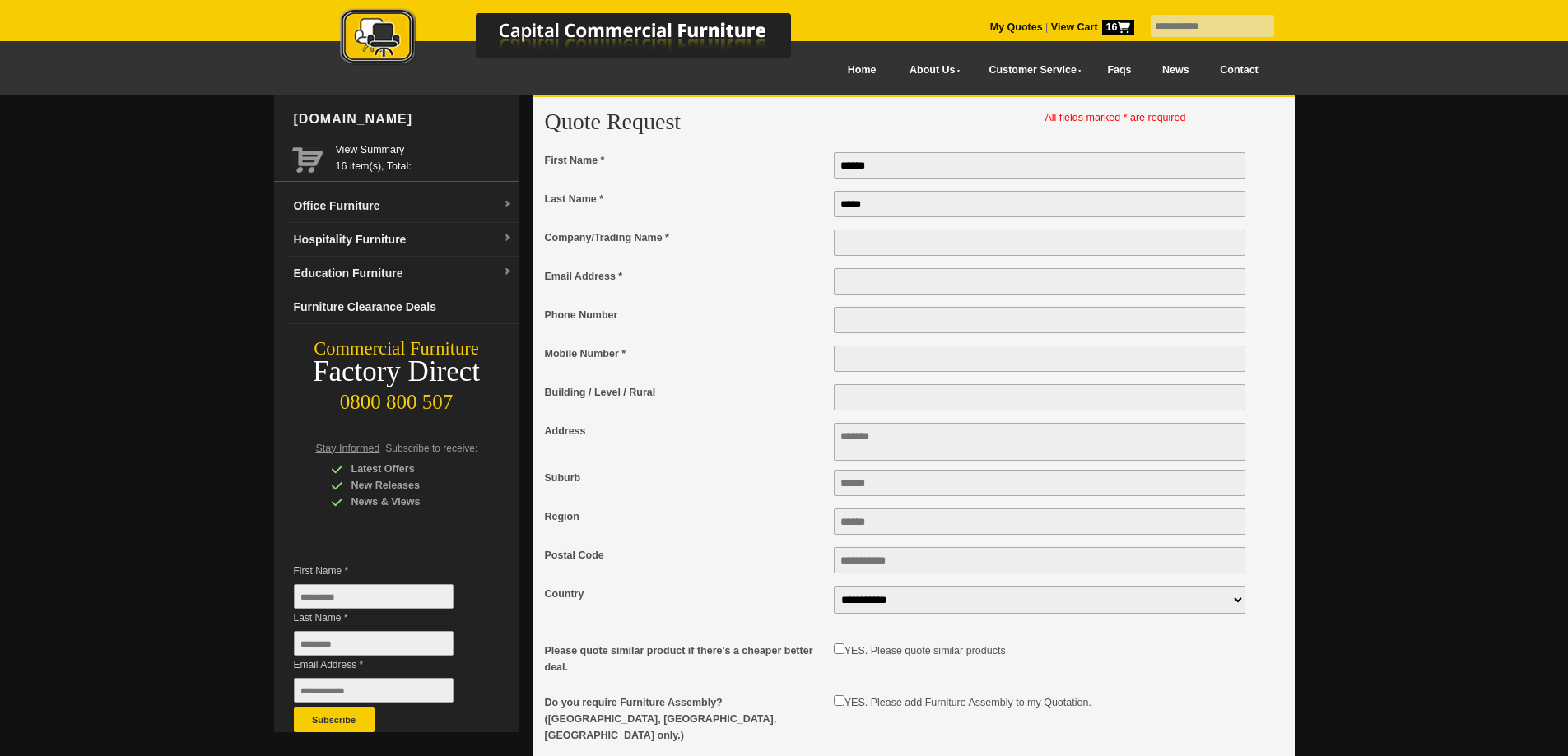
type input "**********"
click at [878, 290] on input "Email Address *" at bounding box center [1040, 282] width 413 height 26
type input "**********"
click at [882, 362] on input "Mobile Number *" at bounding box center [1040, 359] width 413 height 26
type input "**********"
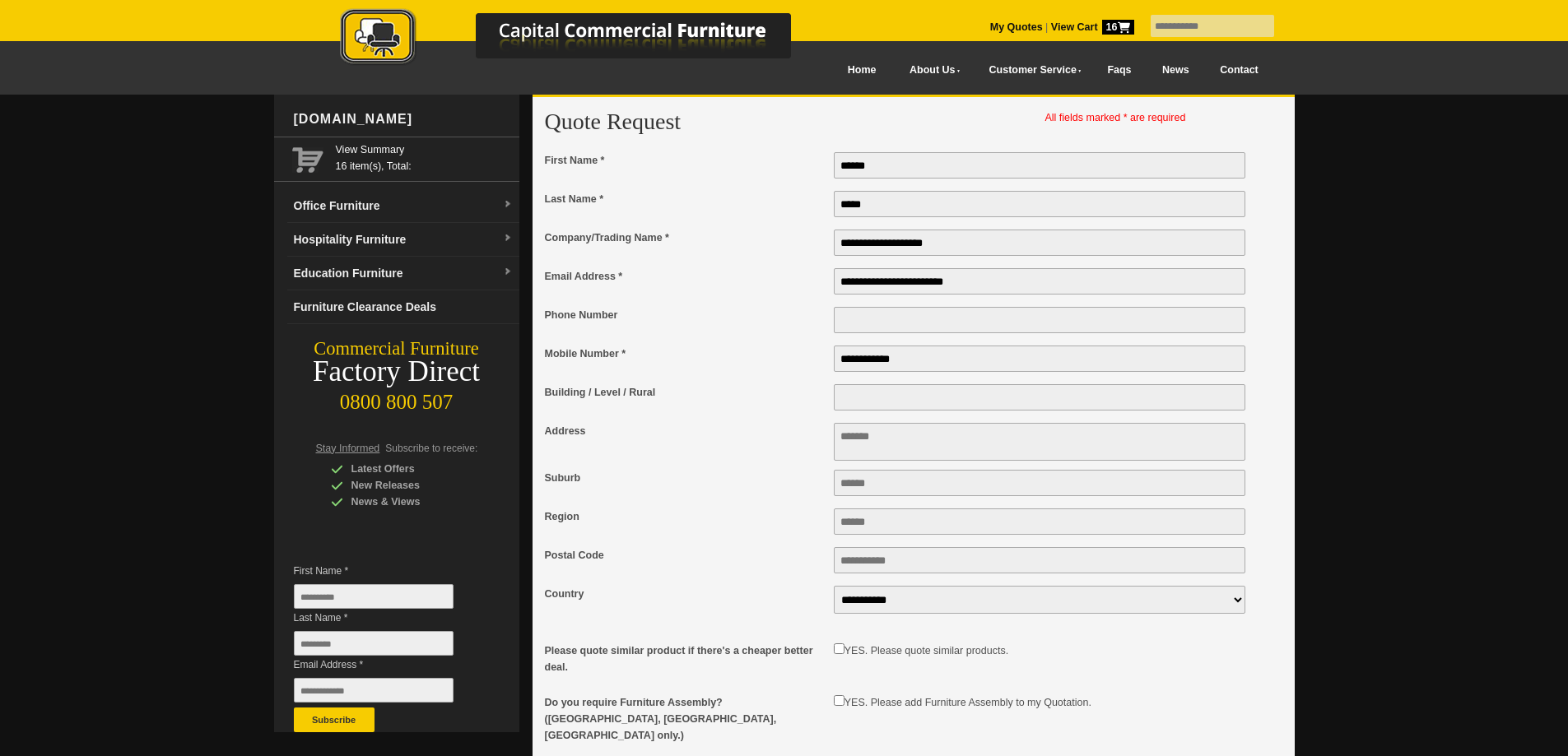
click at [887, 332] on input "Phone Number" at bounding box center [1040, 320] width 413 height 26
click at [875, 327] on input "**" at bounding box center [1040, 320] width 413 height 26
type input "**********"
click at [904, 454] on textarea "Address" at bounding box center [1040, 442] width 413 height 38
click at [904, 450] on textarea "Address" at bounding box center [1040, 442] width 413 height 38
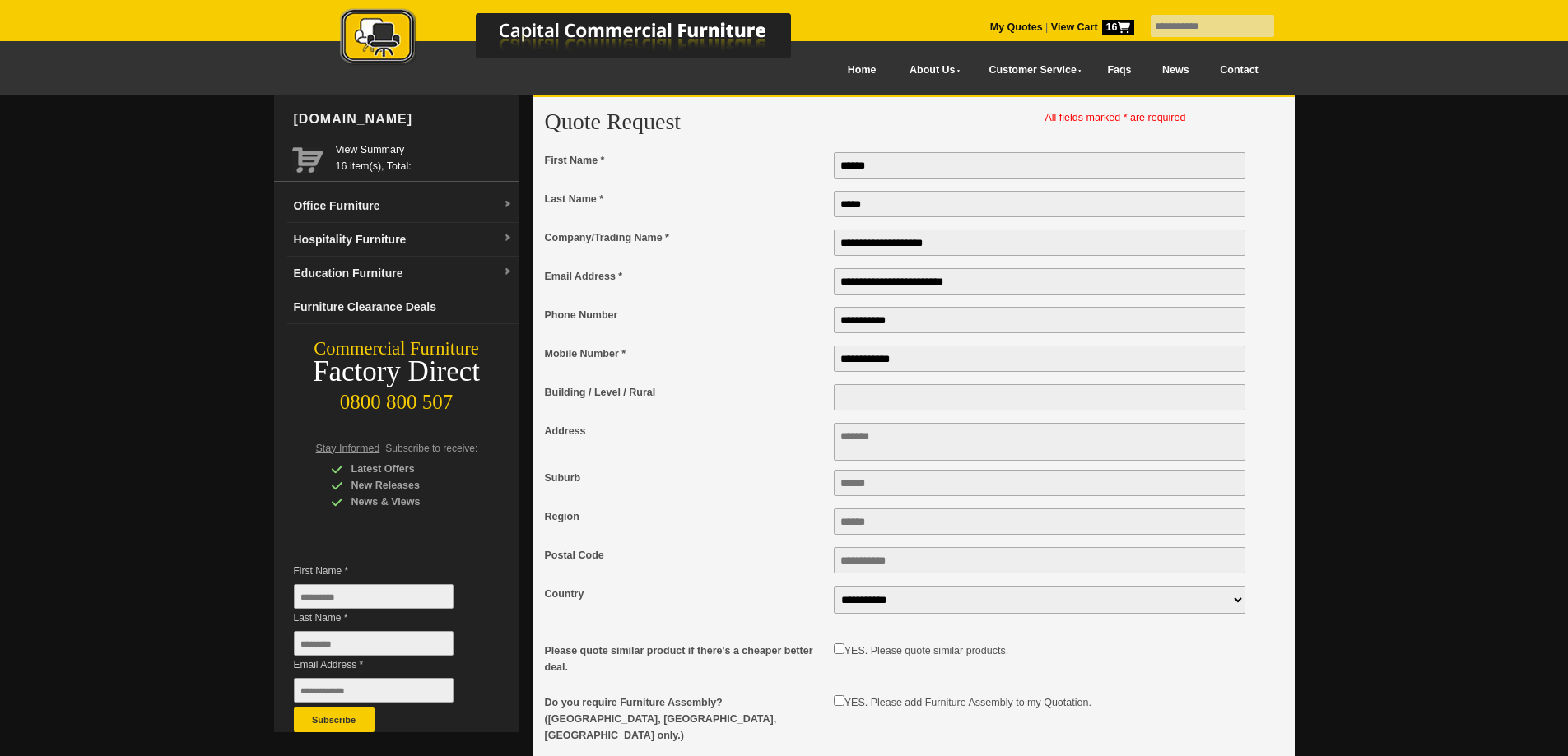
click at [896, 444] on textarea "Address" at bounding box center [1040, 442] width 413 height 38
type textarea "**********"
type input "*********"
type input "****"
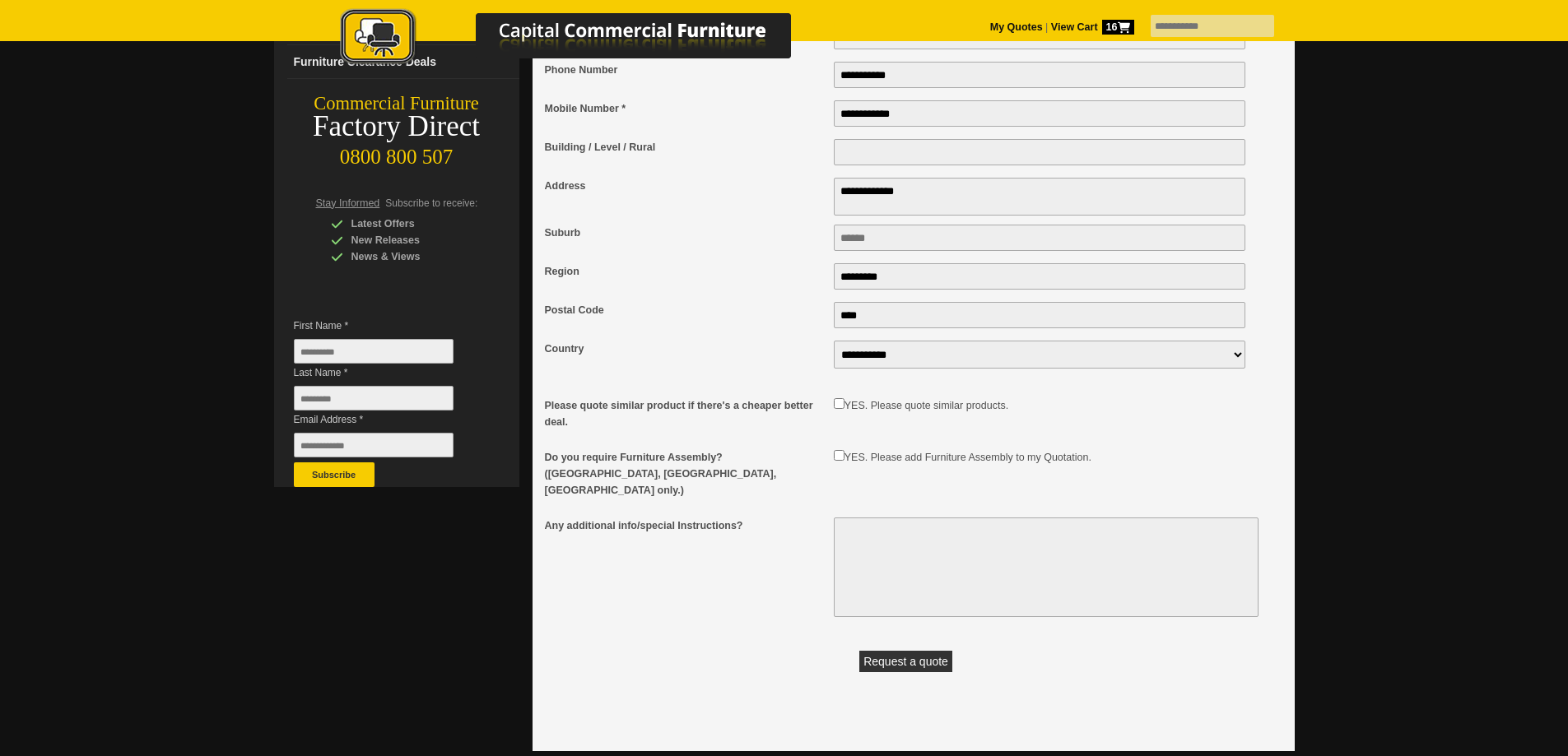
scroll to position [247, 0]
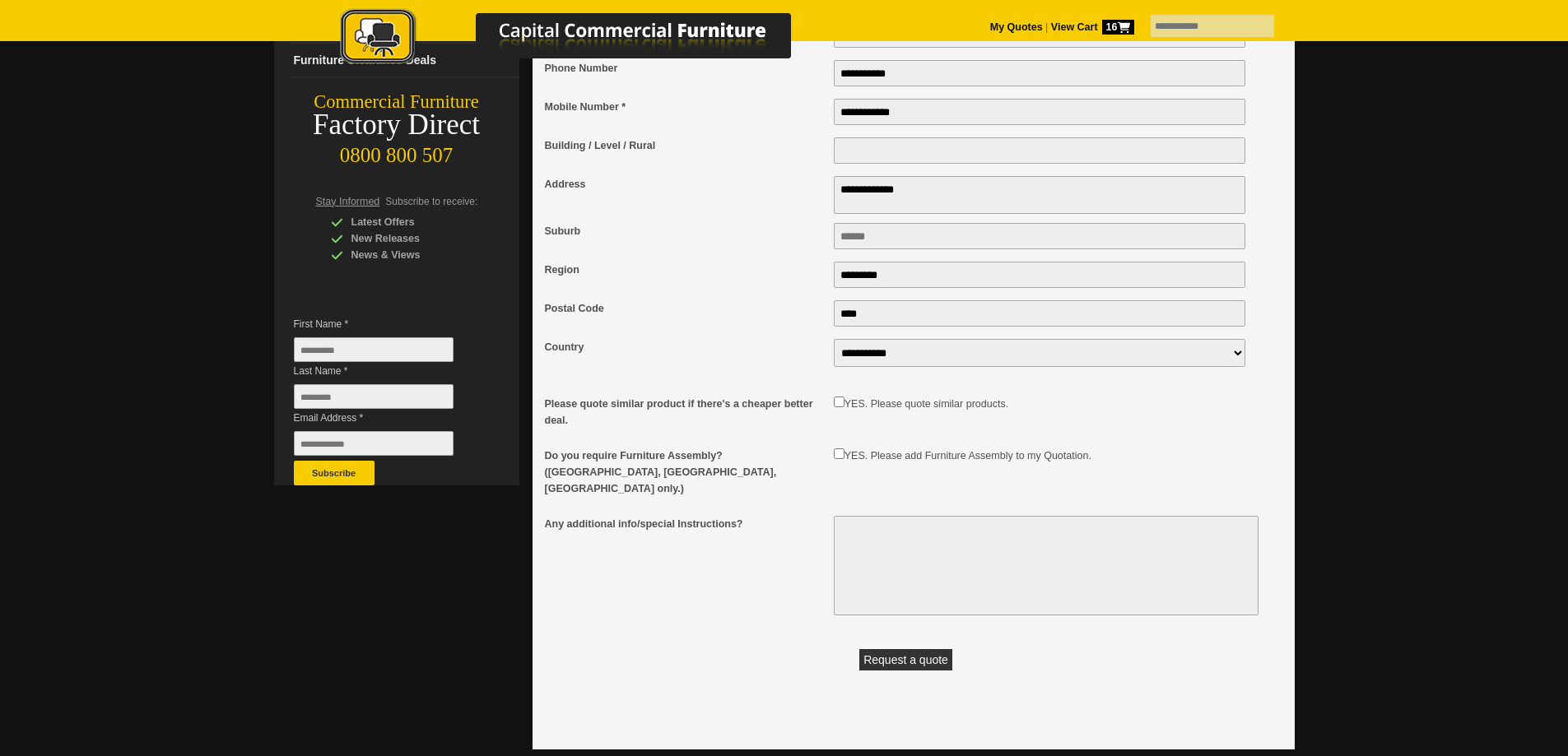
click at [898, 653] on button "Request a quote" at bounding box center [906, 660] width 93 height 21
